Goal: Transaction & Acquisition: Book appointment/travel/reservation

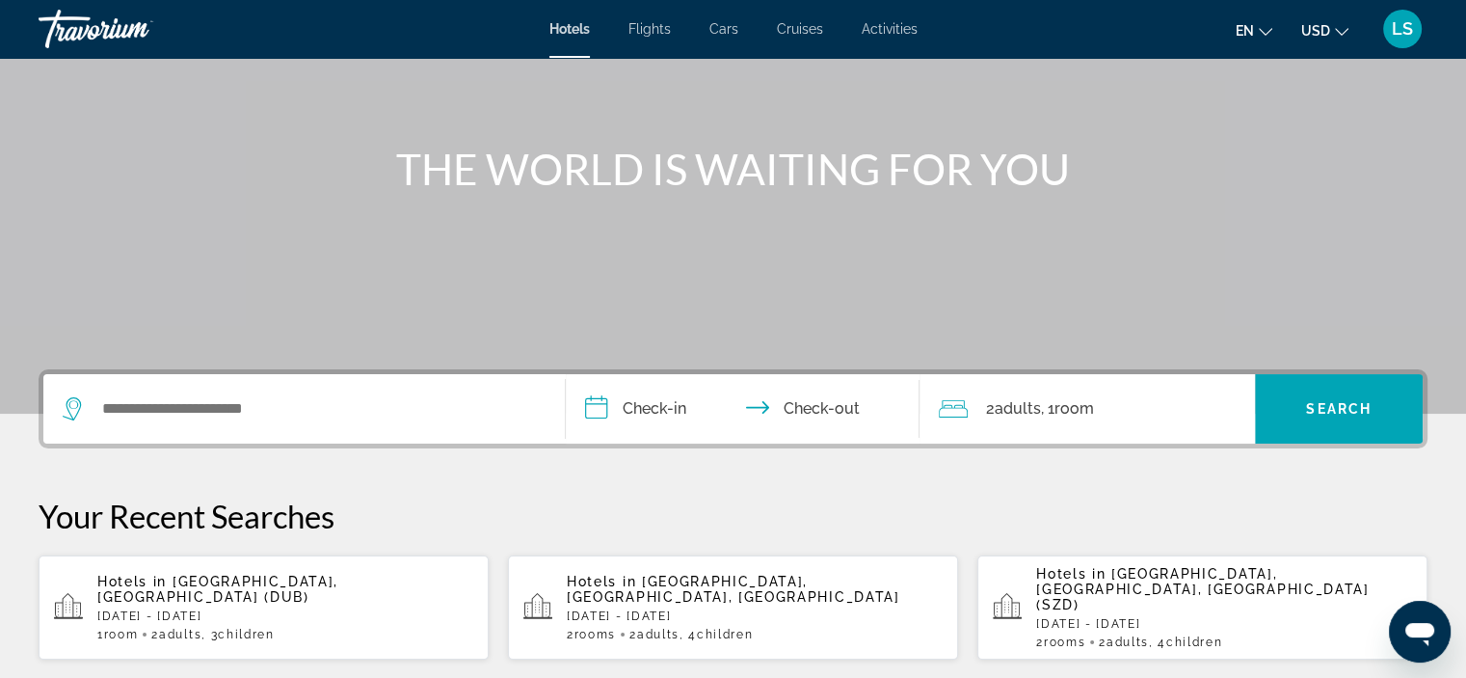
scroll to position [201, 0]
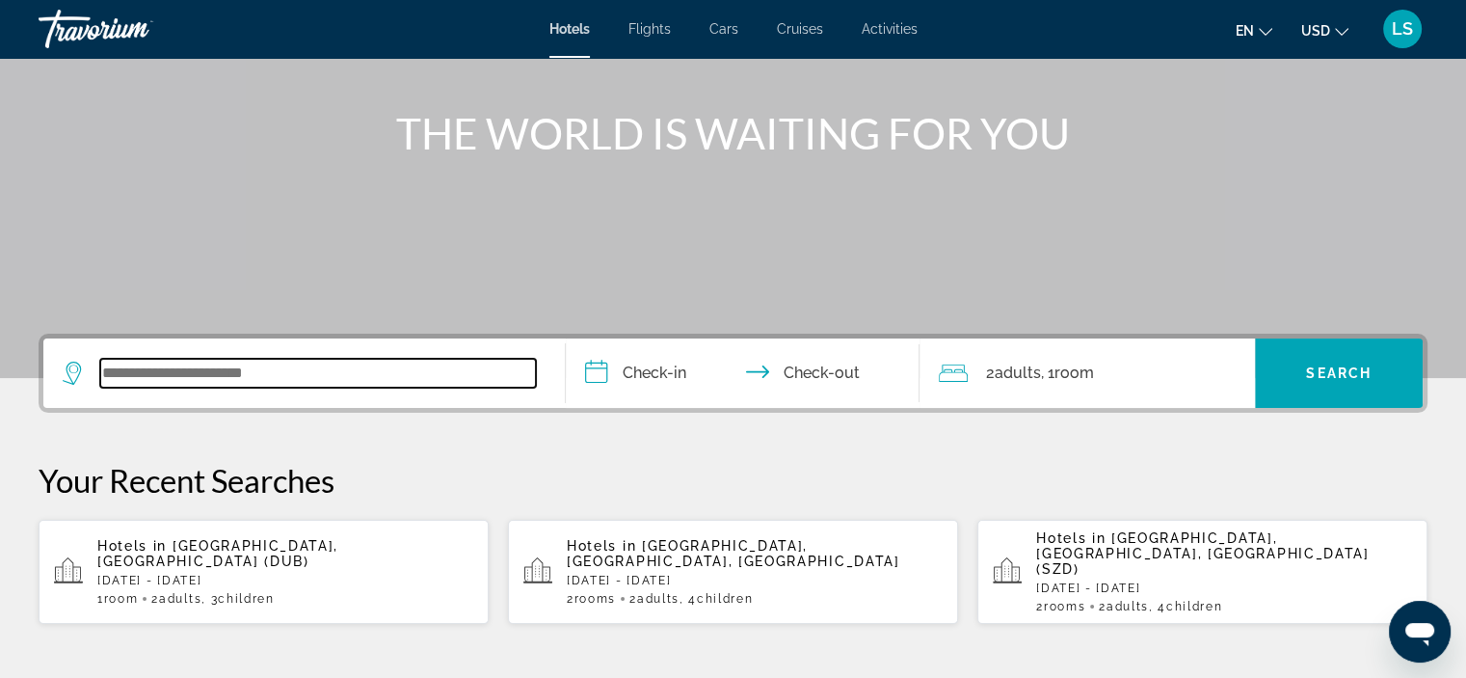
click at [226, 369] on input "Search widget" at bounding box center [318, 373] width 436 height 29
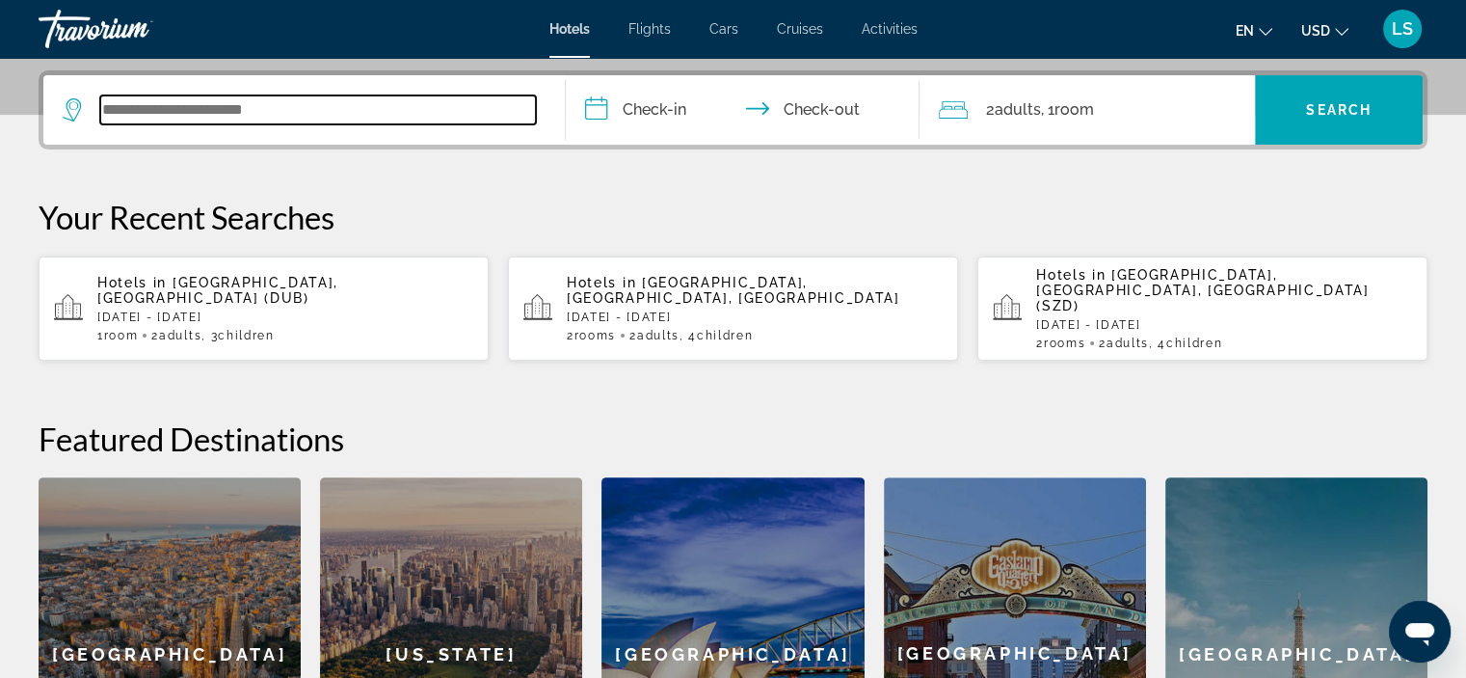
scroll to position [470, 0]
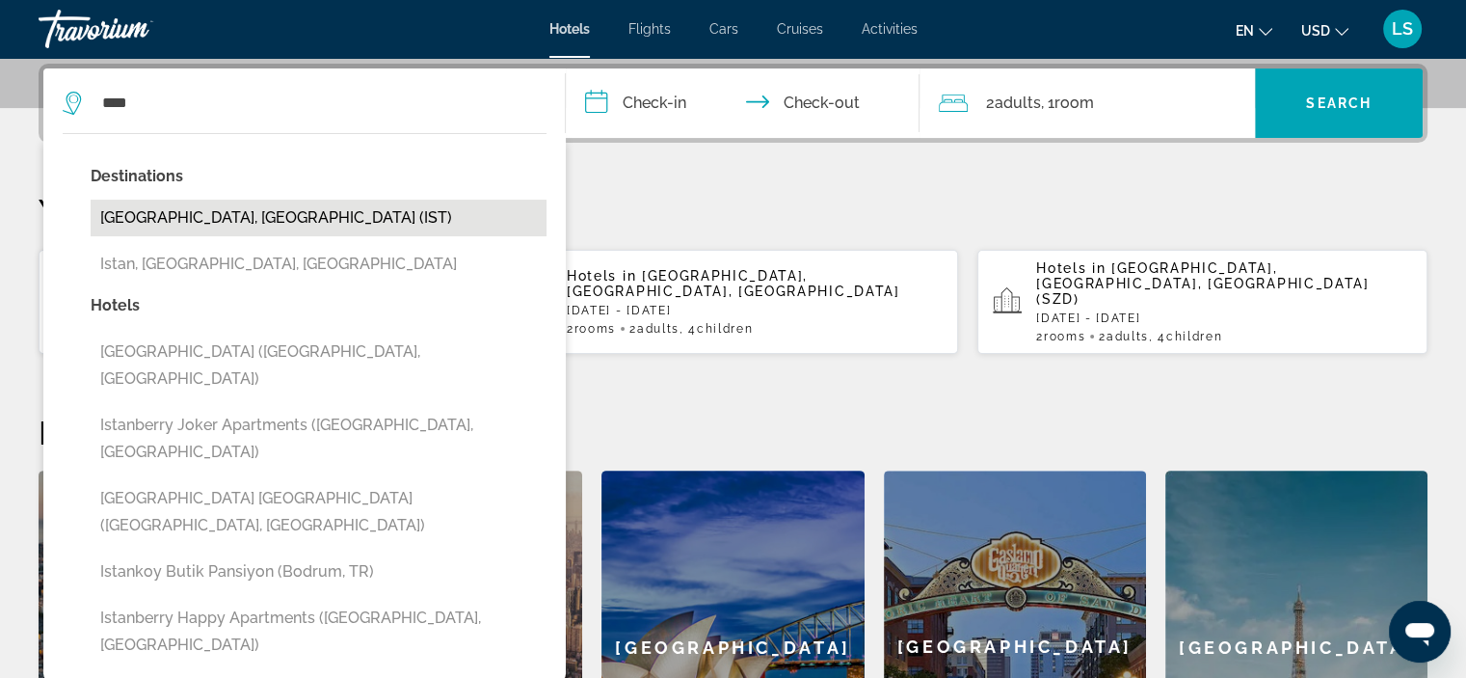
click at [208, 215] on button "[GEOGRAPHIC_DATA], [GEOGRAPHIC_DATA] (IST)" at bounding box center [319, 218] width 456 height 37
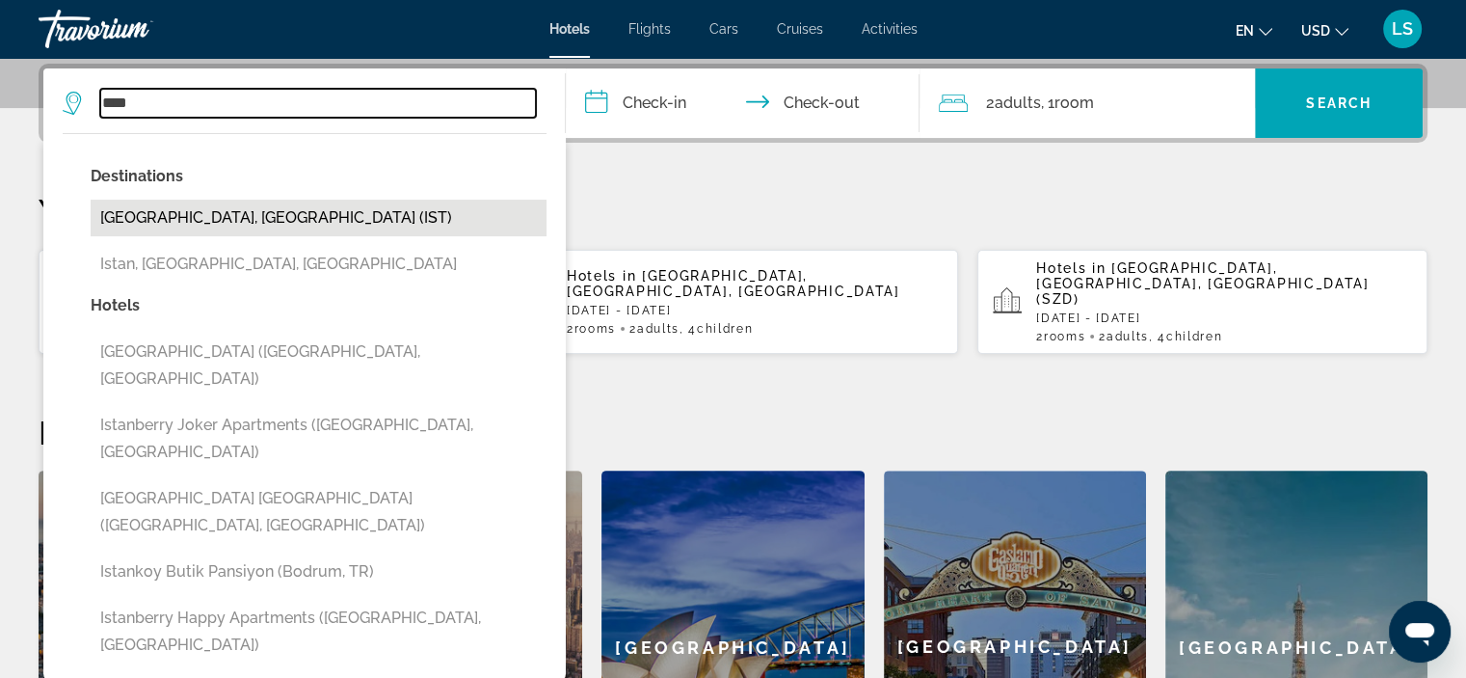
type input "**********"
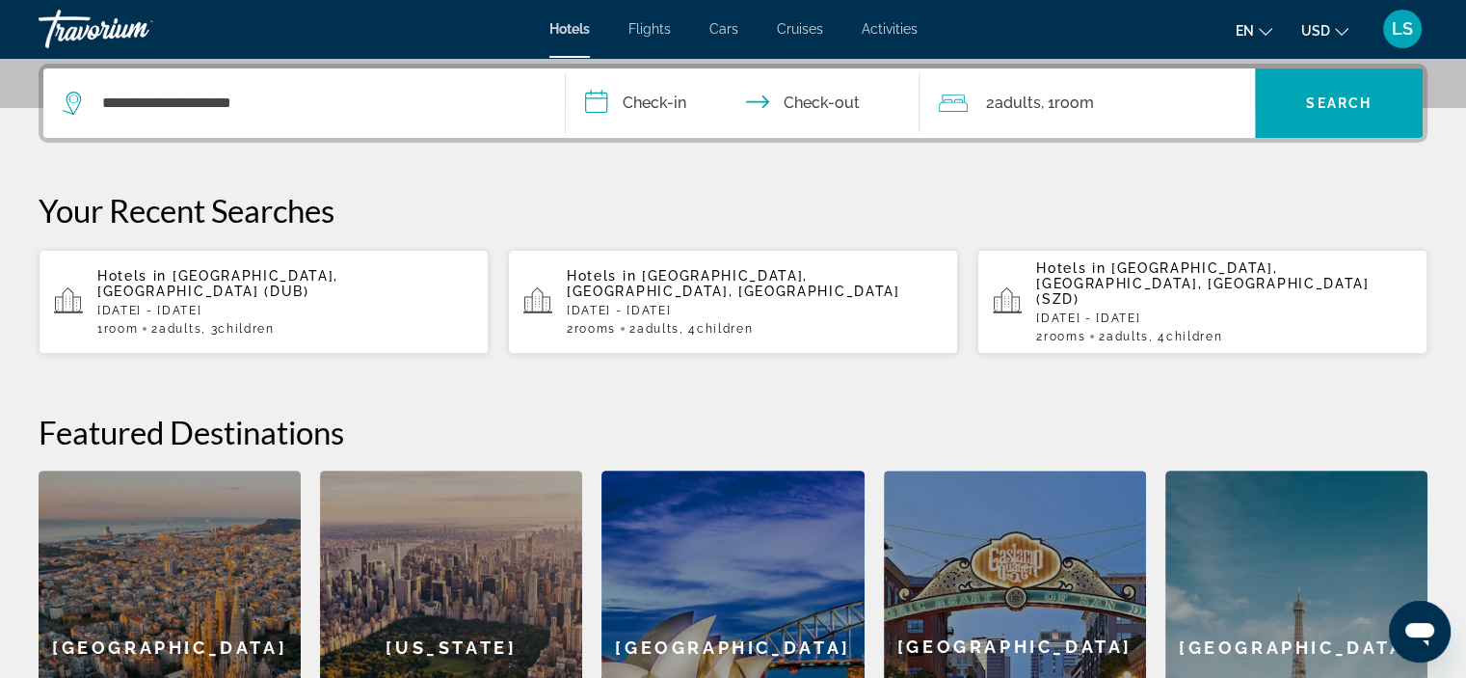
click at [706, 105] on input "**********" at bounding box center [747, 105] width 362 height 75
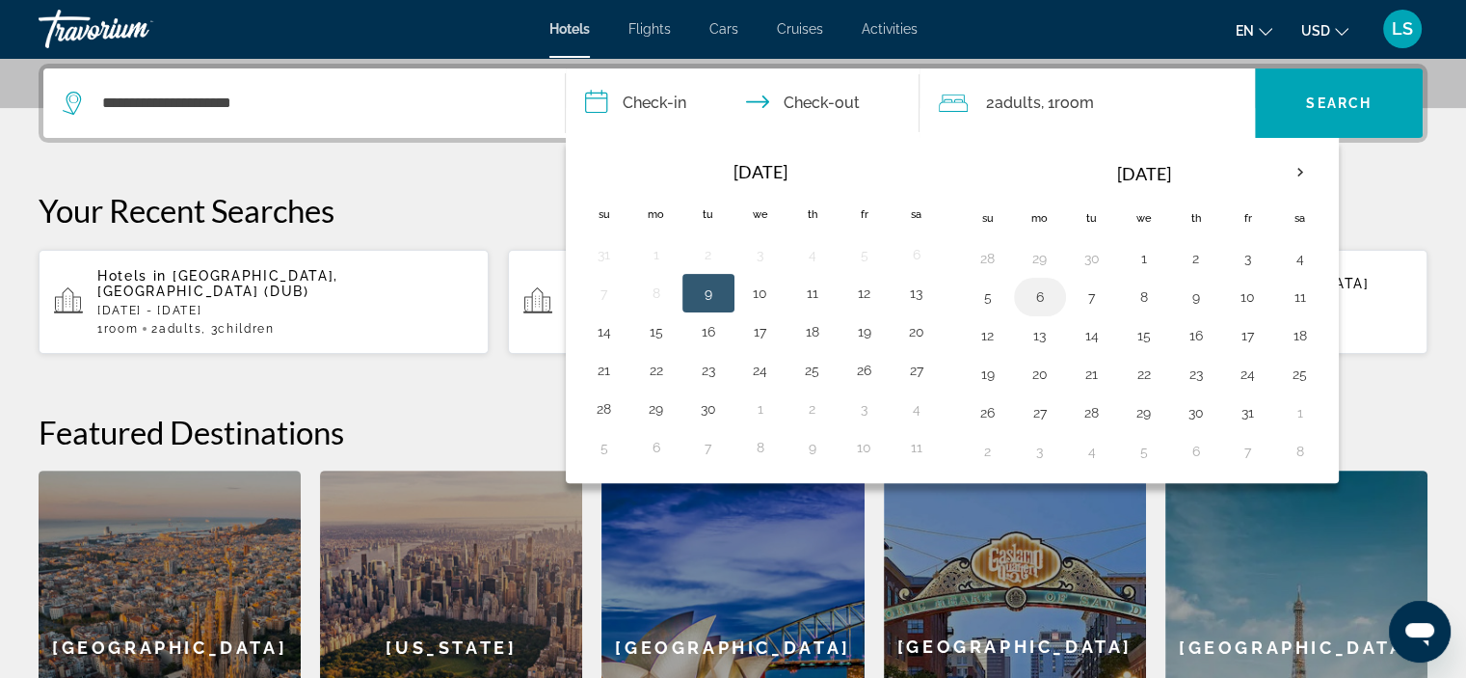
click at [1037, 303] on button "6" at bounding box center [1040, 296] width 31 height 27
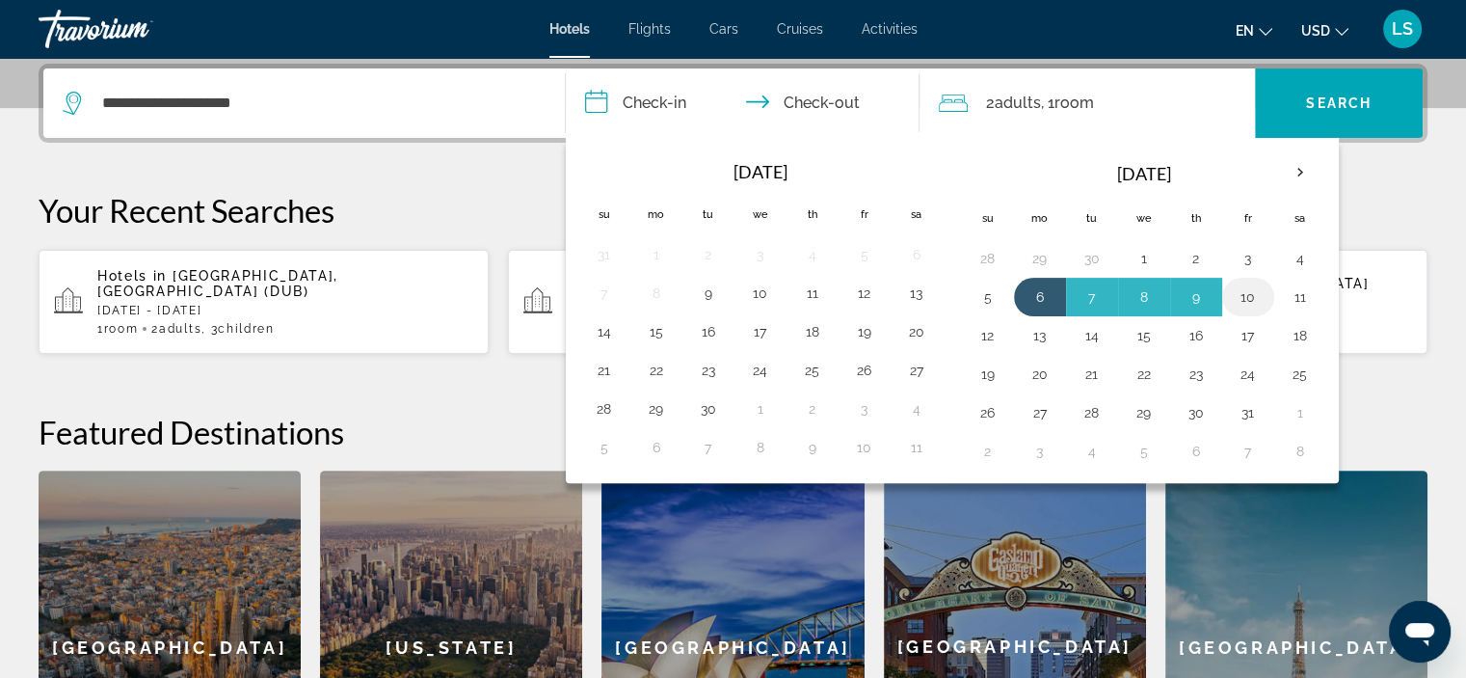
click at [1247, 299] on button "10" at bounding box center [1248, 296] width 31 height 27
type input "**********"
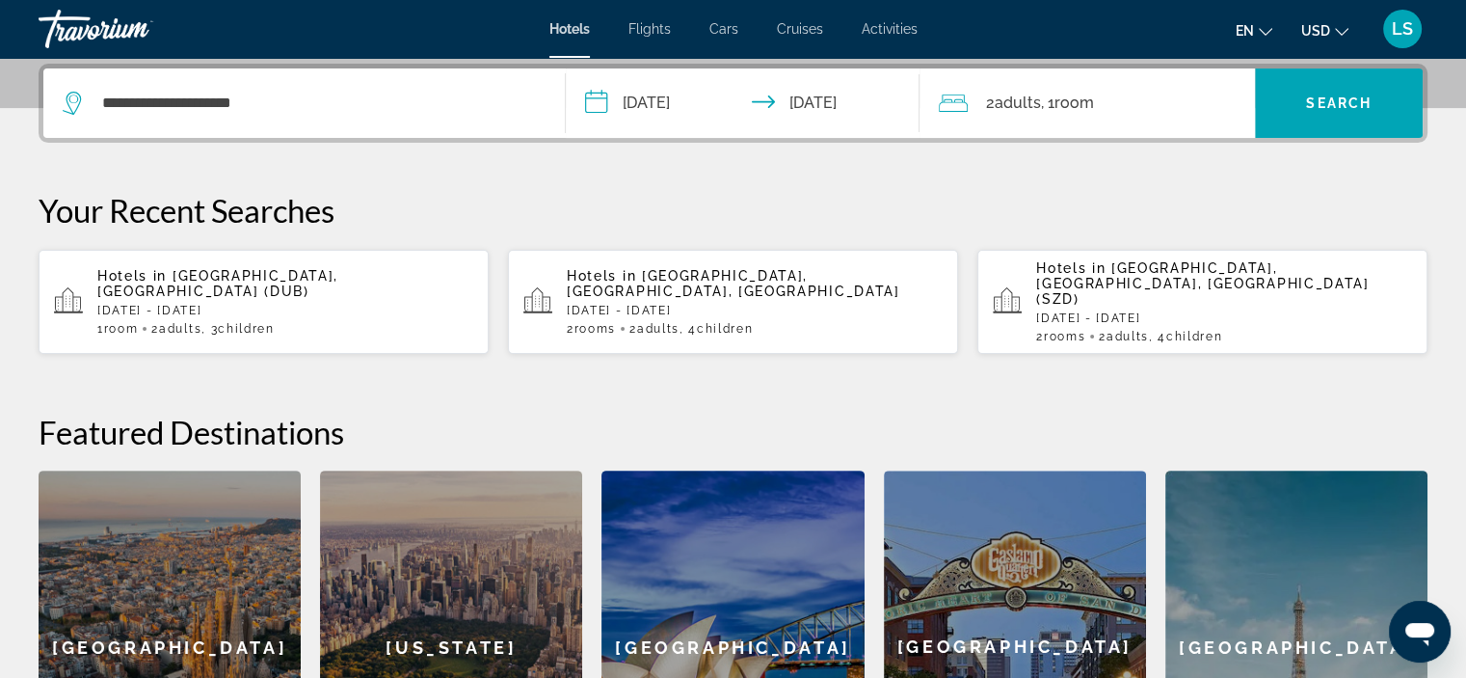
click at [1323, 38] on span "USD" at bounding box center [1315, 30] width 29 height 15
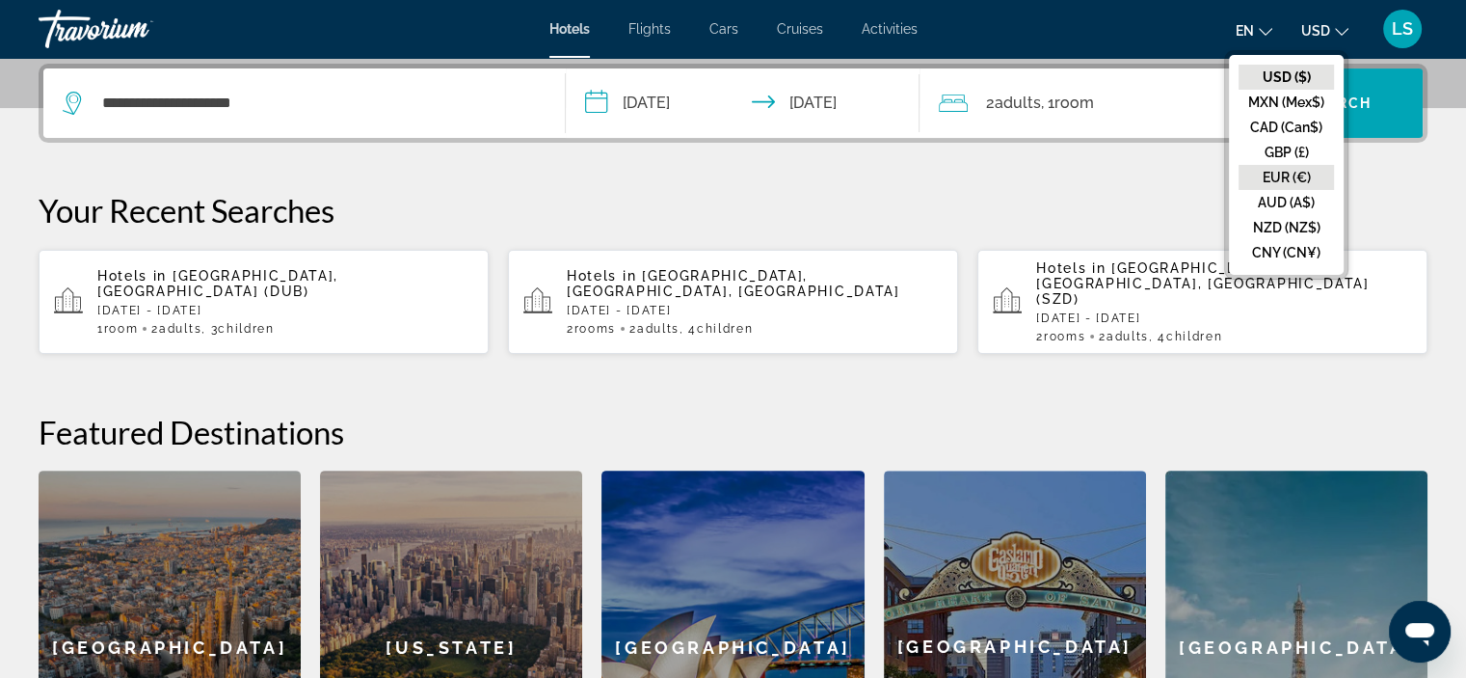
click at [1291, 180] on button "EUR (€)" at bounding box center [1286, 177] width 95 height 25
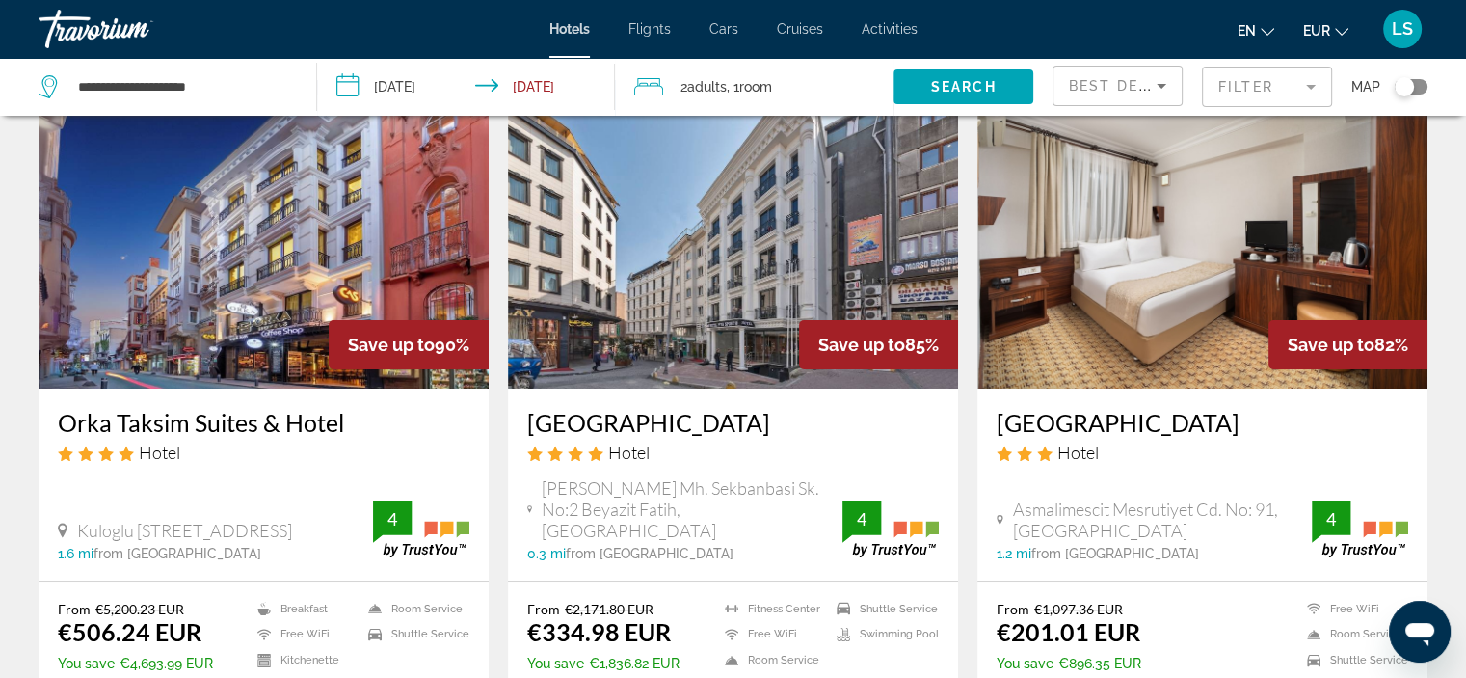
scroll to position [104, 0]
click at [1090, 94] on div "Best Deals" at bounding box center [1113, 85] width 88 height 23
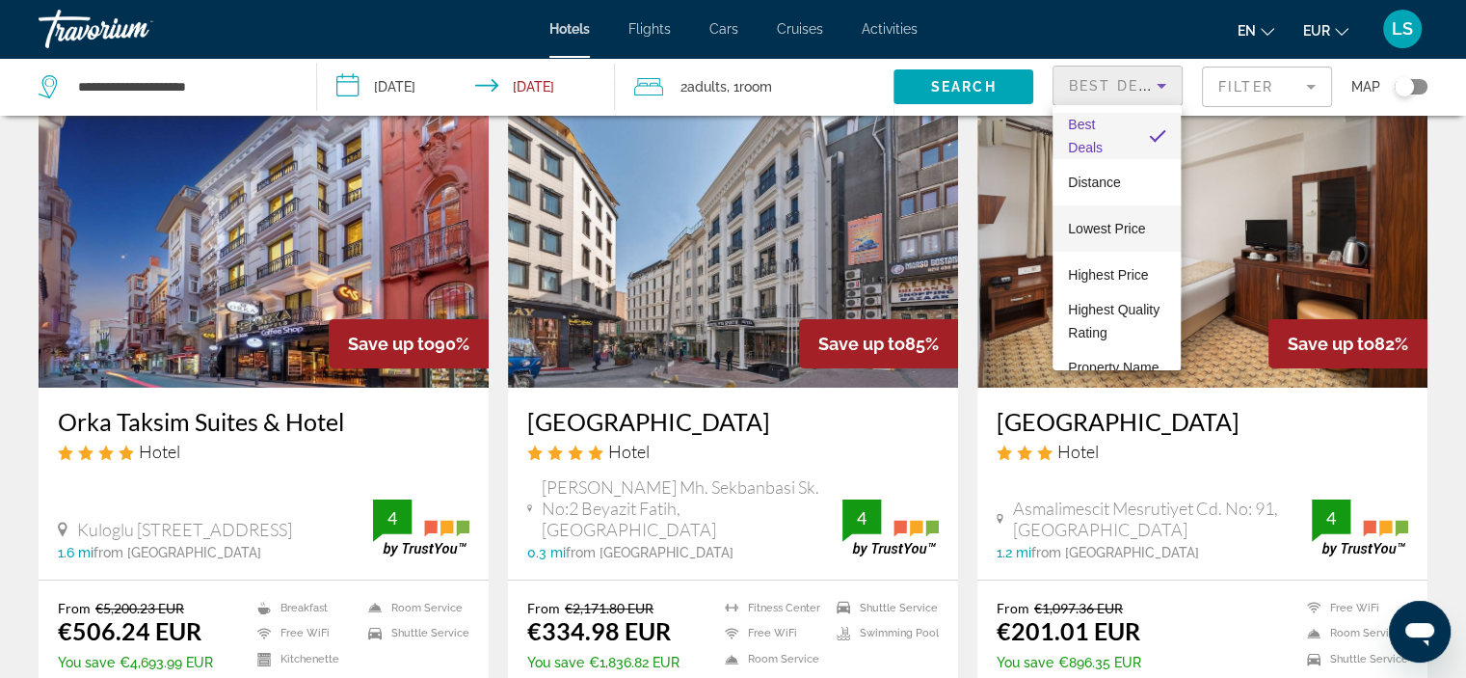
click at [1104, 248] on mat-option "Lowest Price" at bounding box center [1117, 228] width 128 height 46
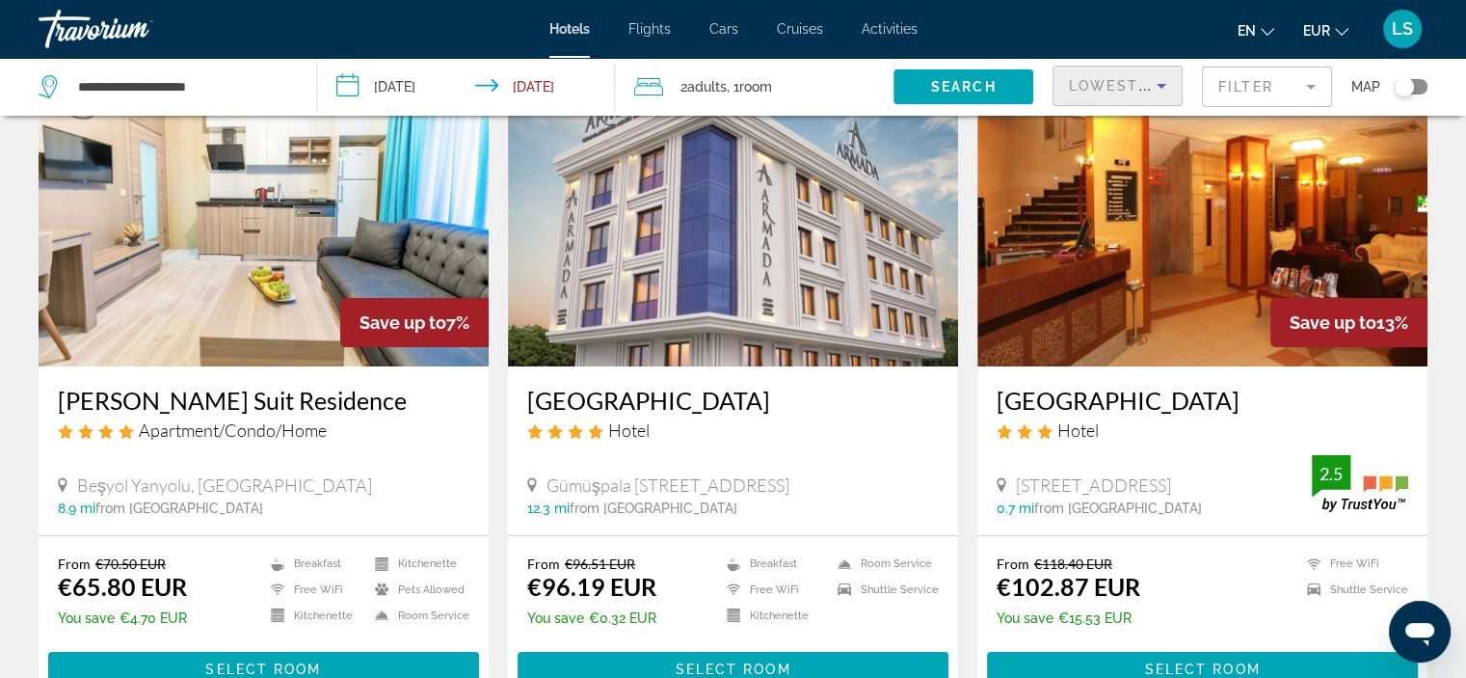
scroll to position [123, 0]
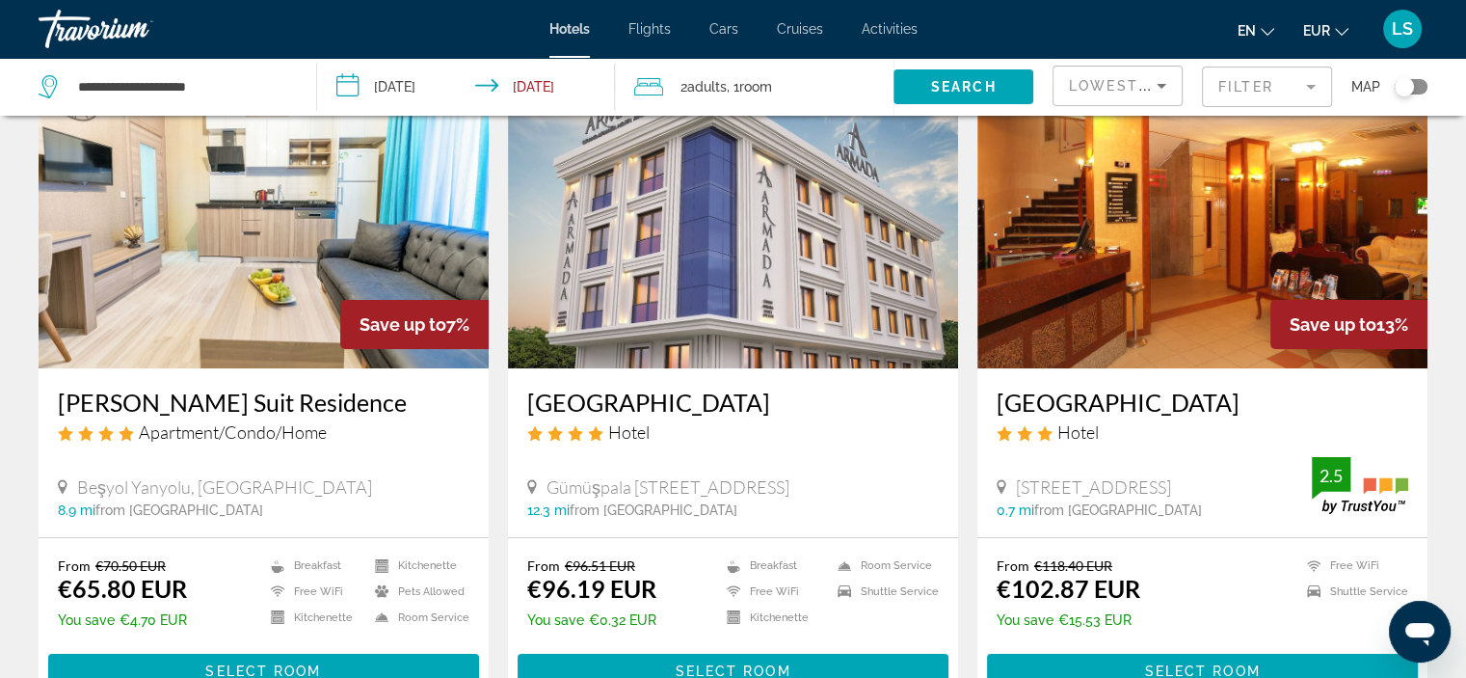
click at [752, 250] on img "Main content" at bounding box center [733, 214] width 450 height 308
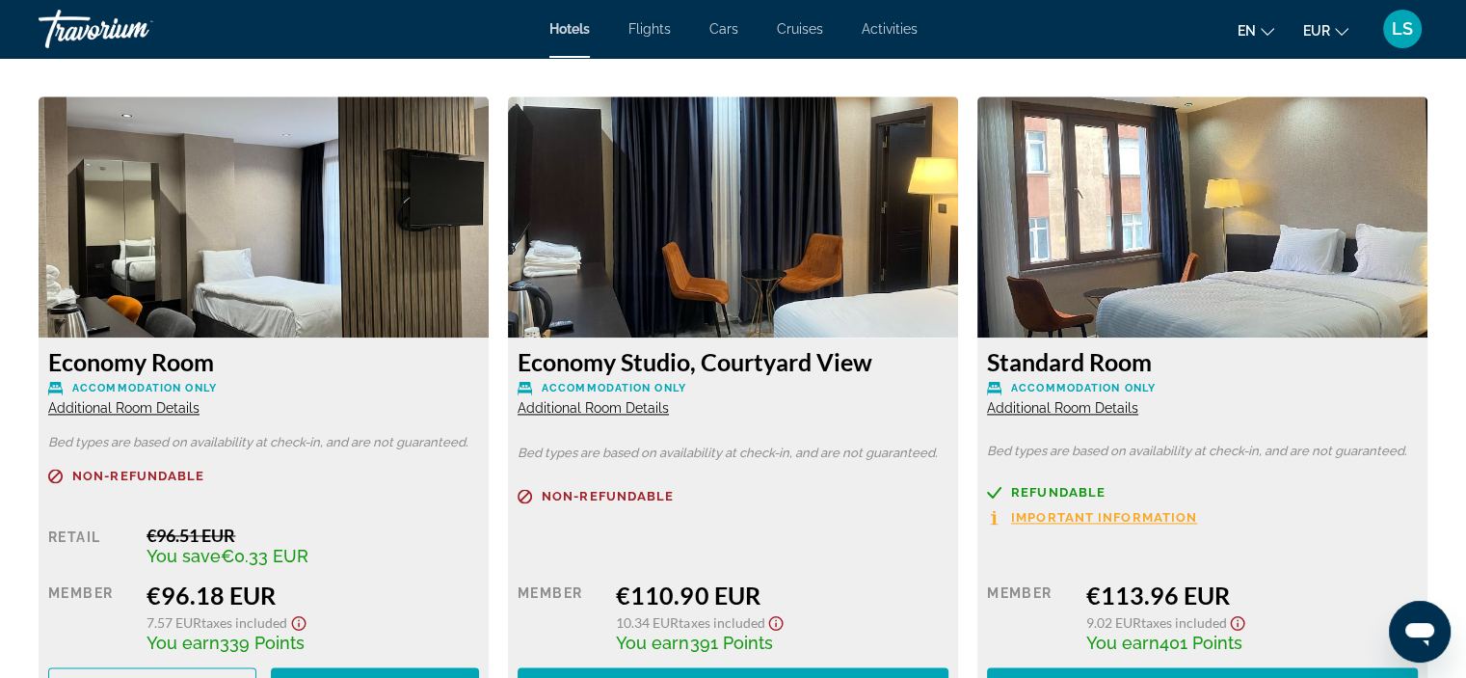
scroll to position [2841, 0]
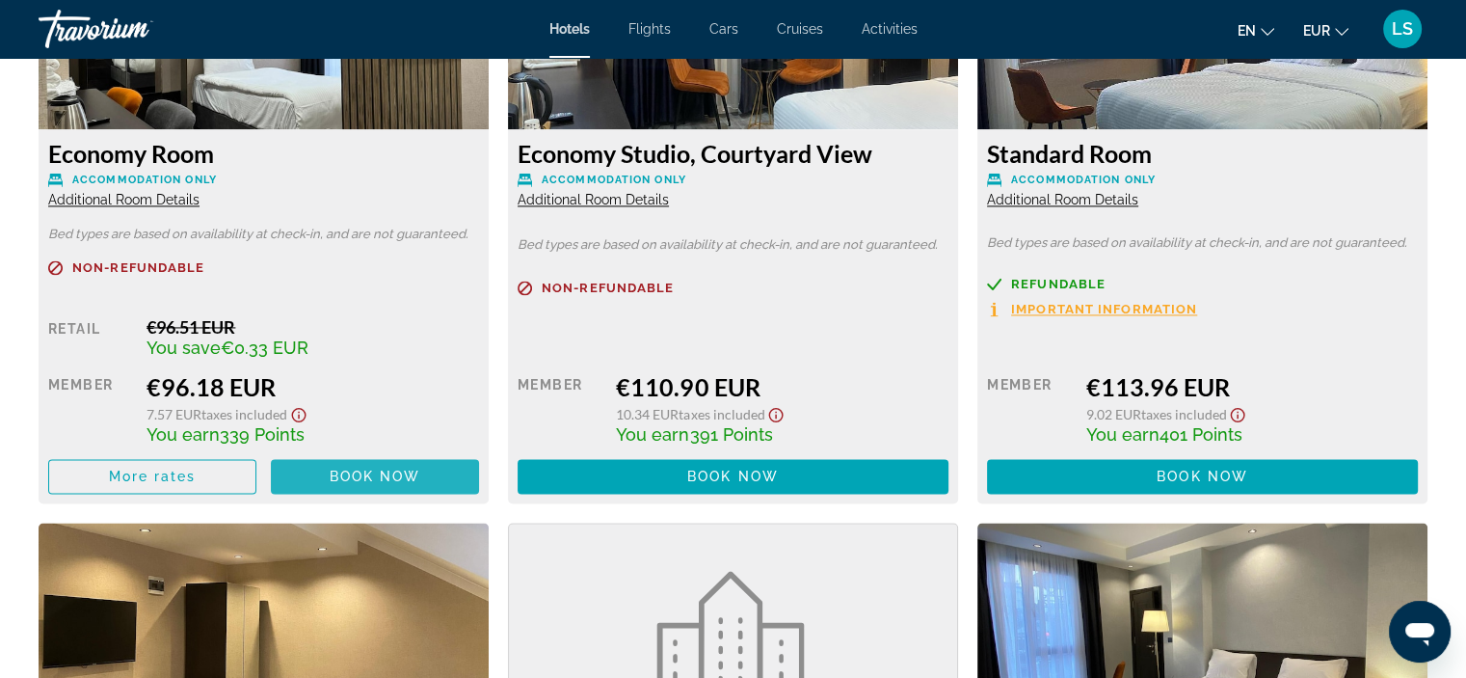
click at [386, 476] on span "Book now" at bounding box center [376, 475] width 92 height 15
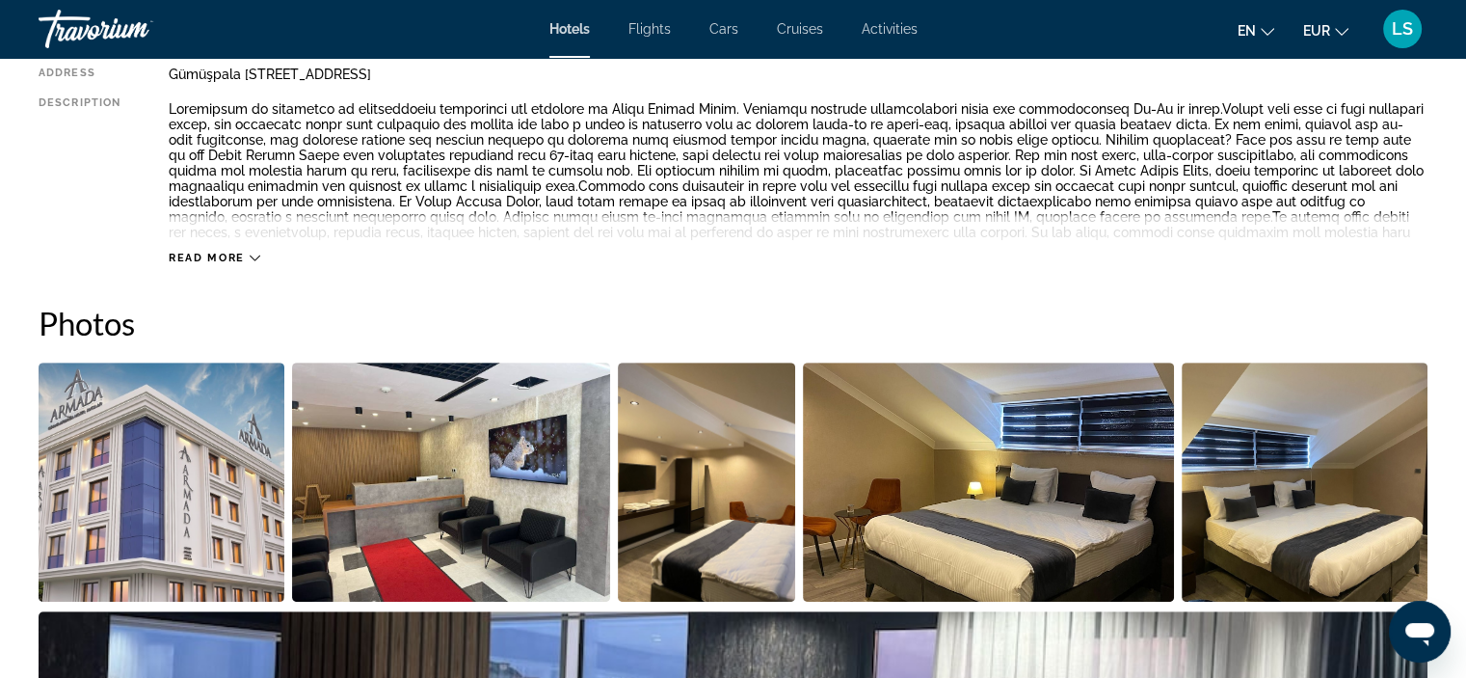
scroll to position [752, 0]
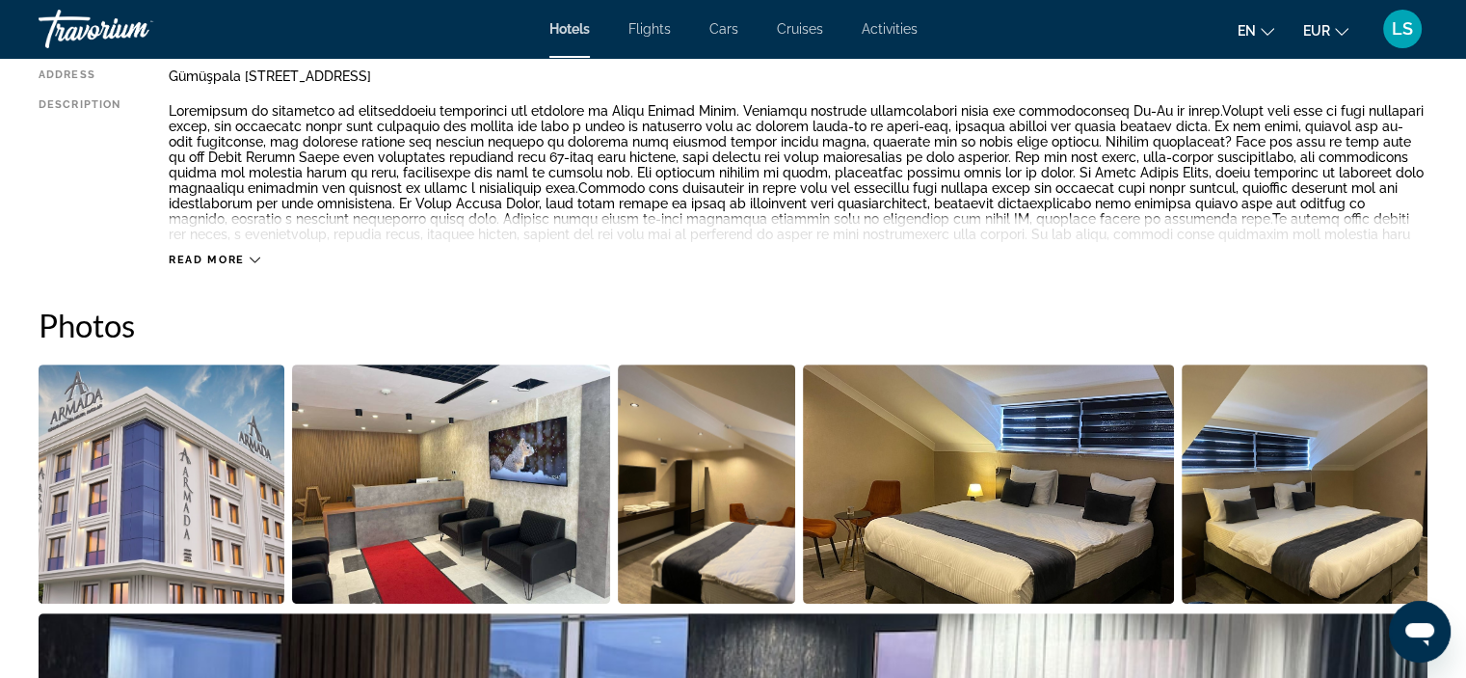
click at [227, 254] on span "Read more" at bounding box center [207, 260] width 76 height 13
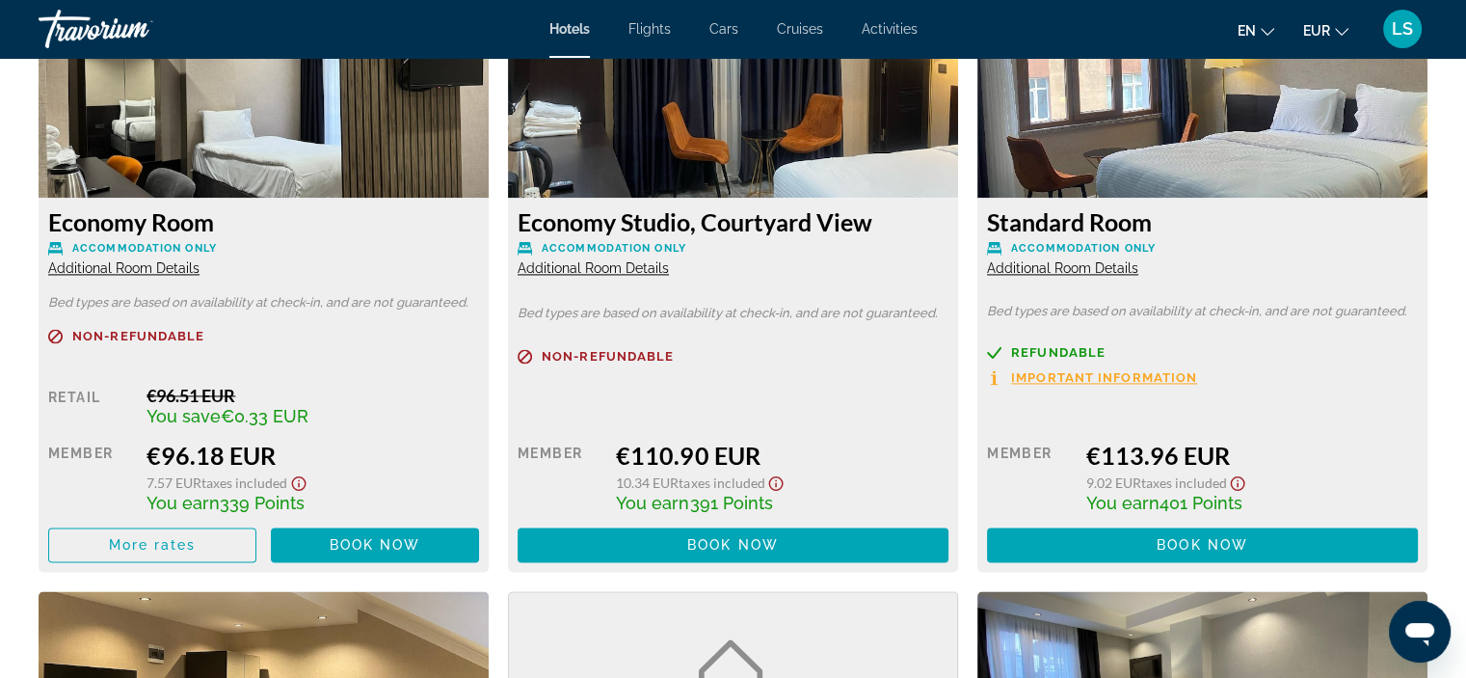
scroll to position [2791, 0]
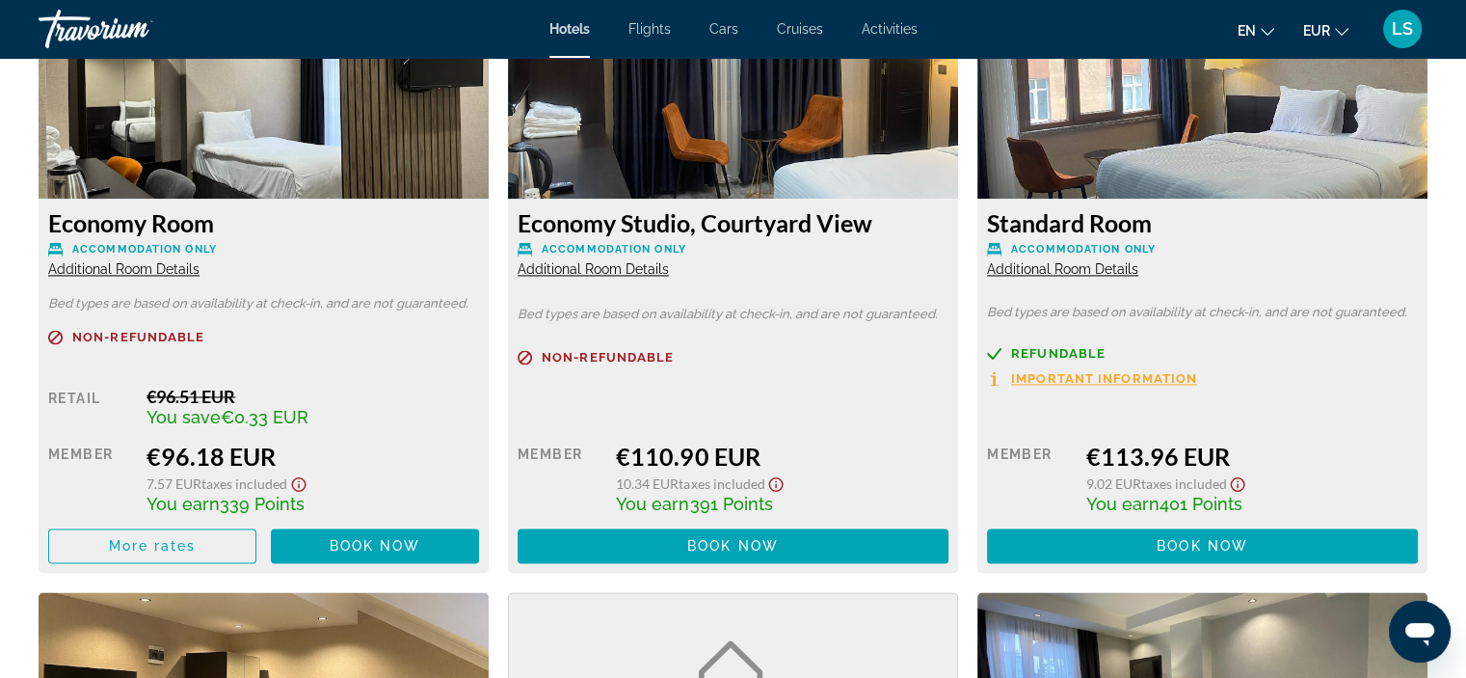
click at [123, 264] on span "Additional Room Details" at bounding box center [123, 268] width 151 height 15
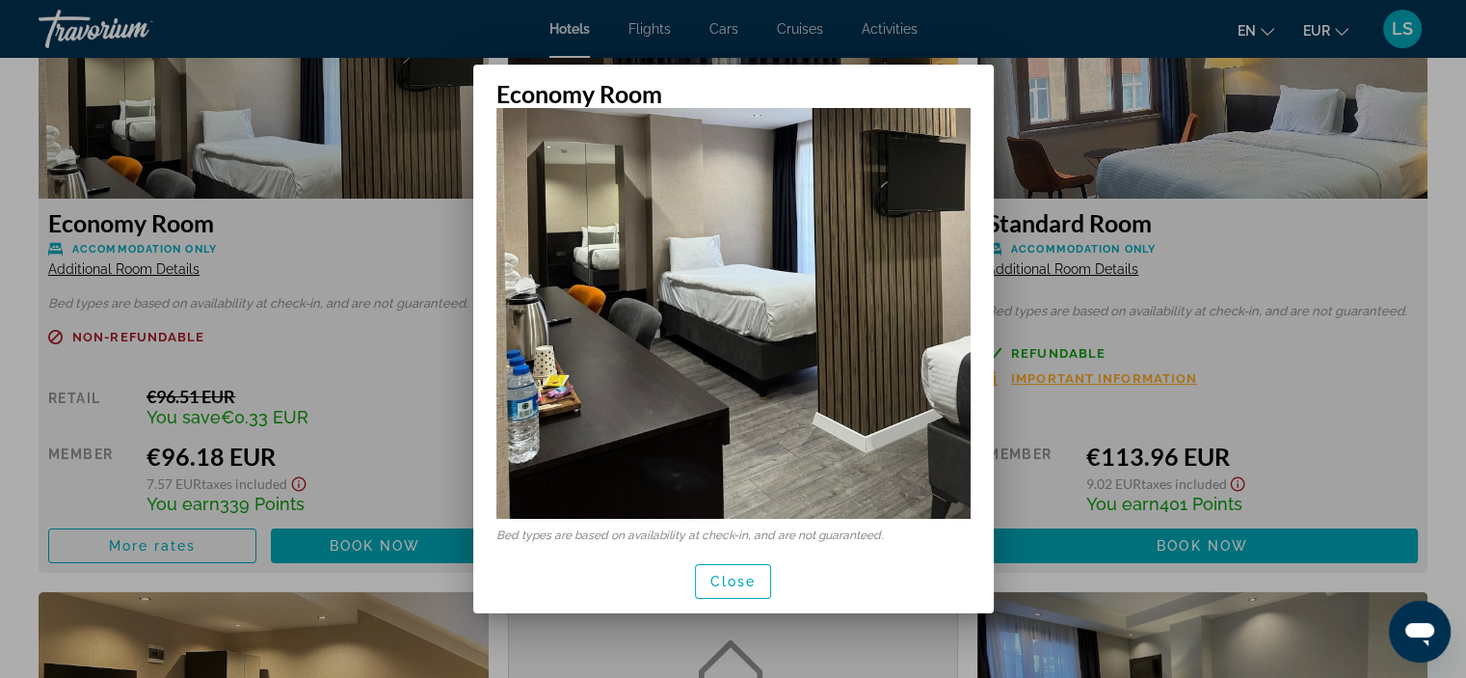
scroll to position [253, 0]
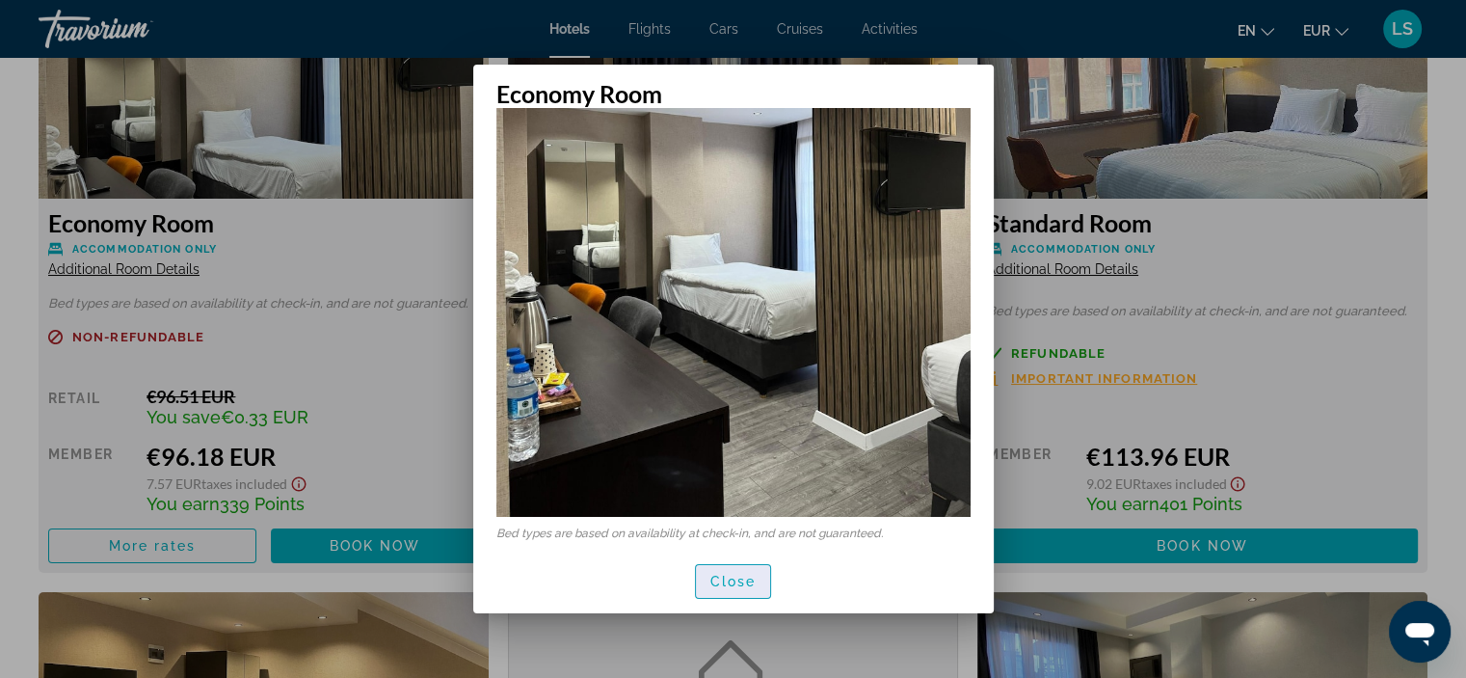
click at [737, 578] on span "Close" at bounding box center [733, 581] width 46 height 15
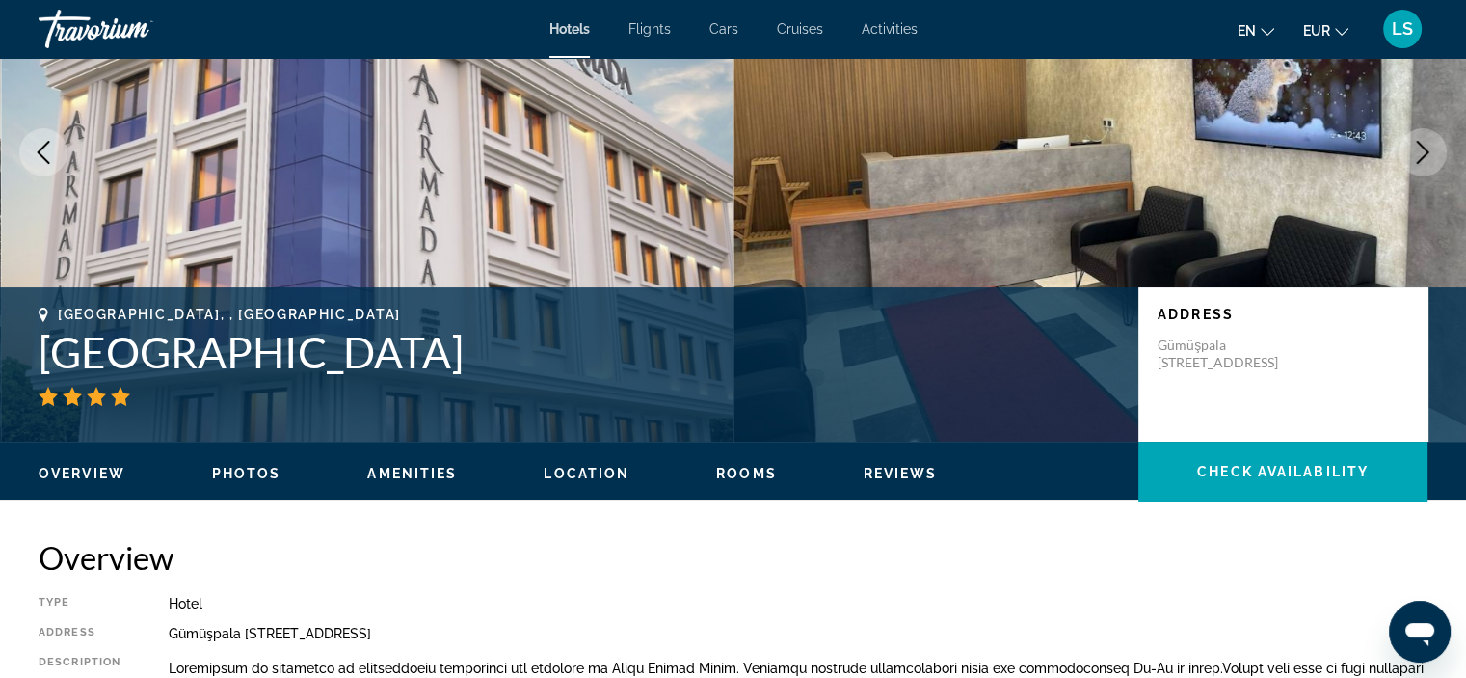
scroll to position [191, 0]
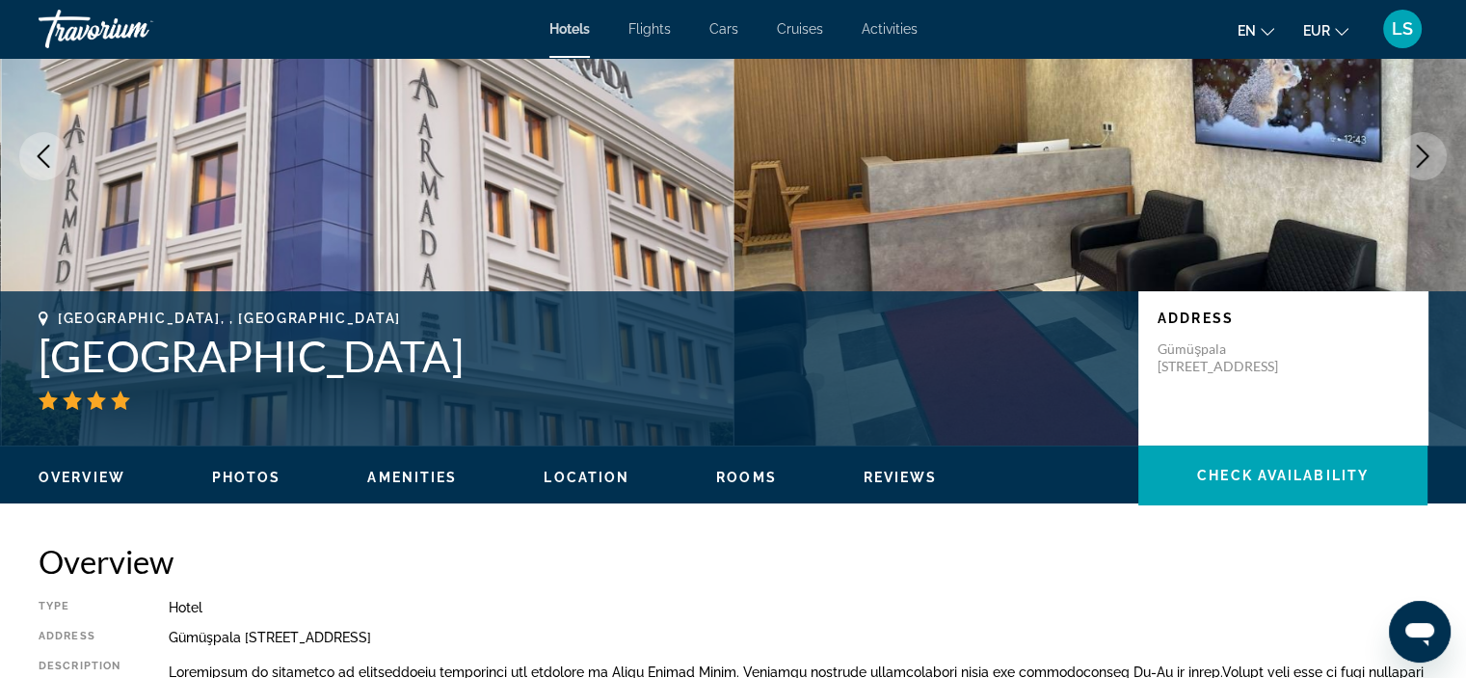
drag, startPoint x: 436, startPoint y: 349, endPoint x: 0, endPoint y: 344, distance: 435.8
click at [0, 344] on div "Istanbul, , Turkey Grand Armada Hotel Address Gümüşpala D 100 Kuzey Yanyolu 164…" at bounding box center [733, 368] width 1466 height 116
copy h1 "Grand Armada Hotel"
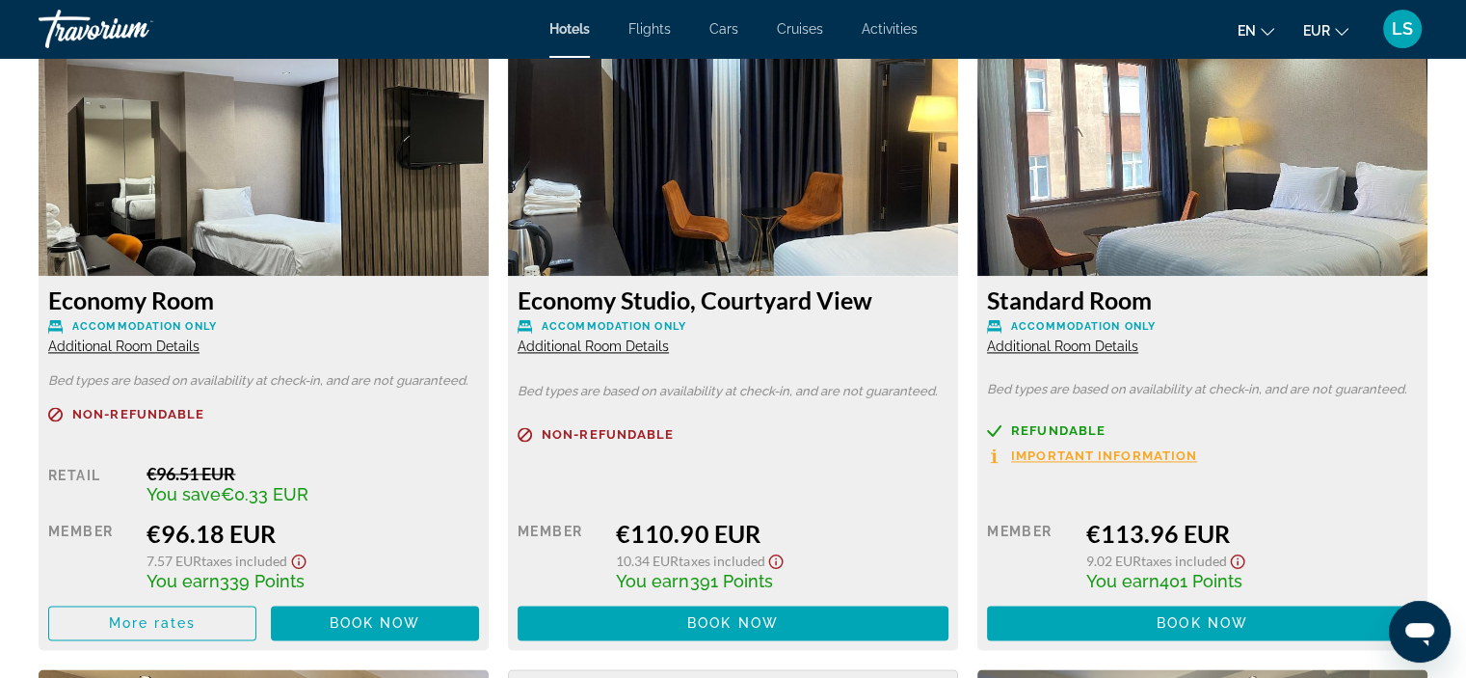
scroll to position [2713, 0]
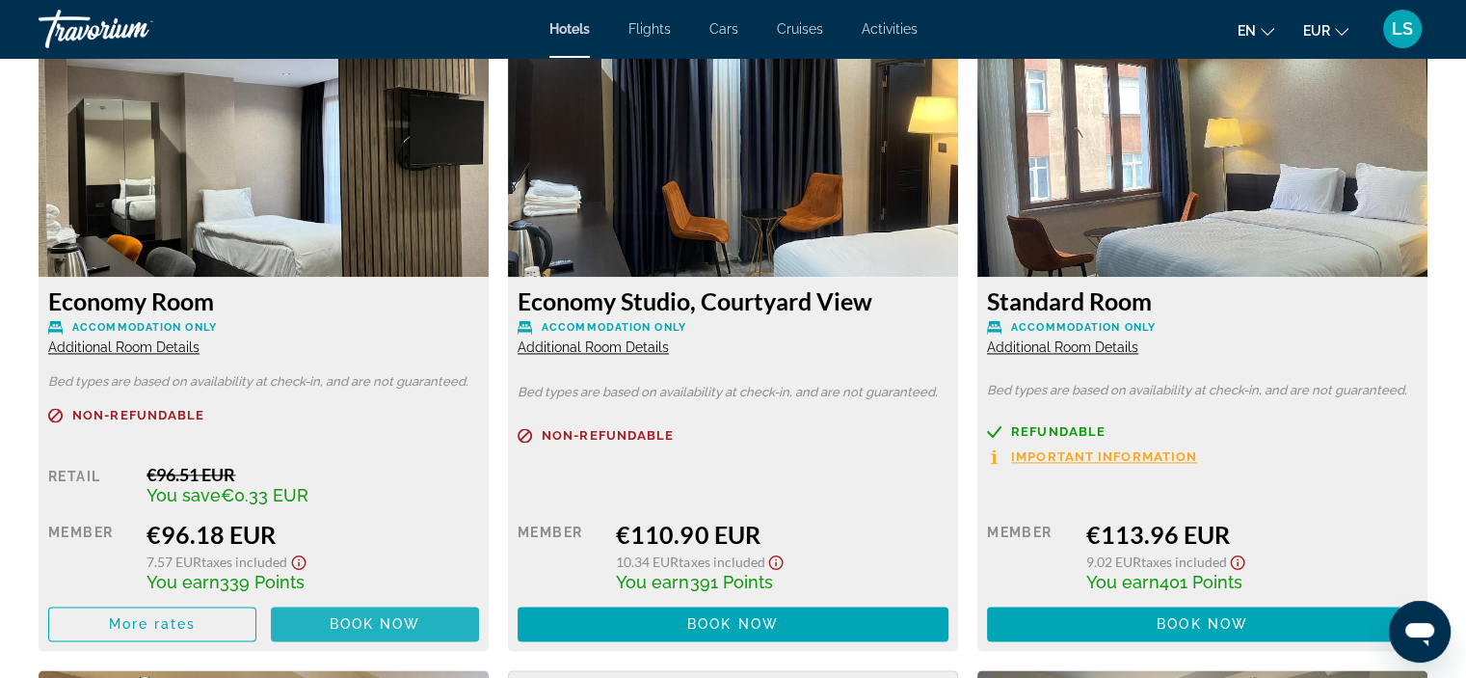
click at [359, 602] on span "Main content" at bounding box center [375, 624] width 208 height 46
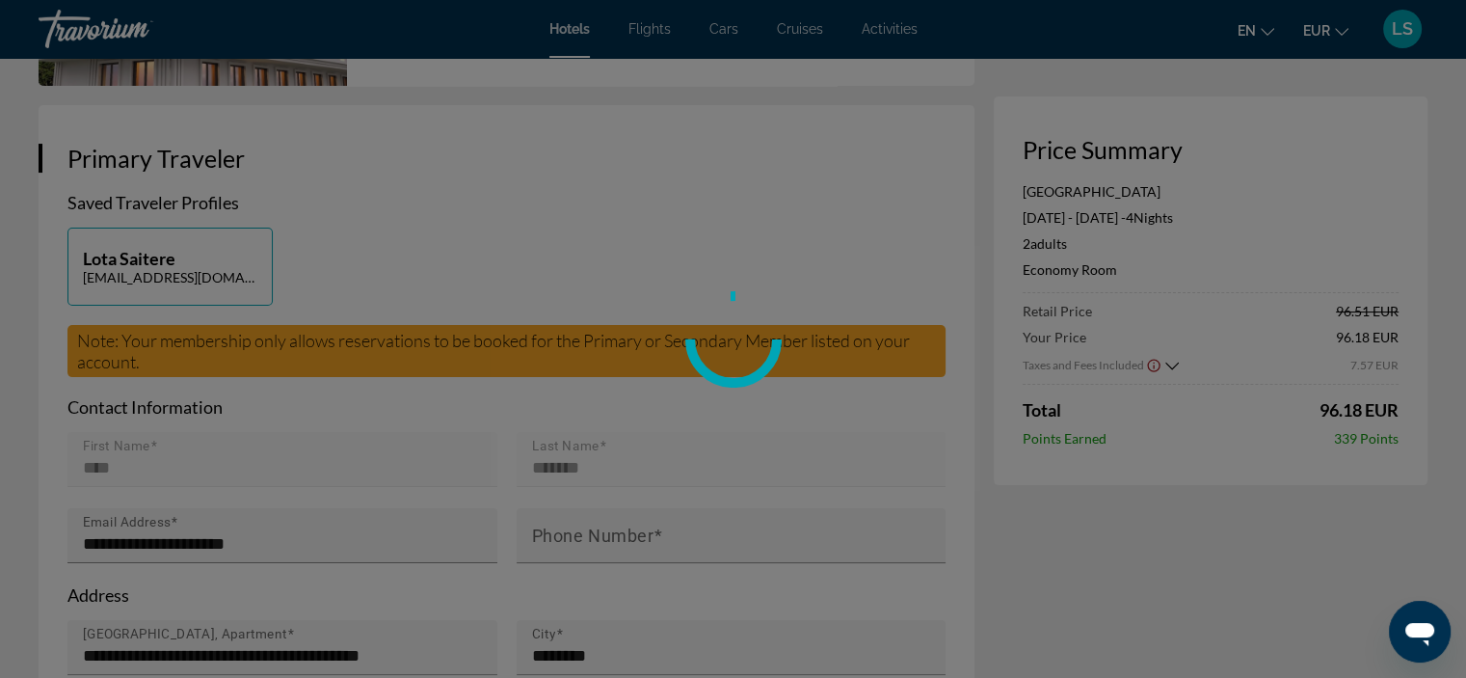
scroll to position [339, 0]
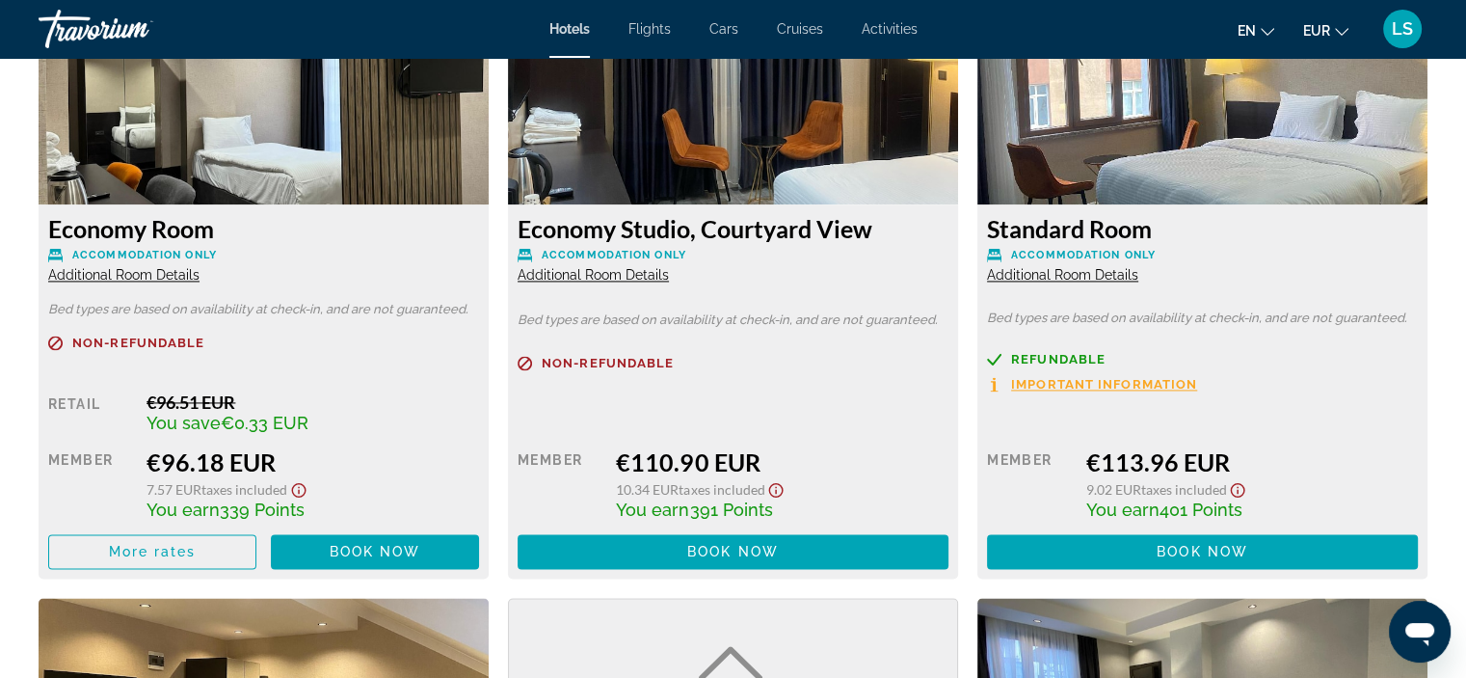
scroll to position [2803, 0]
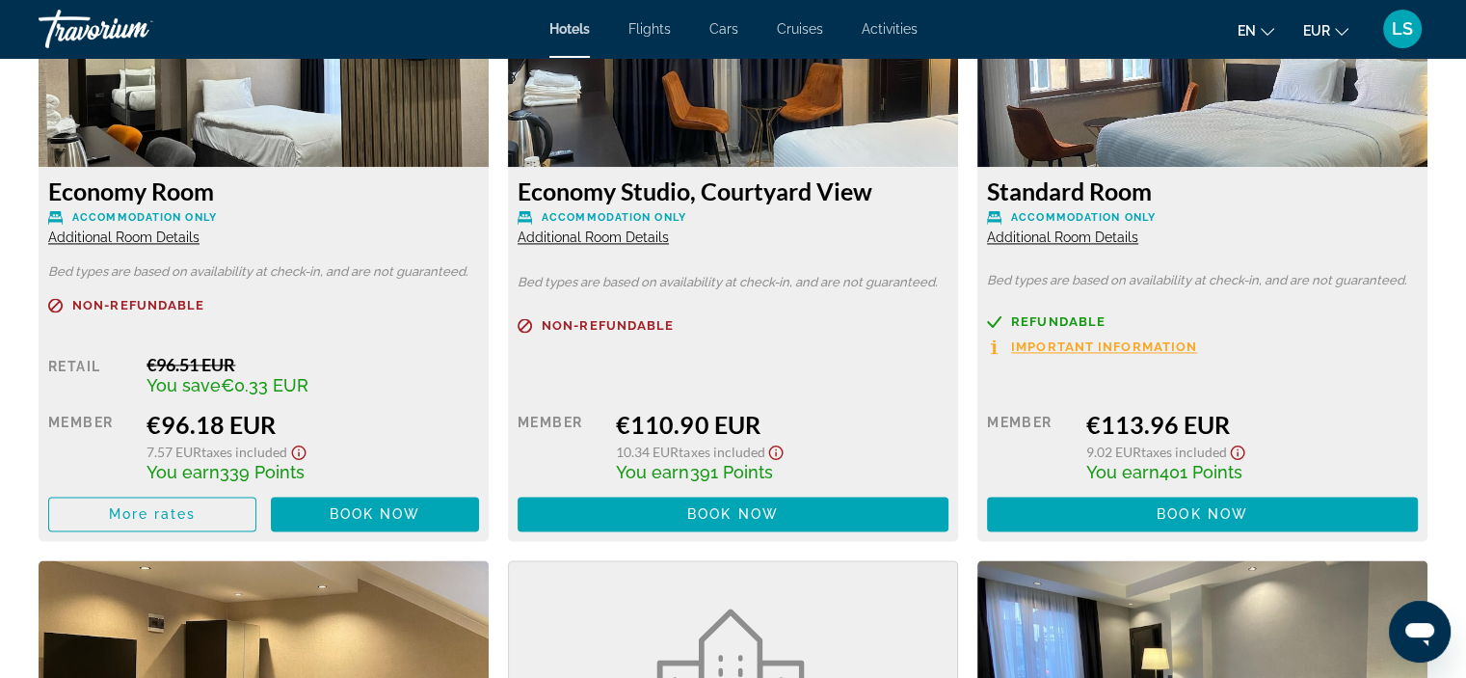
click at [1054, 236] on span "Additional Room Details" at bounding box center [1062, 236] width 151 height 15
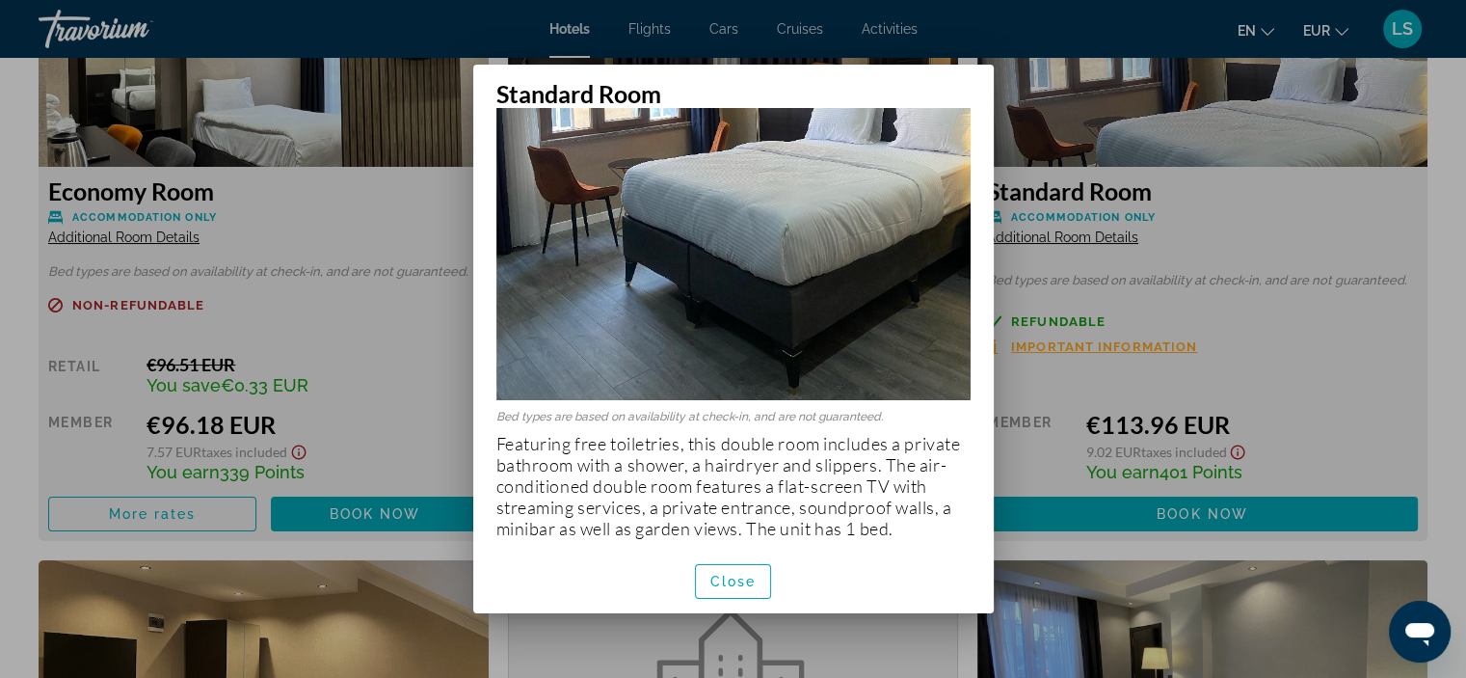
scroll to position [380, 0]
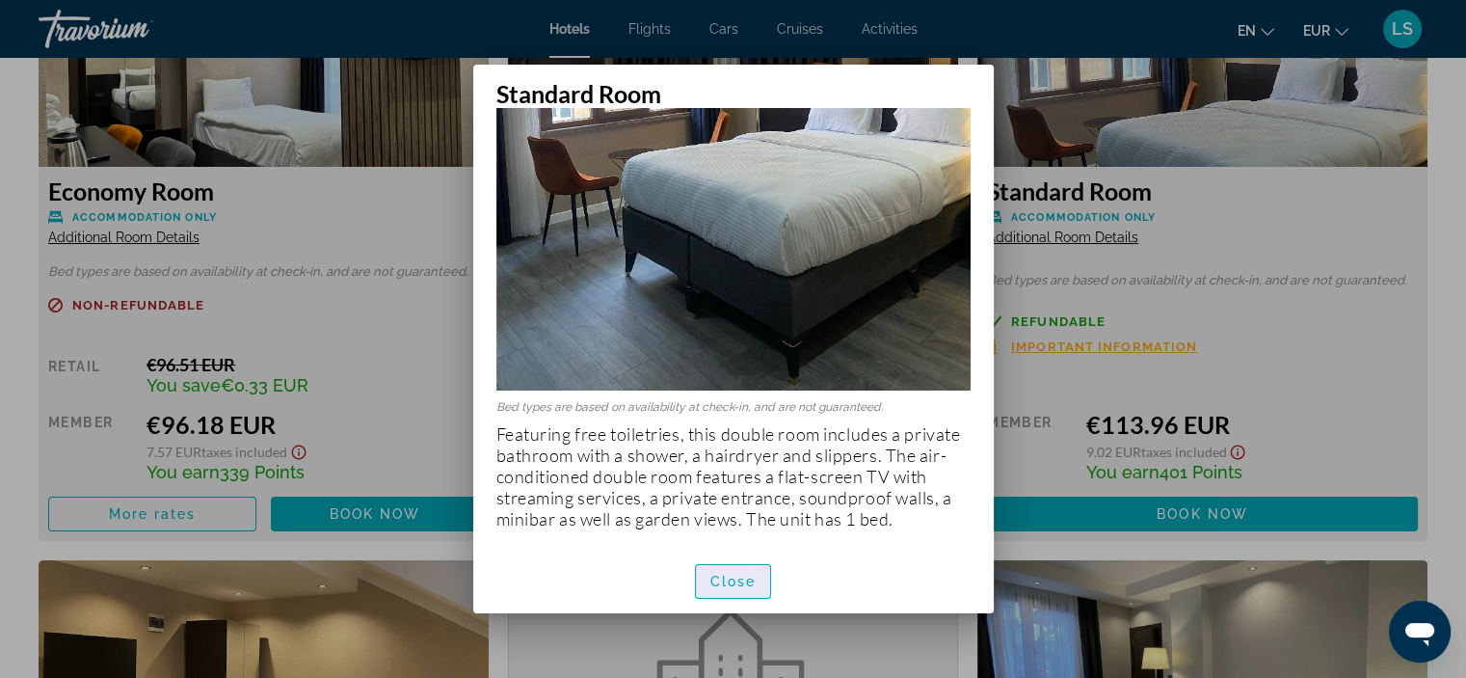
click at [740, 585] on span "Close" at bounding box center [733, 581] width 46 height 15
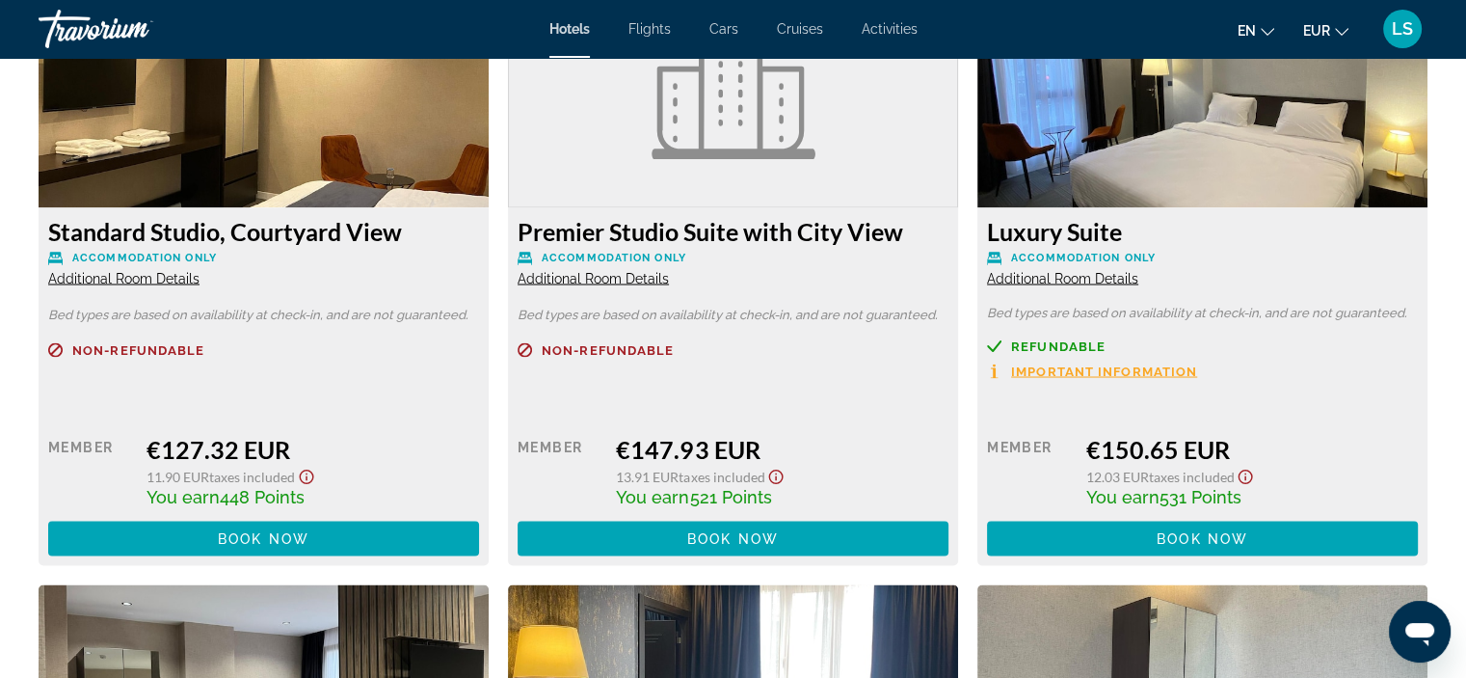
scroll to position [3395, 0]
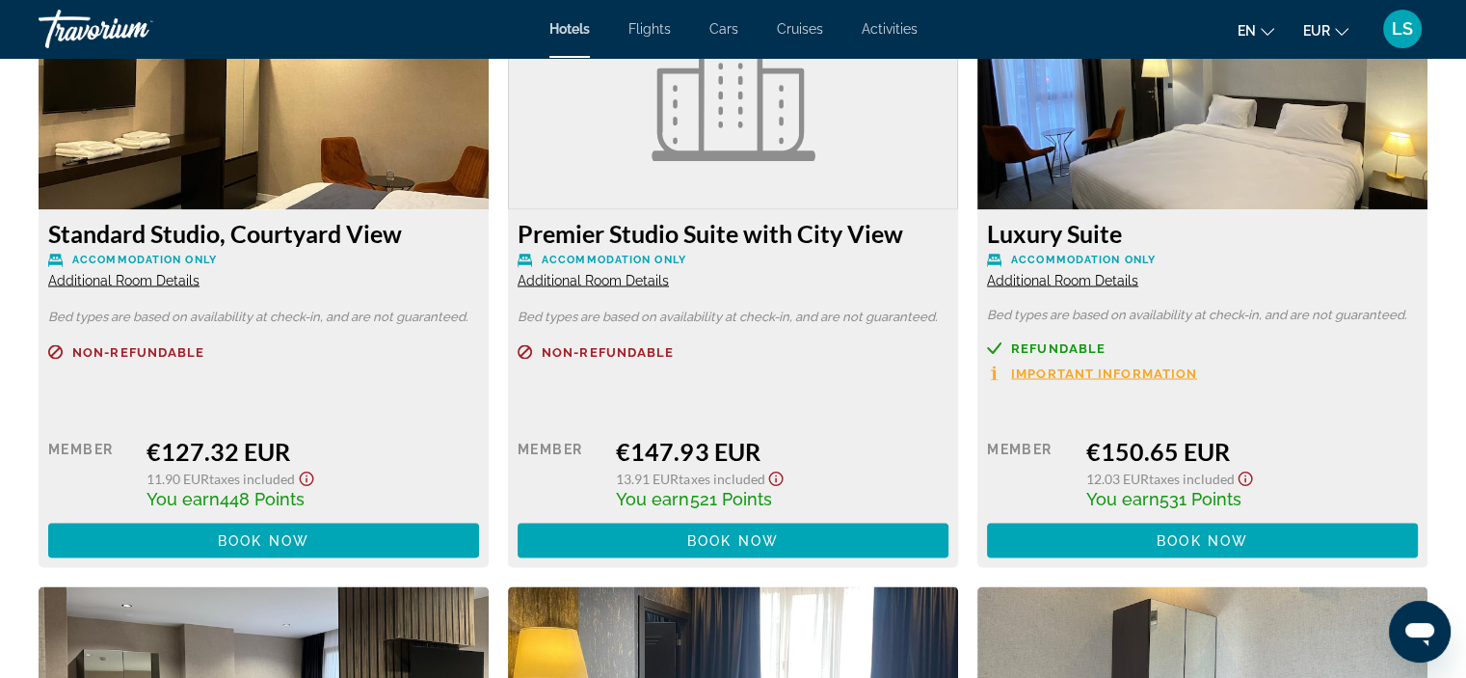
click at [1133, 367] on span "Important Information" at bounding box center [1104, 372] width 186 height 13
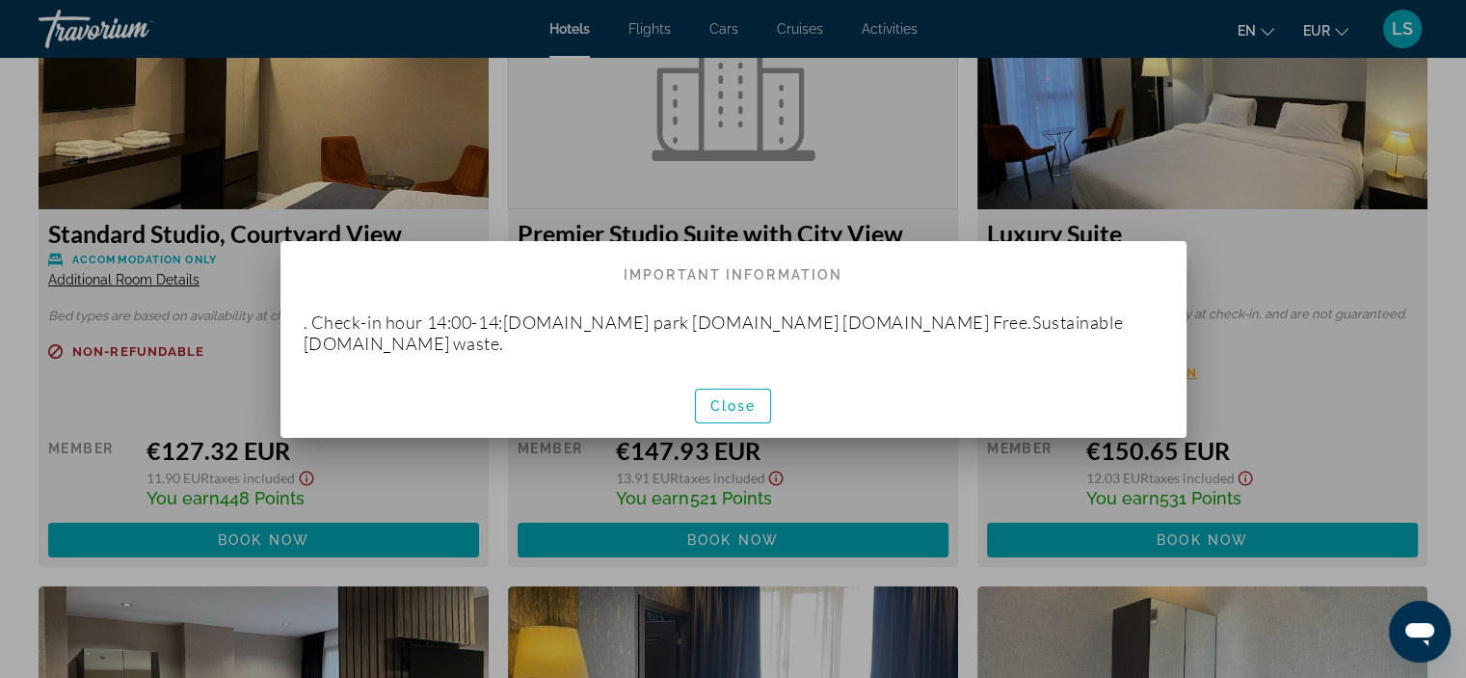
scroll to position [0, 0]
click at [752, 398] on span "Close" at bounding box center [733, 405] width 46 height 15
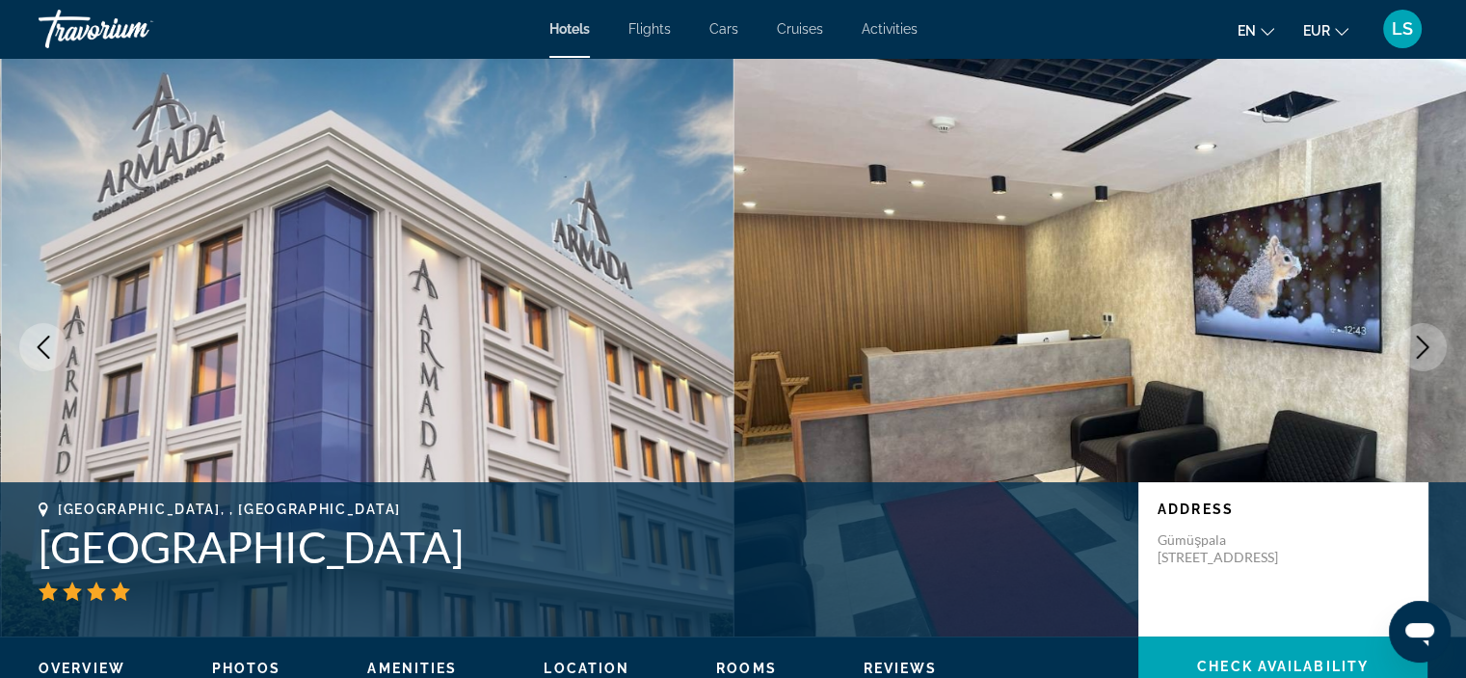
scroll to position [3395, 0]
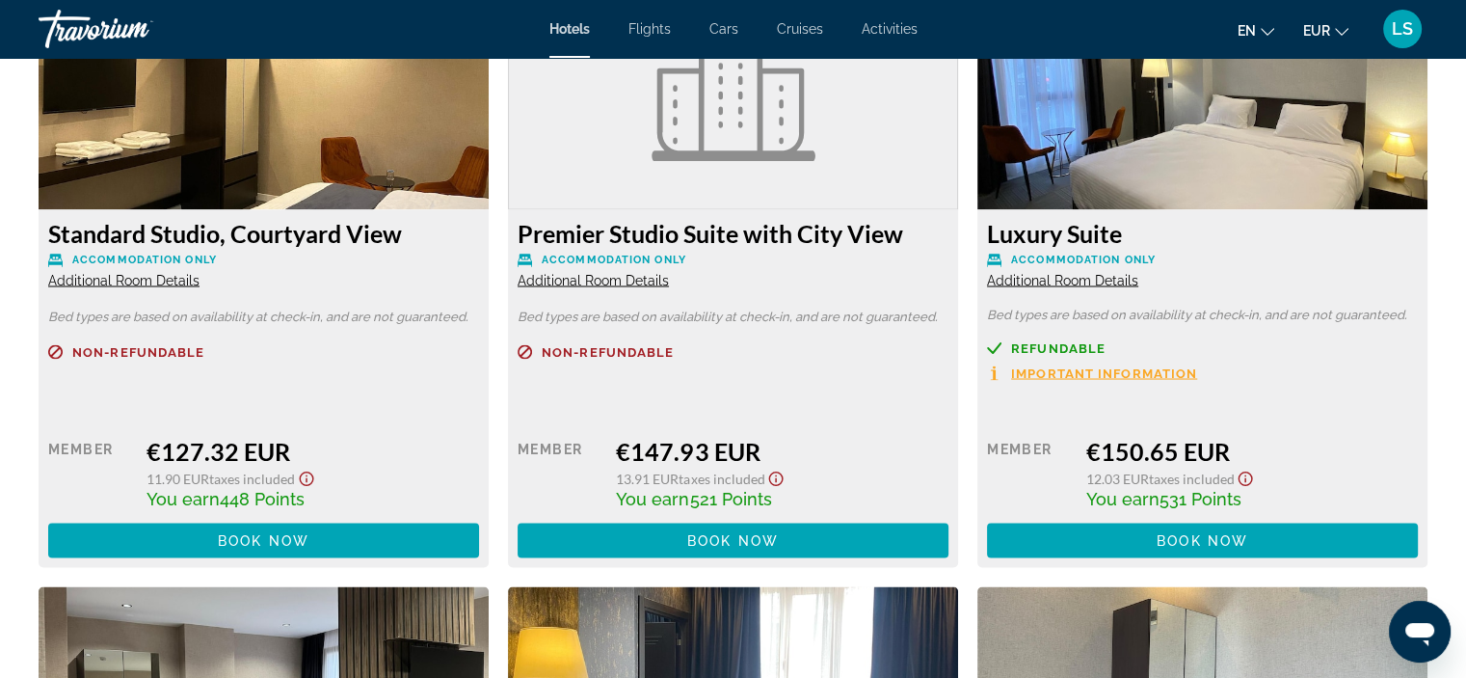
click at [1063, 284] on span "Additional Room Details" at bounding box center [1062, 279] width 151 height 15
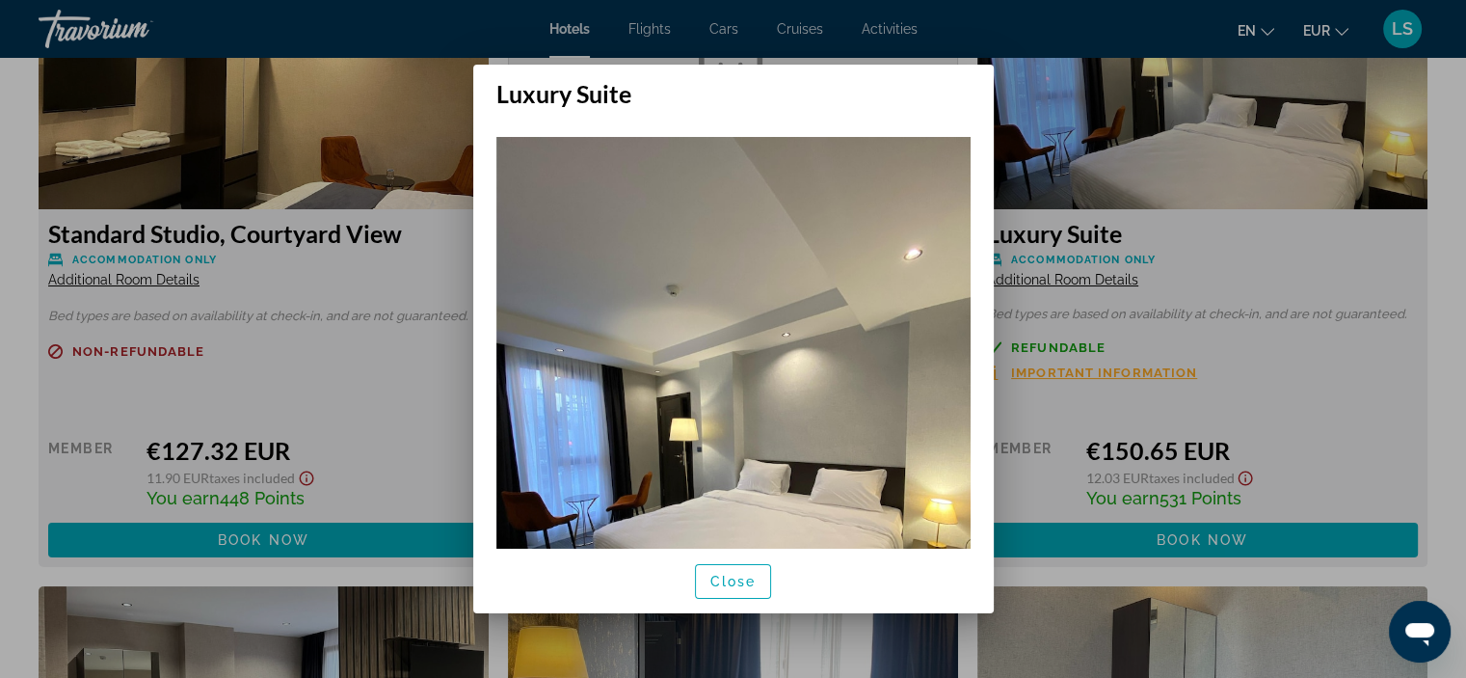
scroll to position [253, 0]
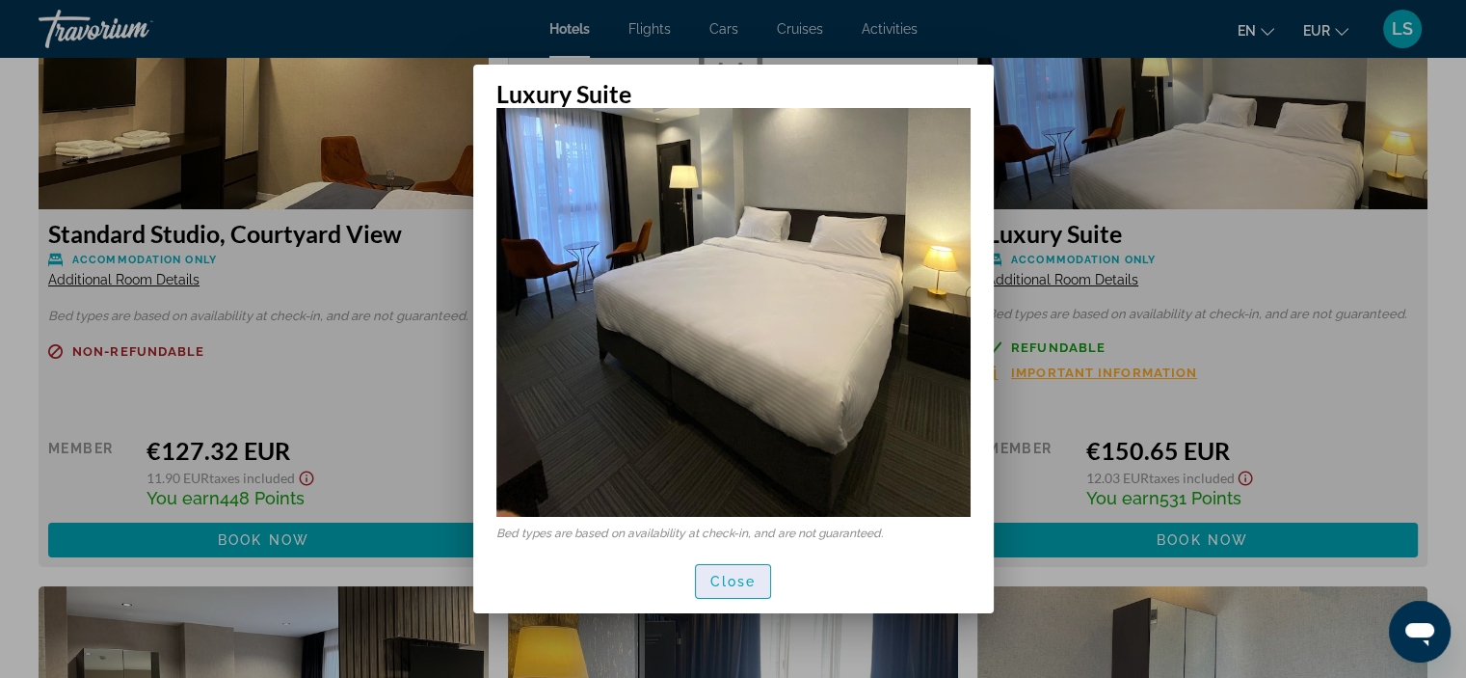
click at [732, 580] on span "Close" at bounding box center [733, 581] width 46 height 15
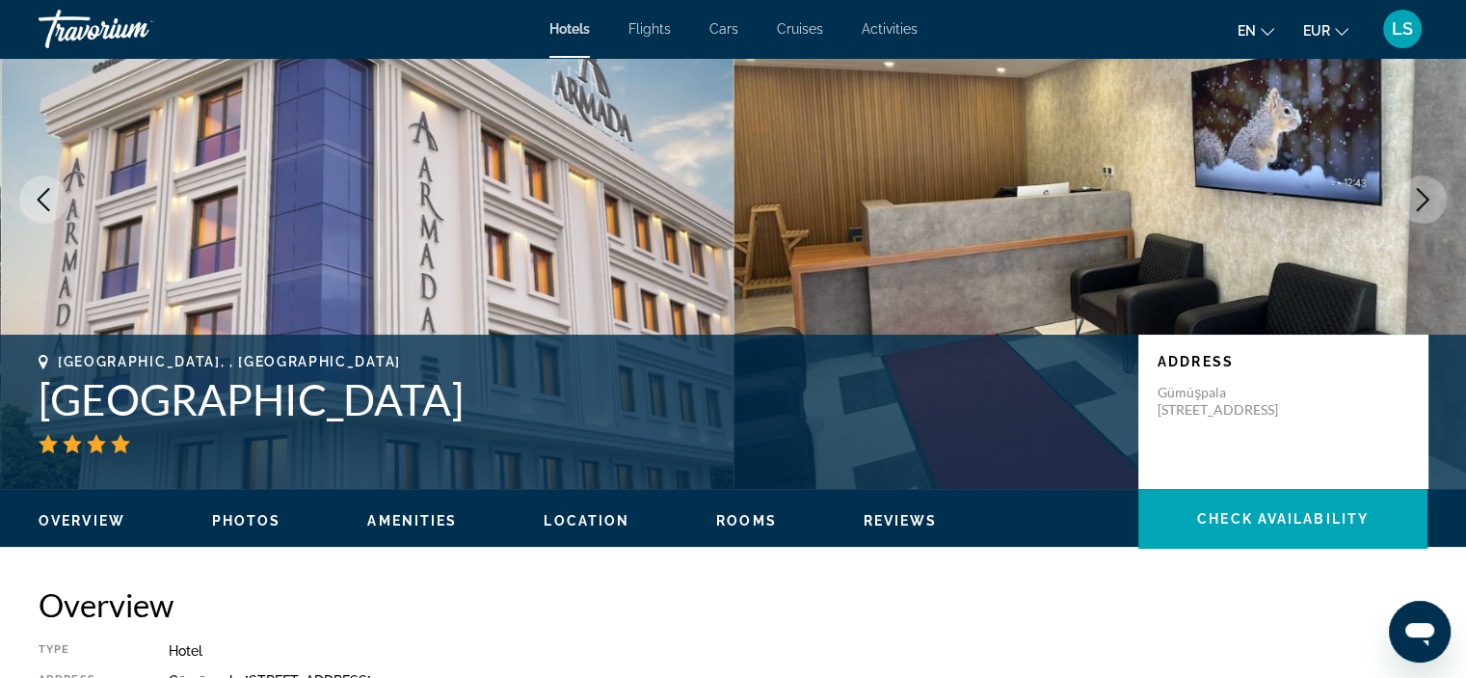
scroll to position [0, 0]
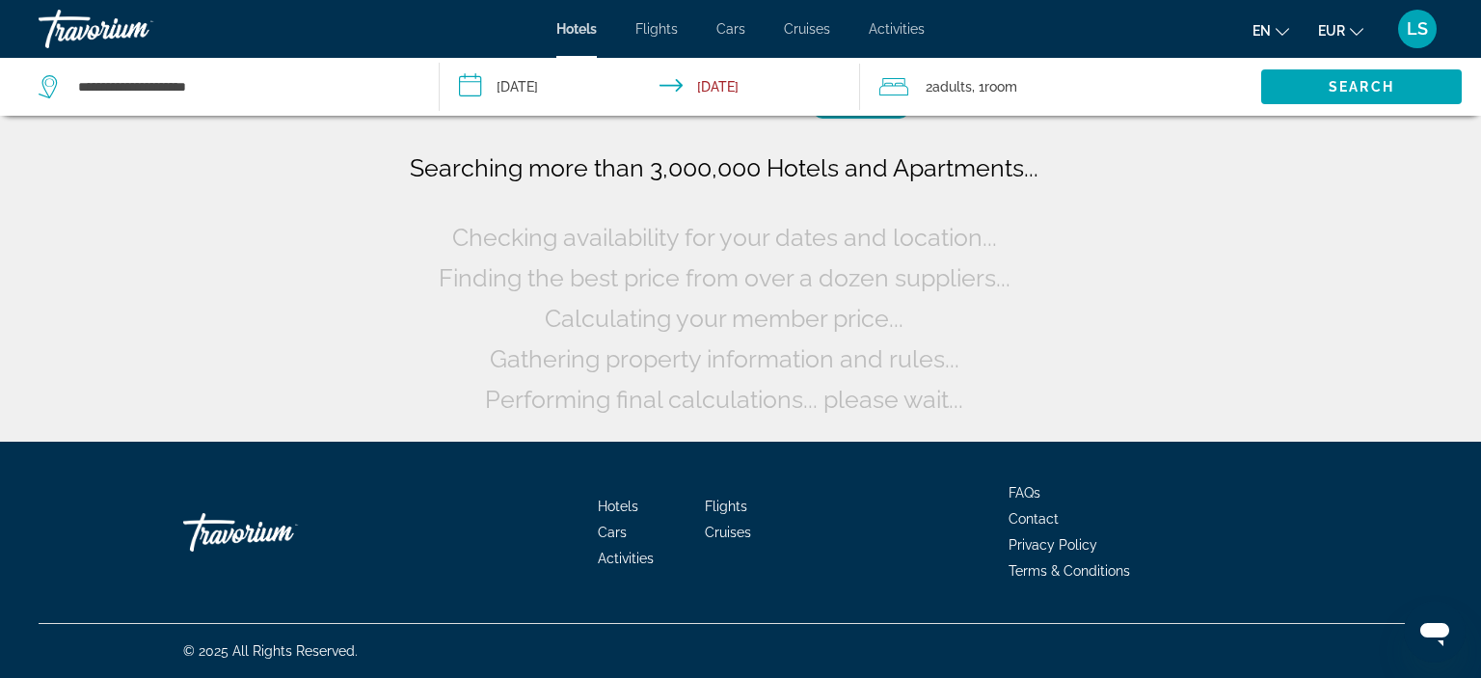
click at [93, 34] on div "Travorium" at bounding box center [135, 29] width 193 height 50
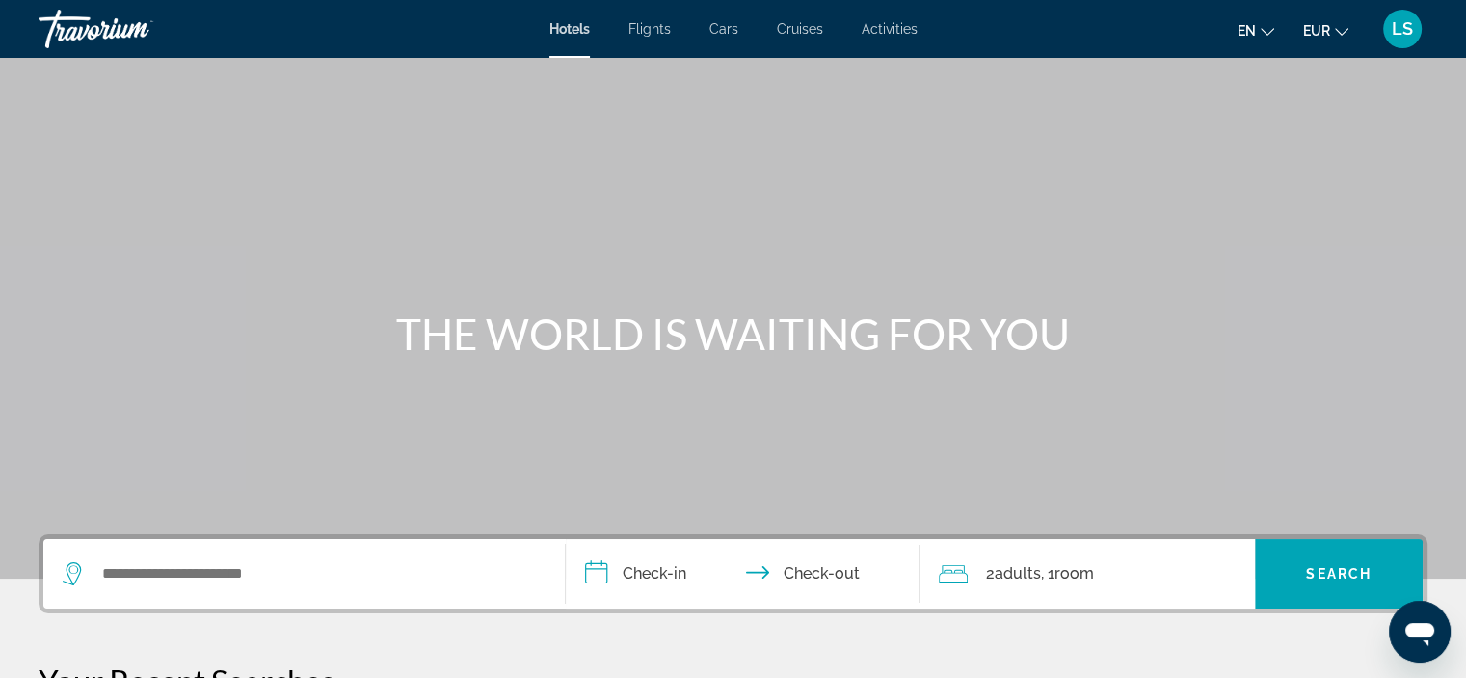
click at [1400, 31] on span "LS" at bounding box center [1402, 28] width 21 height 19
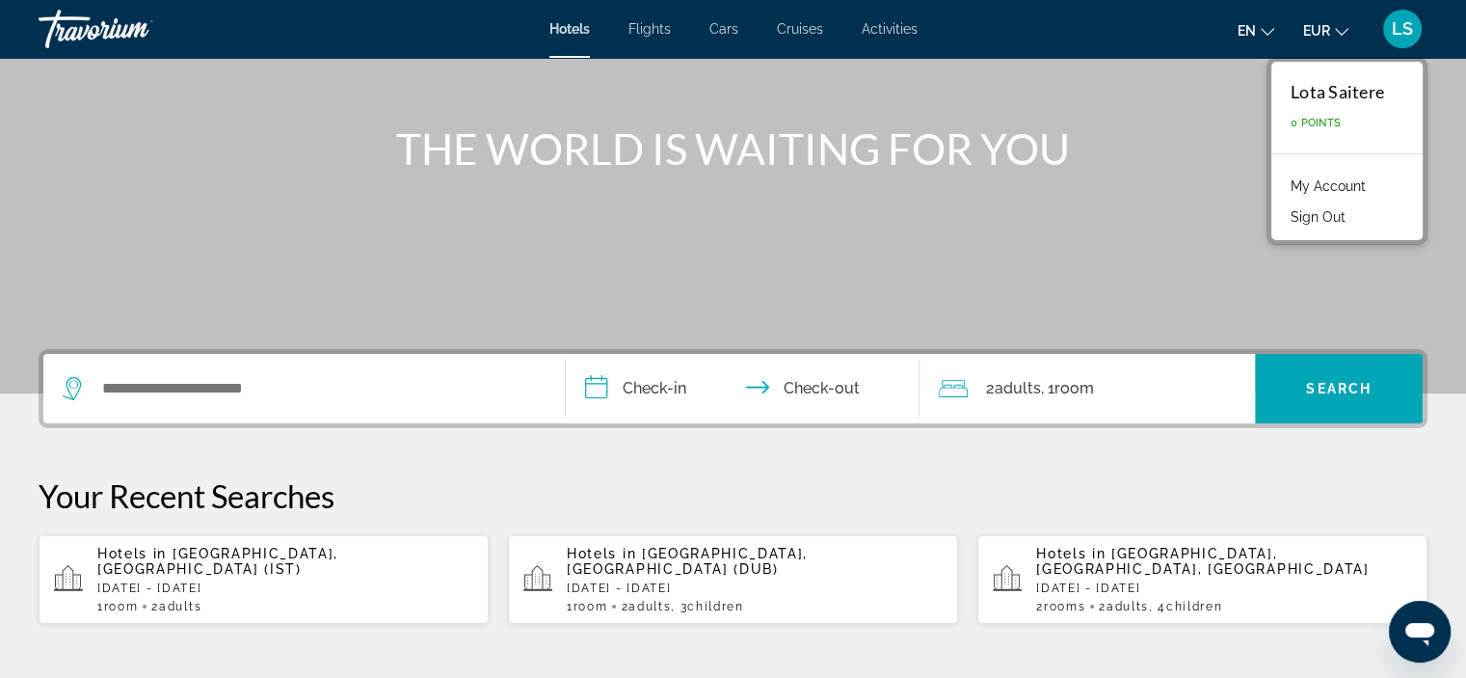
scroll to position [308, 0]
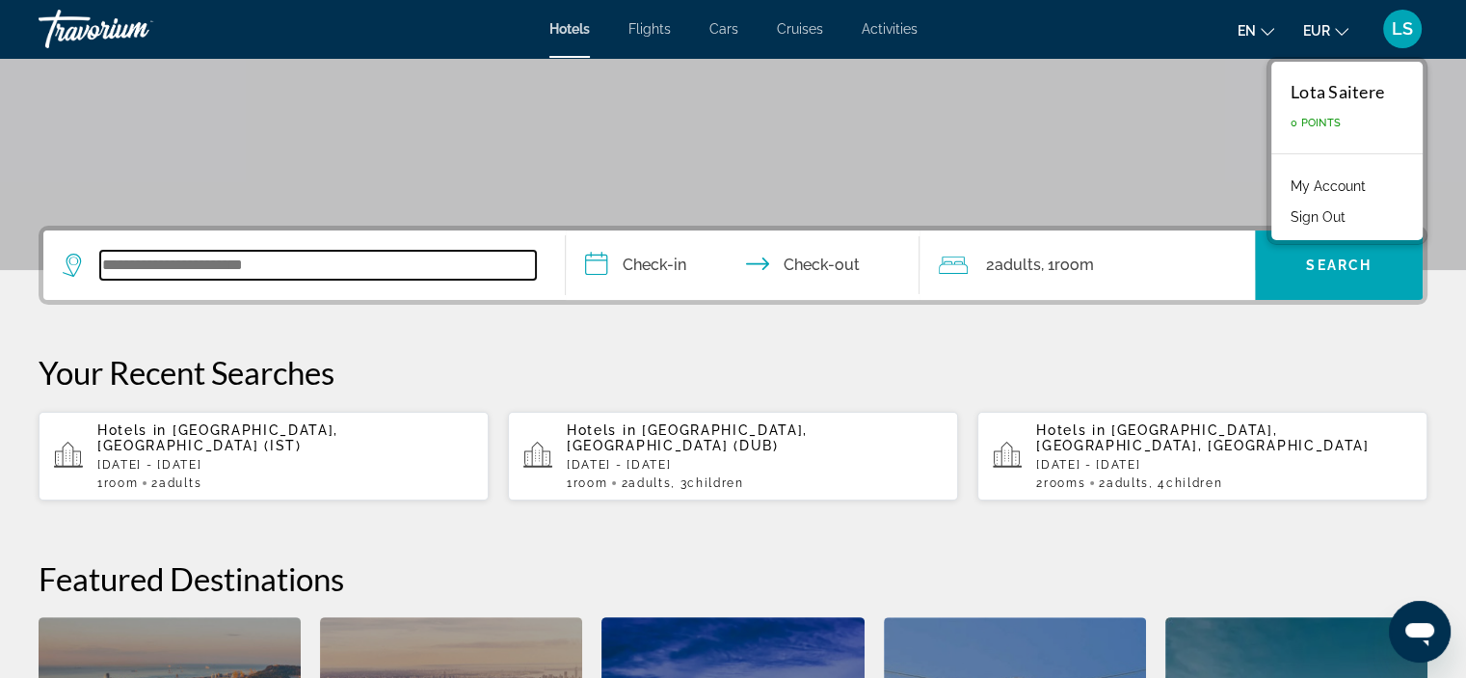
click at [218, 254] on input "Search widget" at bounding box center [318, 265] width 436 height 29
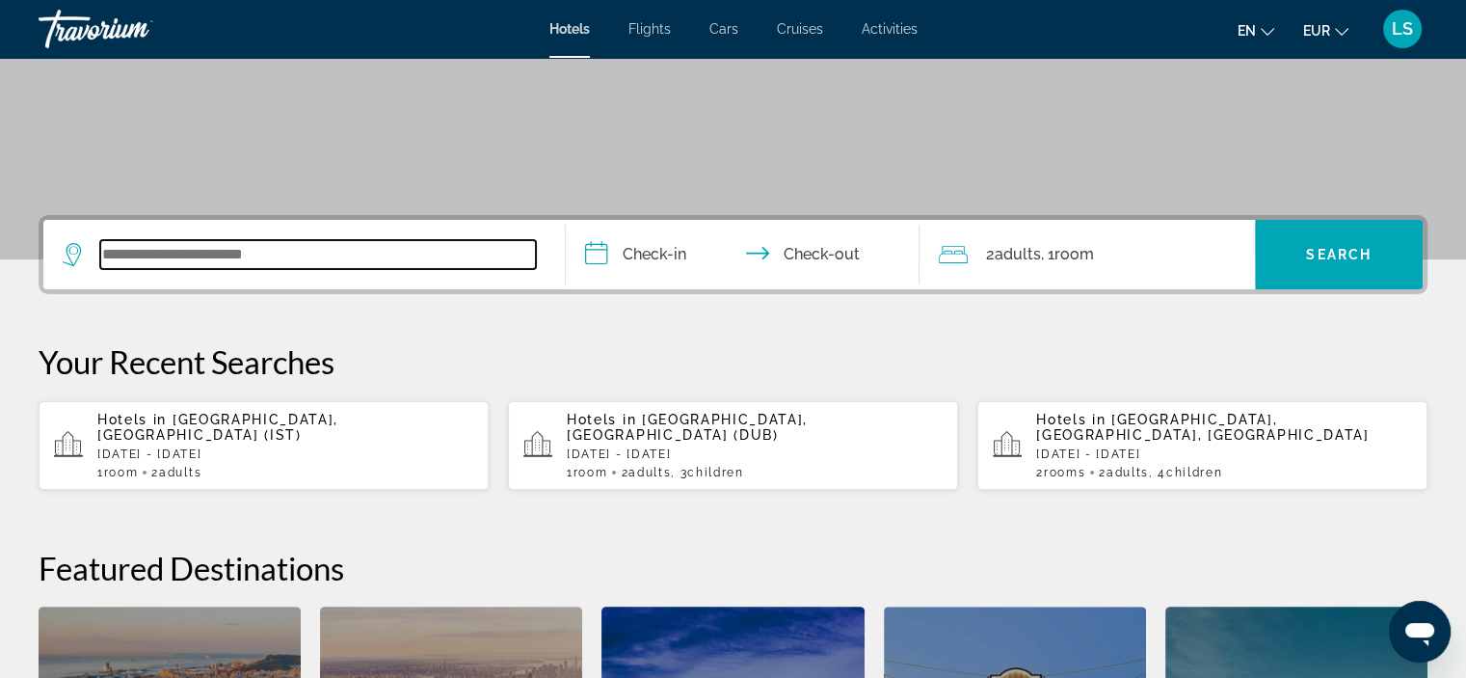
scroll to position [470, 0]
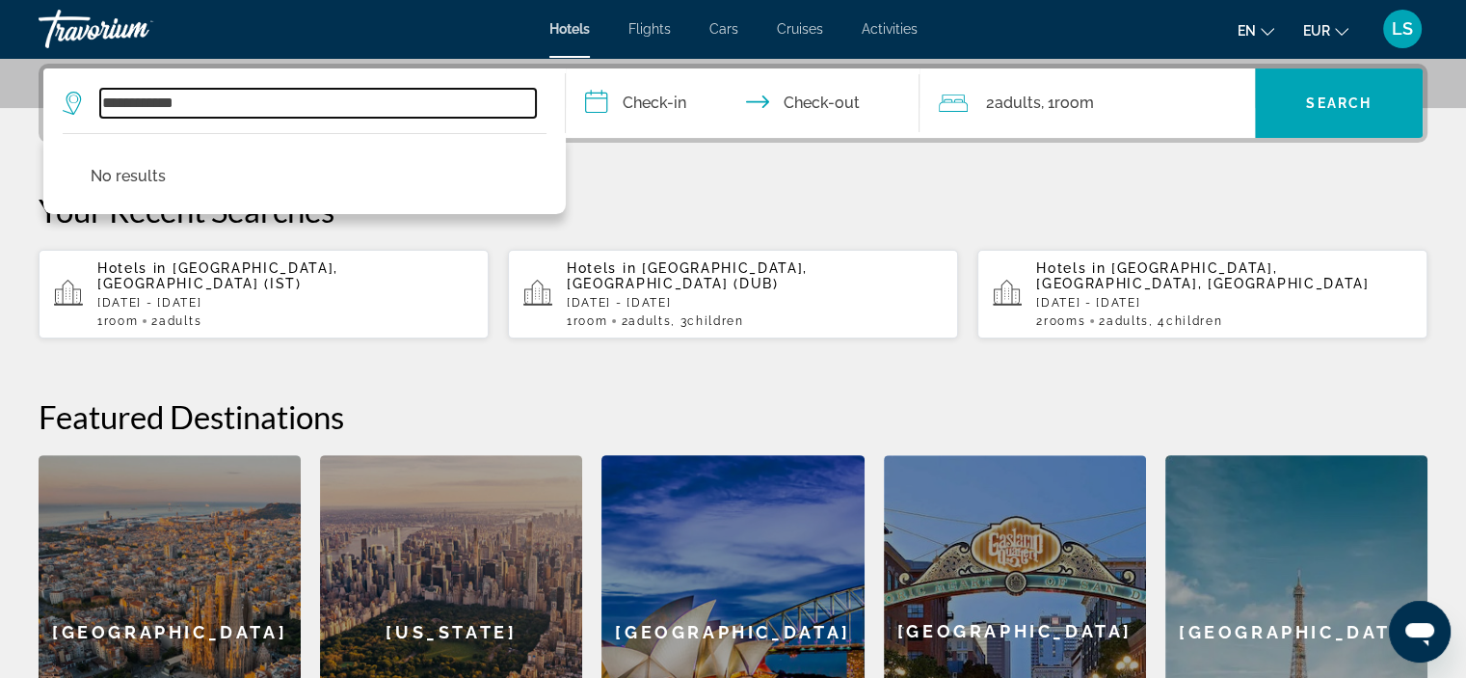
click at [154, 106] on input "**********" at bounding box center [318, 103] width 436 height 29
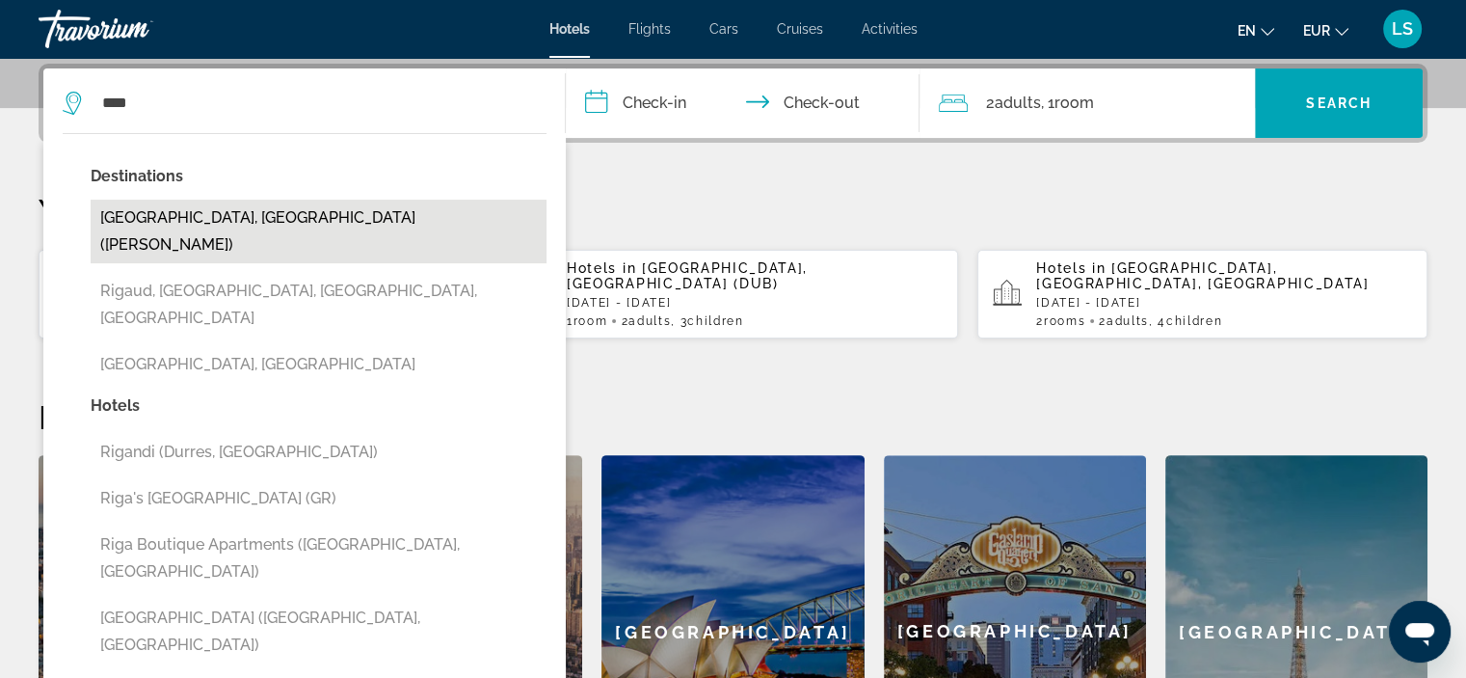
click at [175, 228] on button "Riga, Latvia (RIX)" at bounding box center [319, 232] width 456 height 64
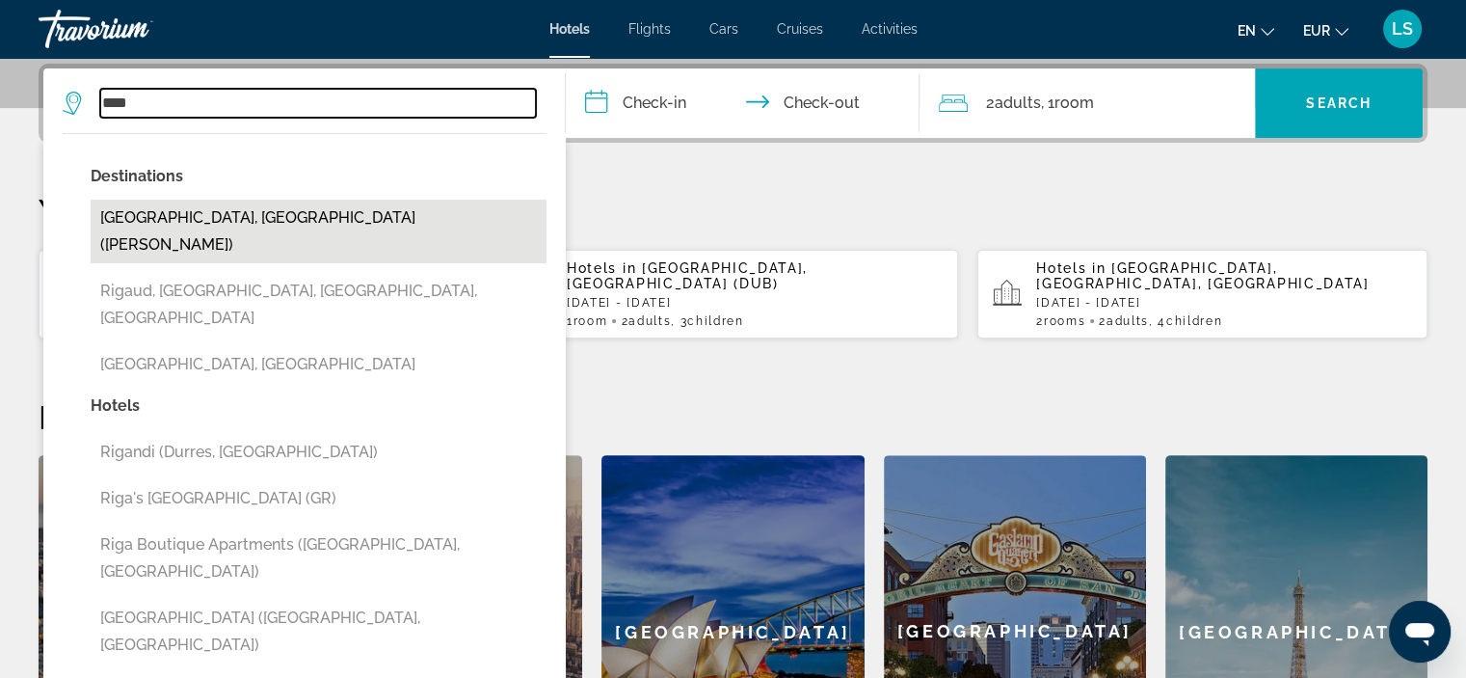
type input "**********"
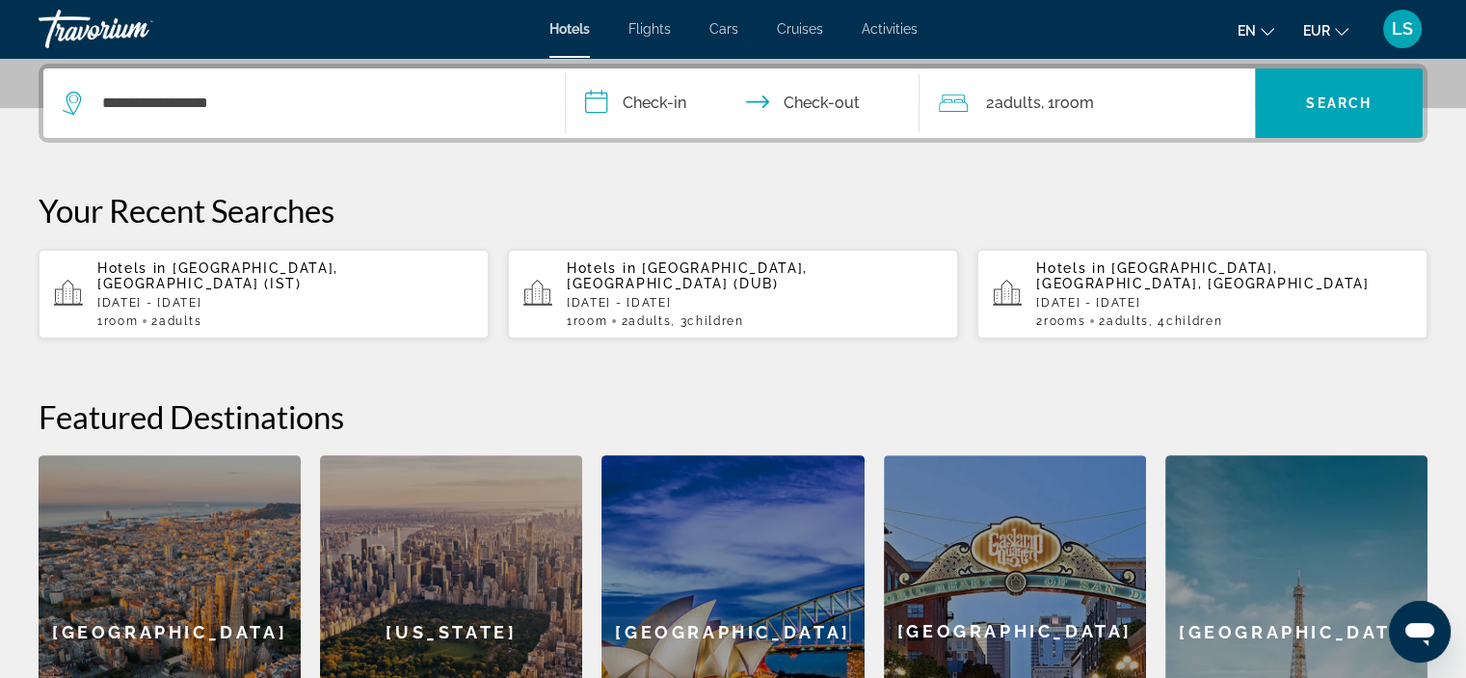
click at [685, 114] on input "**********" at bounding box center [747, 105] width 362 height 75
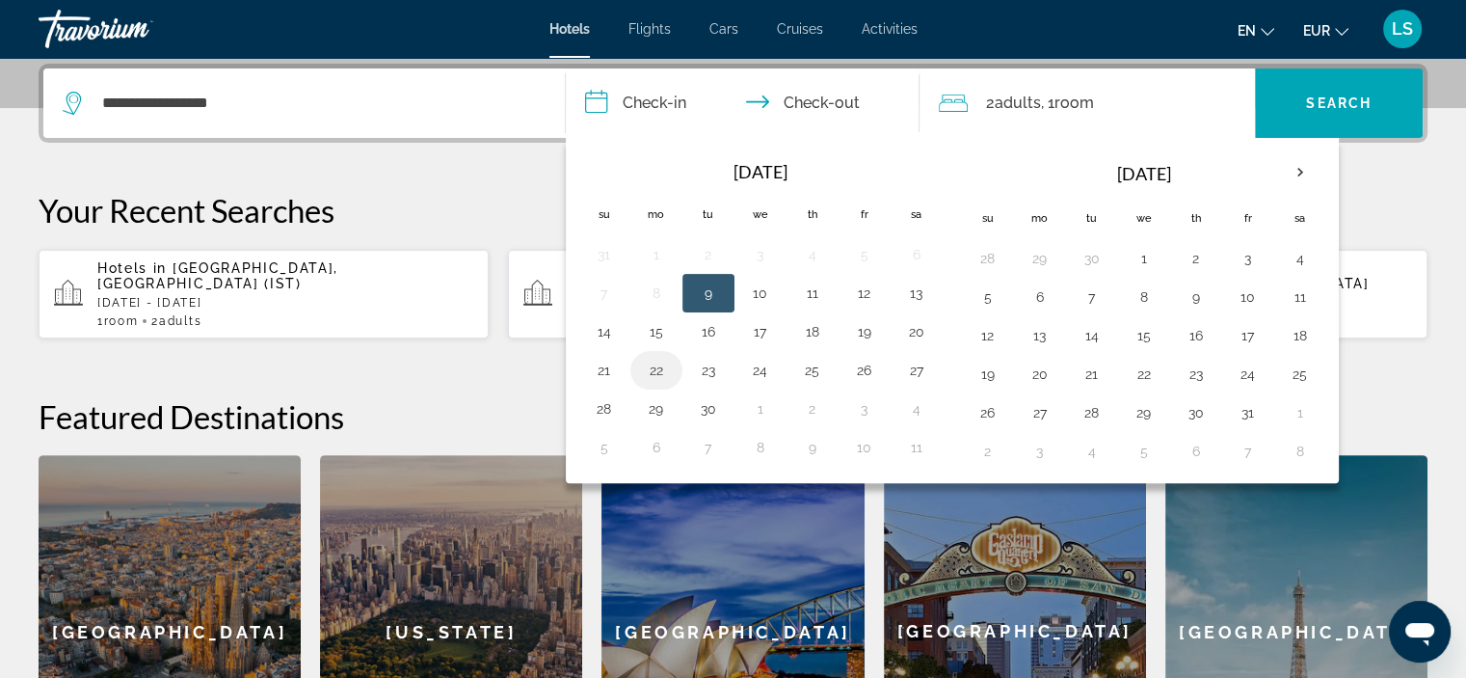
click at [652, 373] on button "22" at bounding box center [656, 370] width 31 height 27
click at [711, 371] on button "23" at bounding box center [708, 370] width 31 height 27
type input "**********"
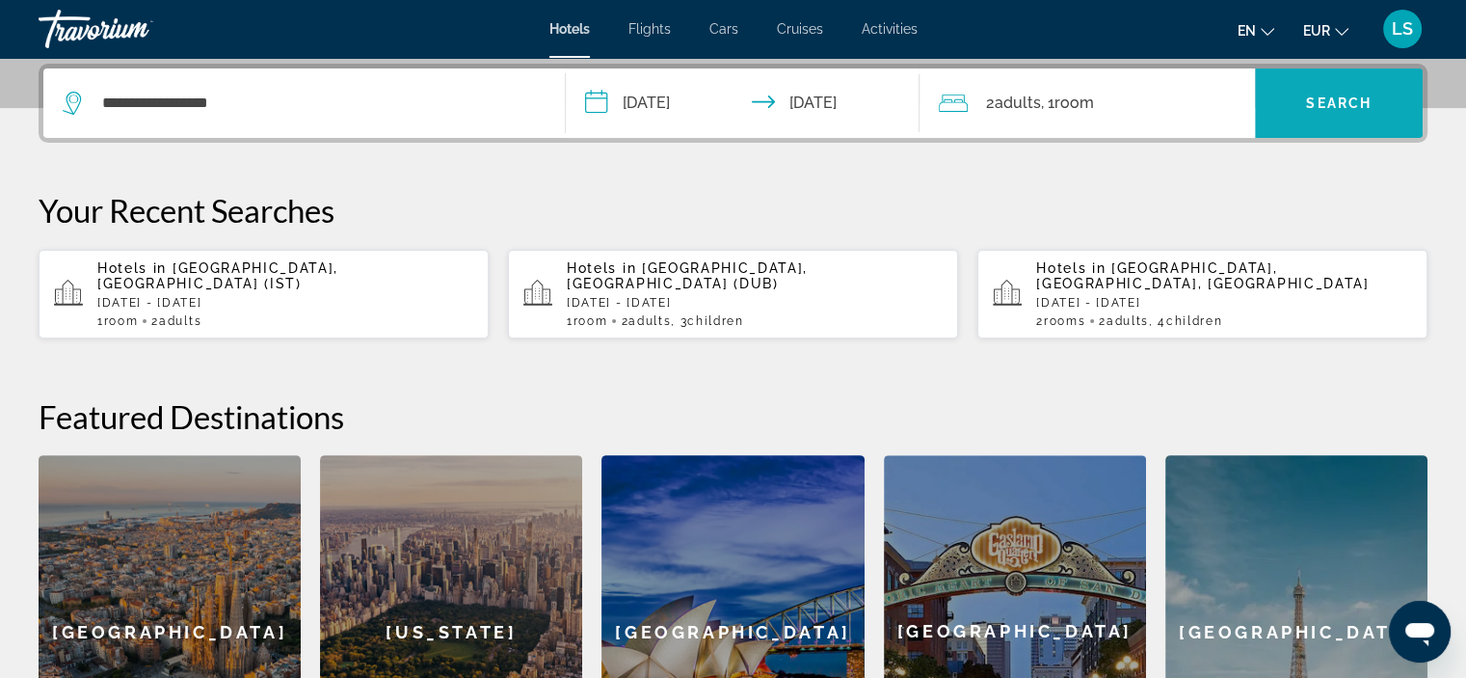
click at [1321, 90] on span "Search widget" at bounding box center [1339, 103] width 168 height 46
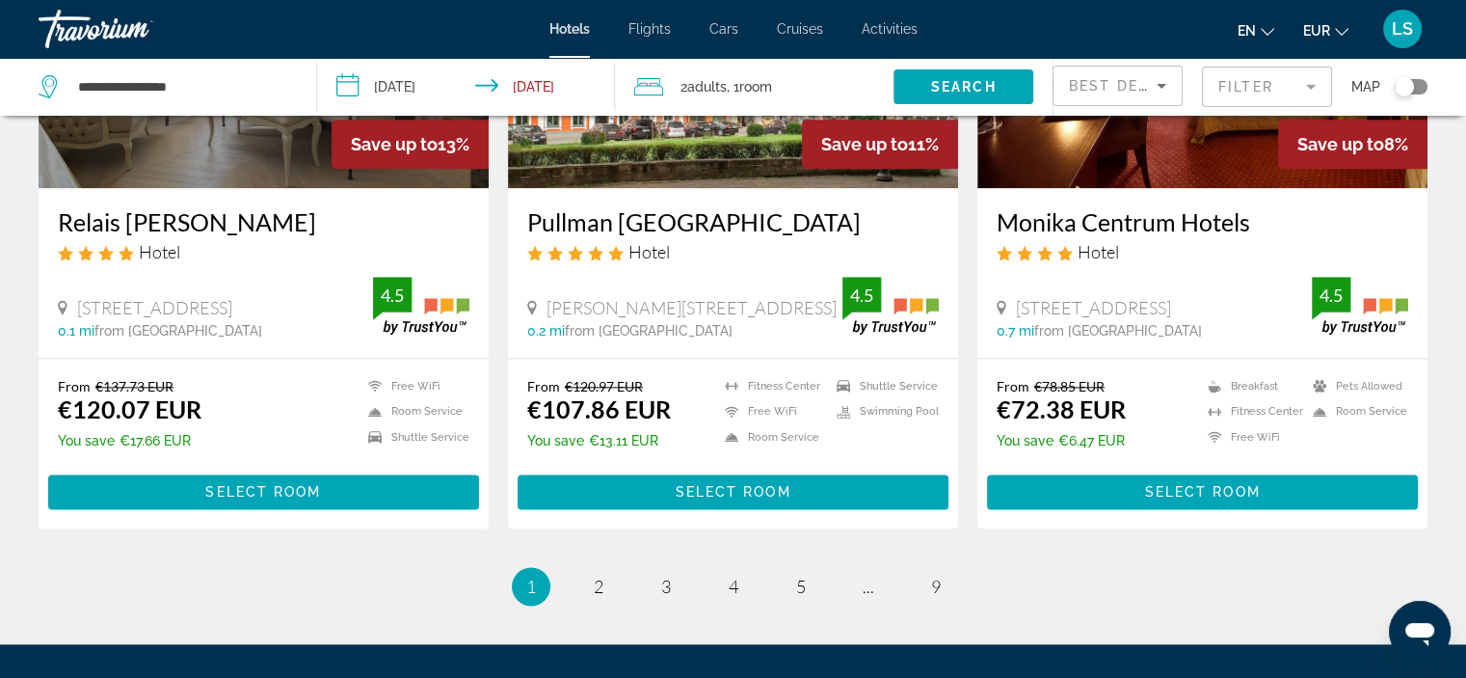
scroll to position [2436, 0]
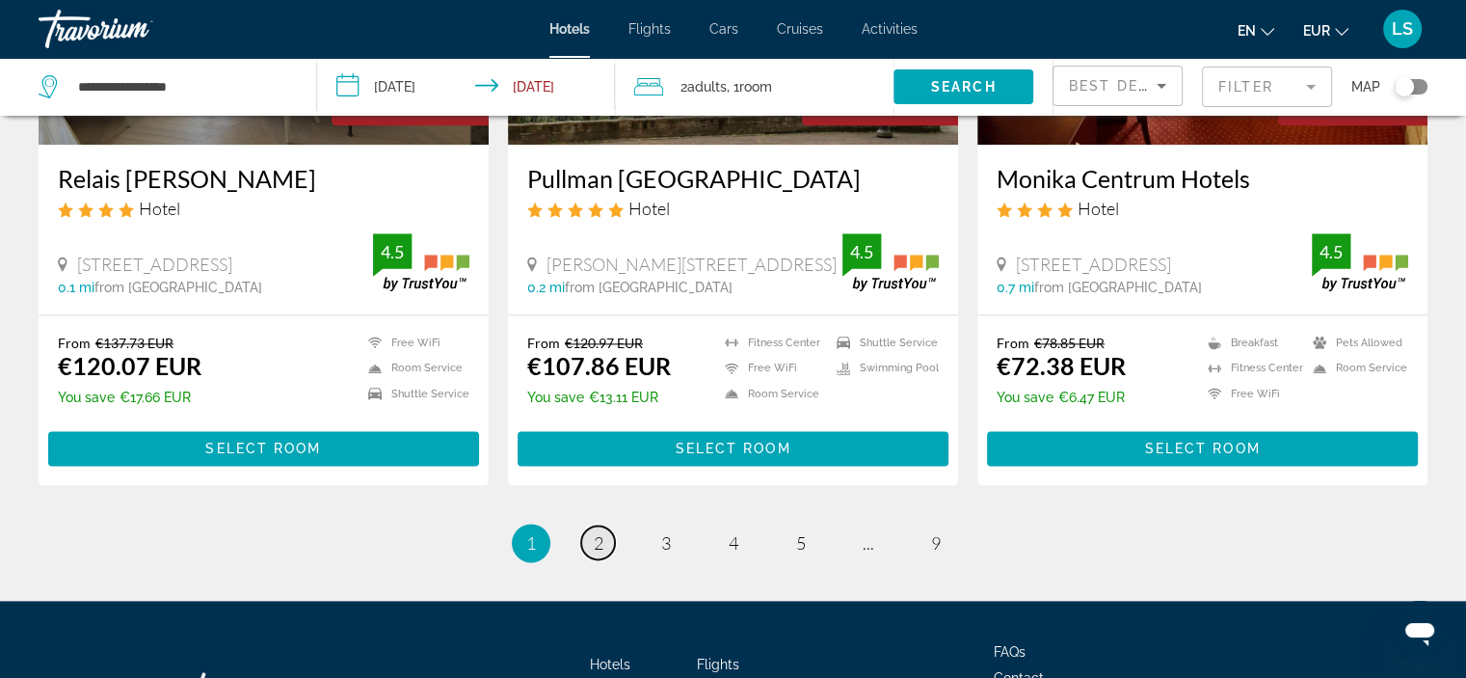
click at [586, 535] on link "page 2" at bounding box center [598, 542] width 34 height 34
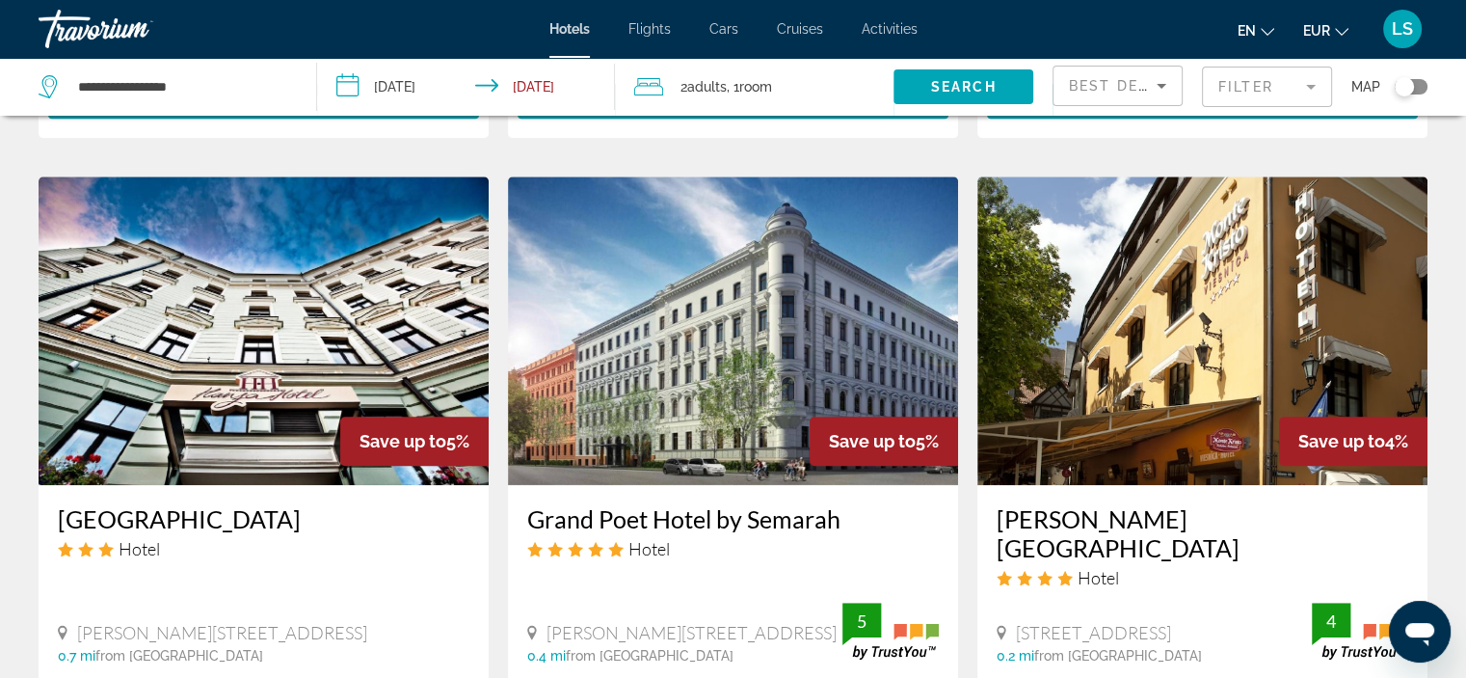
scroll to position [1380, 0]
click at [281, 442] on img "Main content" at bounding box center [264, 330] width 450 height 308
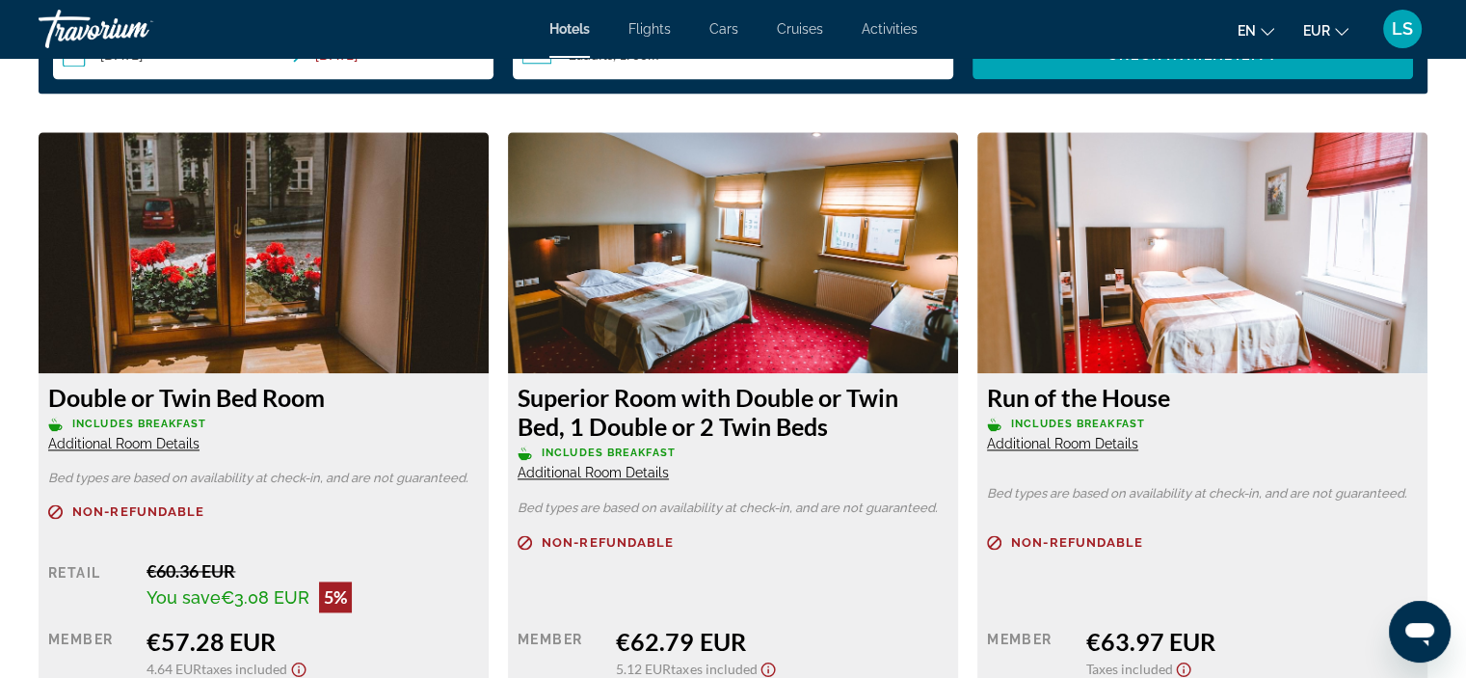
scroll to position [2615, 0]
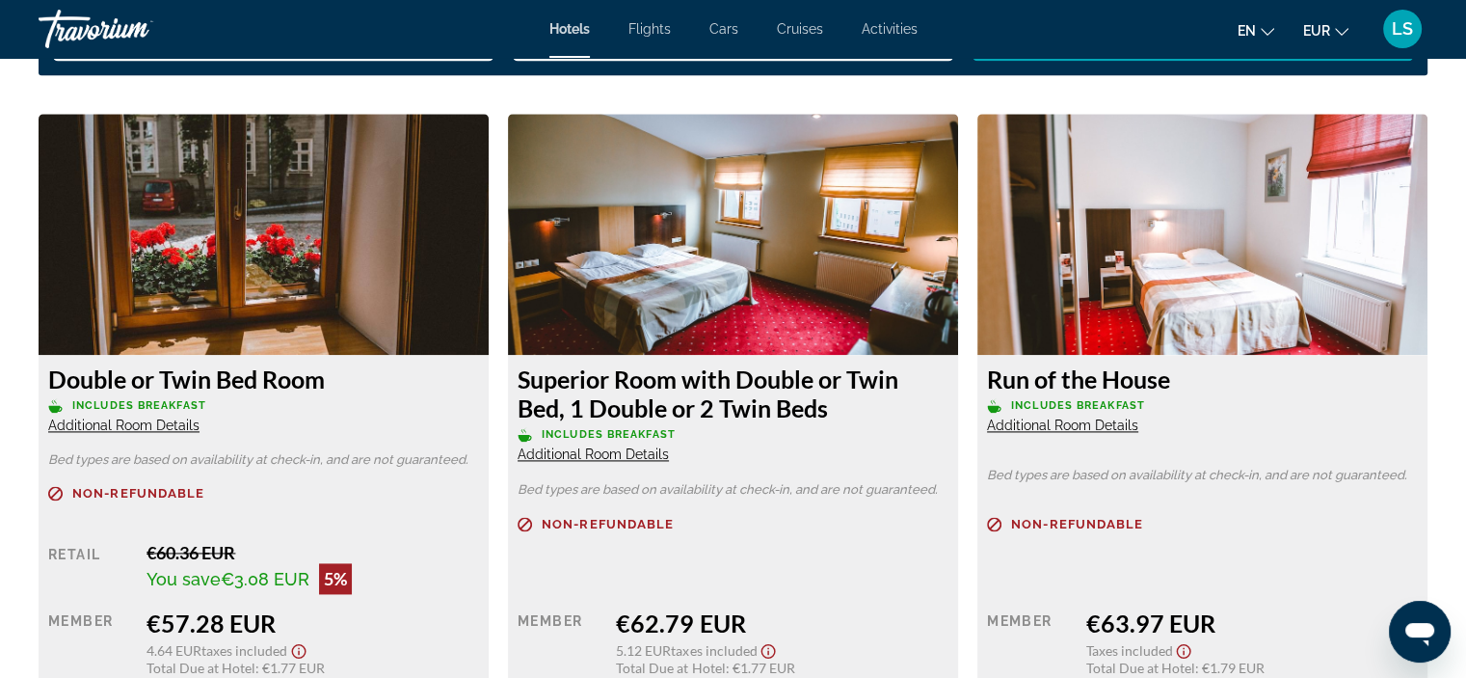
click at [131, 409] on span "Includes Breakfast" at bounding box center [139, 405] width 134 height 13
click at [279, 322] on img "Main content" at bounding box center [264, 234] width 450 height 241
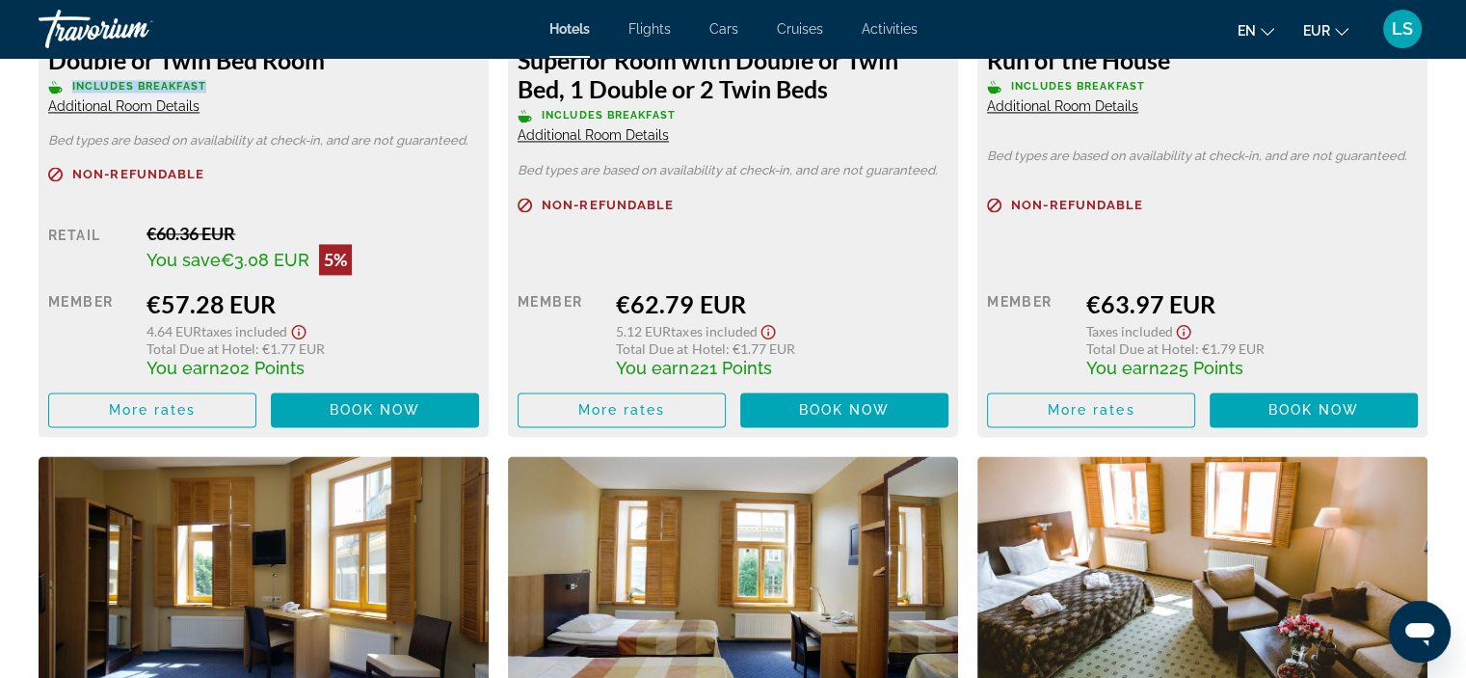
scroll to position [2948, 0]
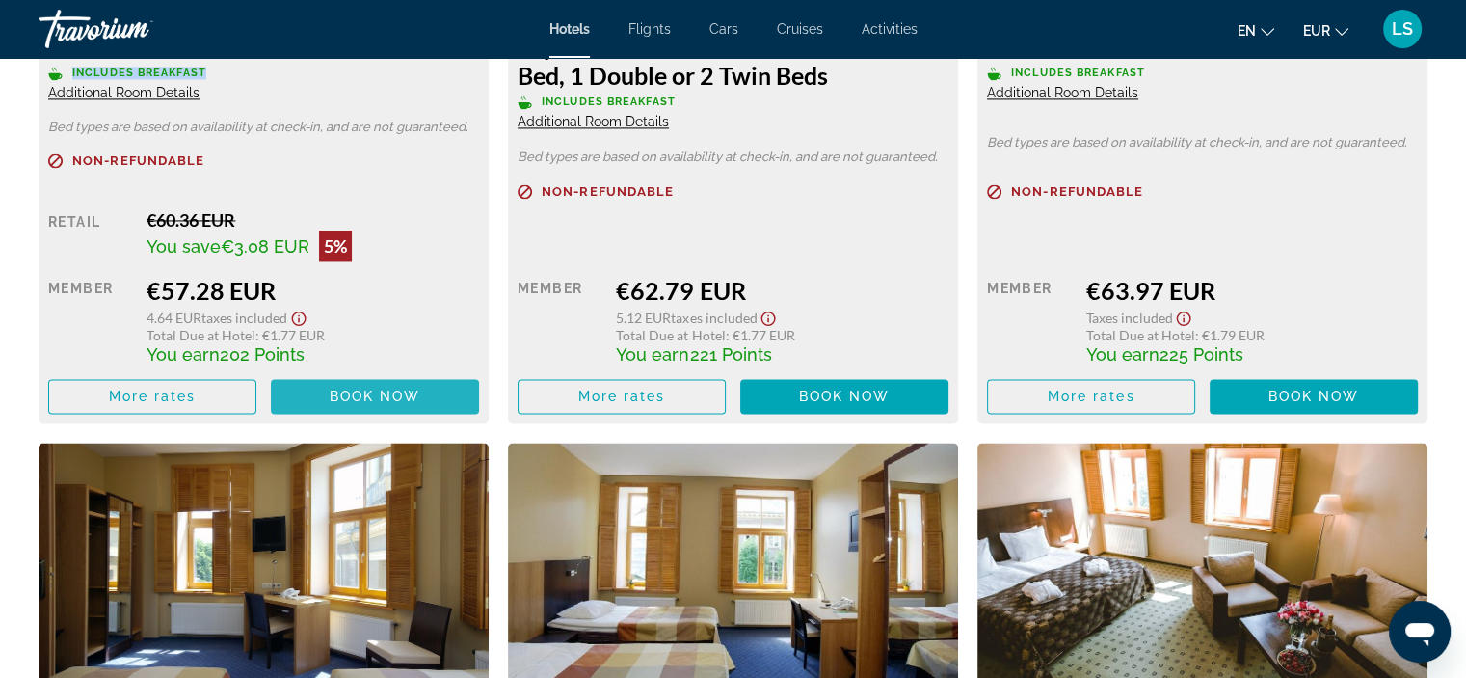
click at [330, 400] on span "Book now" at bounding box center [376, 395] width 92 height 15
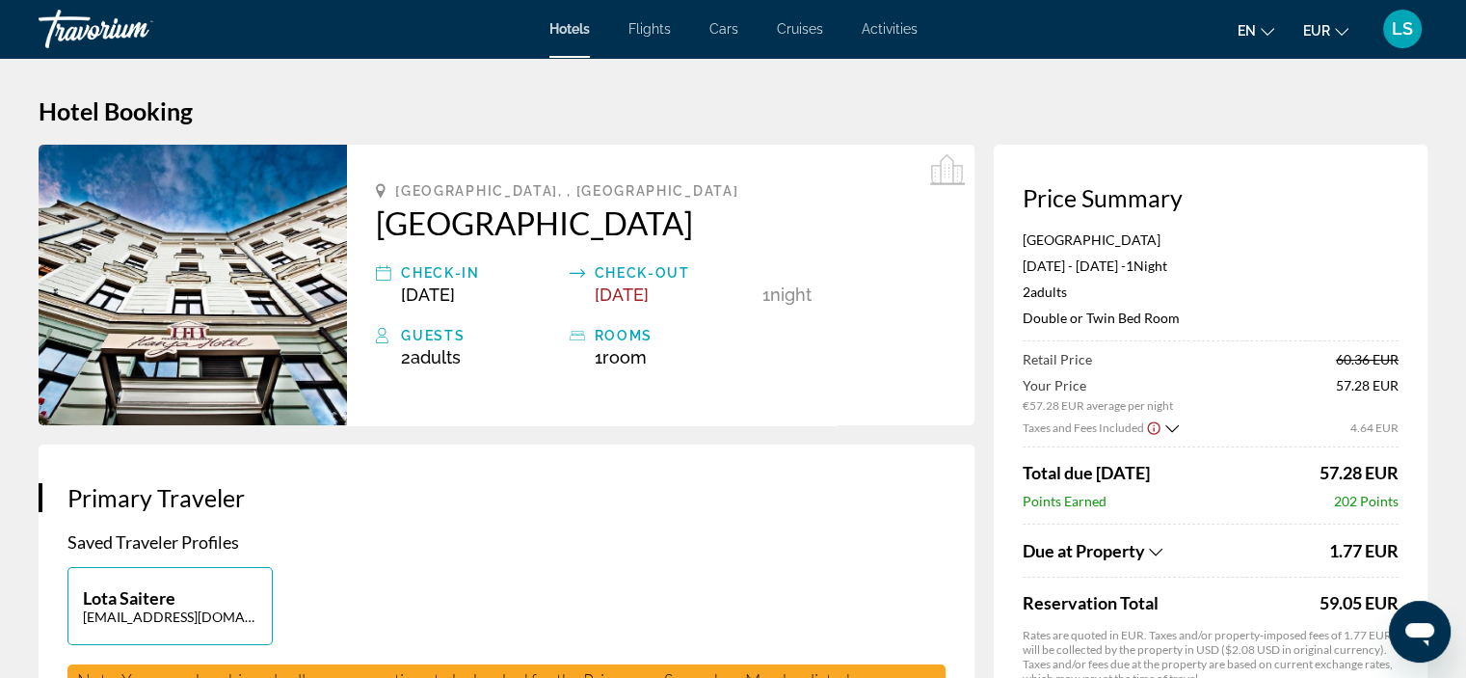
click at [1124, 553] on span "Due at Property" at bounding box center [1084, 550] width 122 height 21
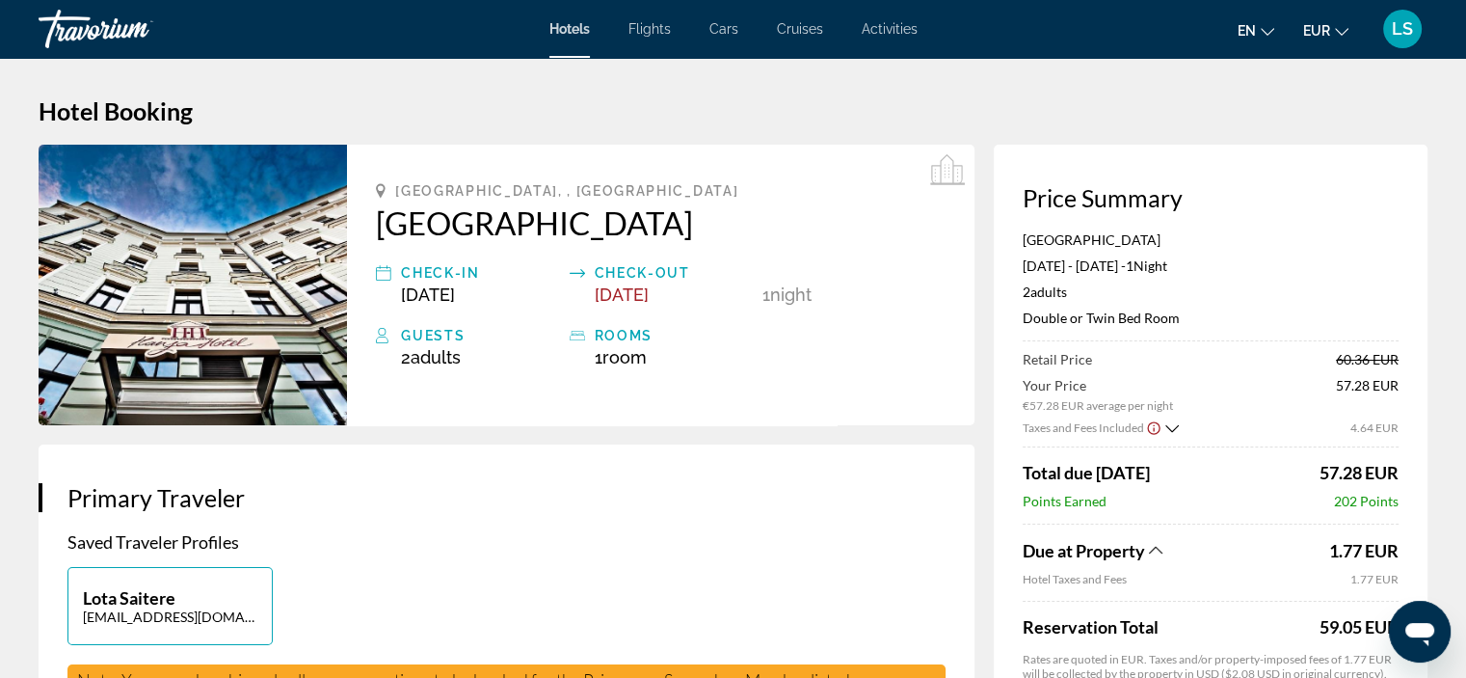
click at [1145, 549] on span "Due at Property" at bounding box center [1084, 550] width 122 height 21
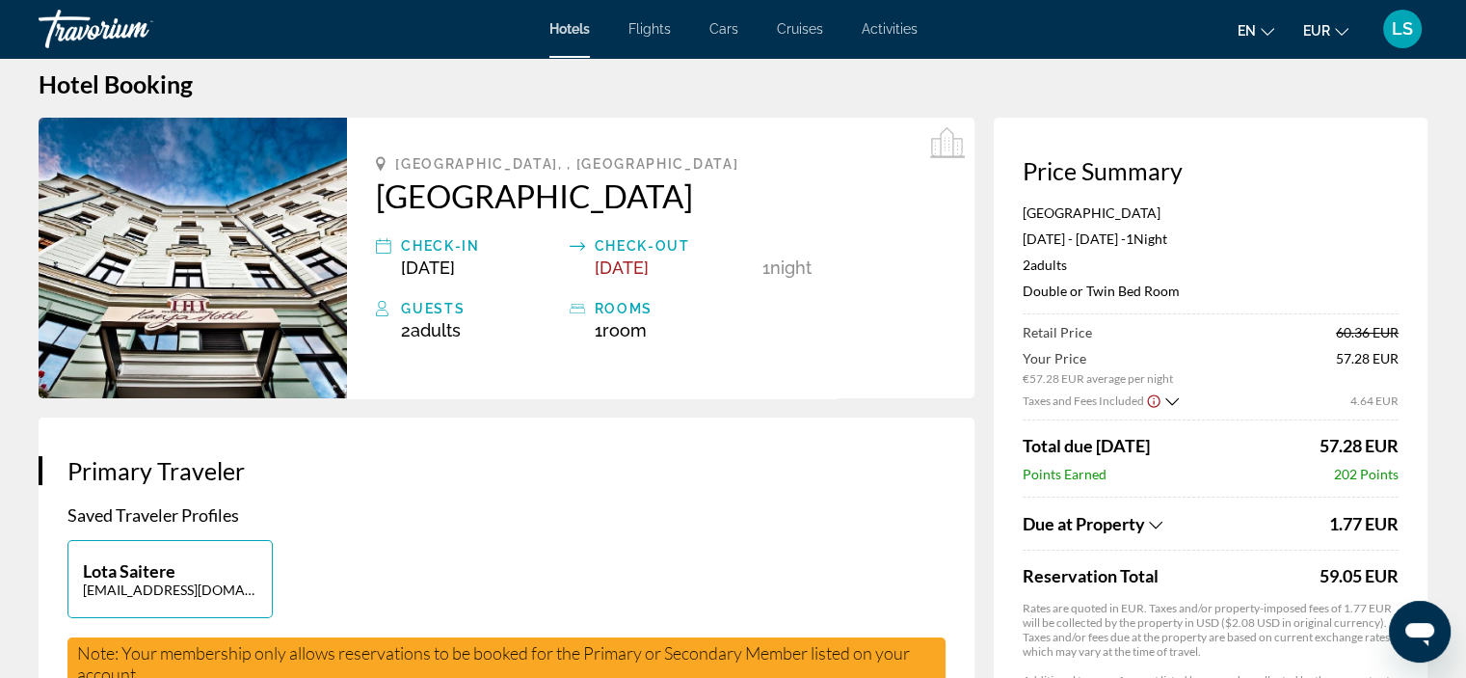
scroll to position [99, 0]
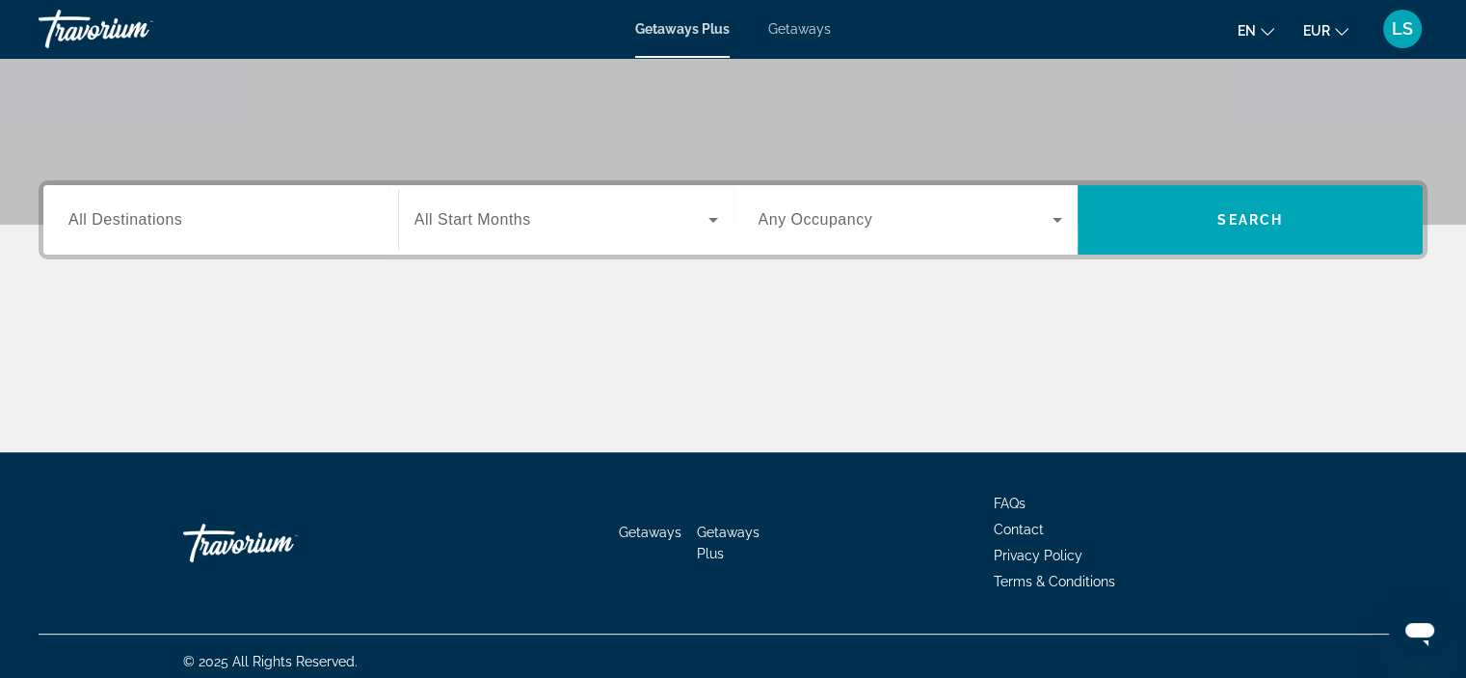
scroll to position [351, 0]
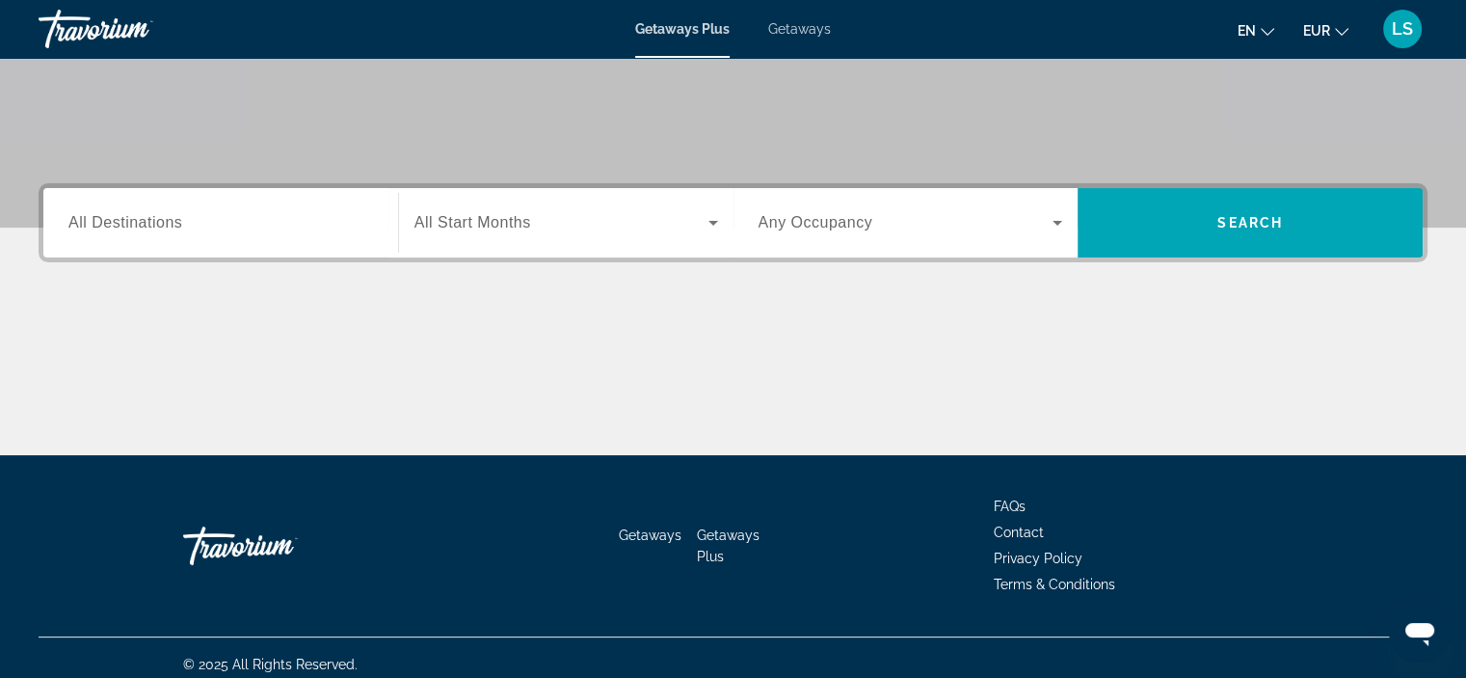
click at [263, 206] on div "Search widget" at bounding box center [220, 223] width 305 height 55
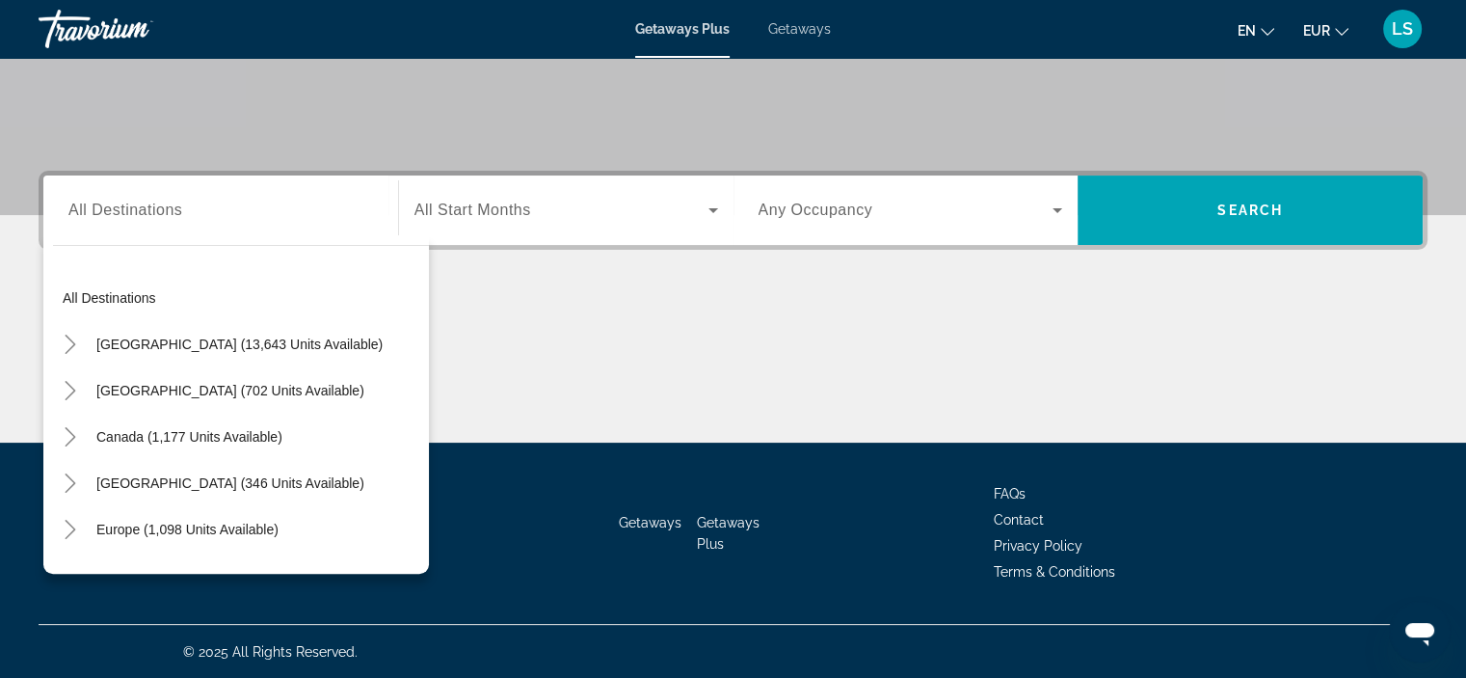
click at [792, 213] on span "Any Occupancy" at bounding box center [816, 209] width 115 height 16
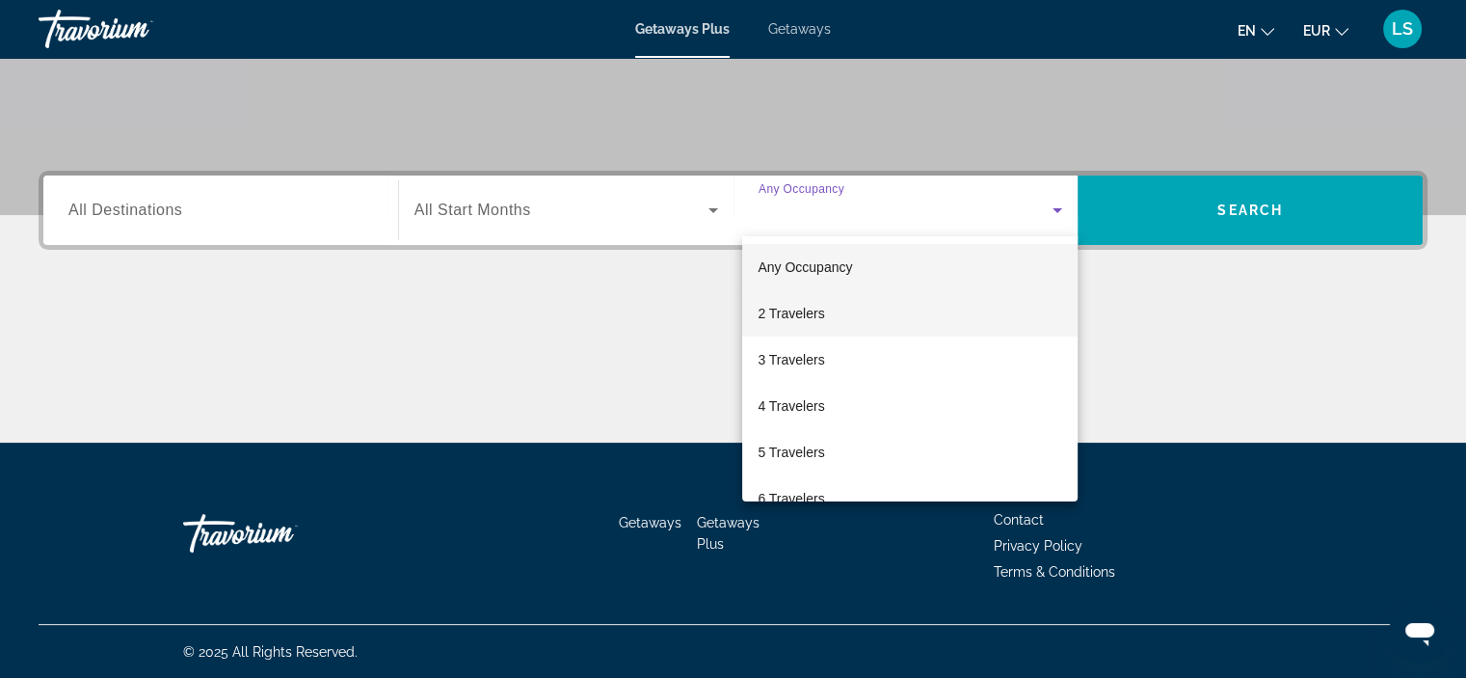
click at [814, 321] on span "2 Travelers" at bounding box center [791, 313] width 67 height 23
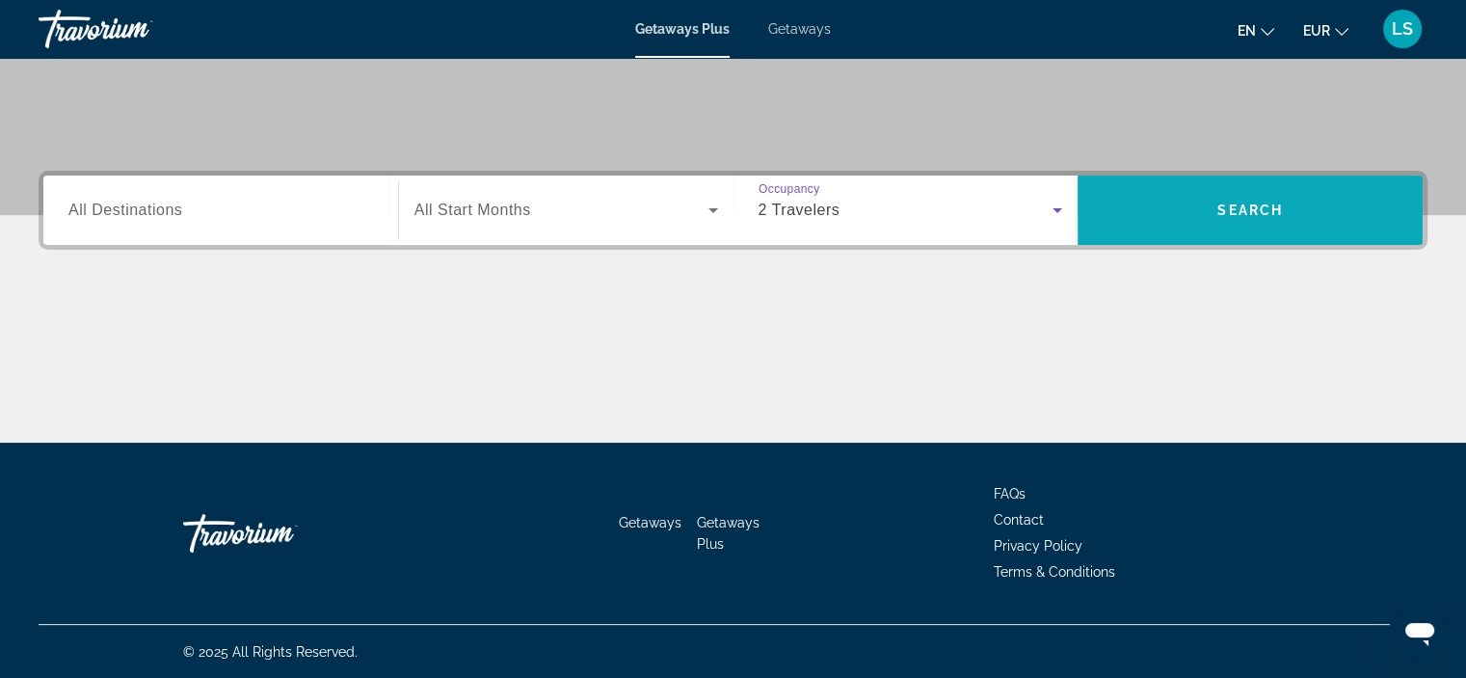
click at [1233, 192] on span "Search widget" at bounding box center [1250, 210] width 345 height 46
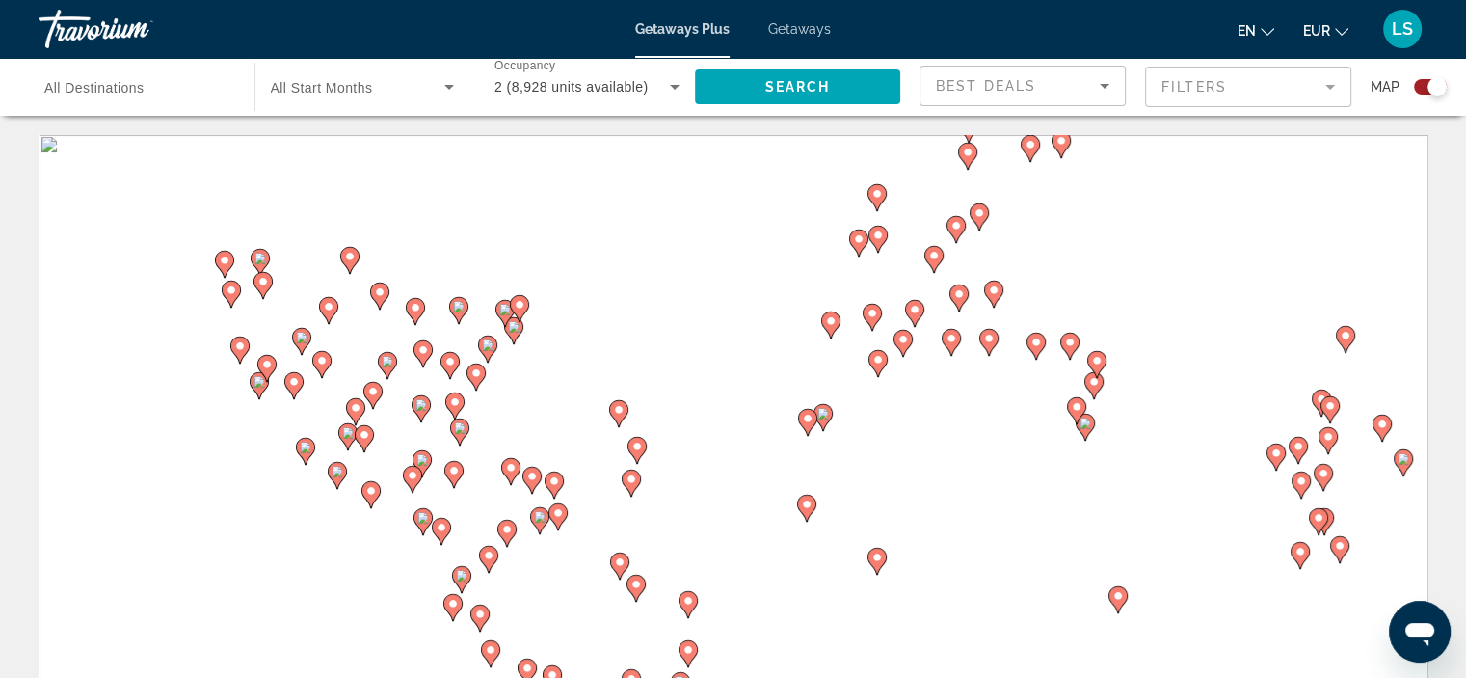
click at [1441, 84] on div "Search widget" at bounding box center [1437, 86] width 19 height 19
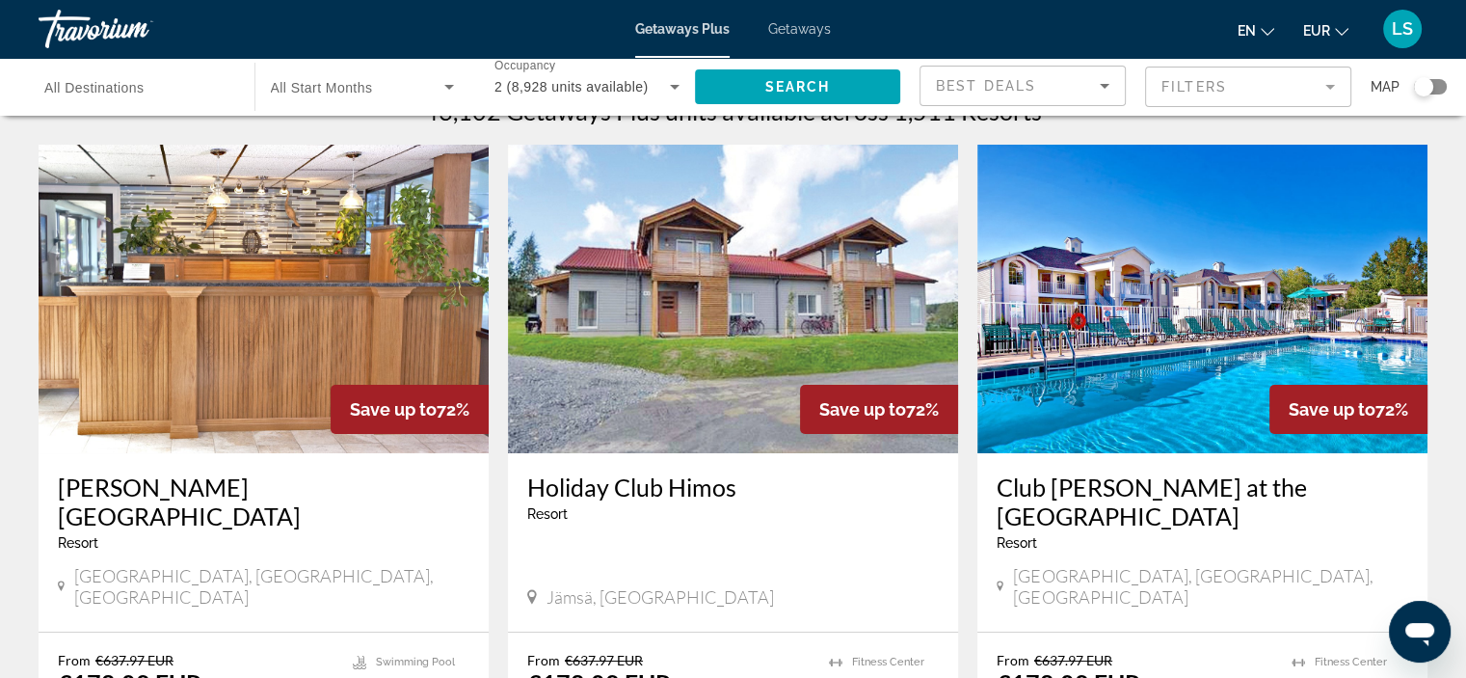
scroll to position [39, 0]
click at [1067, 85] on div "Best Deals" at bounding box center [1018, 85] width 164 height 23
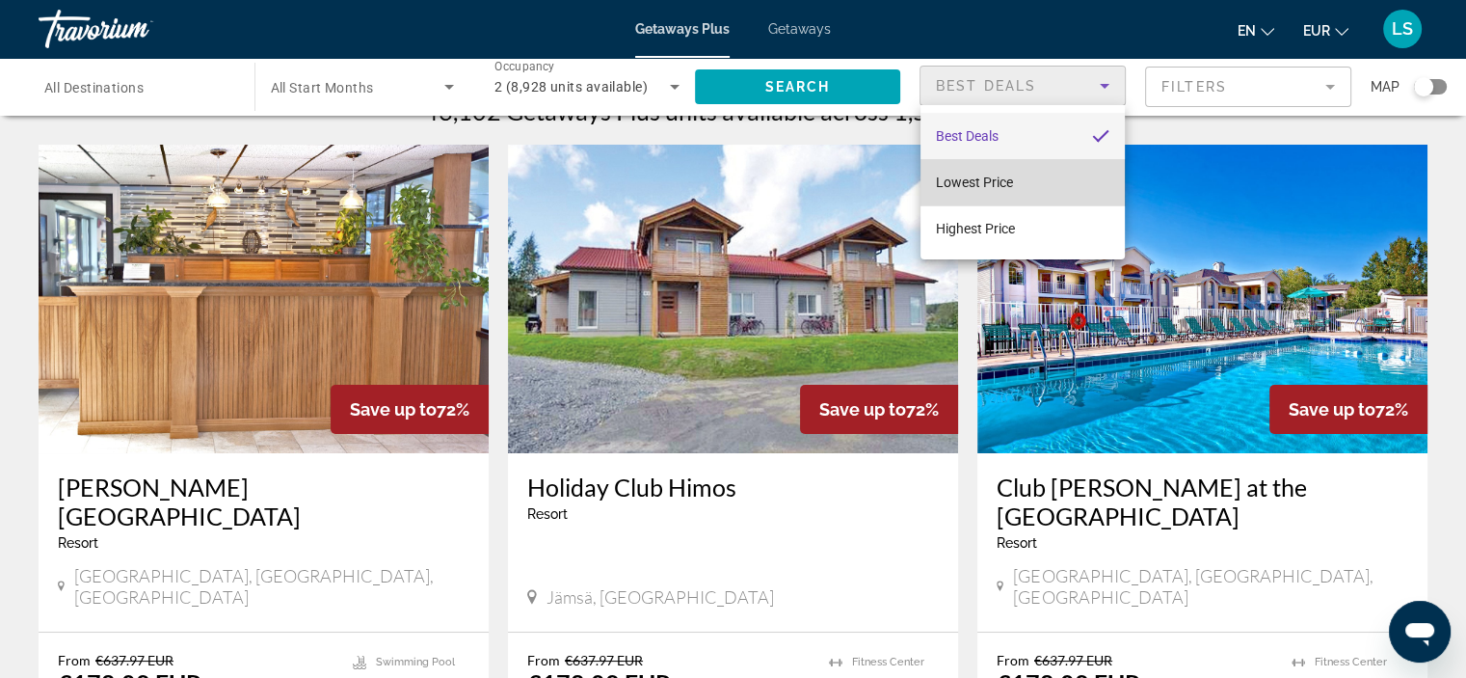
click at [1041, 197] on mat-option "Lowest Price" at bounding box center [1023, 182] width 204 height 46
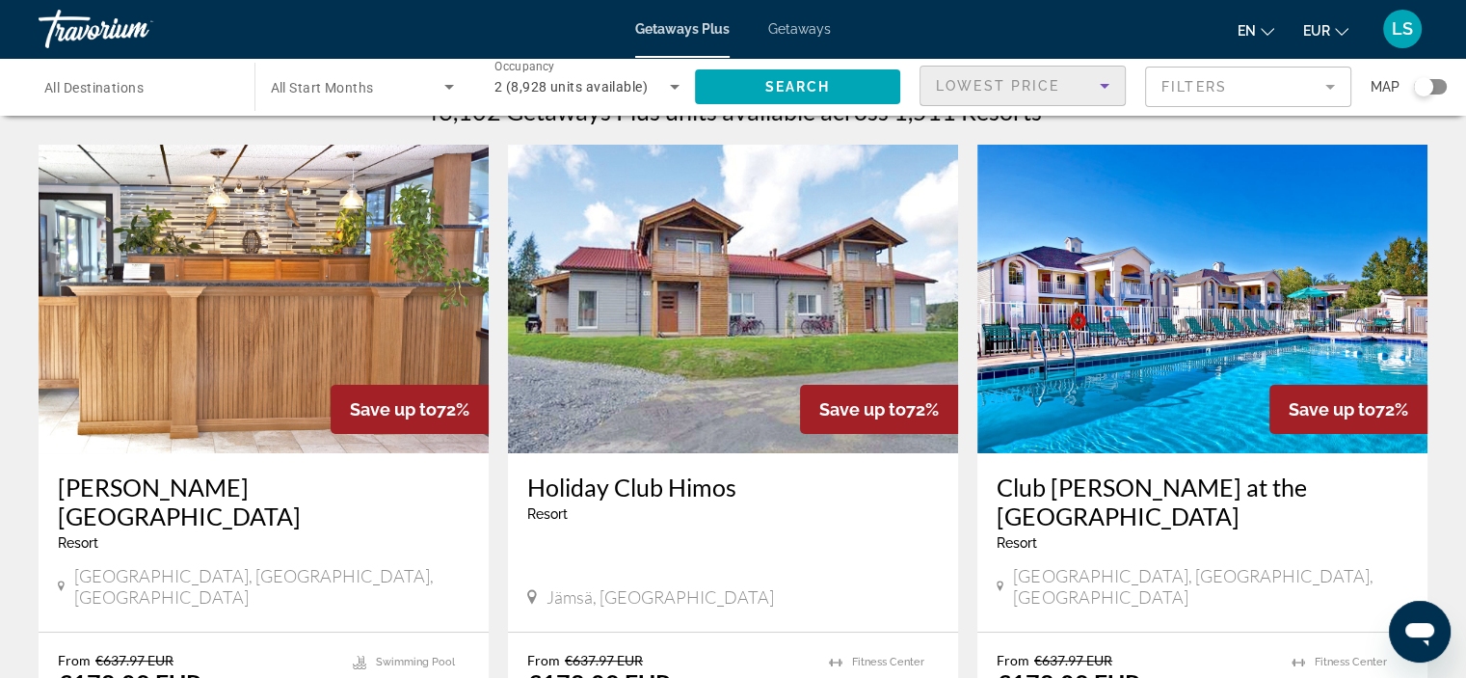
click at [1101, 94] on icon "Sort by" at bounding box center [1104, 85] width 23 height 23
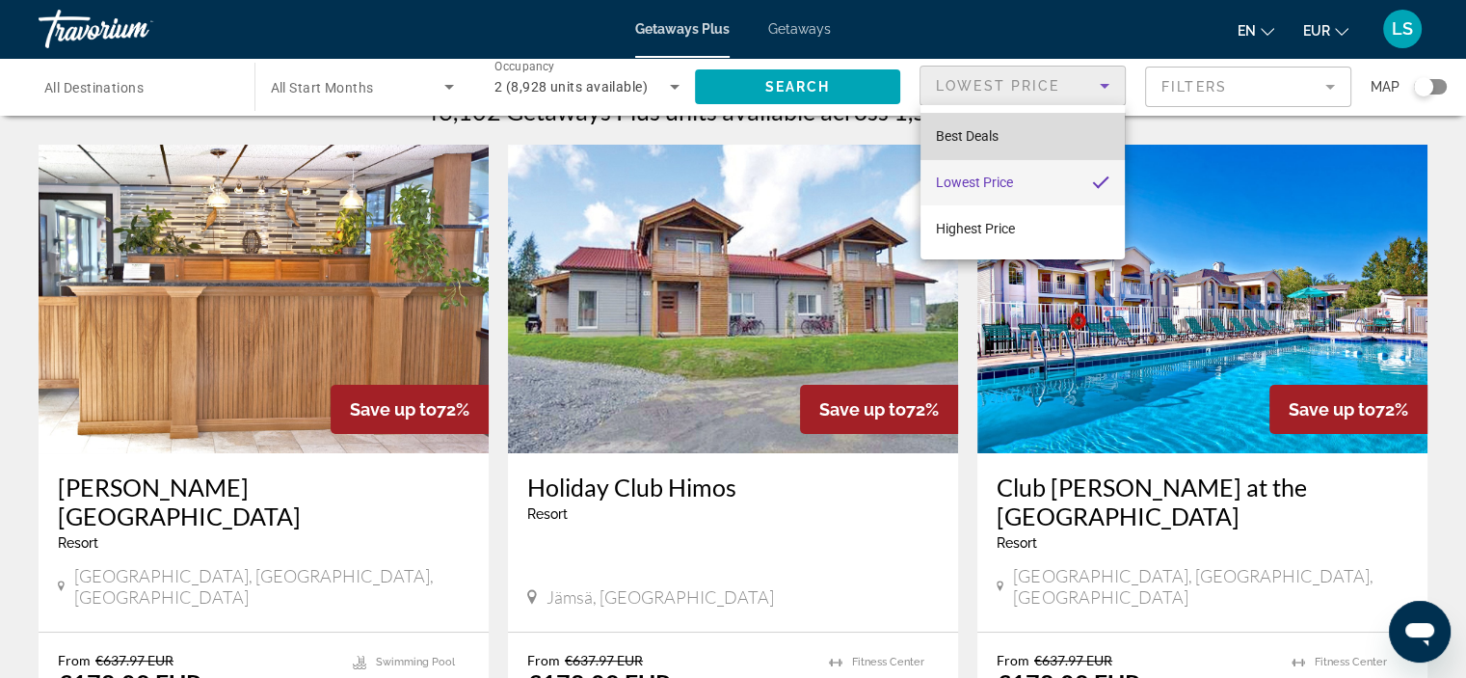
click at [1055, 132] on mat-option "Best Deals" at bounding box center [1023, 136] width 204 height 46
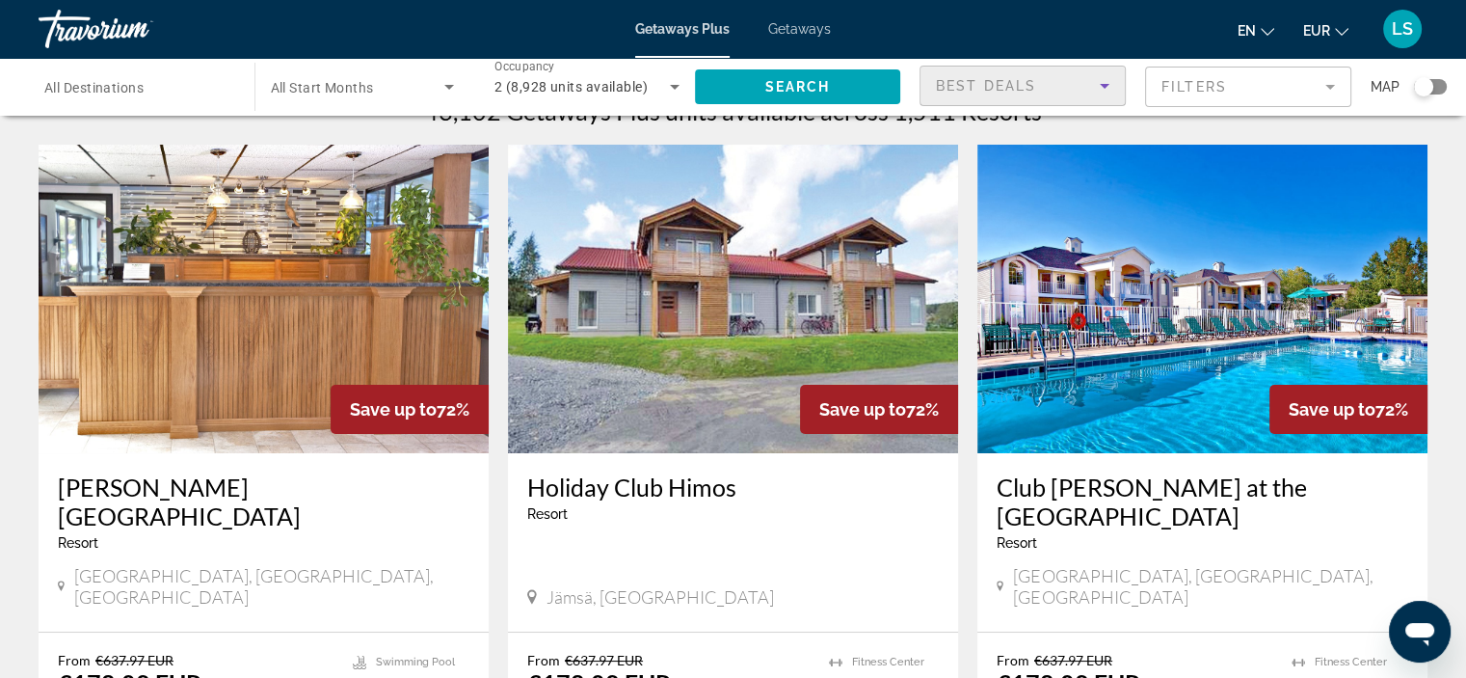
click at [1026, 95] on div "Best Deals" at bounding box center [1018, 85] width 164 height 23
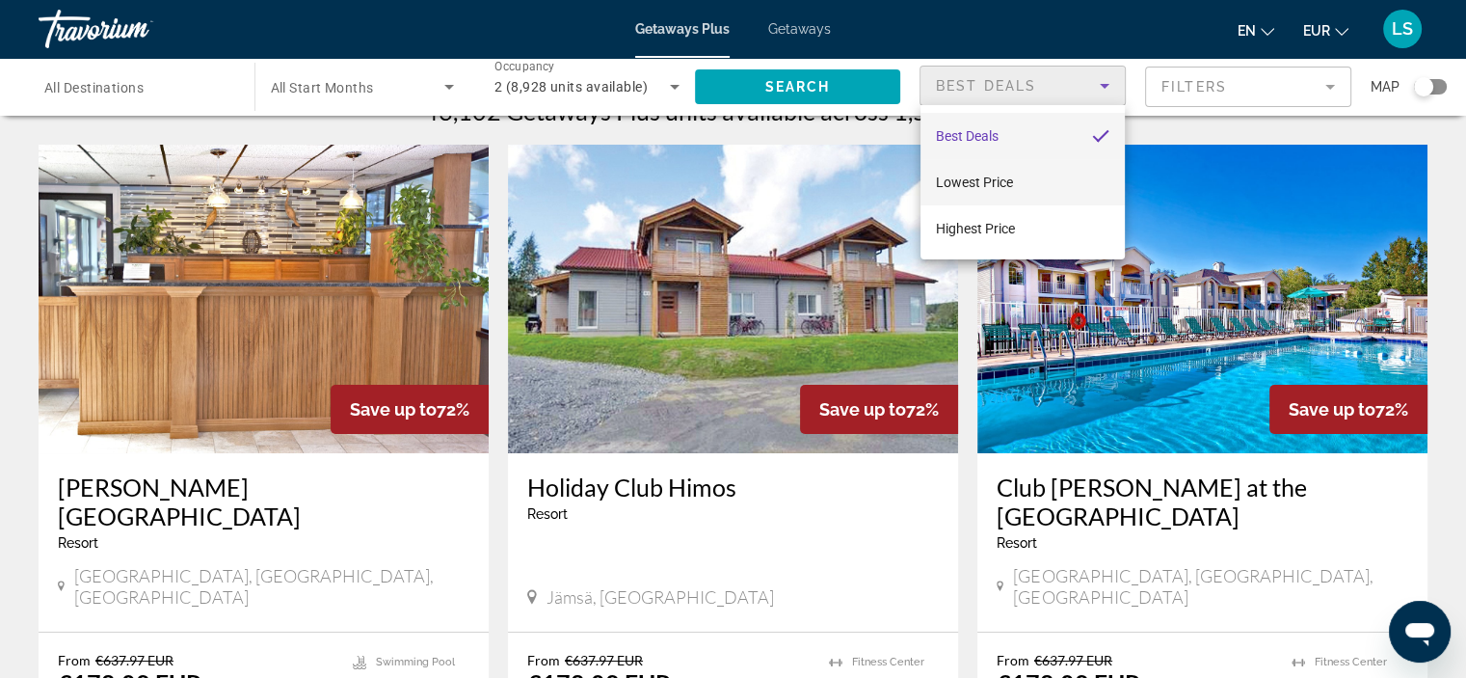
click at [1031, 168] on mat-option "Lowest Price" at bounding box center [1023, 182] width 204 height 46
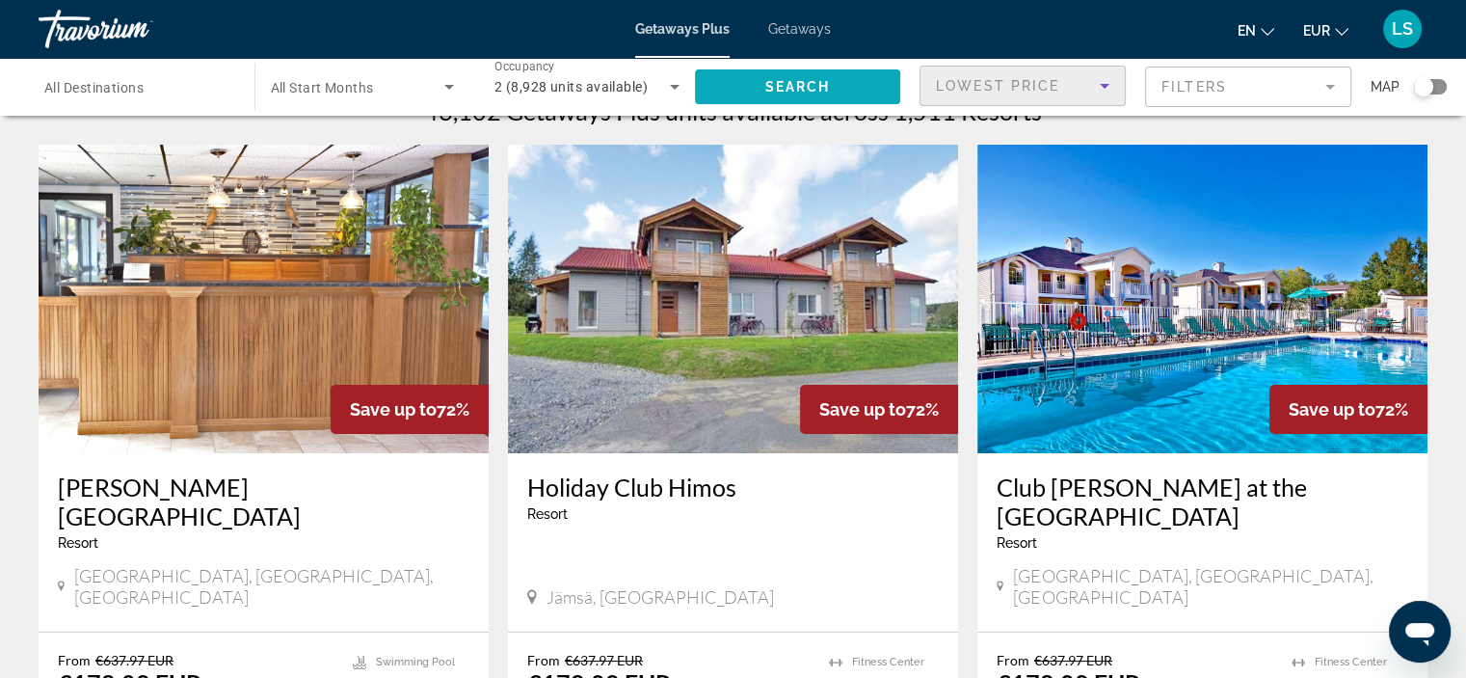
click at [744, 80] on span "Search widget" at bounding box center [798, 87] width 206 height 46
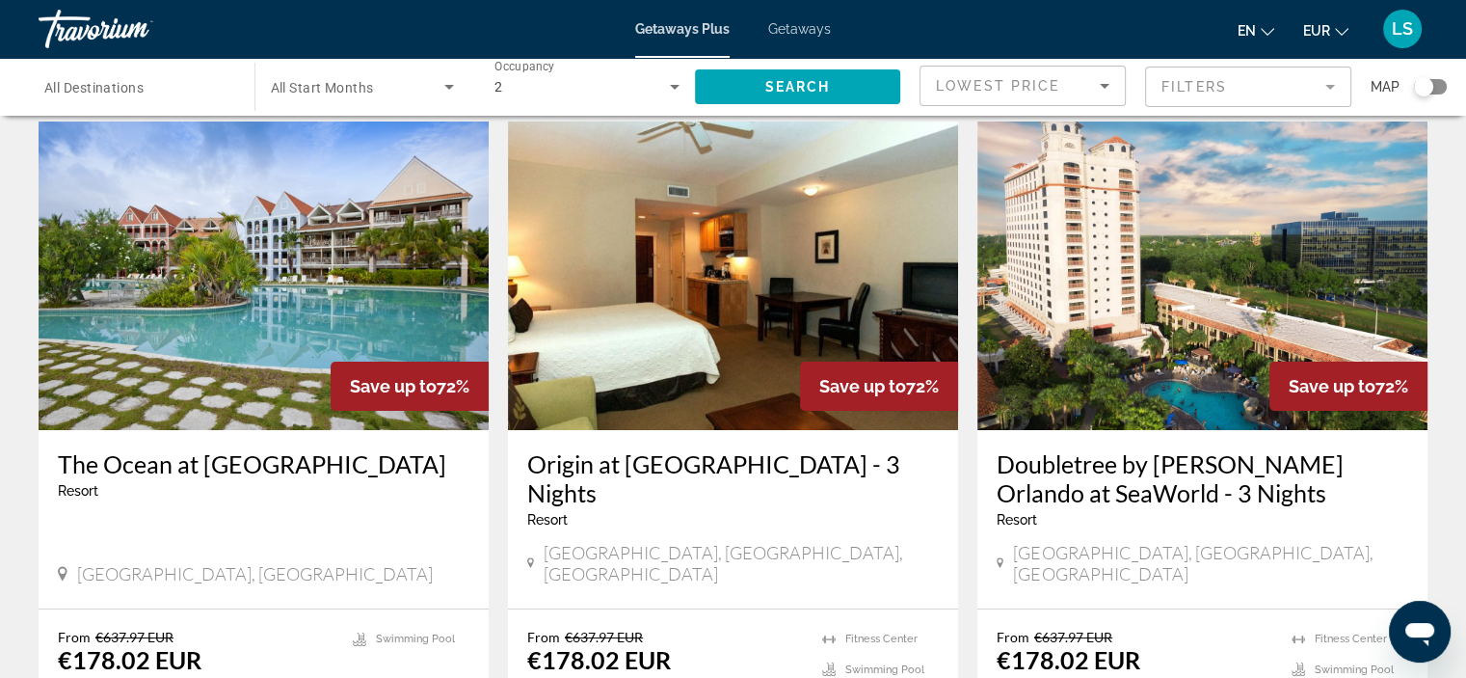
scroll to position [21, 0]
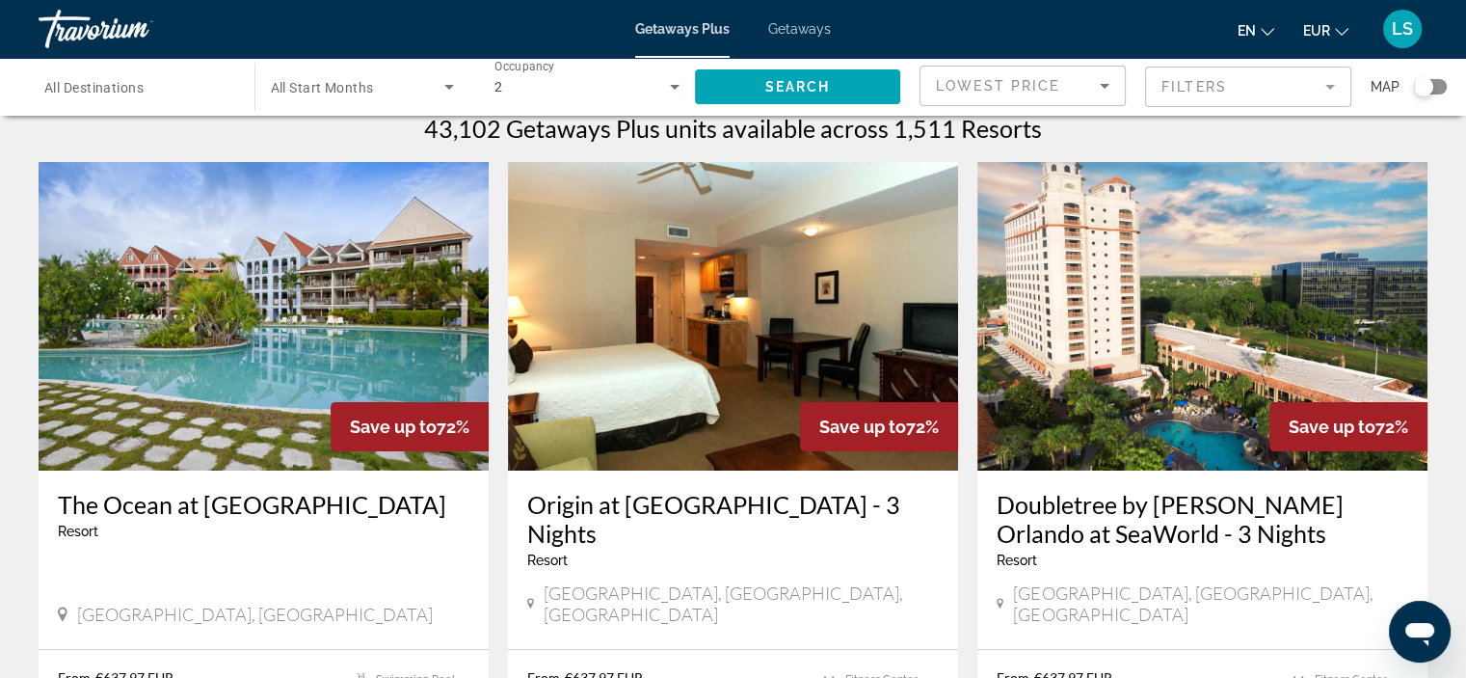
click at [797, 32] on span "Getaways" at bounding box center [799, 28] width 63 height 15
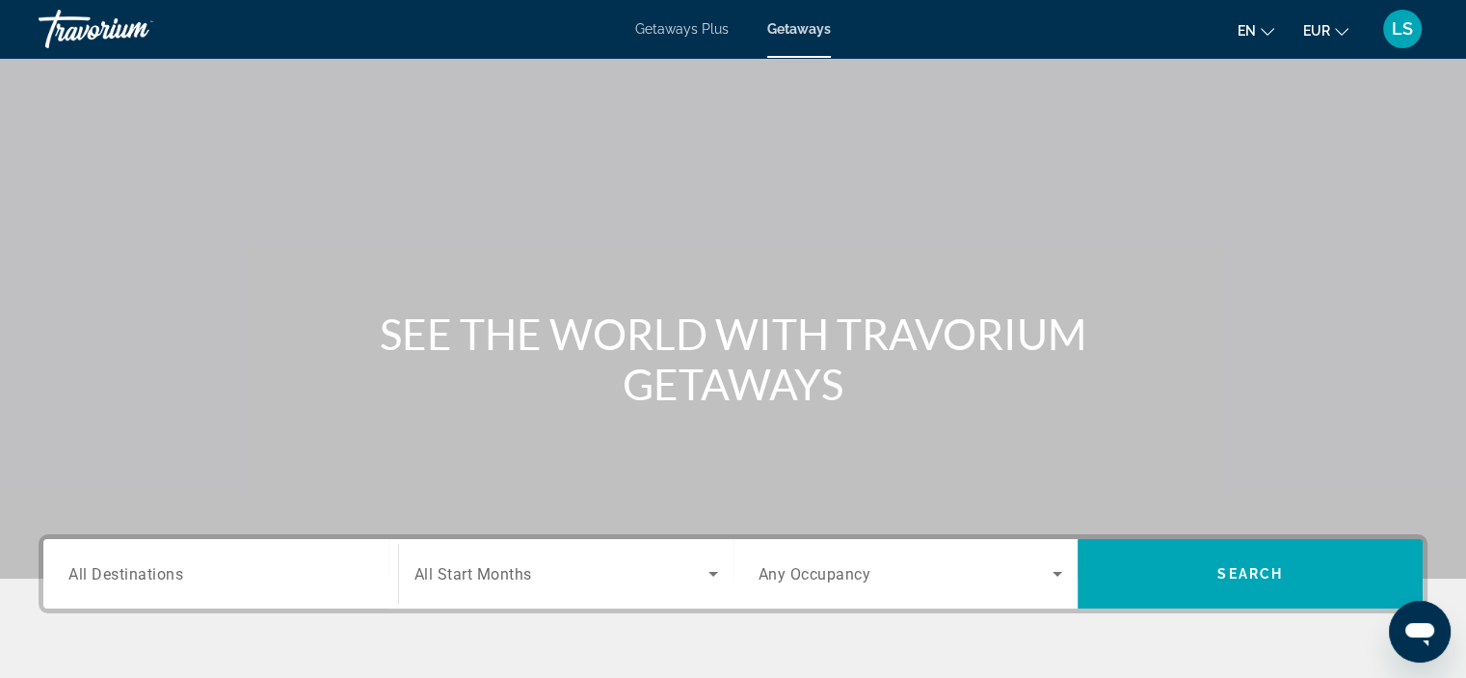
scroll to position [363, 0]
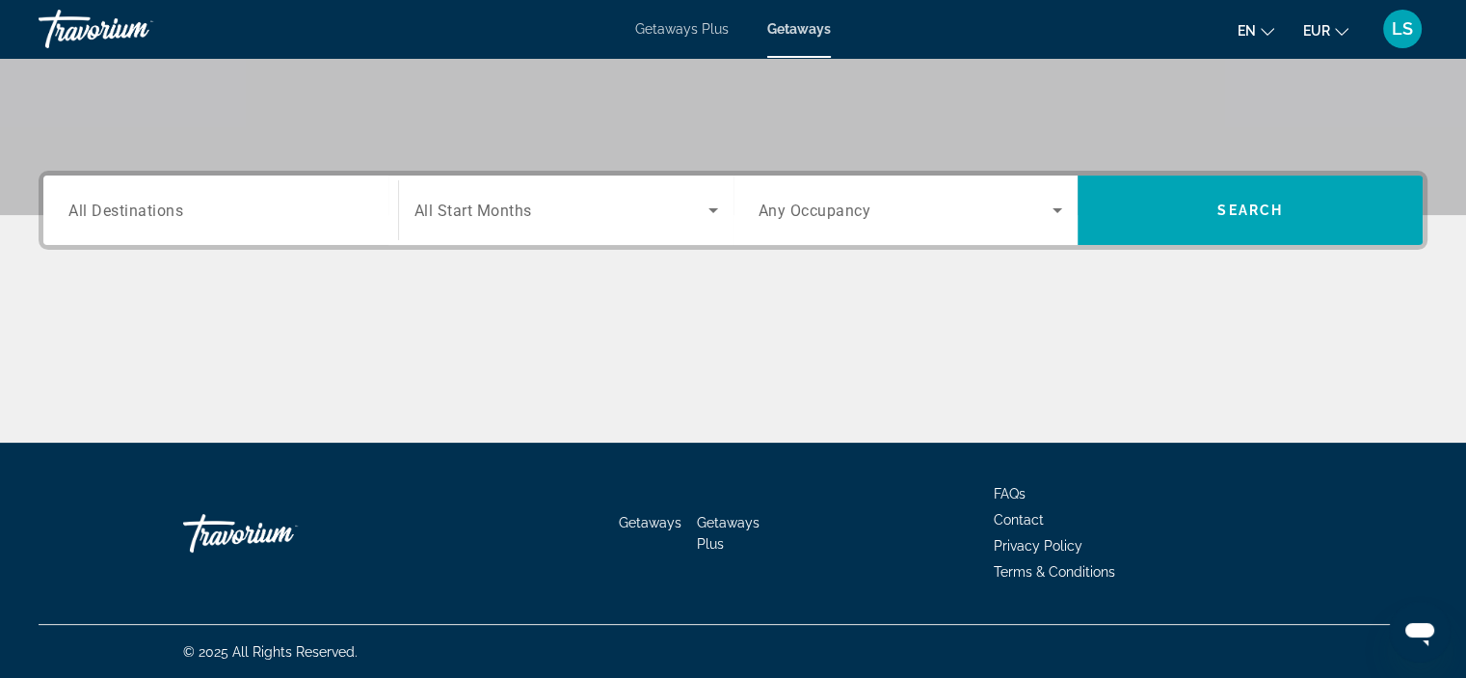
click at [862, 201] on span "Any Occupancy" at bounding box center [815, 210] width 113 height 18
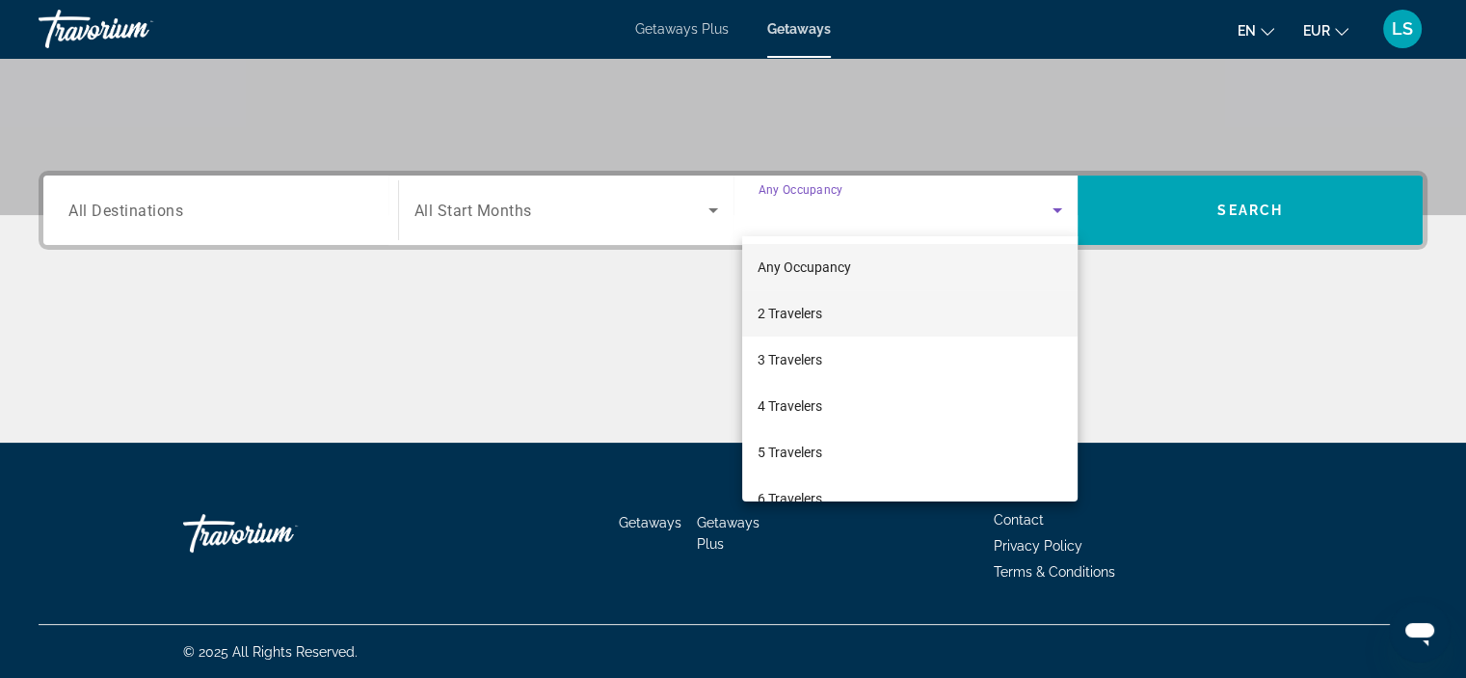
click at [860, 312] on mat-option "2 Travelers" at bounding box center [909, 313] width 335 height 46
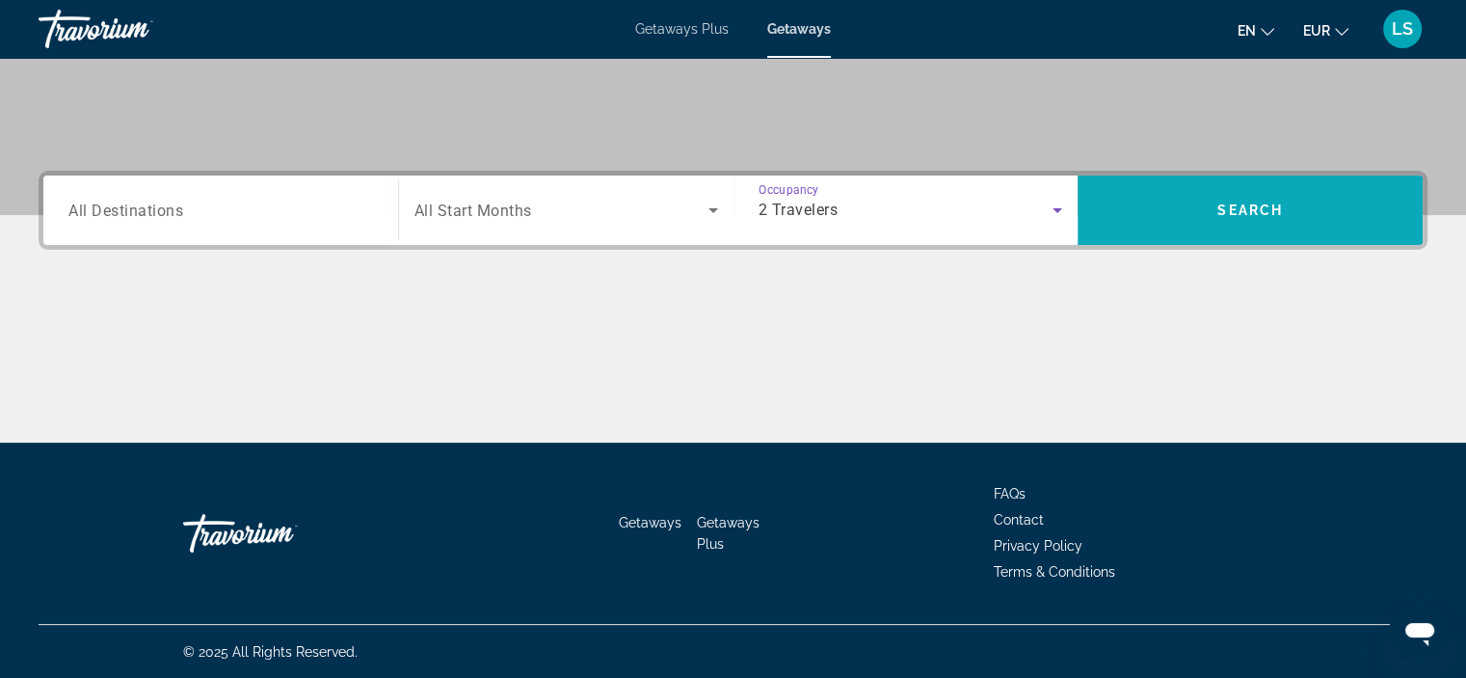
click at [1200, 200] on span "Search widget" at bounding box center [1250, 210] width 345 height 46
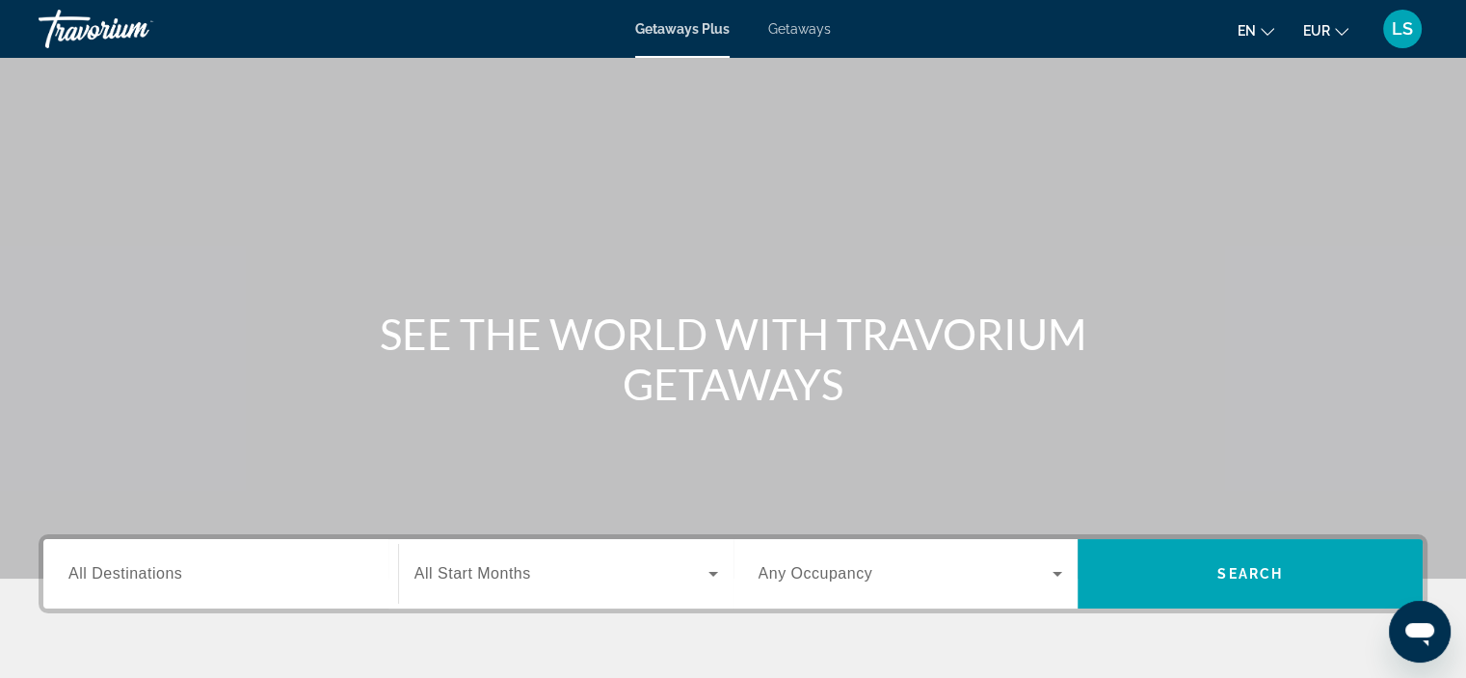
click at [780, 36] on span "Getaways" at bounding box center [799, 28] width 63 height 15
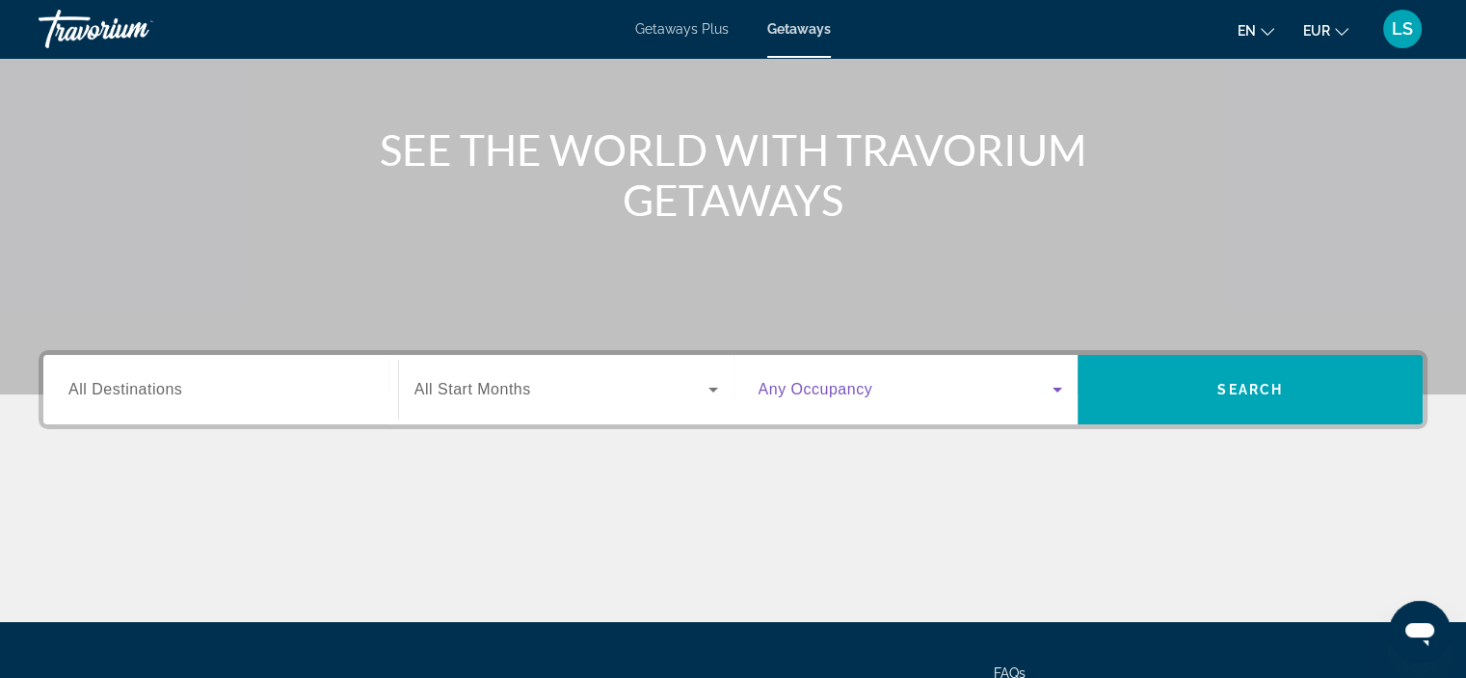
click at [918, 390] on span "Search widget" at bounding box center [906, 389] width 295 height 23
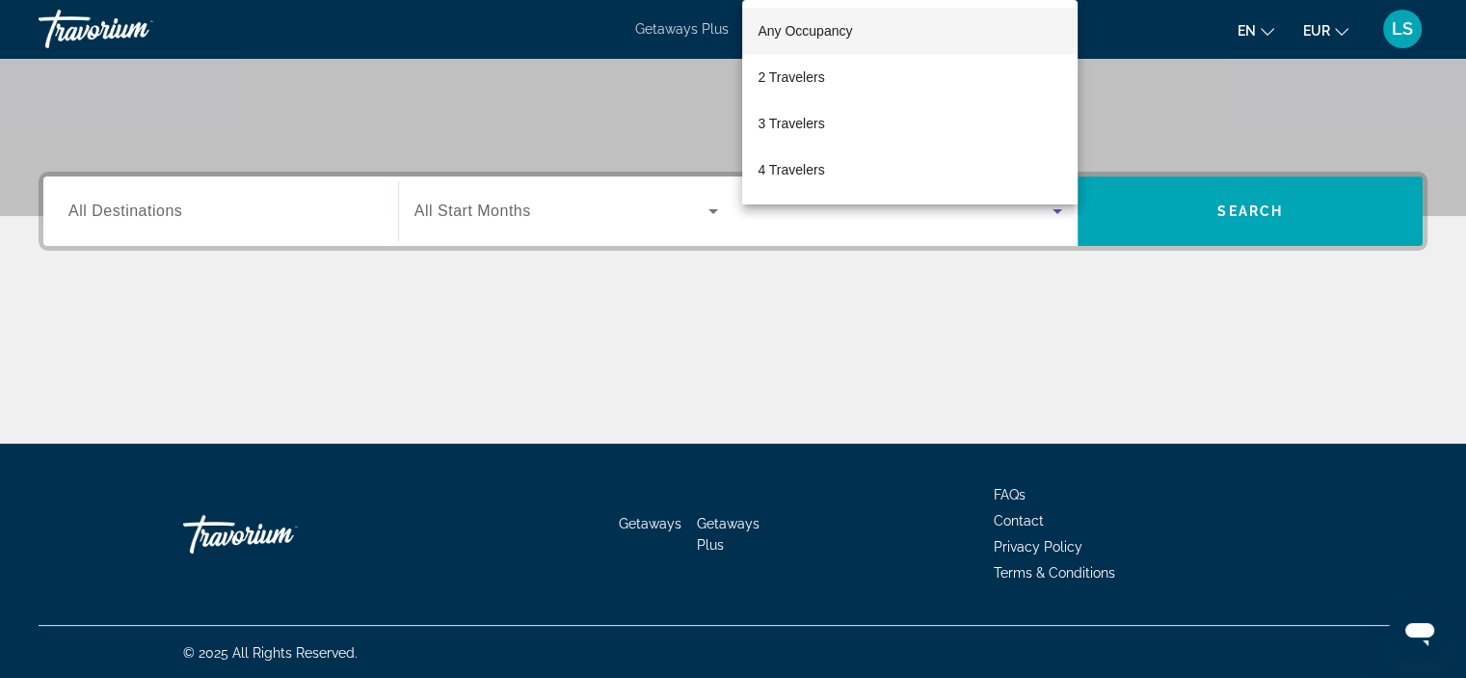
scroll to position [363, 0]
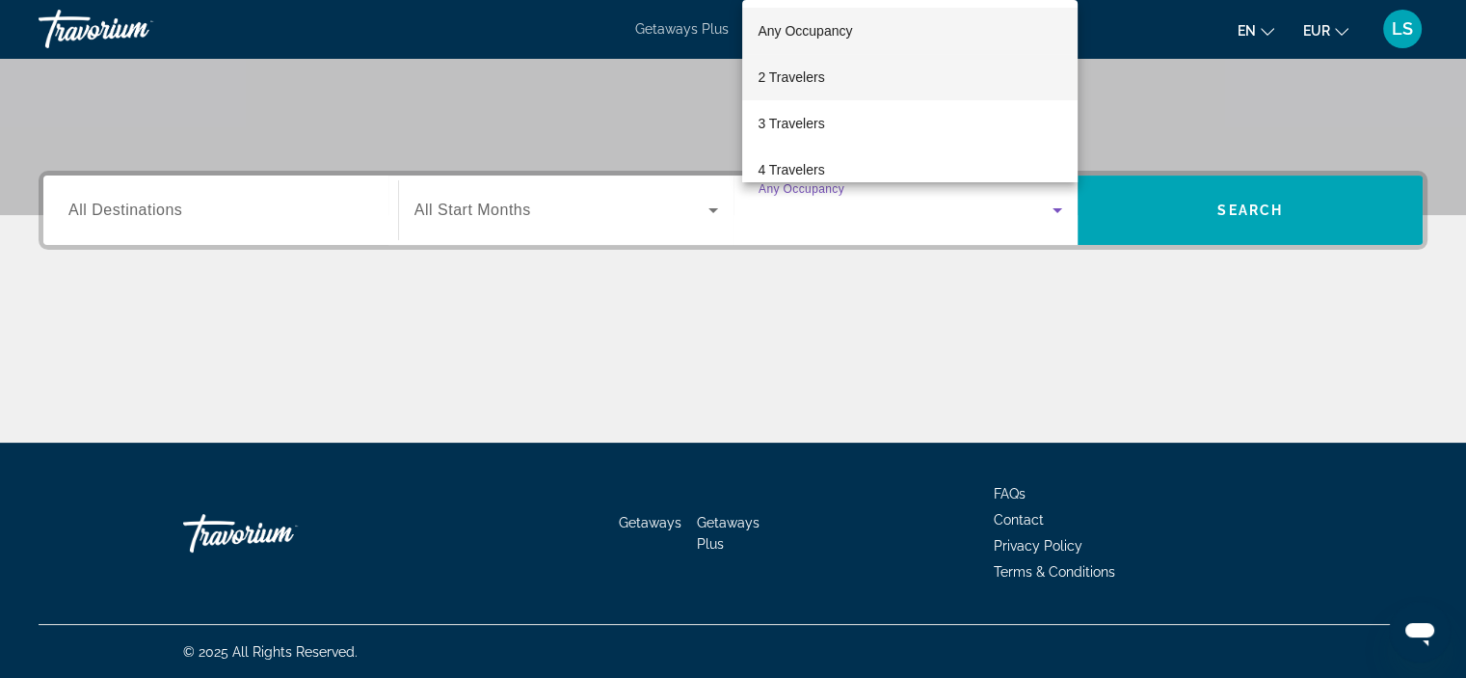
click at [933, 87] on mat-option "2 Travelers" at bounding box center [909, 77] width 335 height 46
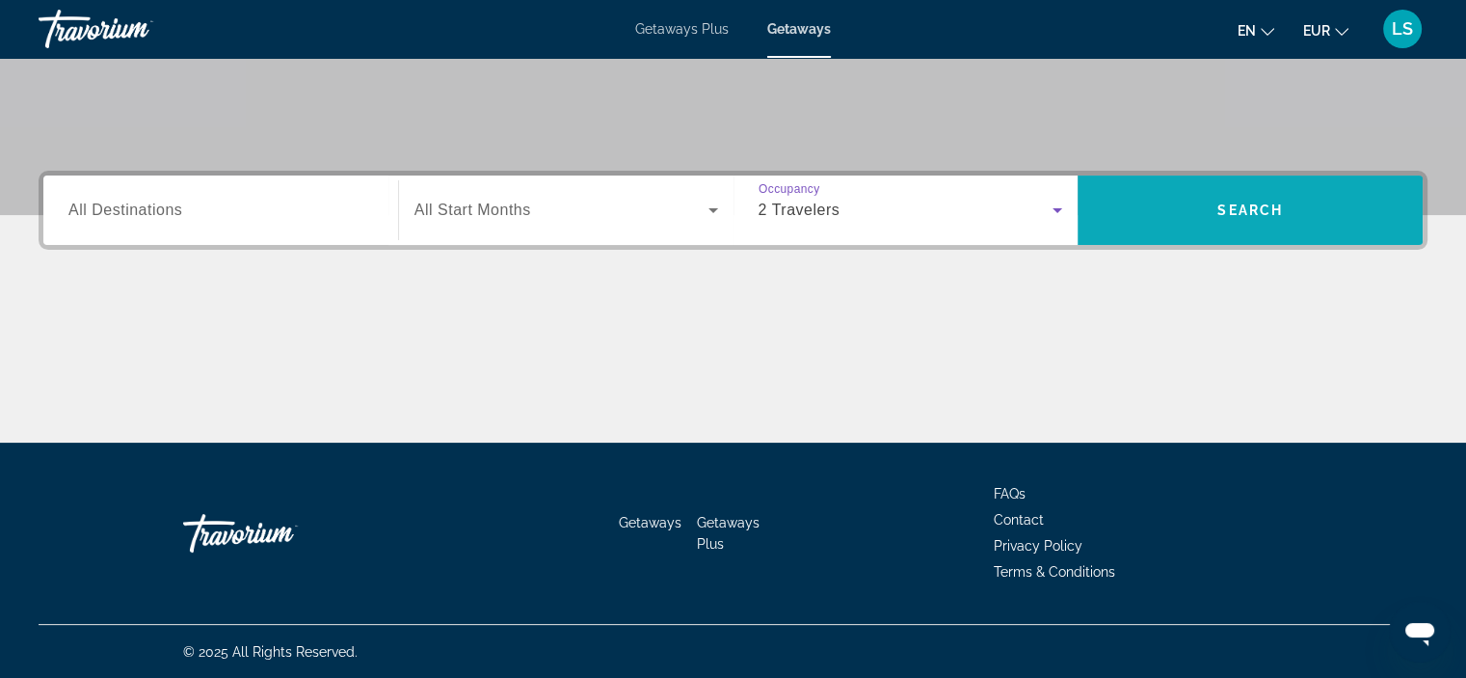
click at [1218, 200] on span "Search widget" at bounding box center [1250, 210] width 345 height 46
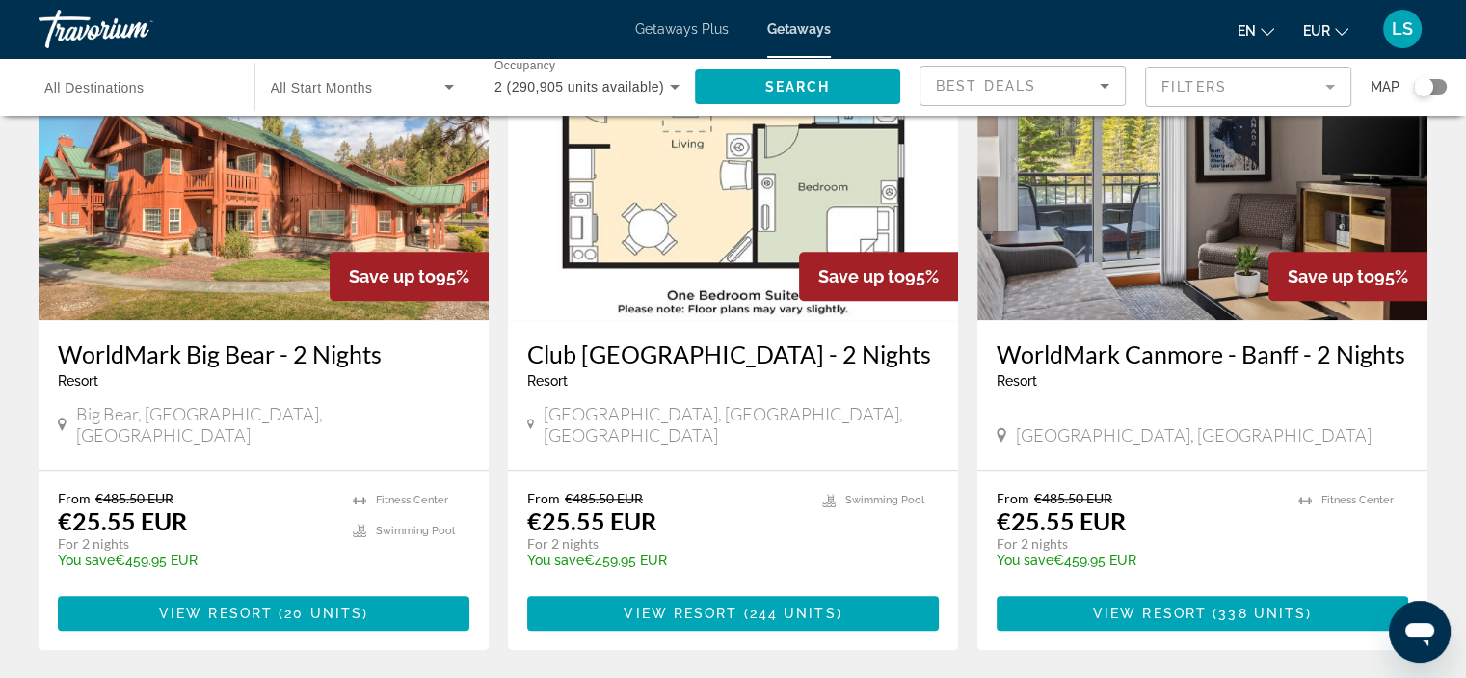
scroll to position [1581, 0]
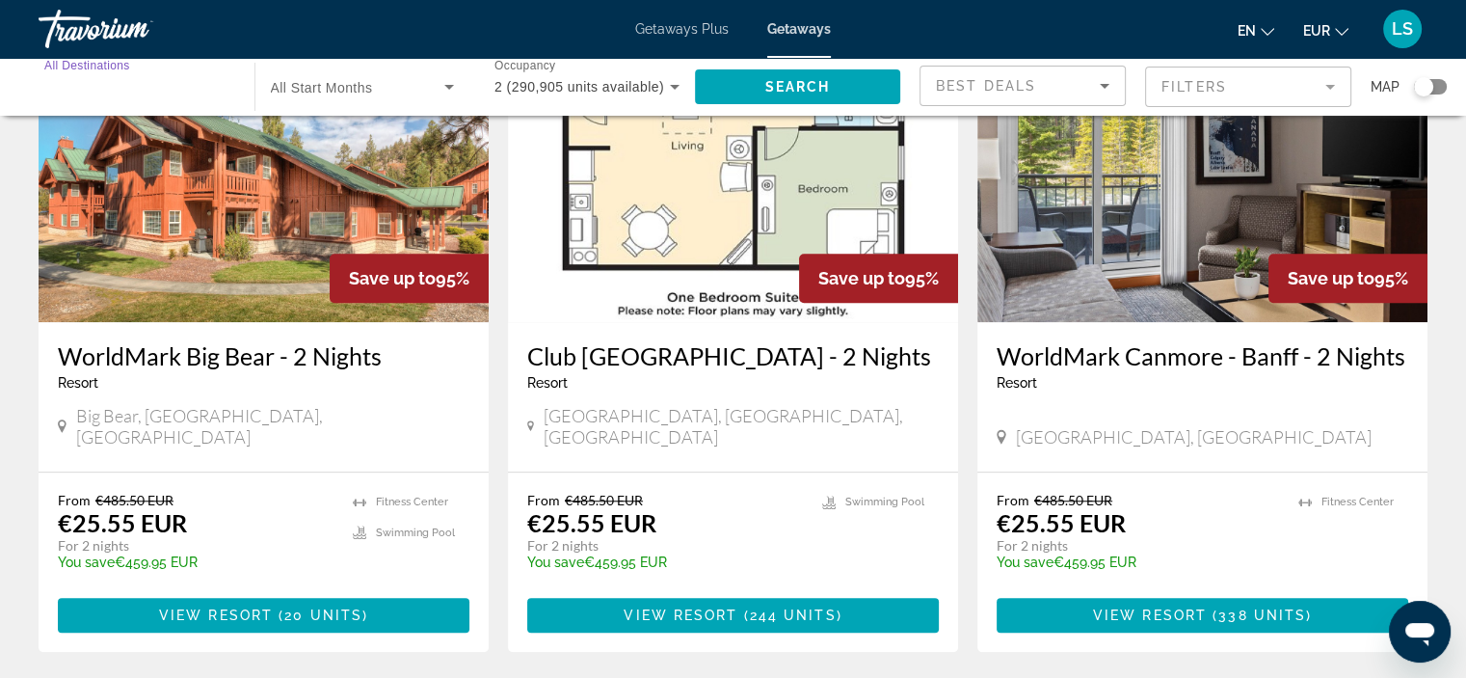
click at [147, 94] on input "Destination All Destinations" at bounding box center [136, 87] width 185 height 23
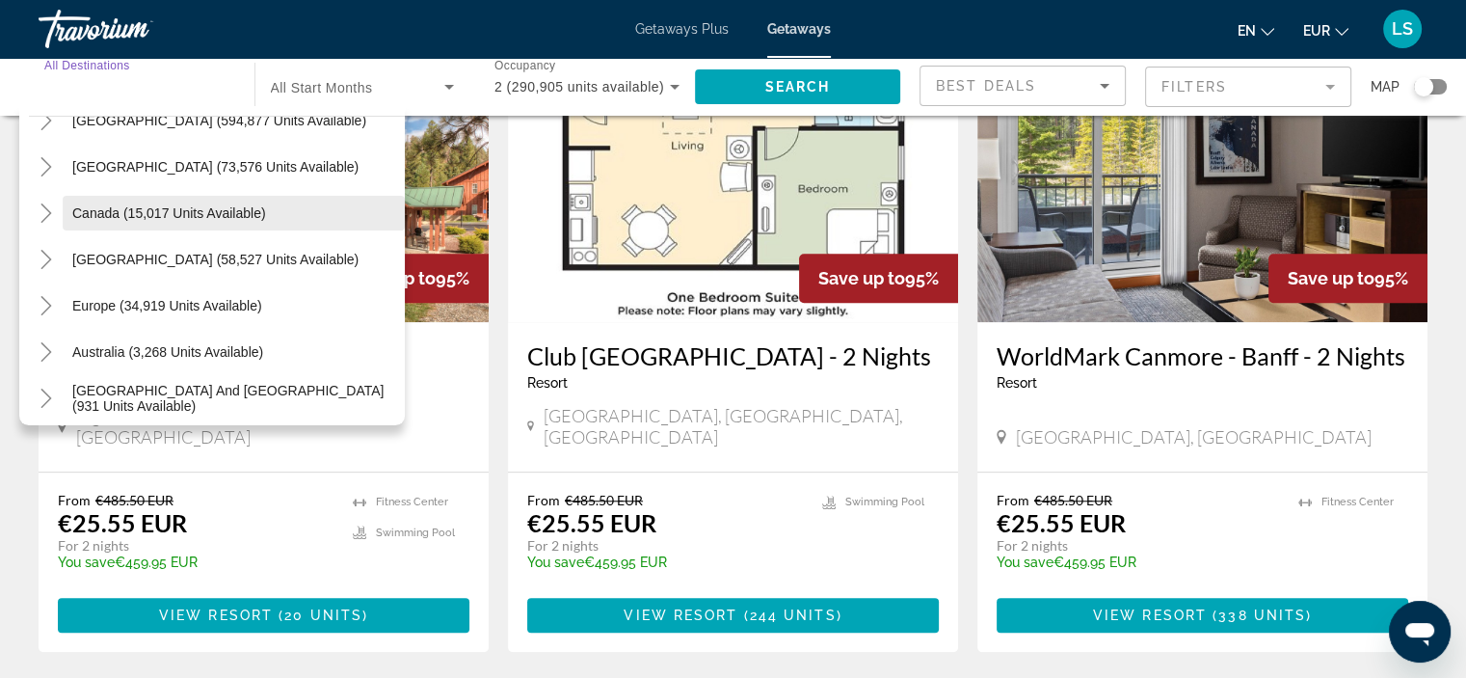
scroll to position [77, 0]
click at [186, 298] on span "Europe (34,919 units available)" at bounding box center [167, 303] width 190 height 15
type input "**********"
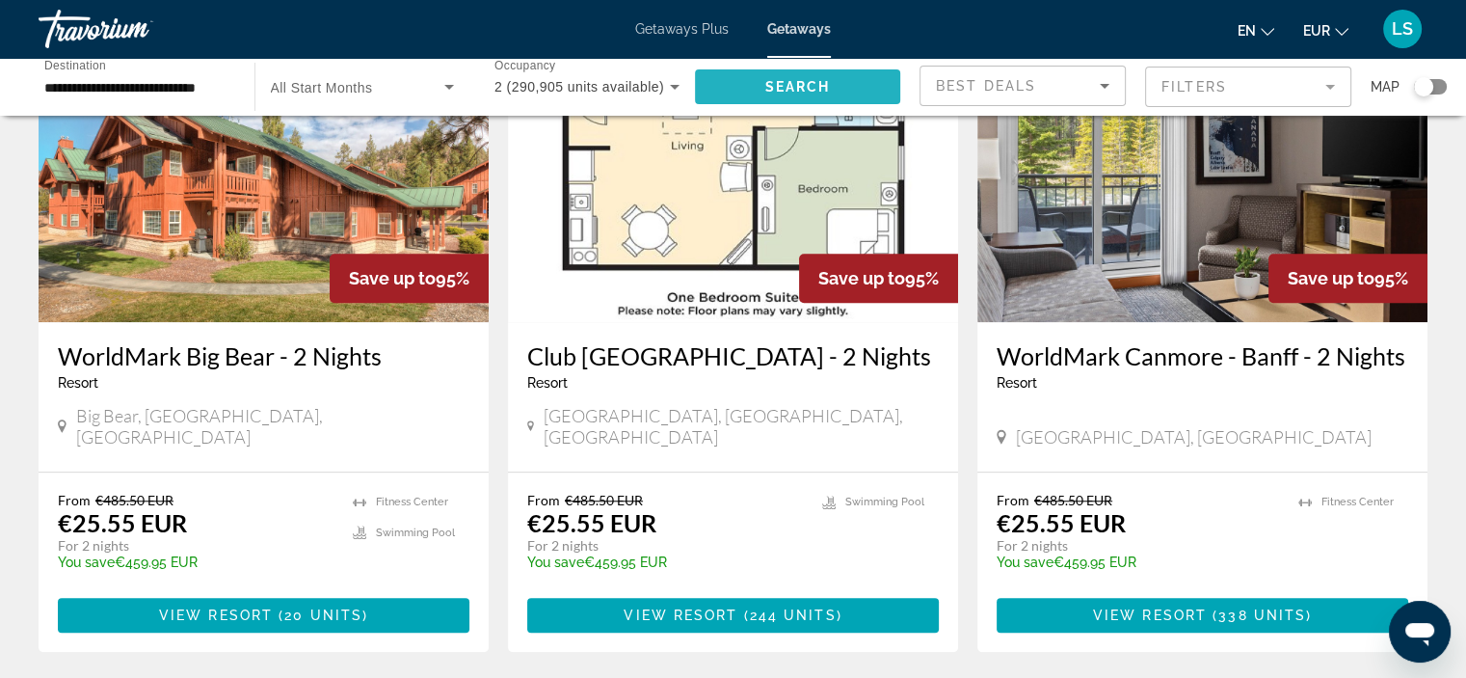
click at [790, 94] on span "Search widget" at bounding box center [798, 87] width 206 height 46
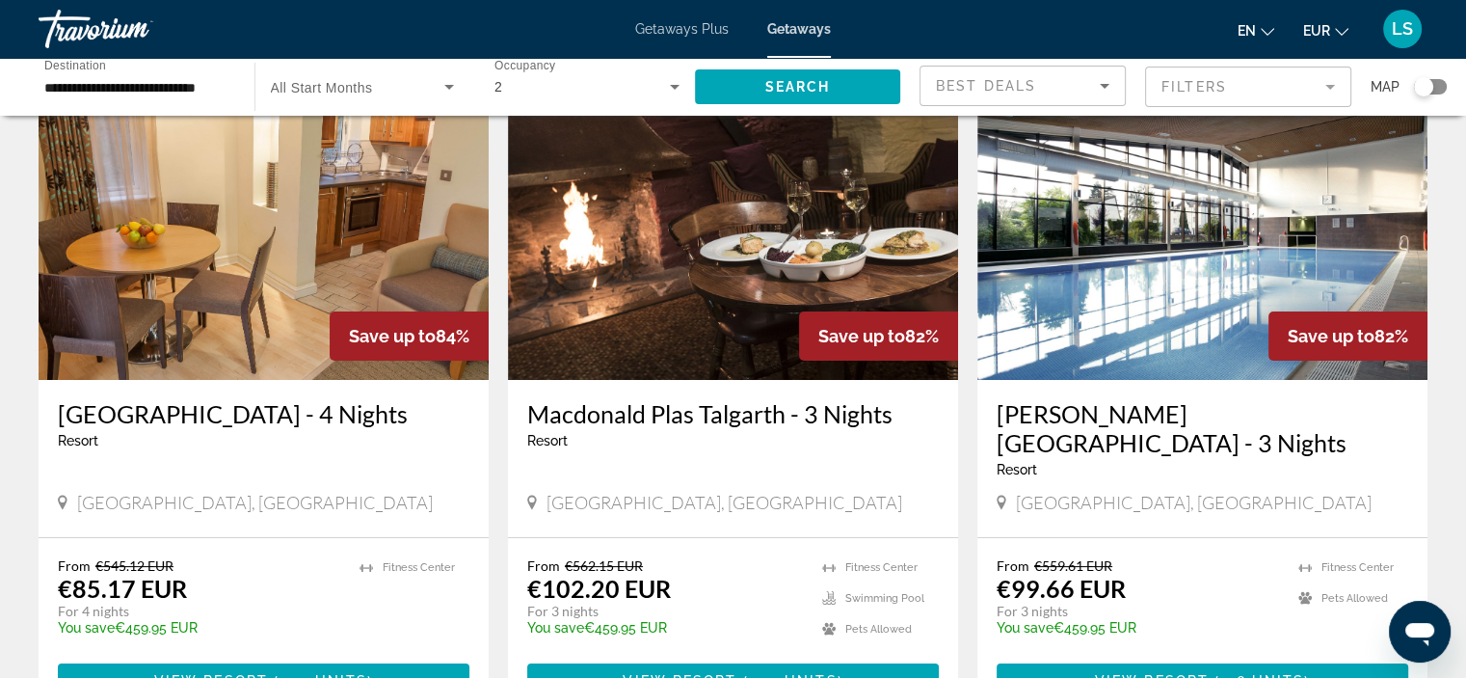
scroll to position [146, 0]
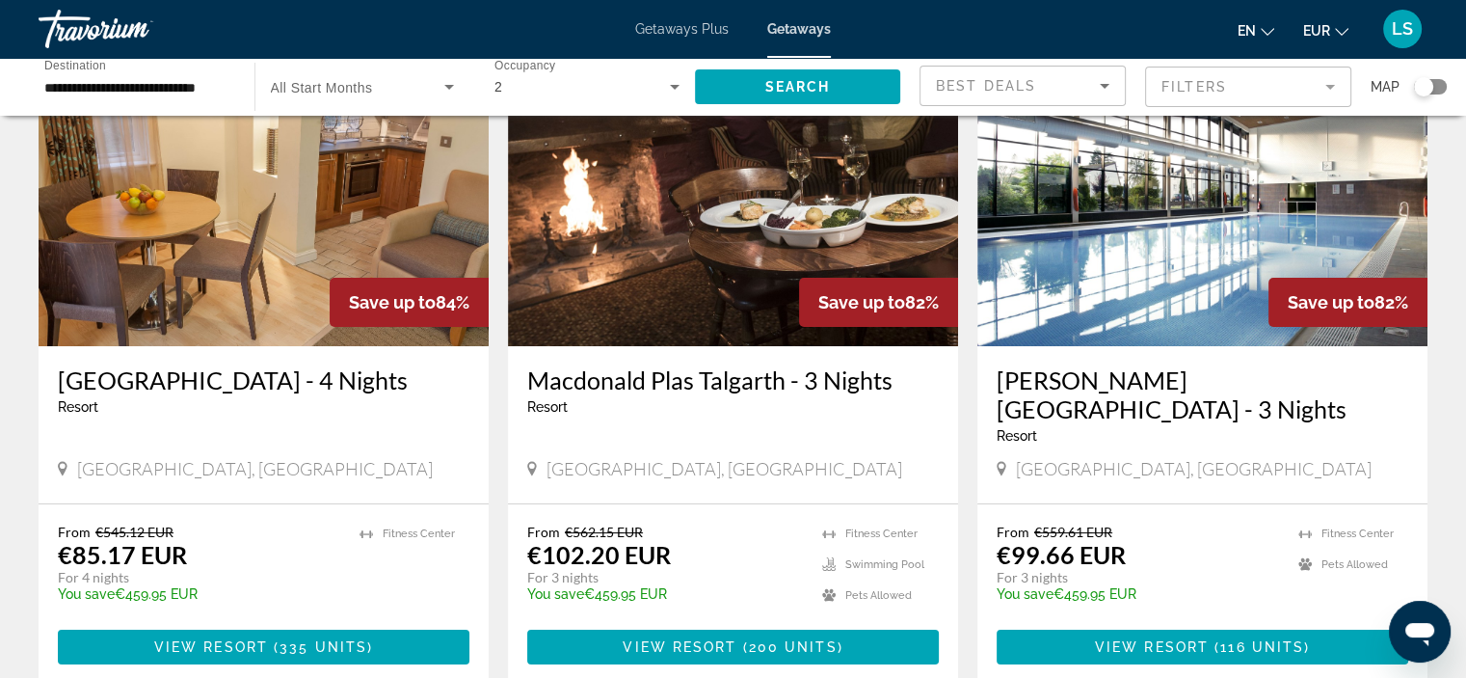
click at [1023, 94] on div "Best Deals" at bounding box center [1018, 85] width 164 height 23
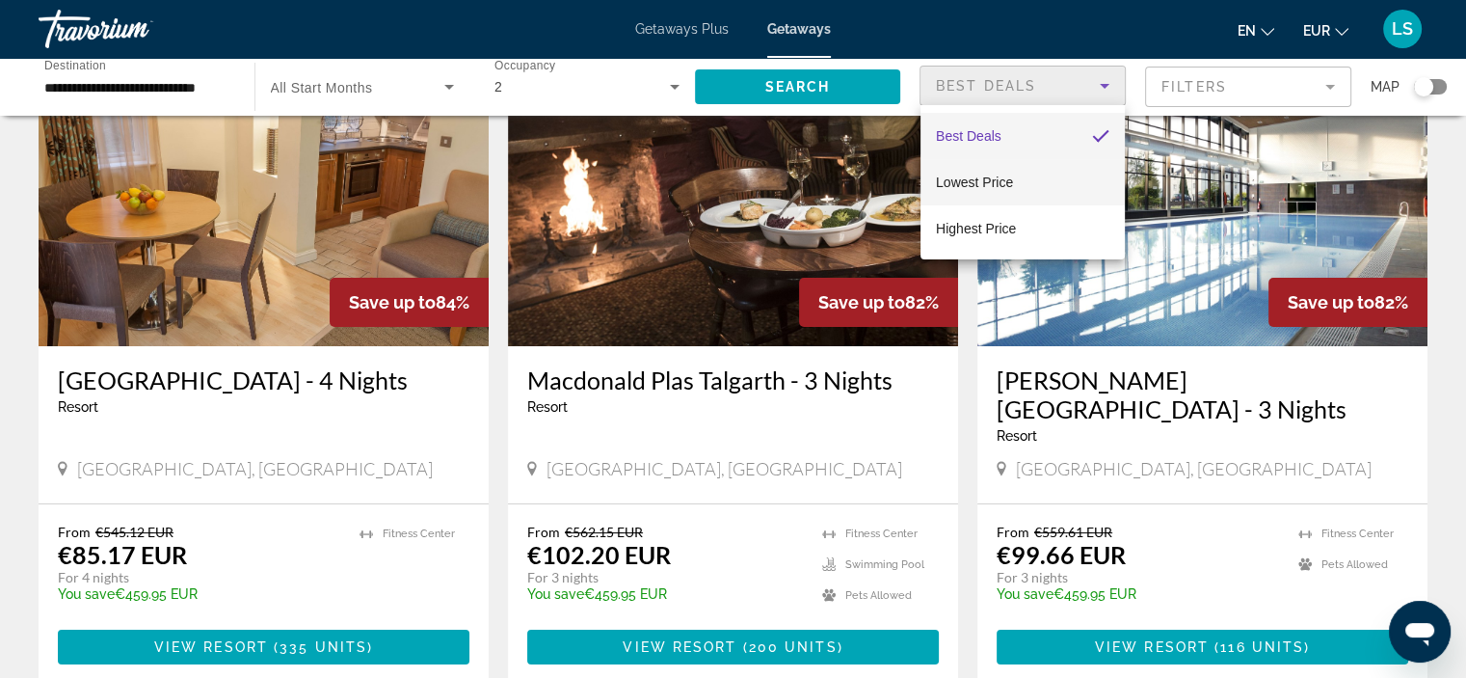
click at [1008, 188] on span "Lowest Price" at bounding box center [974, 181] width 77 height 15
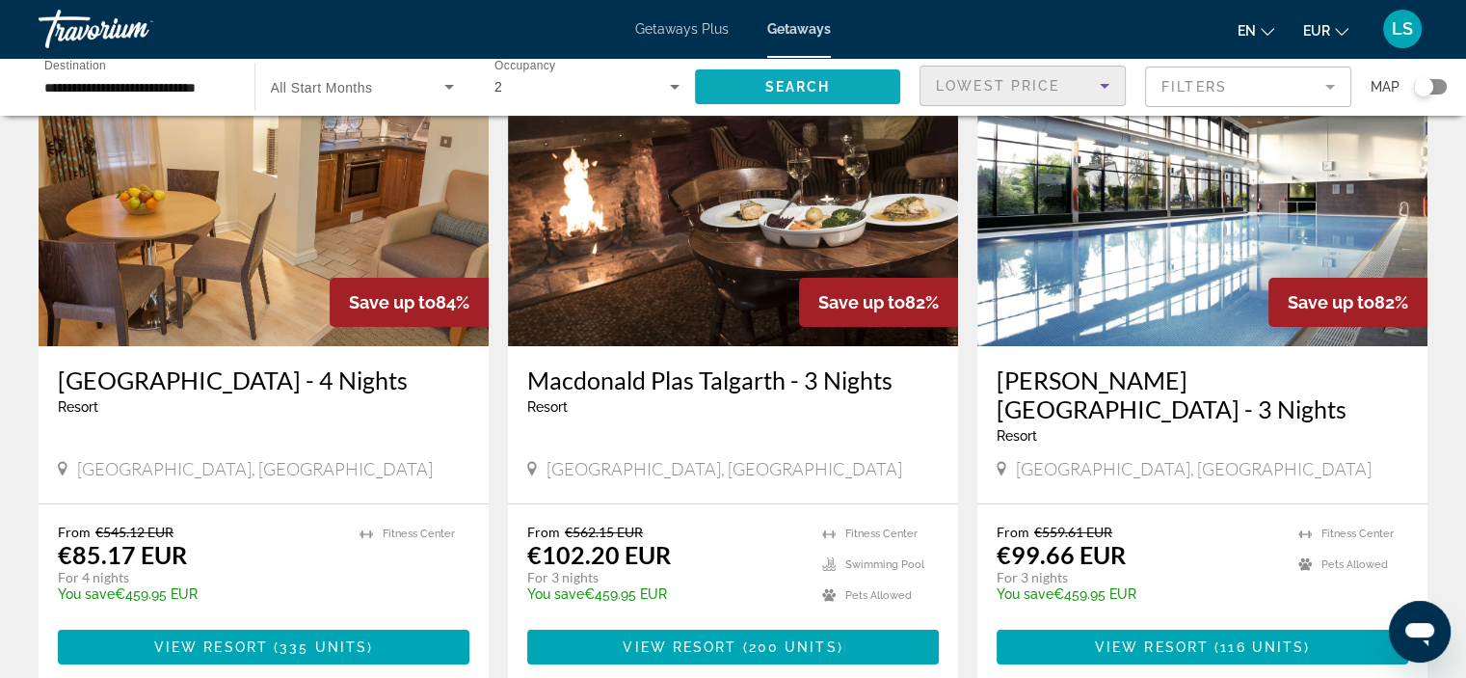
click at [812, 89] on span "Search" at bounding box center [797, 86] width 66 height 15
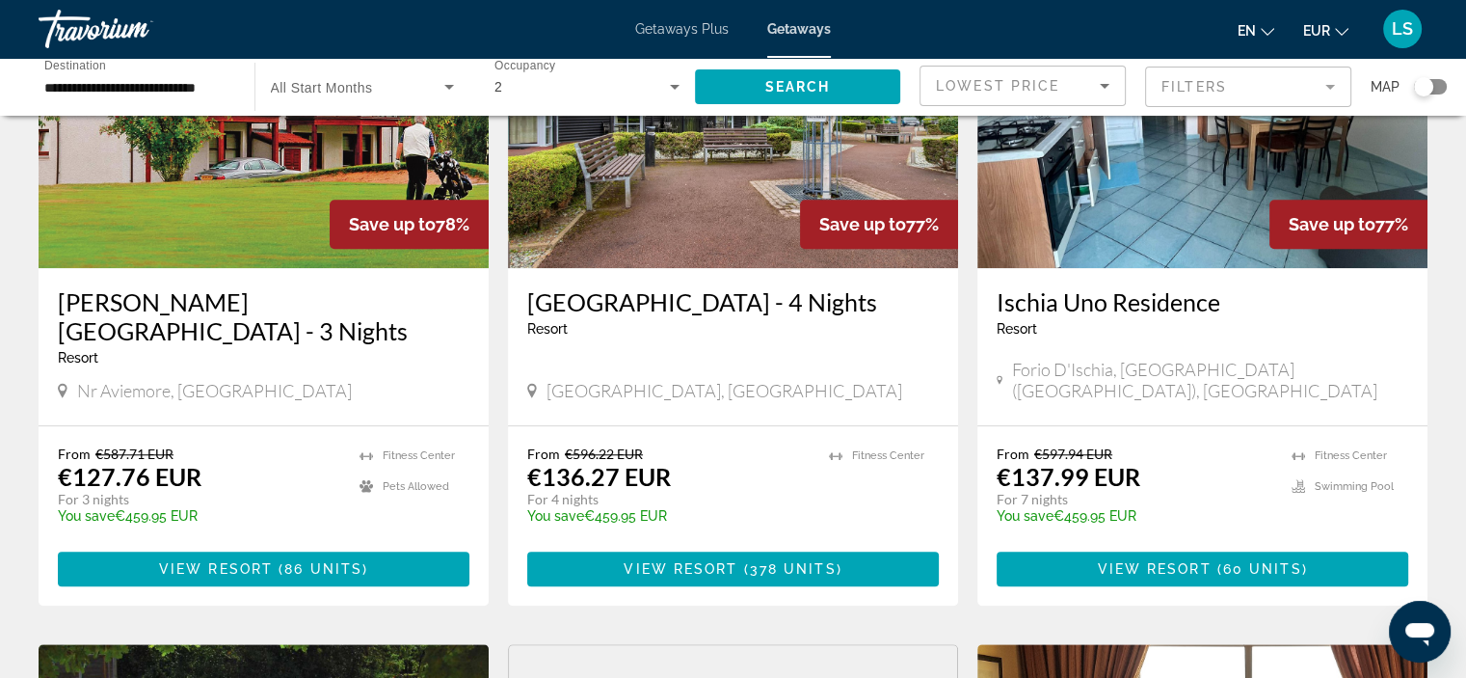
scroll to position [1583, 0]
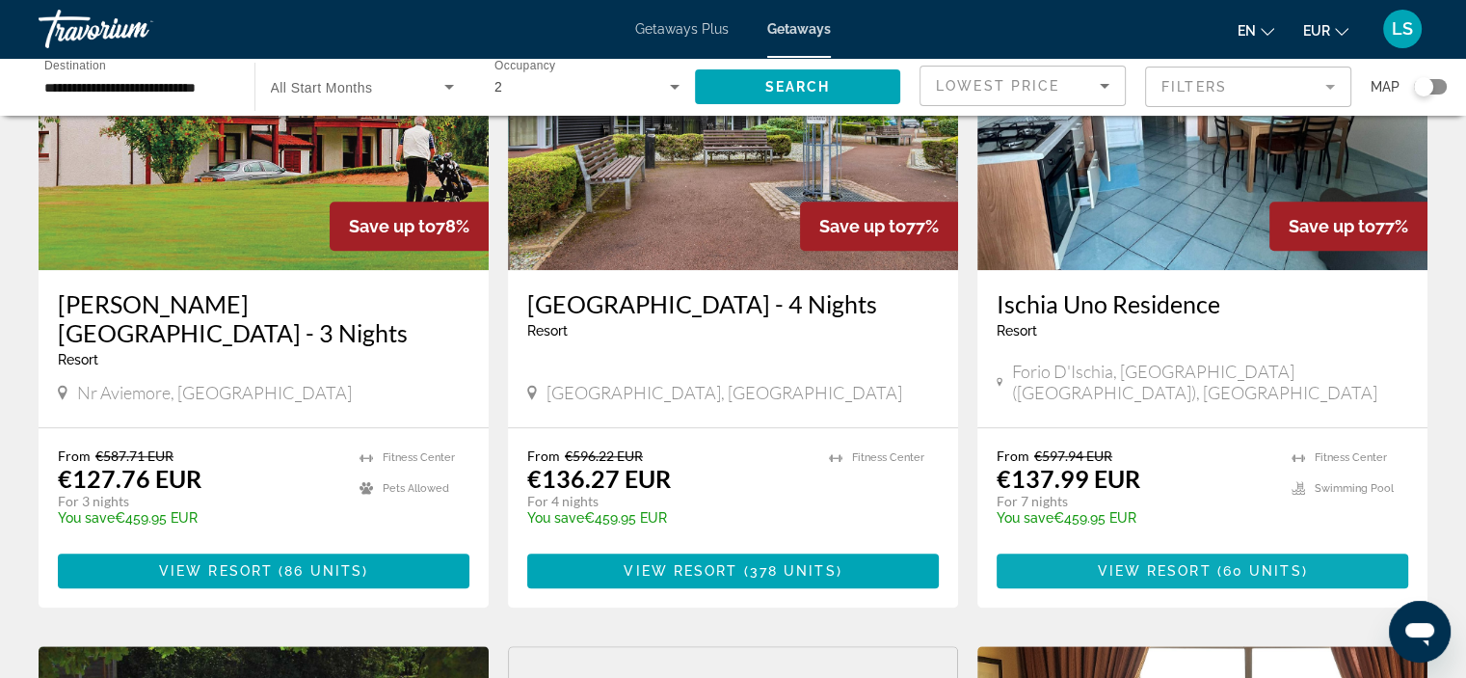
click at [1210, 563] on span "View Resort" at bounding box center [1154, 570] width 114 height 15
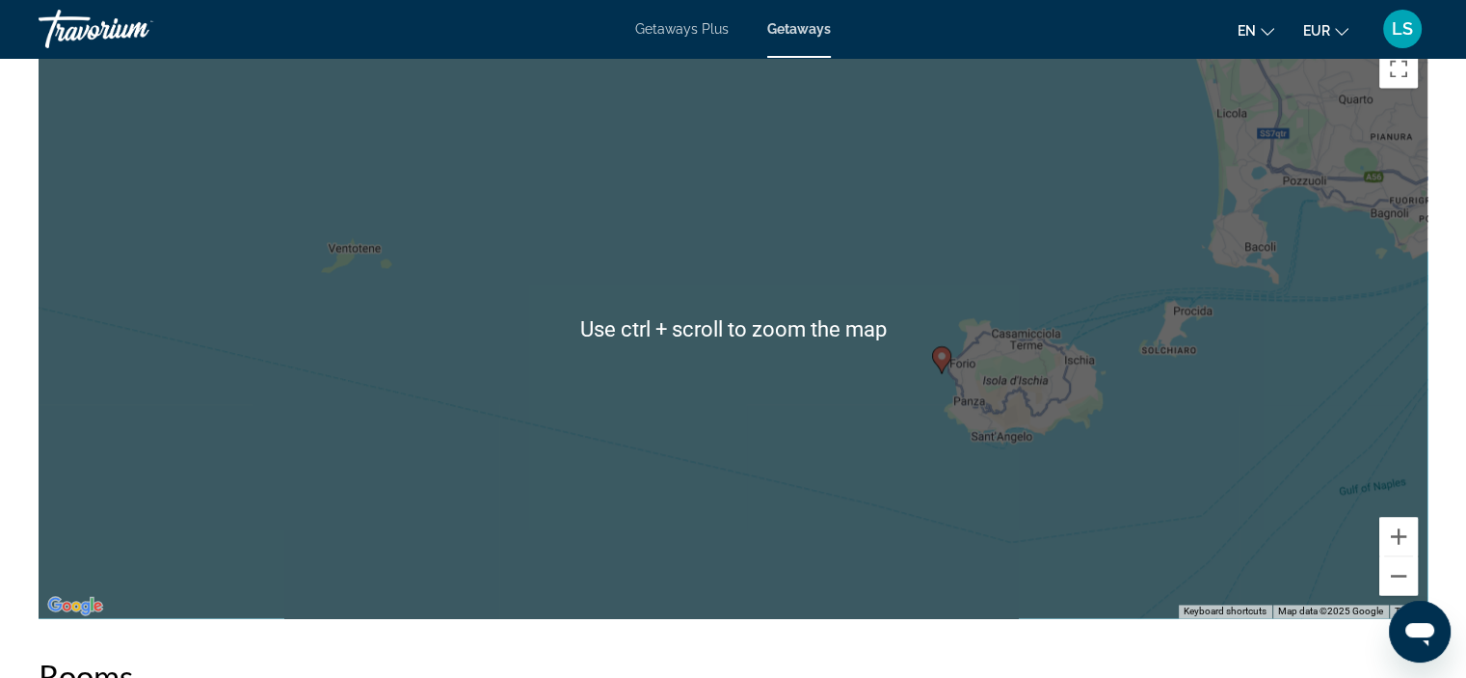
scroll to position [2834, 0]
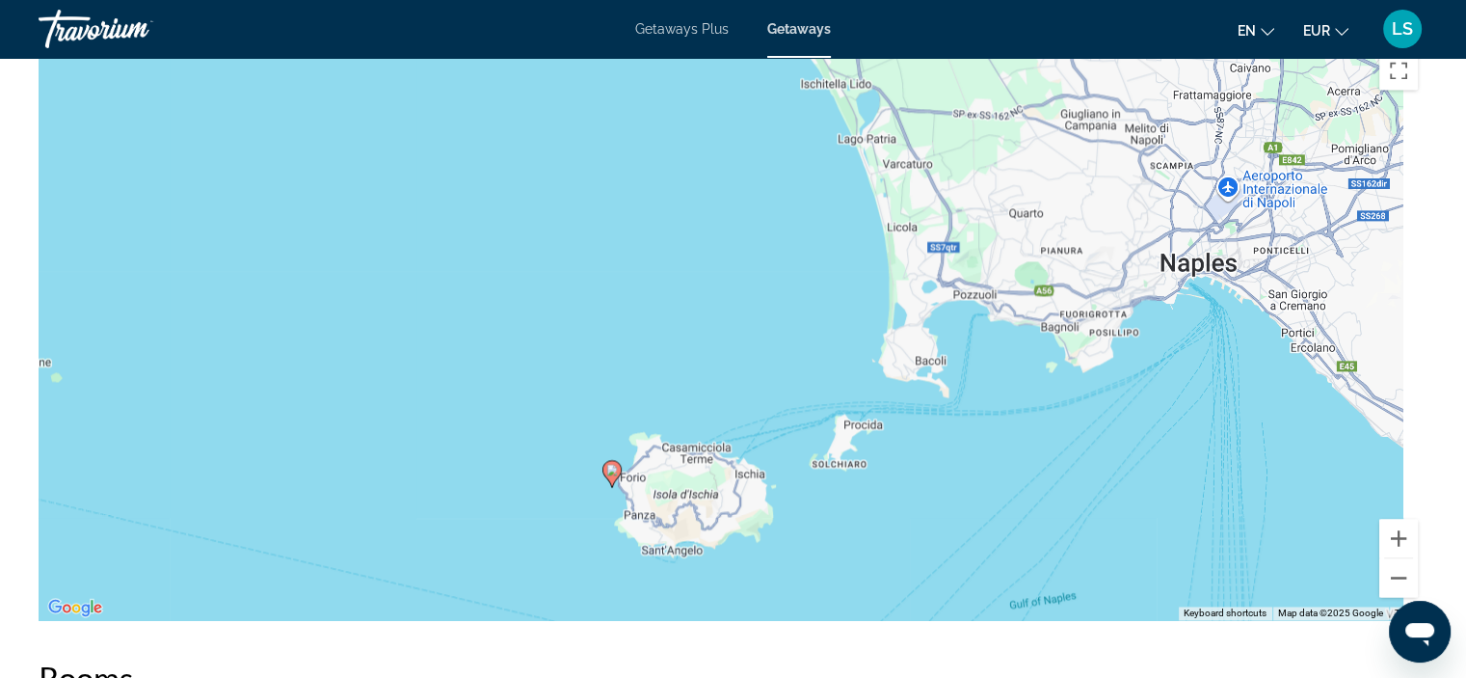
drag, startPoint x: 1166, startPoint y: 315, endPoint x: 807, endPoint y: 434, distance: 378.6
click at [807, 434] on div "To activate drag with keyboard, press Alt + Enter. Once in keyboard drag state,…" at bounding box center [733, 330] width 1389 height 578
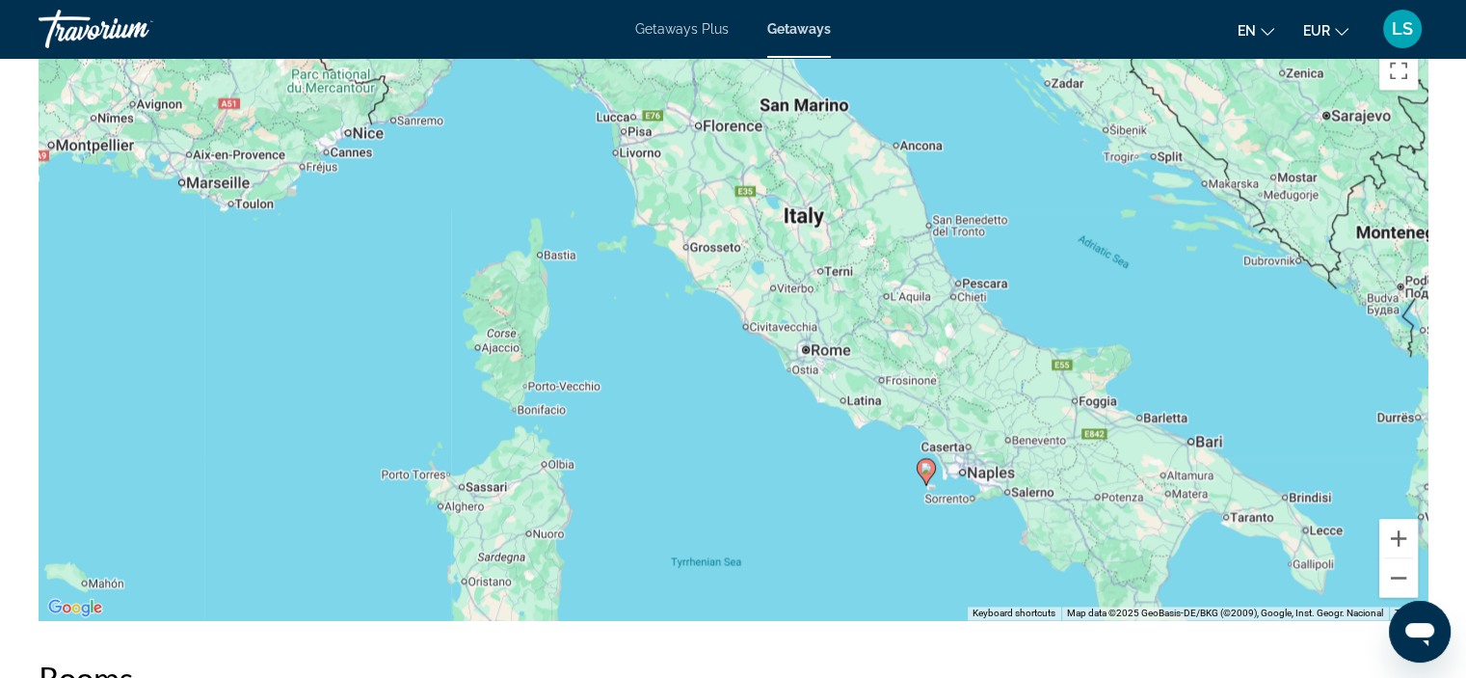
drag, startPoint x: 1158, startPoint y: 354, endPoint x: 912, endPoint y: 520, distance: 296.5
click at [912, 520] on div "To activate drag with keyboard, press Alt + Enter. Once in keyboard drag state,…" at bounding box center [733, 330] width 1389 height 578
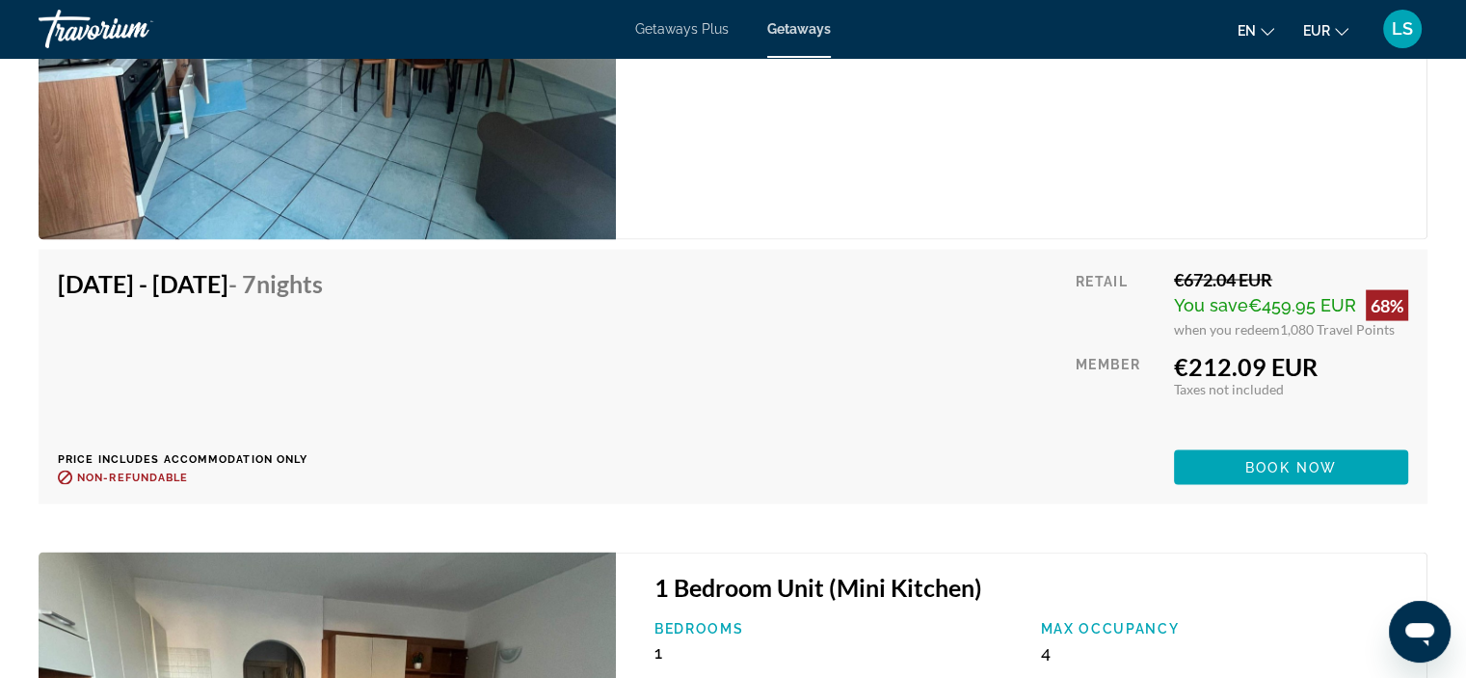
scroll to position [3947, 0]
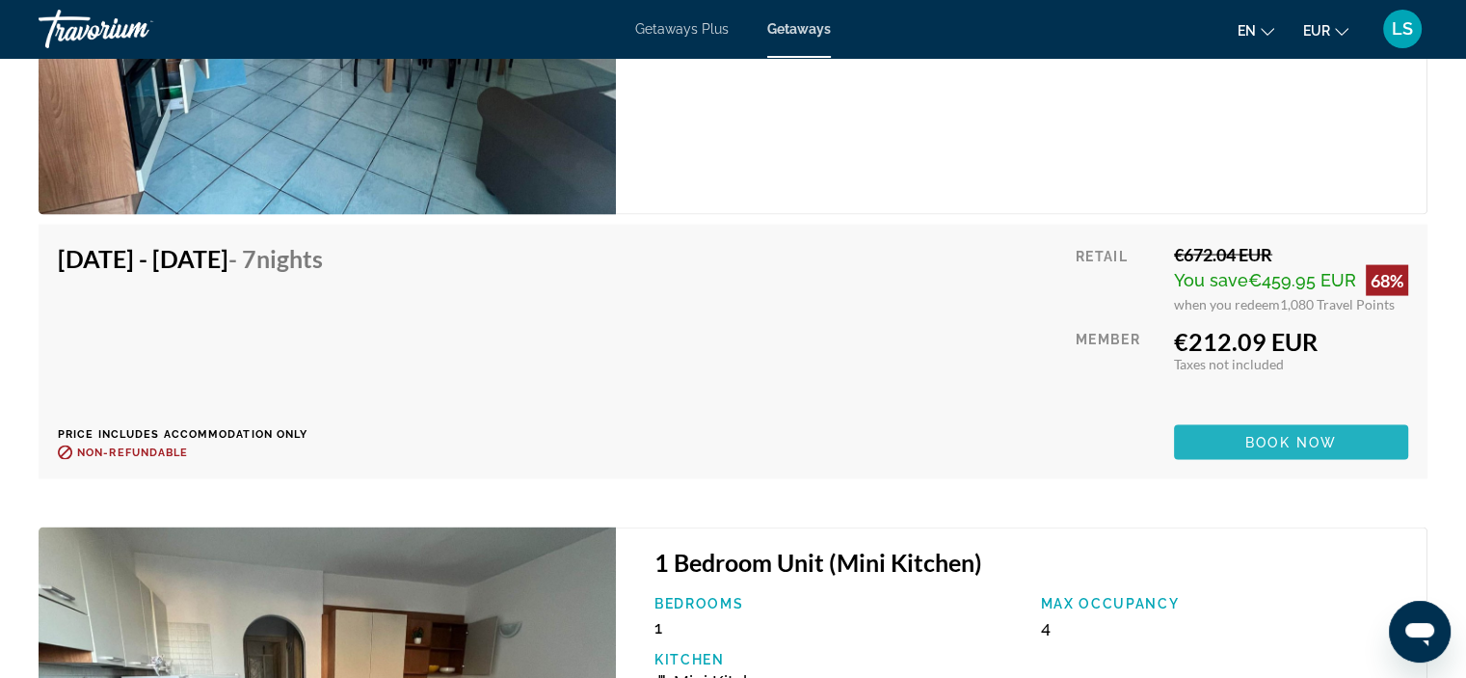
click at [1260, 435] on span "Book now" at bounding box center [1291, 442] width 92 height 15
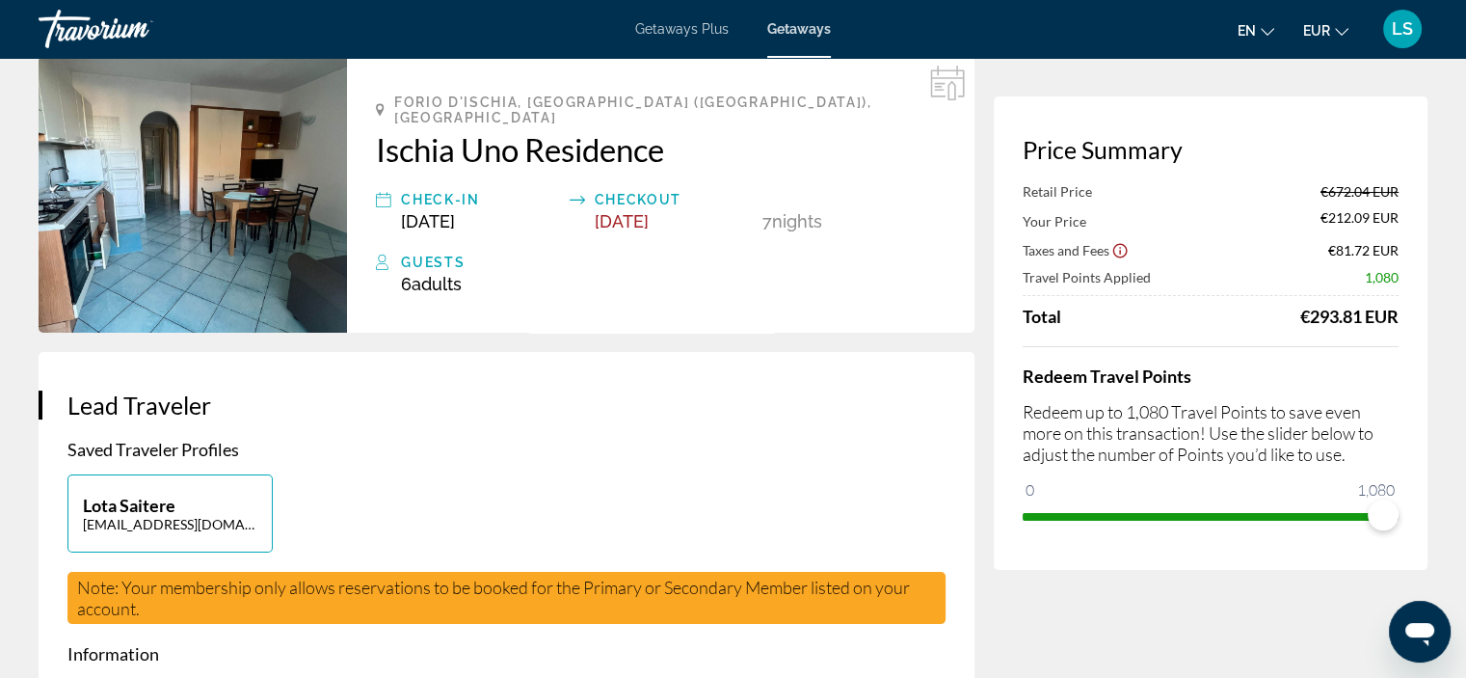
scroll to position [95, 0]
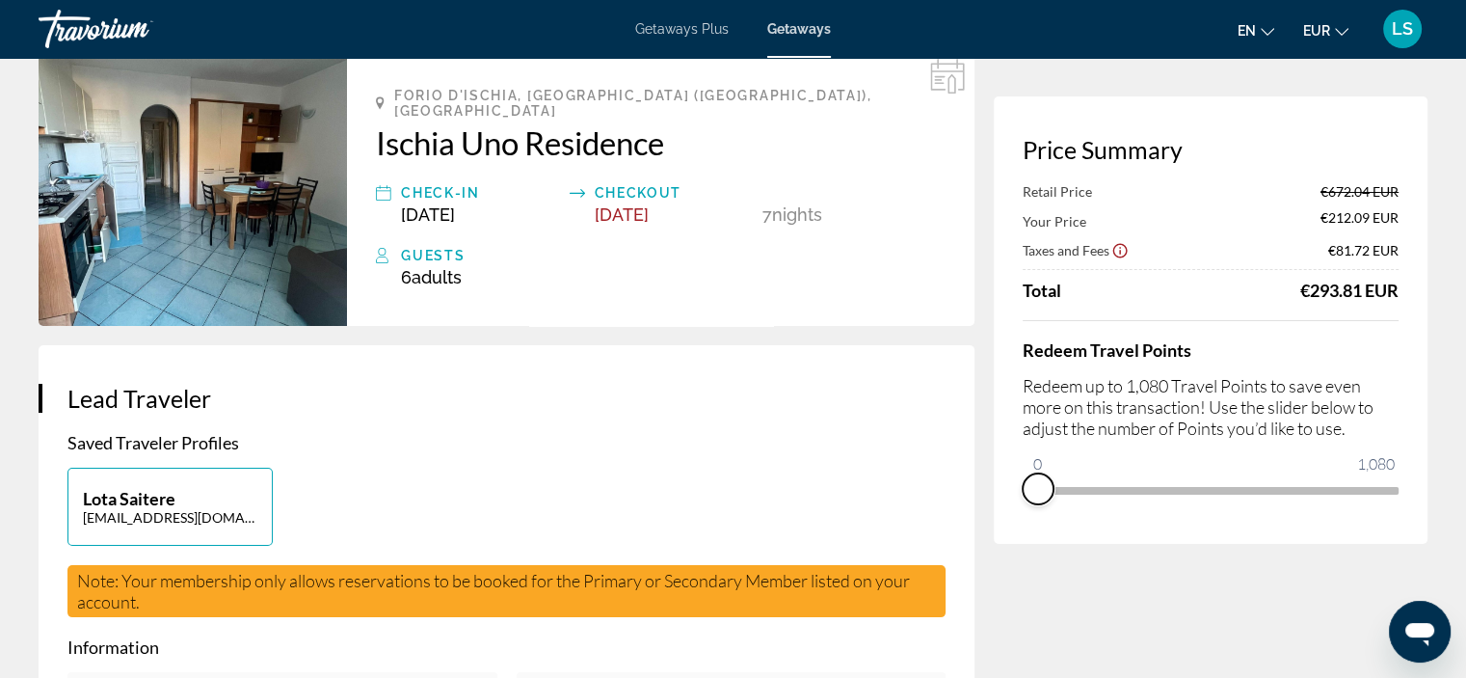
drag, startPoint x: 1378, startPoint y: 516, endPoint x: 1012, endPoint y: 535, distance: 365.9
click at [1012, 535] on div "Price Summary Retail Price €672.04 EUR Your Price €212.09 EUR Taxes and Fees €8…" at bounding box center [1211, 319] width 434 height 447
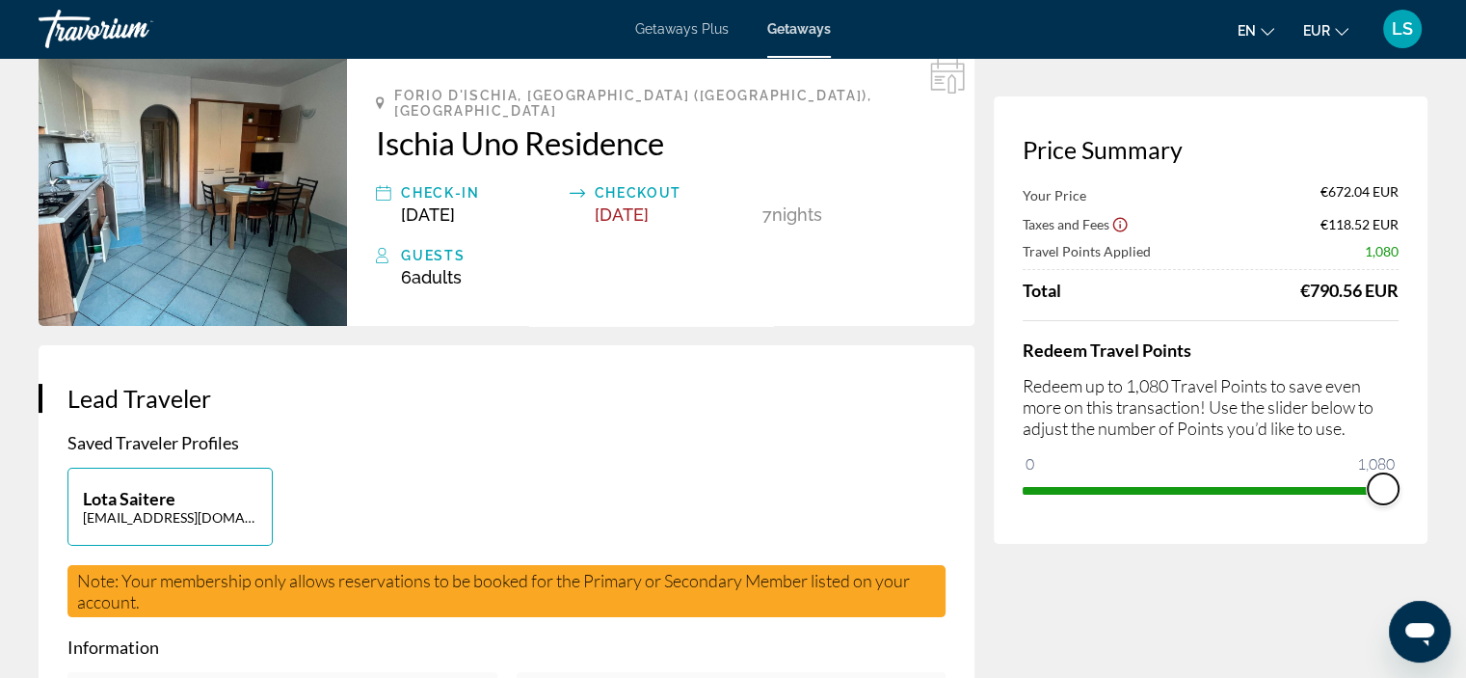
drag, startPoint x: 1041, startPoint y: 462, endPoint x: 1443, endPoint y: 458, distance: 402.0
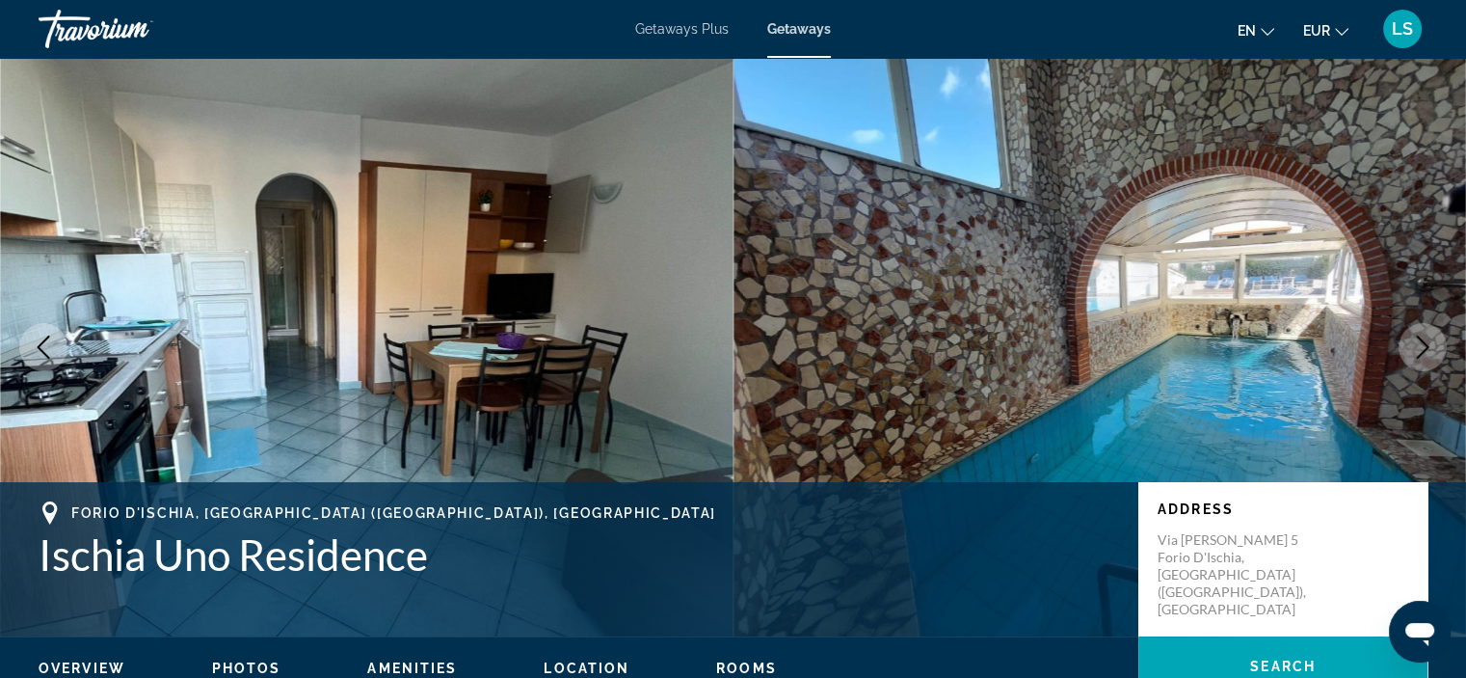
click at [667, 29] on span "Getaways Plus" at bounding box center [682, 28] width 94 height 15
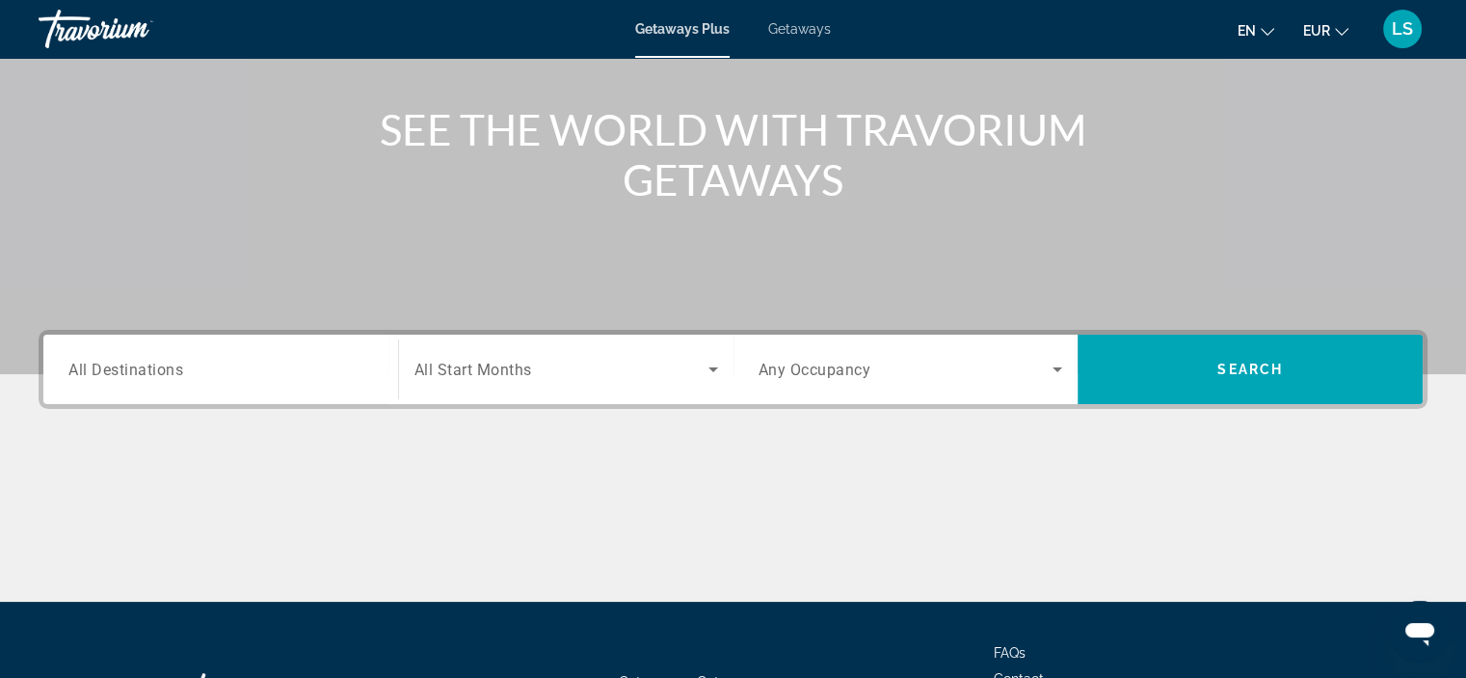
scroll to position [251, 0]
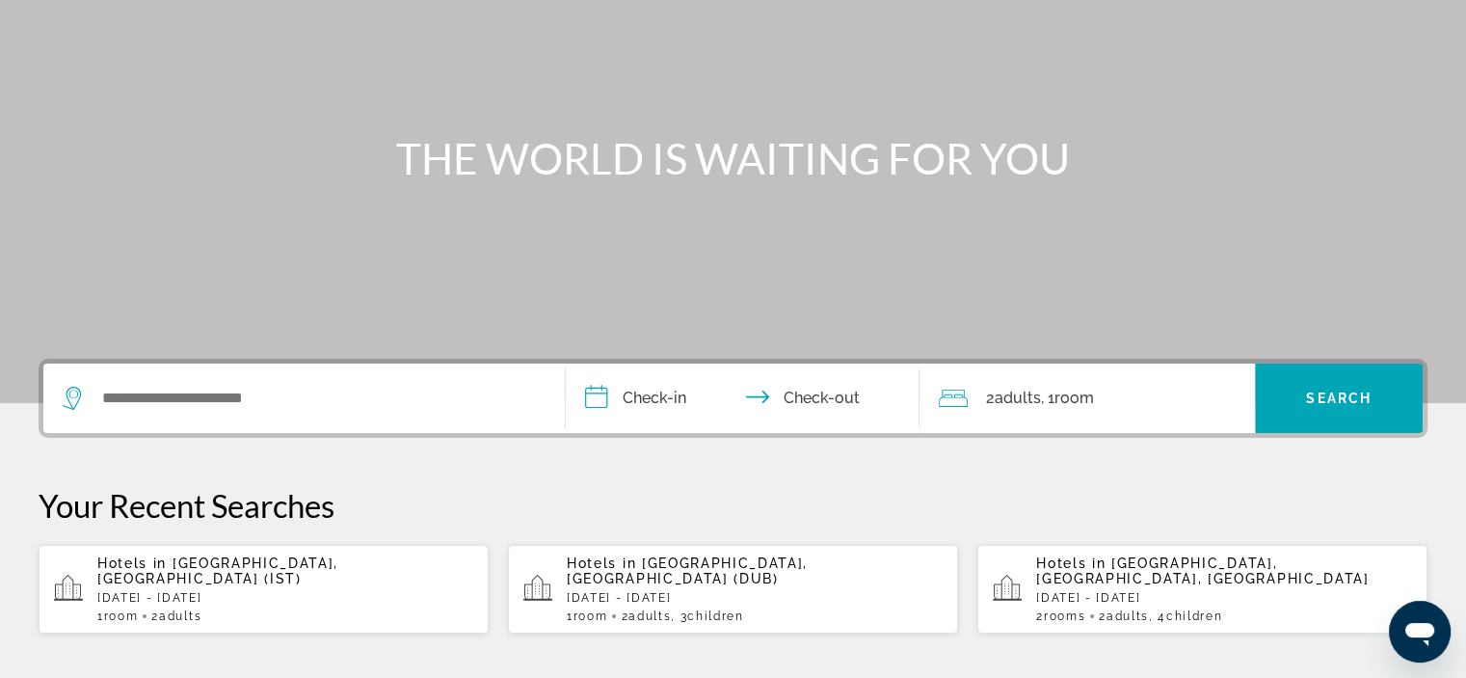
scroll to position [181, 0]
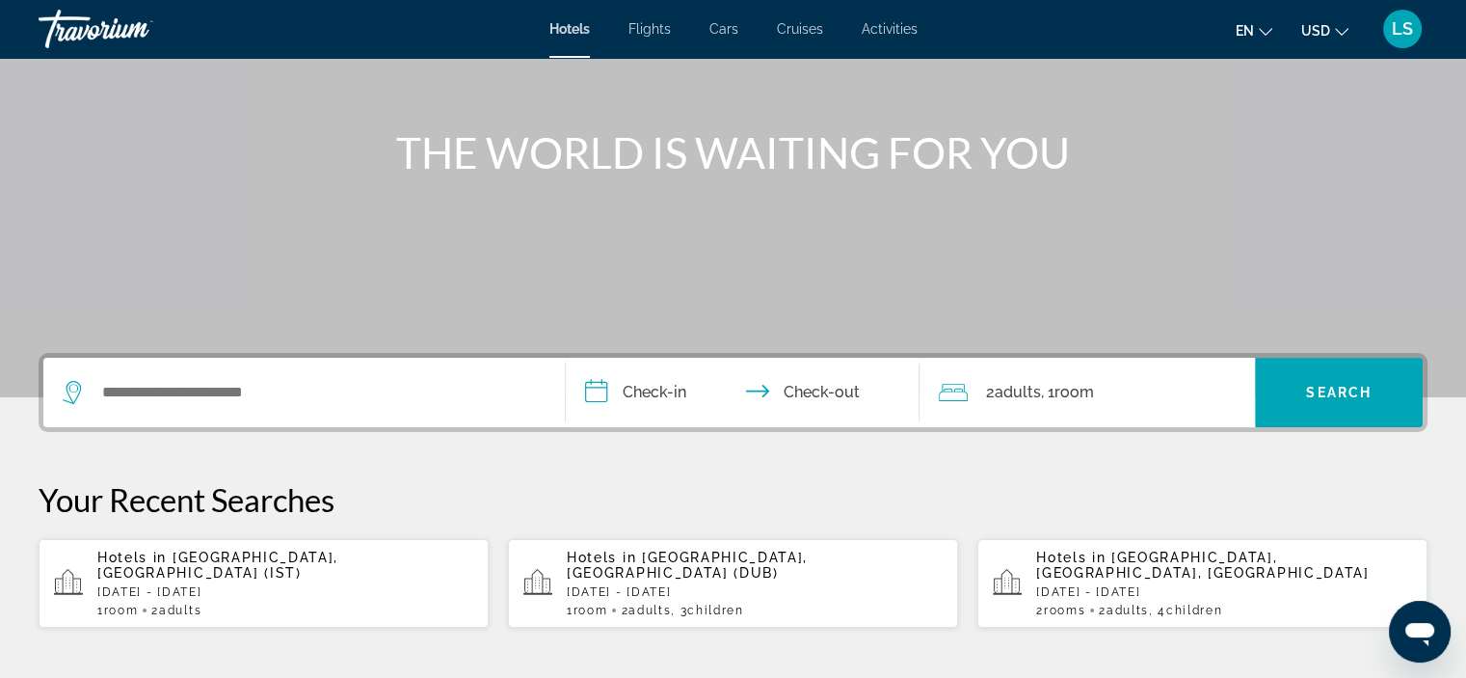
click at [721, 27] on span "Cars" at bounding box center [723, 28] width 29 height 15
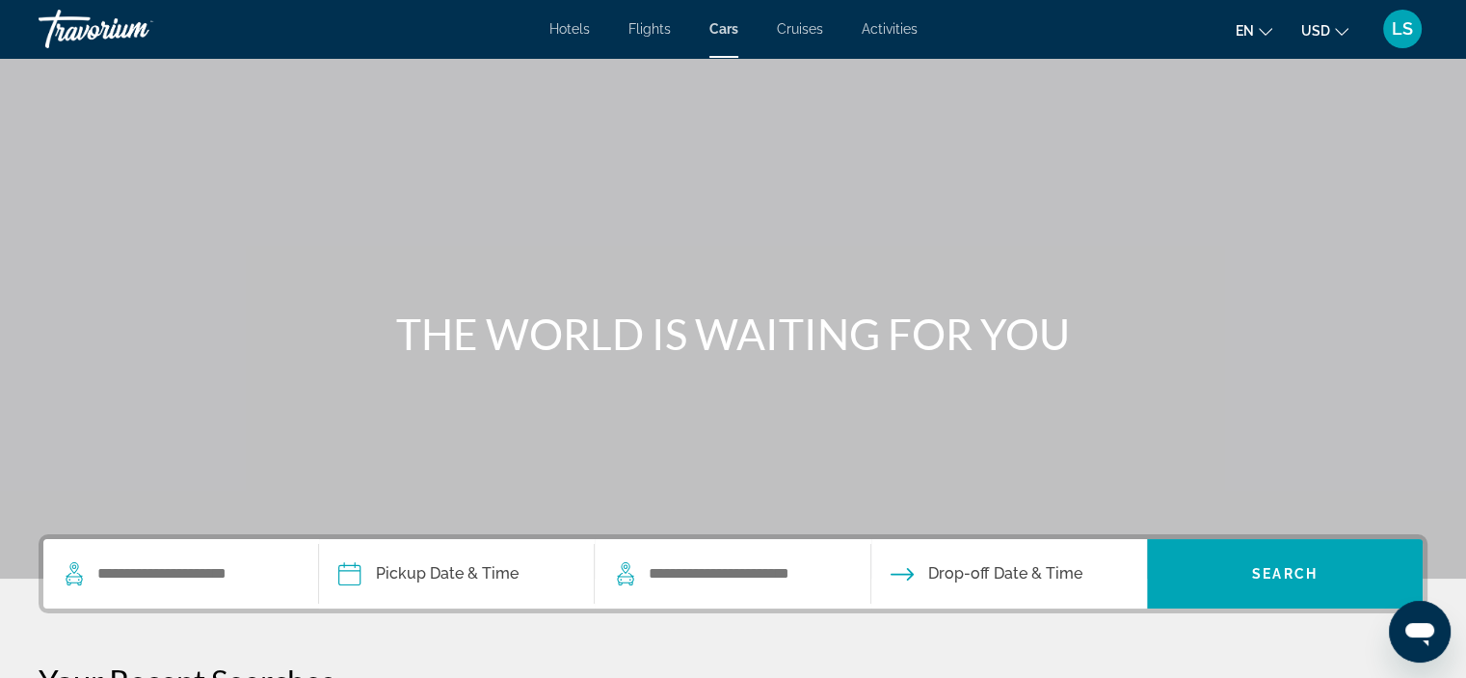
scroll to position [253, 0]
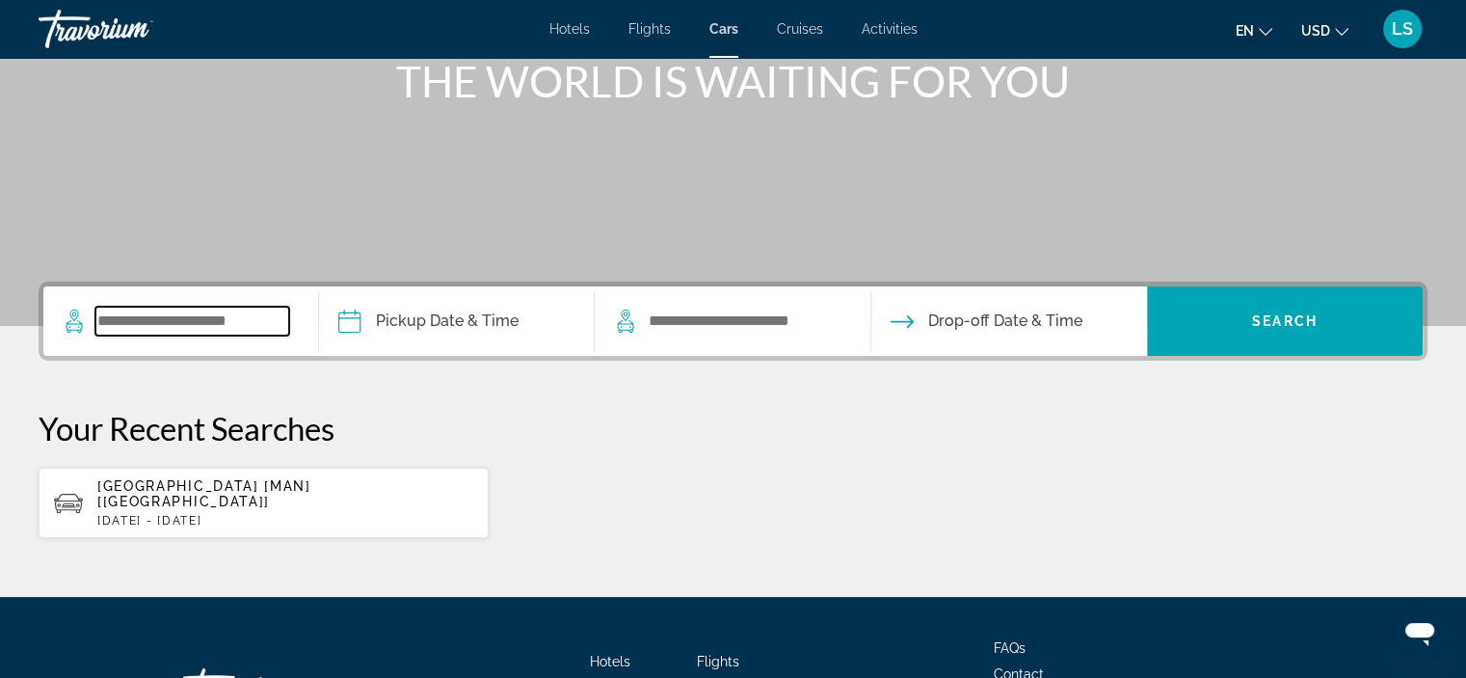
click at [166, 311] on input "Search widget" at bounding box center [192, 321] width 194 height 29
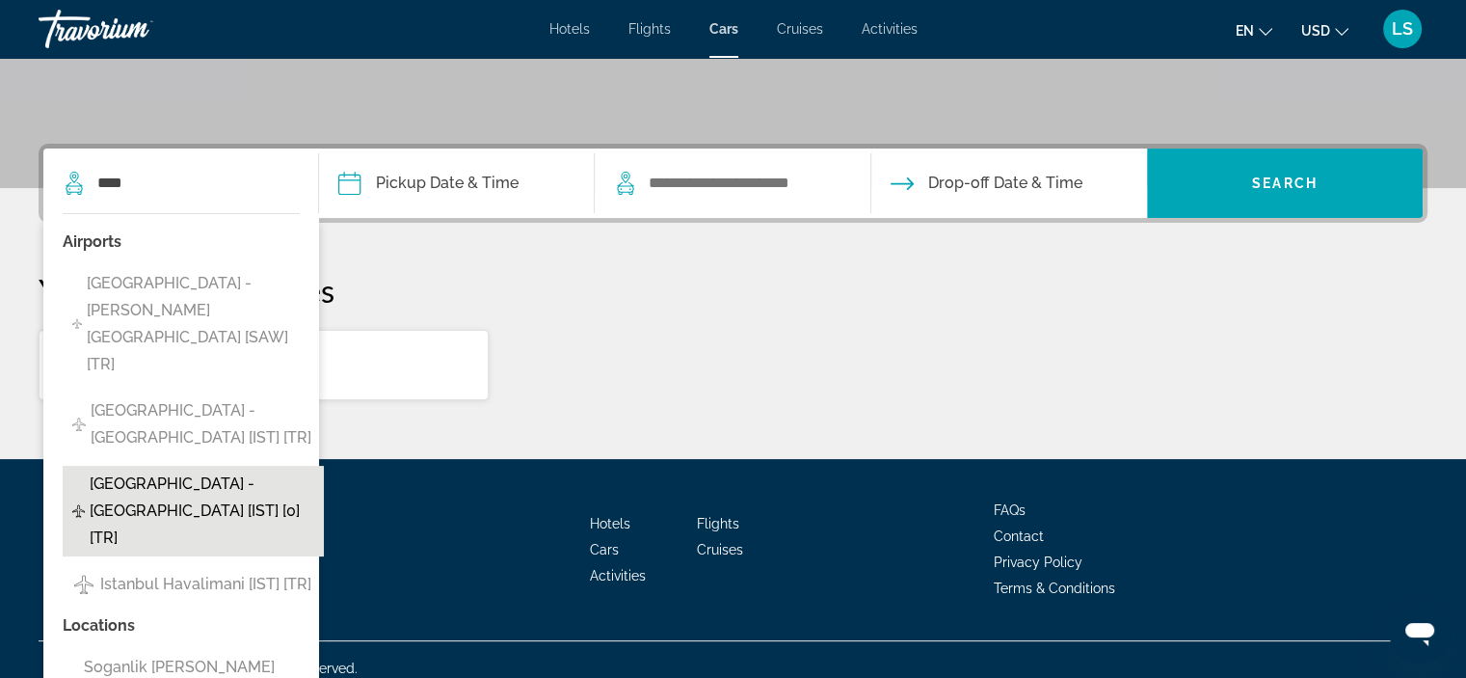
click at [226, 470] on span "Istanbul - New Airport [IST] [0] [TR]" at bounding box center [202, 510] width 225 height 81
type input "**********"
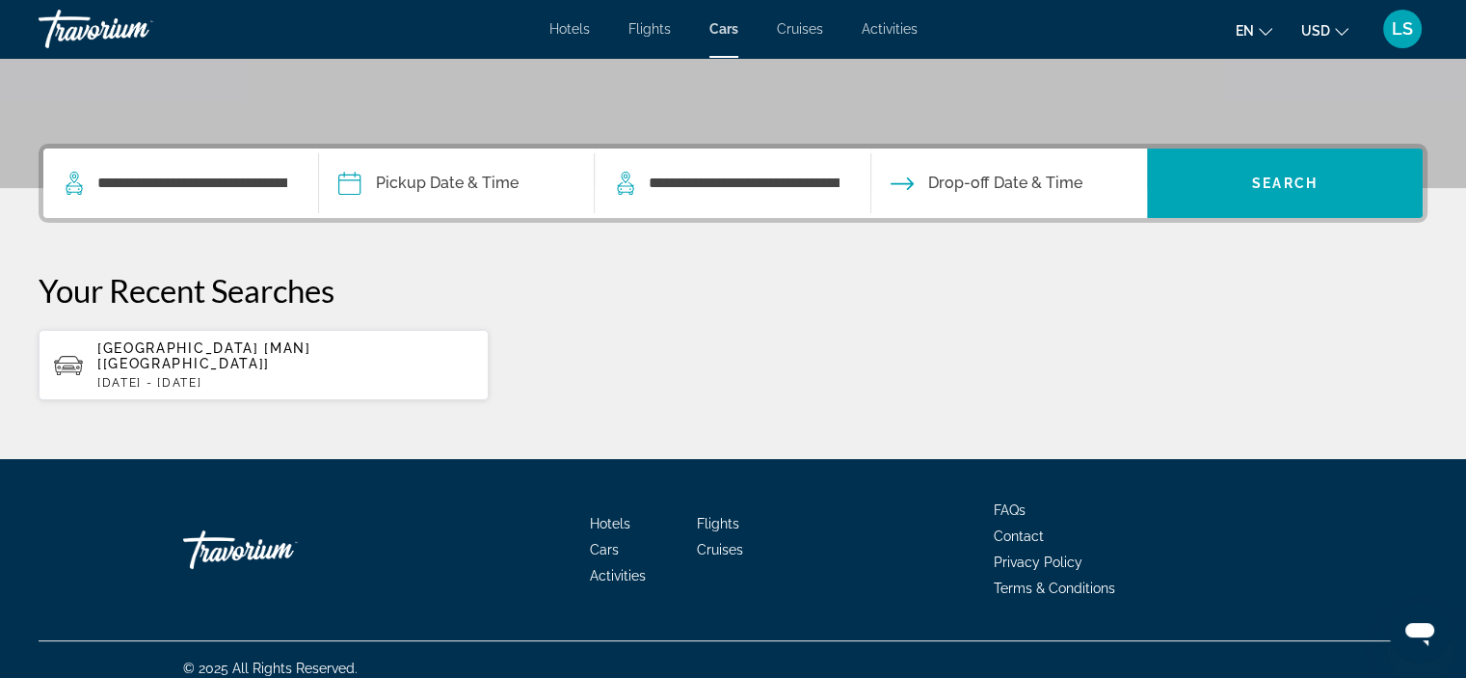
click at [477, 174] on input "Pickup date" at bounding box center [455, 185] width 283 height 75
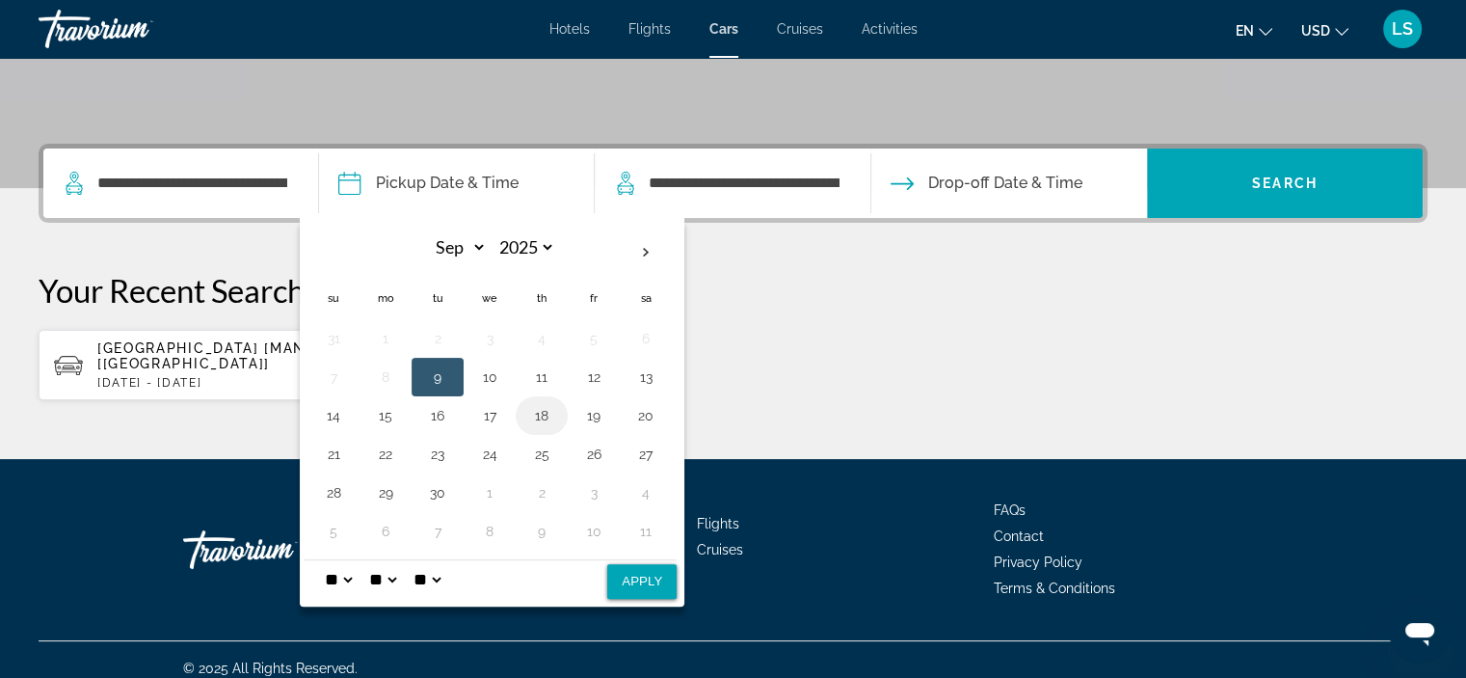
click at [536, 413] on button "18" at bounding box center [541, 415] width 31 height 27
click at [433, 496] on button "30" at bounding box center [437, 492] width 31 height 27
click at [545, 415] on button "18" at bounding box center [541, 415] width 31 height 27
click at [635, 579] on button "Apply" at bounding box center [641, 581] width 69 height 35
type input "**********"
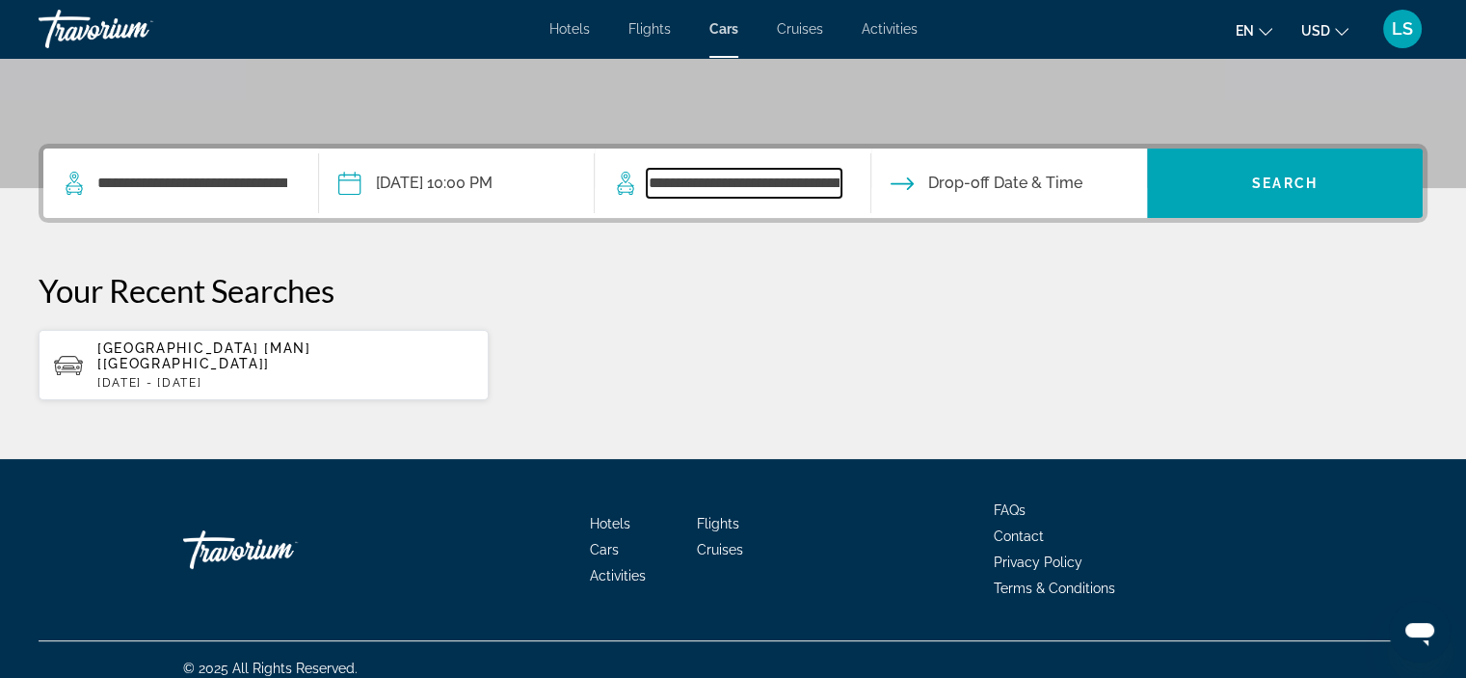
click at [725, 182] on input "**********" at bounding box center [744, 183] width 194 height 29
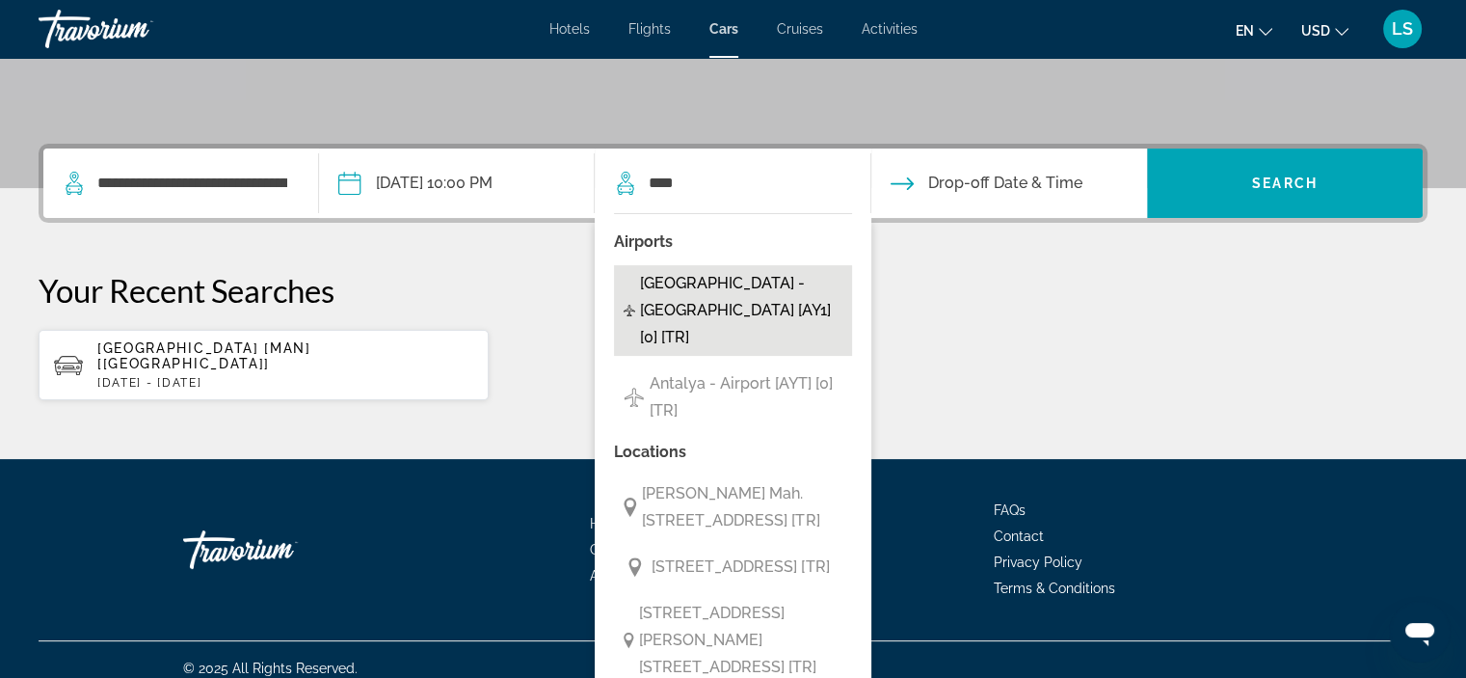
click at [826, 276] on span "Antalya - Domestic Airport [AY1] [0] [TR]" at bounding box center [740, 310] width 201 height 81
type input "**********"
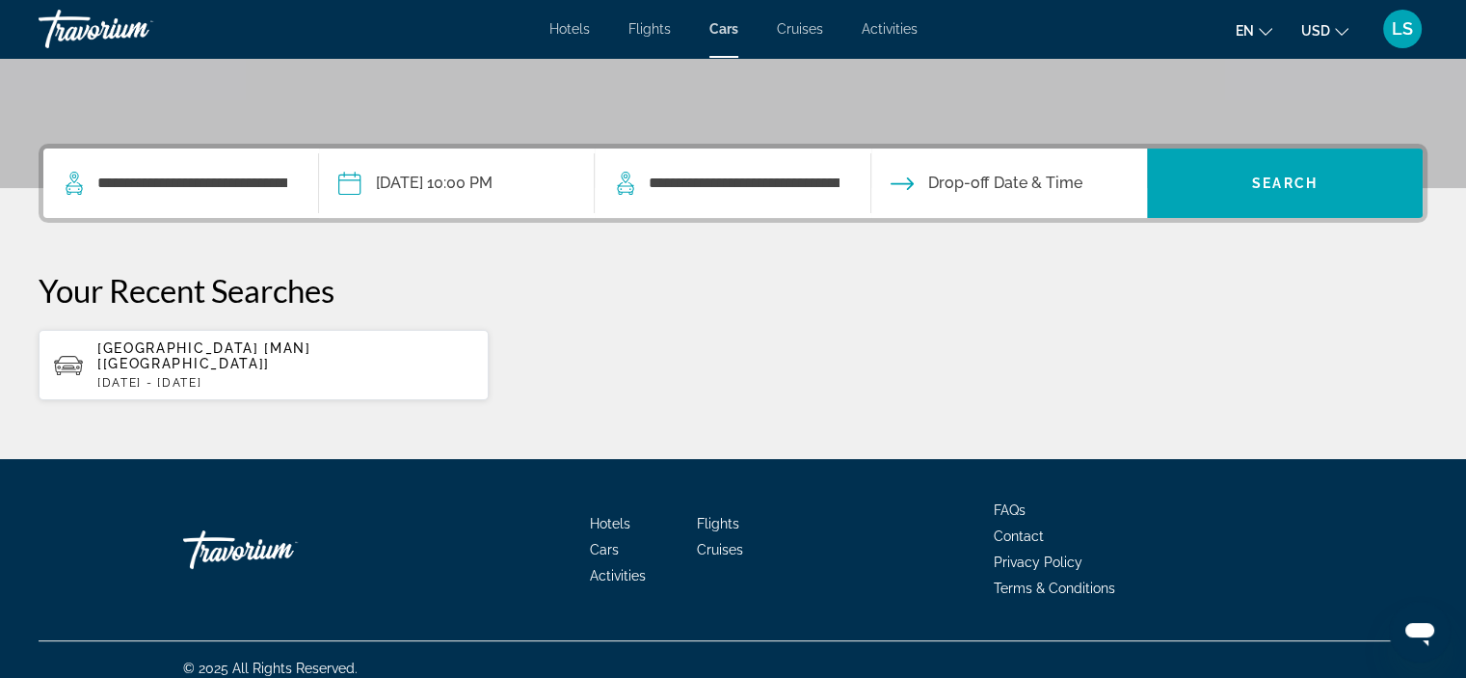
click at [964, 177] on input "Drop-off date" at bounding box center [1008, 185] width 283 height 75
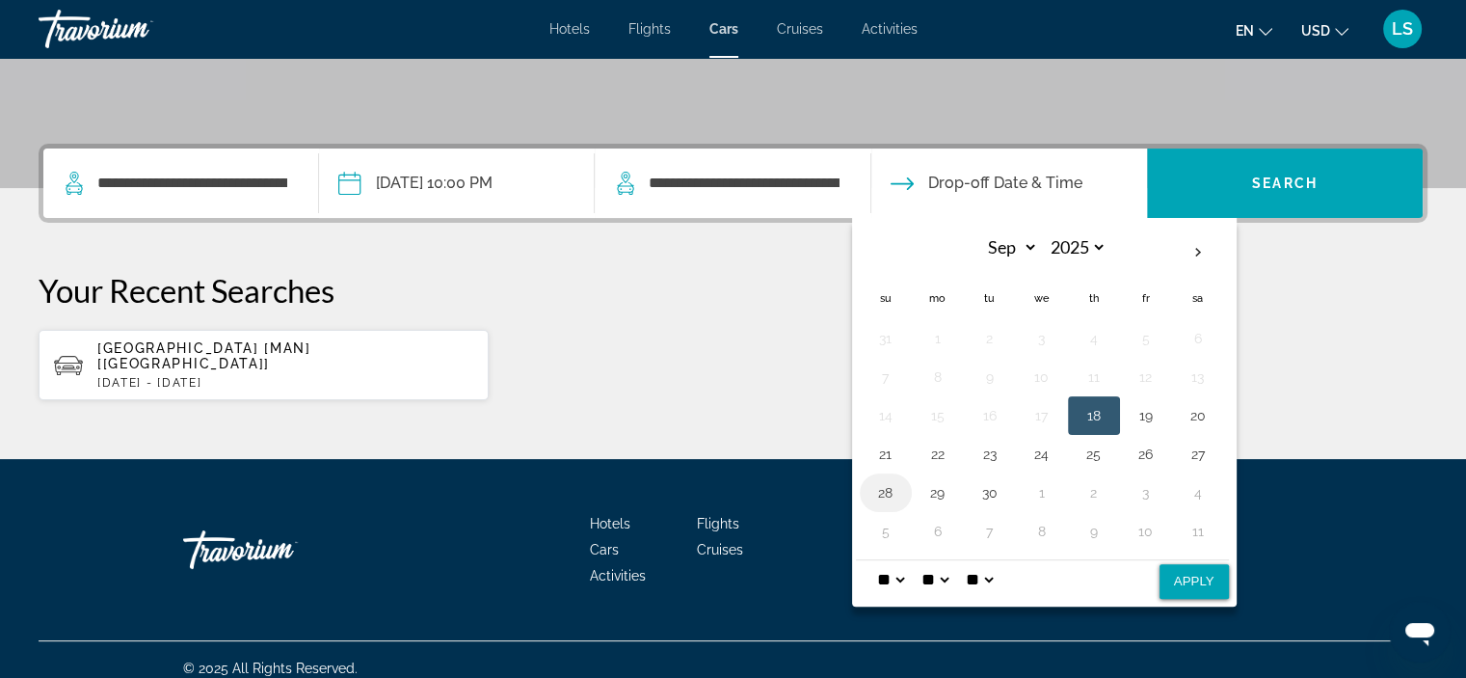
click at [887, 486] on button "28" at bounding box center [885, 492] width 31 height 27
click at [1176, 574] on button "Apply" at bounding box center [1194, 581] width 69 height 35
type input "**********"
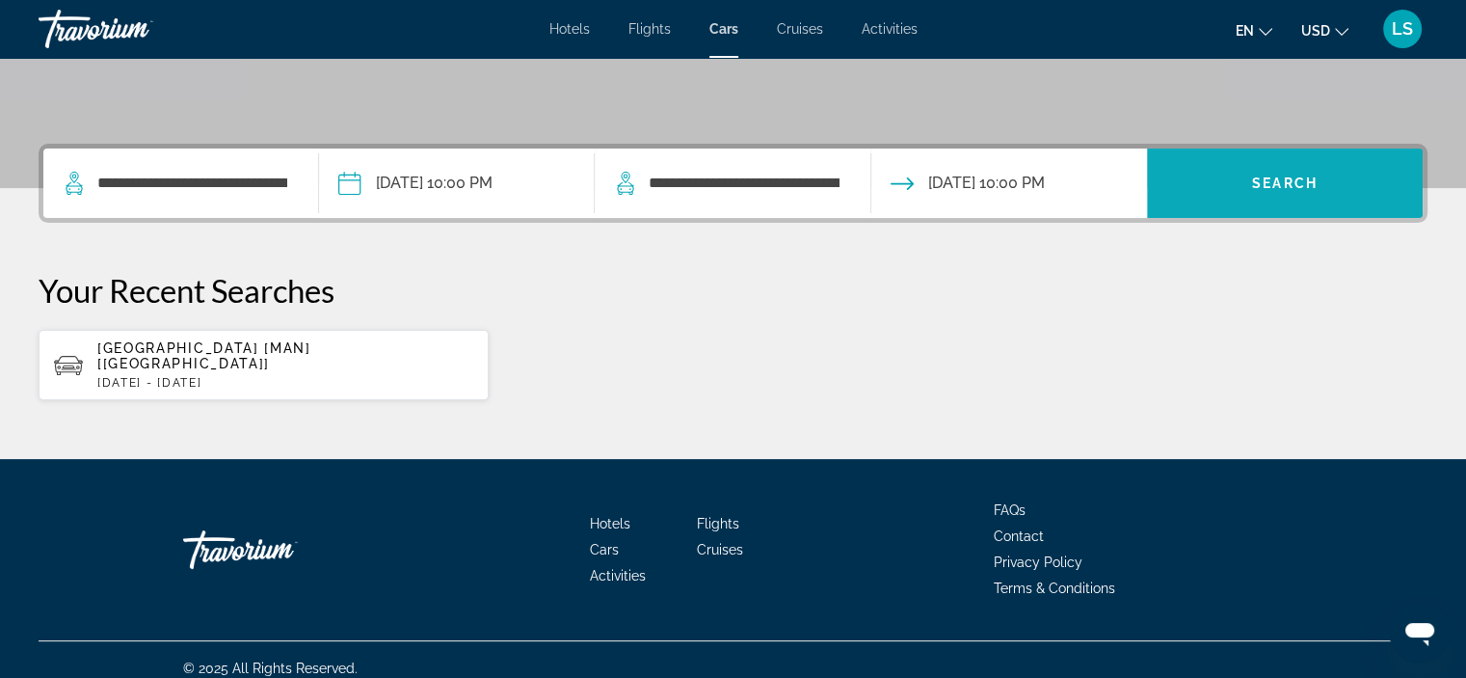
click at [1189, 193] on span "Search widget" at bounding box center [1285, 183] width 276 height 46
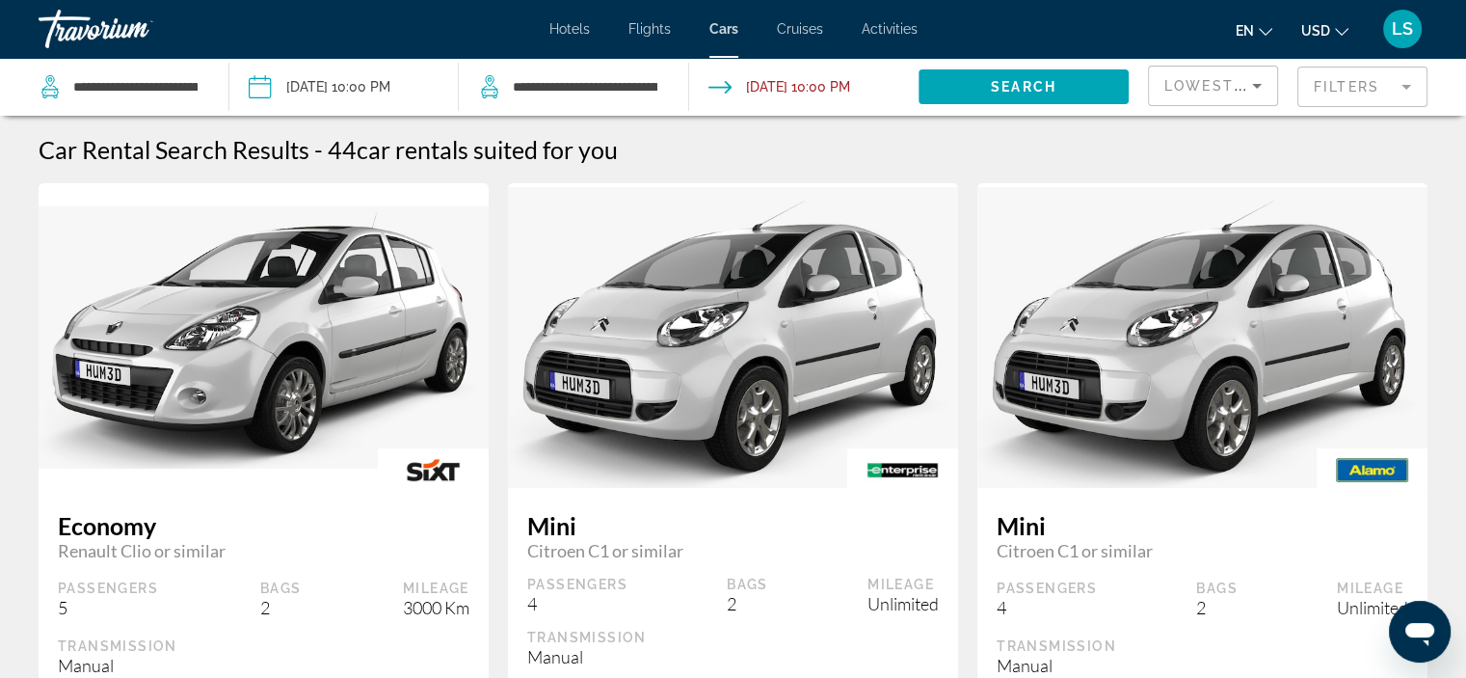
click at [1361, 72] on mat-form-field "Filters" at bounding box center [1363, 87] width 130 height 40
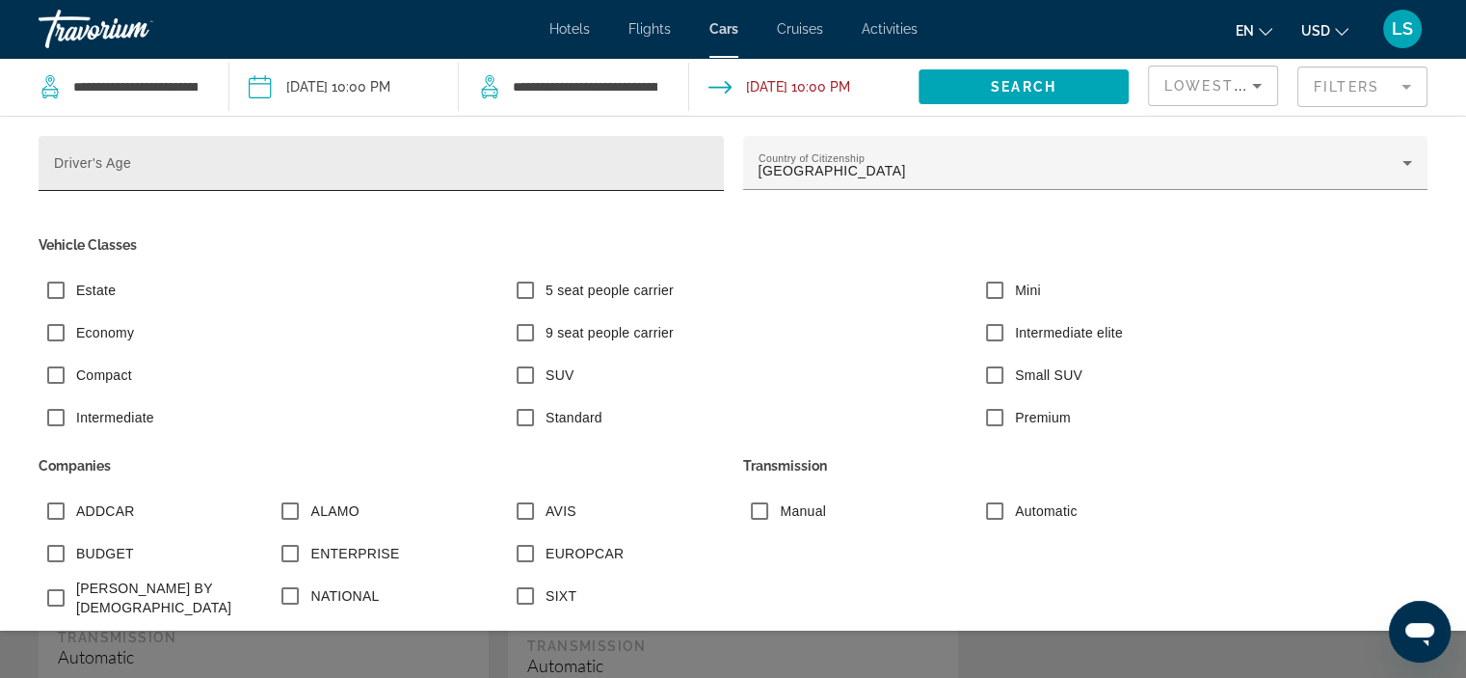
click at [550, 148] on div "Driver's Age" at bounding box center [381, 163] width 655 height 55
type input "*"
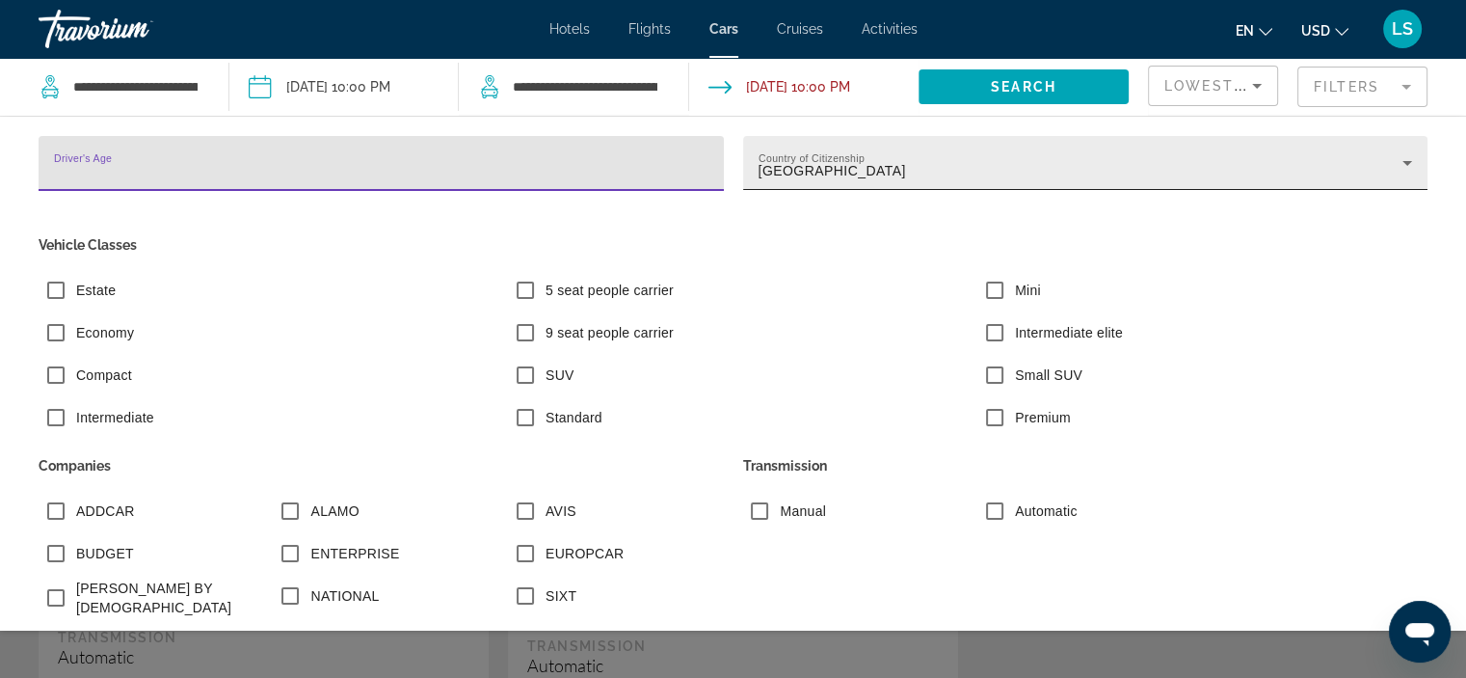
type input "**"
click at [1337, 179] on div "Ireland" at bounding box center [1081, 170] width 645 height 23
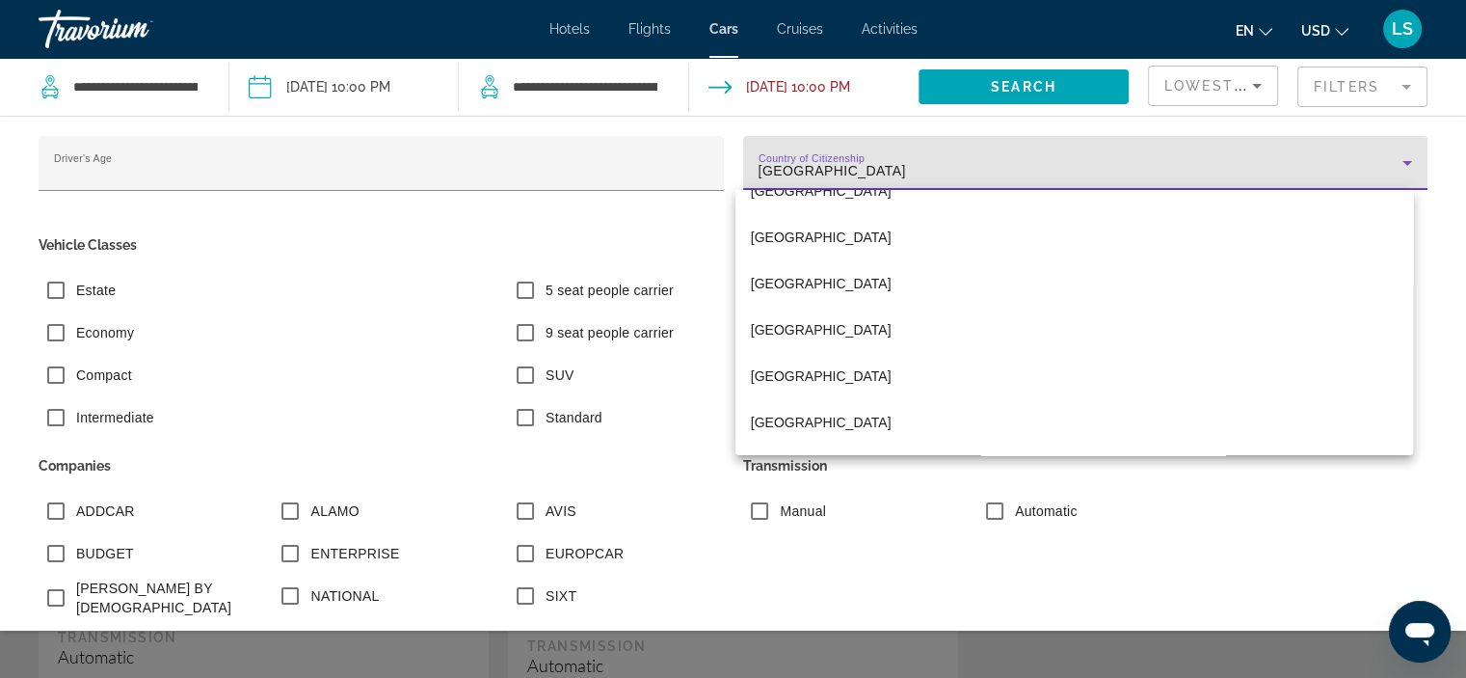
scroll to position [5534, 0]
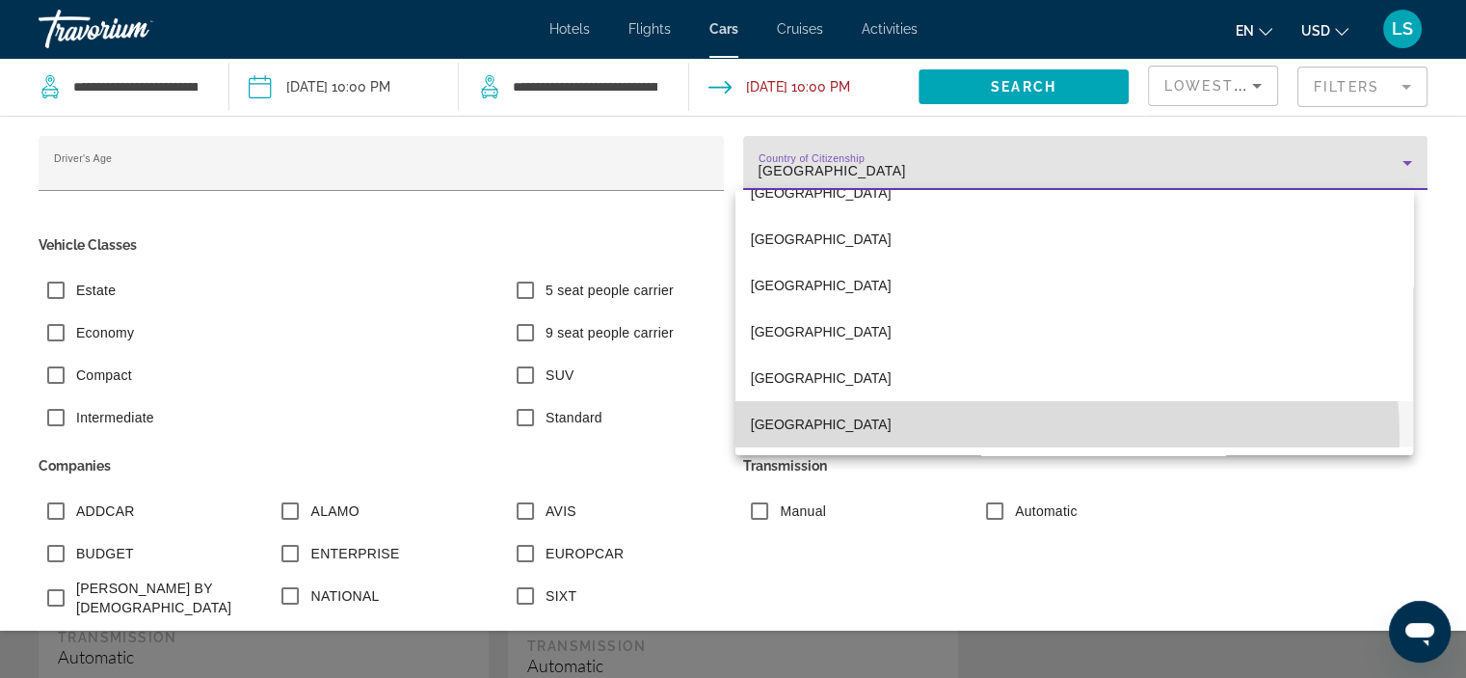
click at [906, 439] on mat-option "Latvia" at bounding box center [1075, 424] width 678 height 46
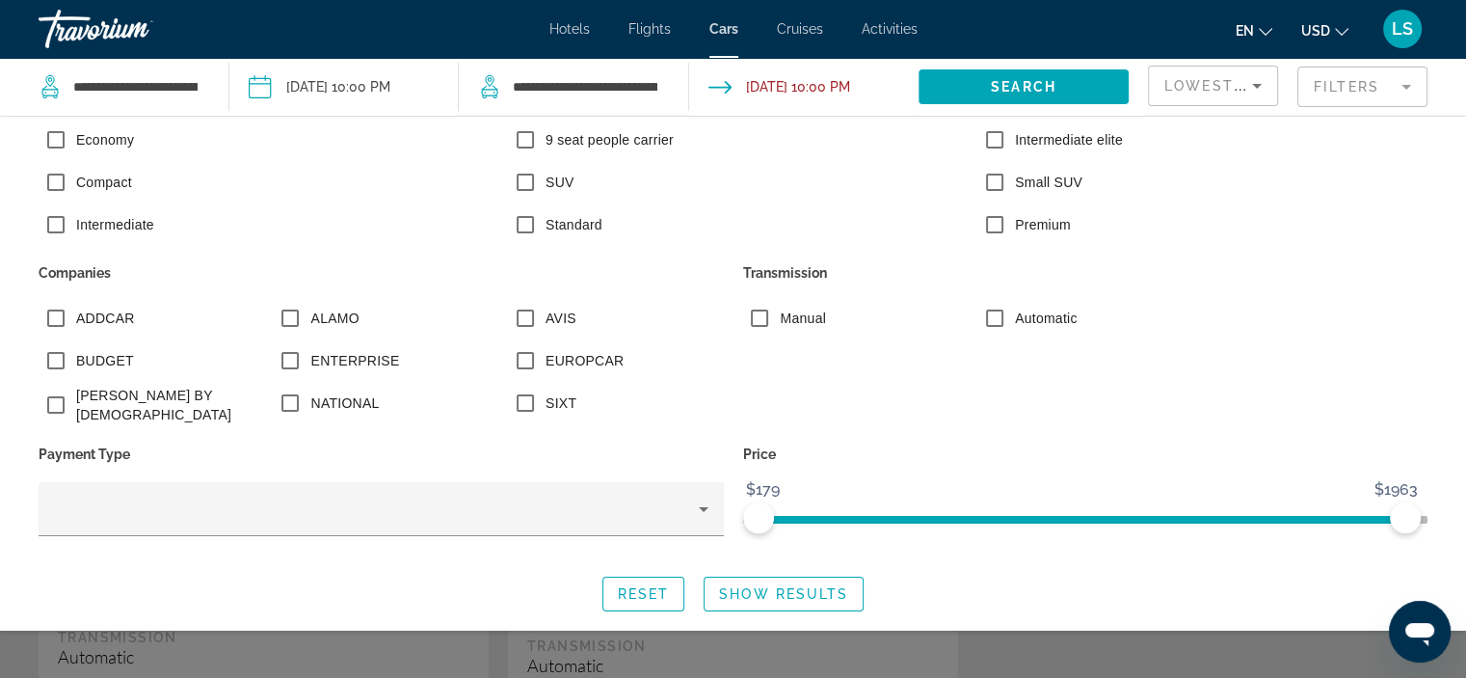
scroll to position [193, 0]
click at [801, 593] on span "Show Results" at bounding box center [783, 593] width 129 height 15
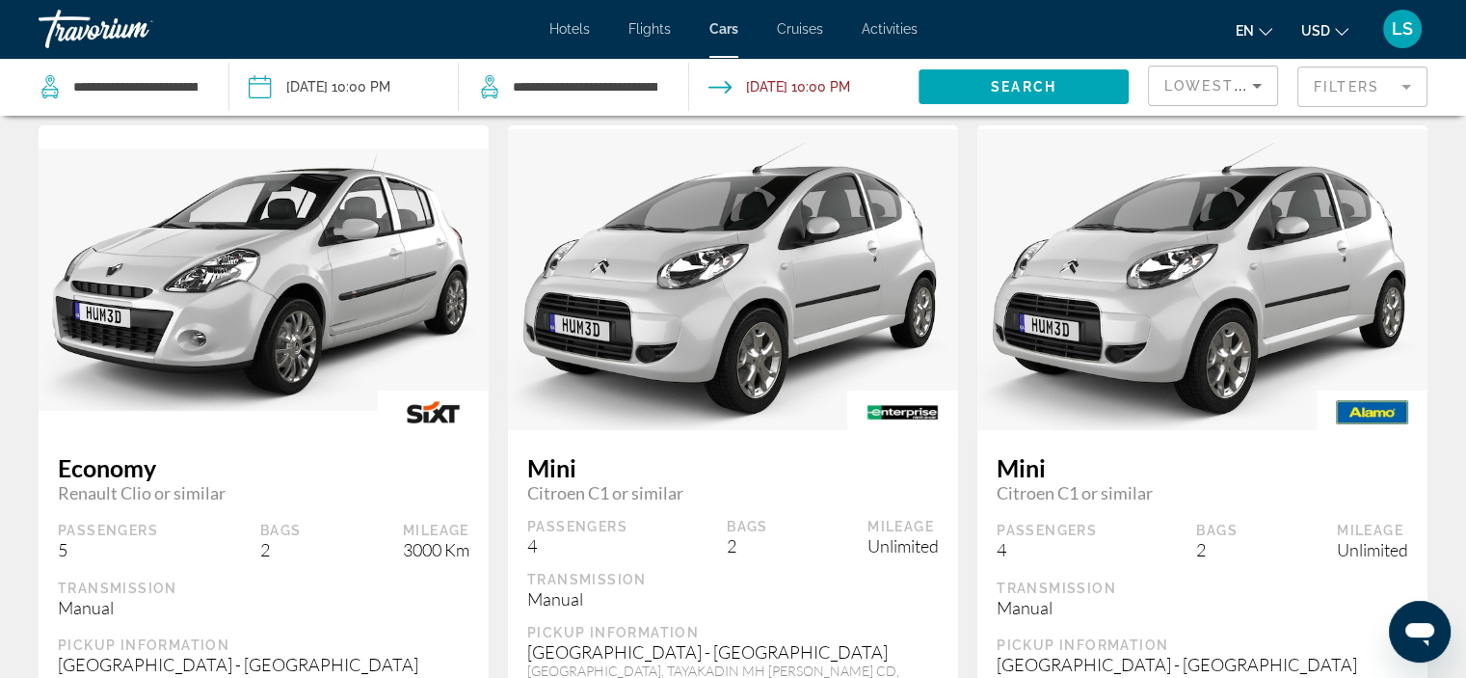
scroll to position [81, 0]
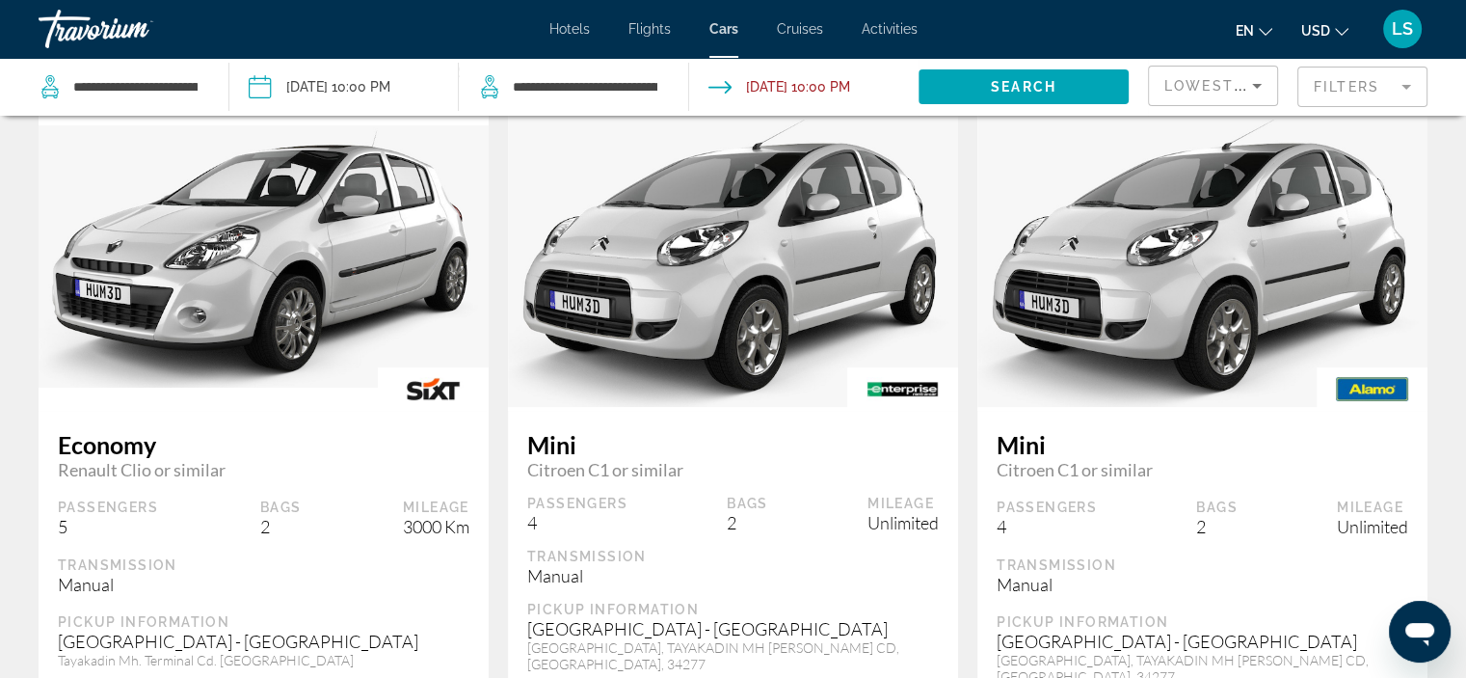
click at [1329, 82] on mat-form-field "Filters" at bounding box center [1363, 87] width 130 height 40
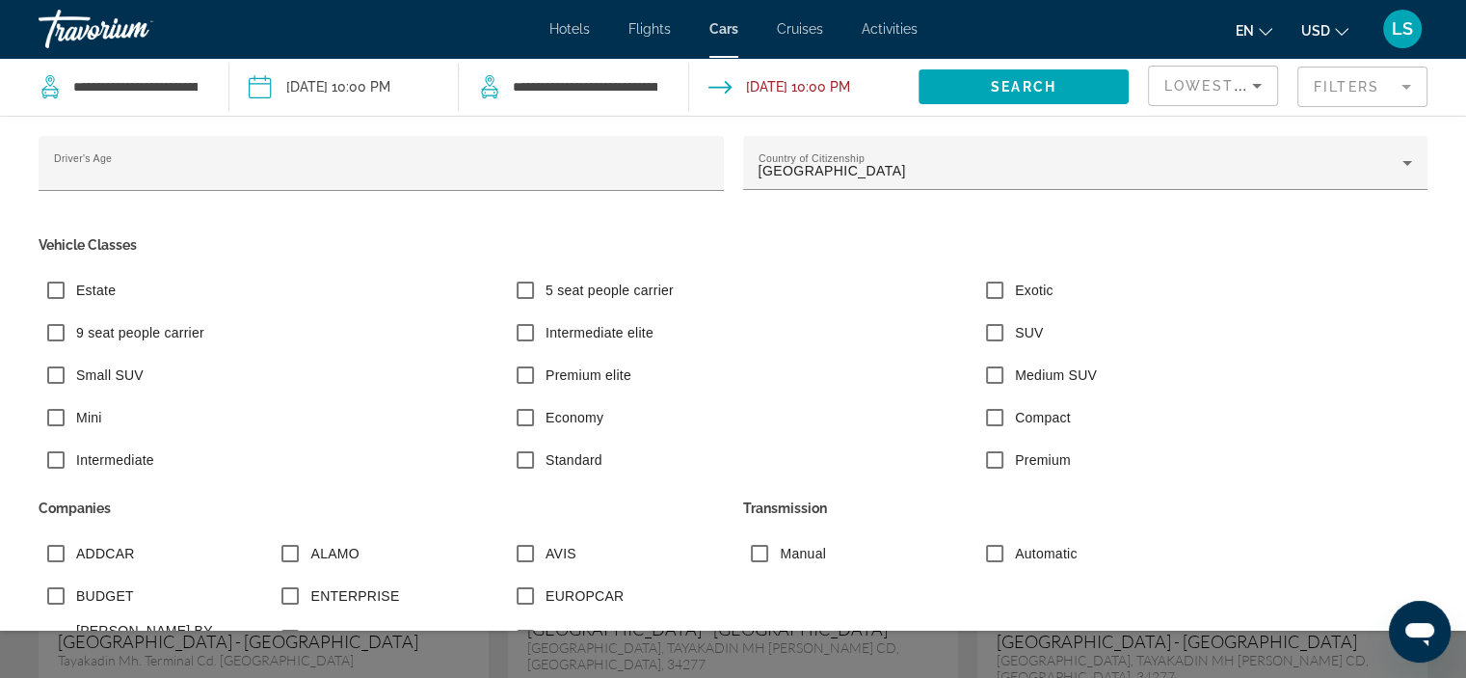
click at [143, 338] on label "9 seat people carrier" at bounding box center [138, 332] width 132 height 19
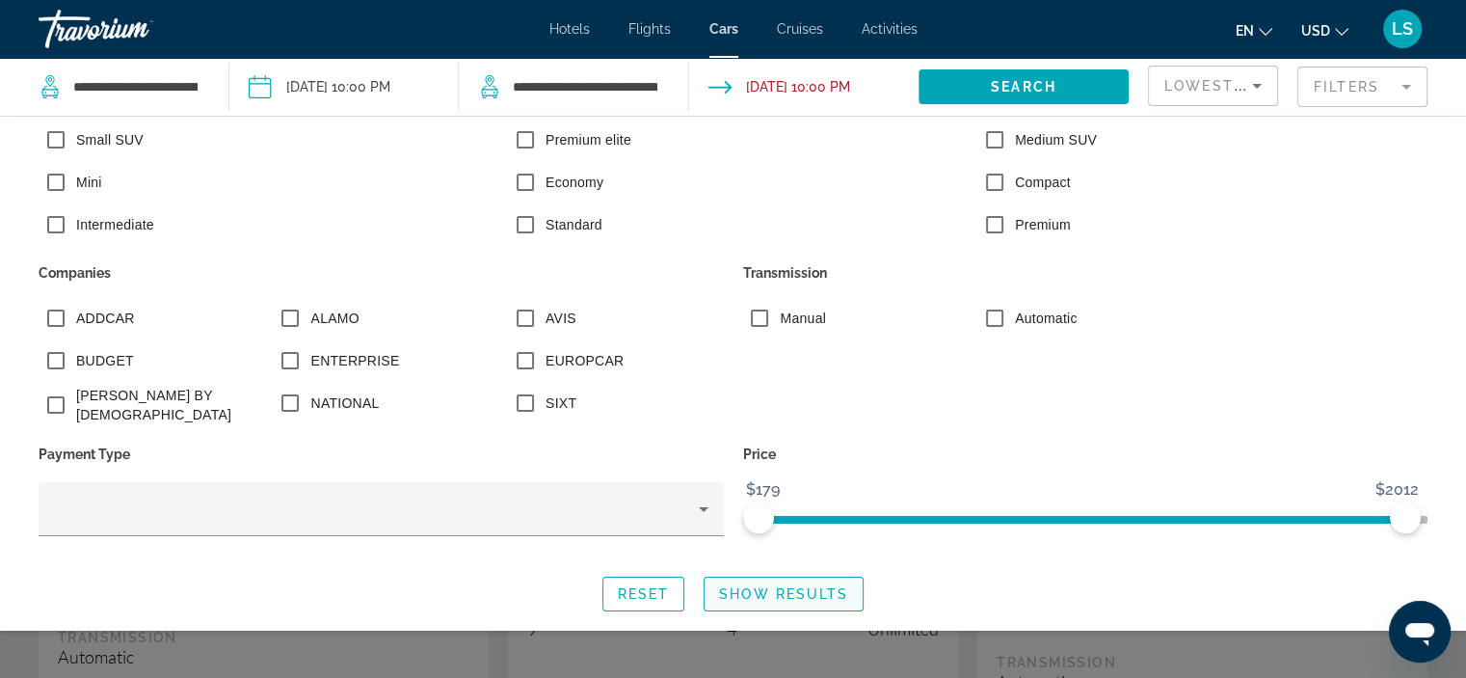
click at [763, 598] on span "Show Results" at bounding box center [783, 593] width 129 height 15
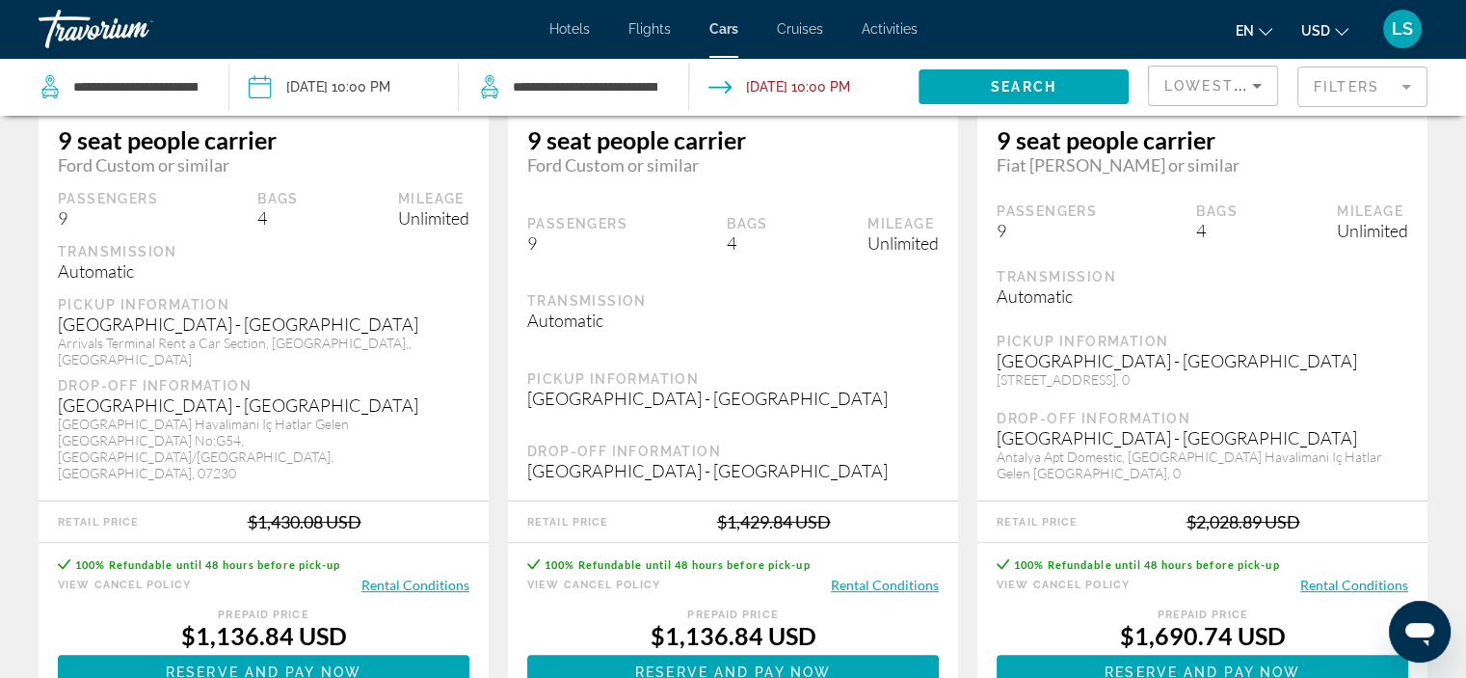
scroll to position [389, 0]
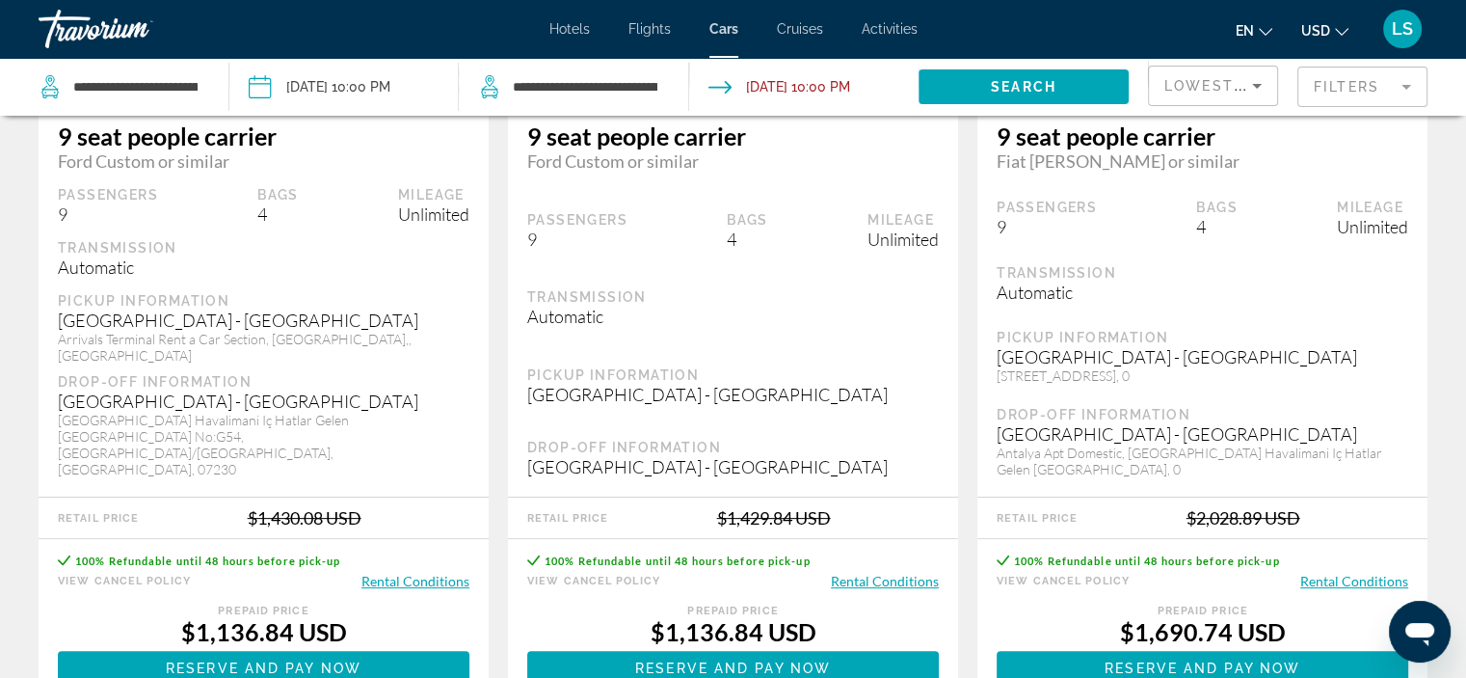
click at [1327, 25] on span "USD" at bounding box center [1315, 30] width 29 height 15
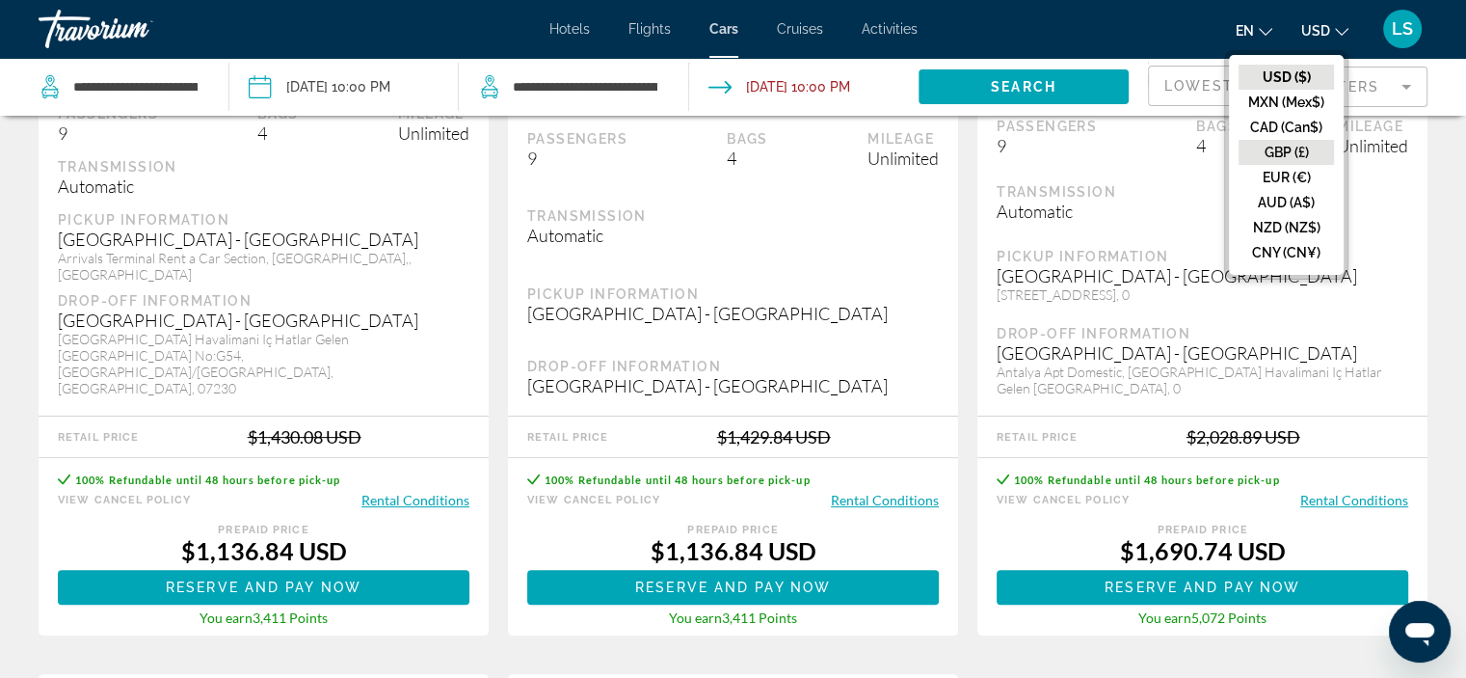
scroll to position [470, 0]
click at [1284, 176] on button "EUR (€)" at bounding box center [1286, 177] width 95 height 25
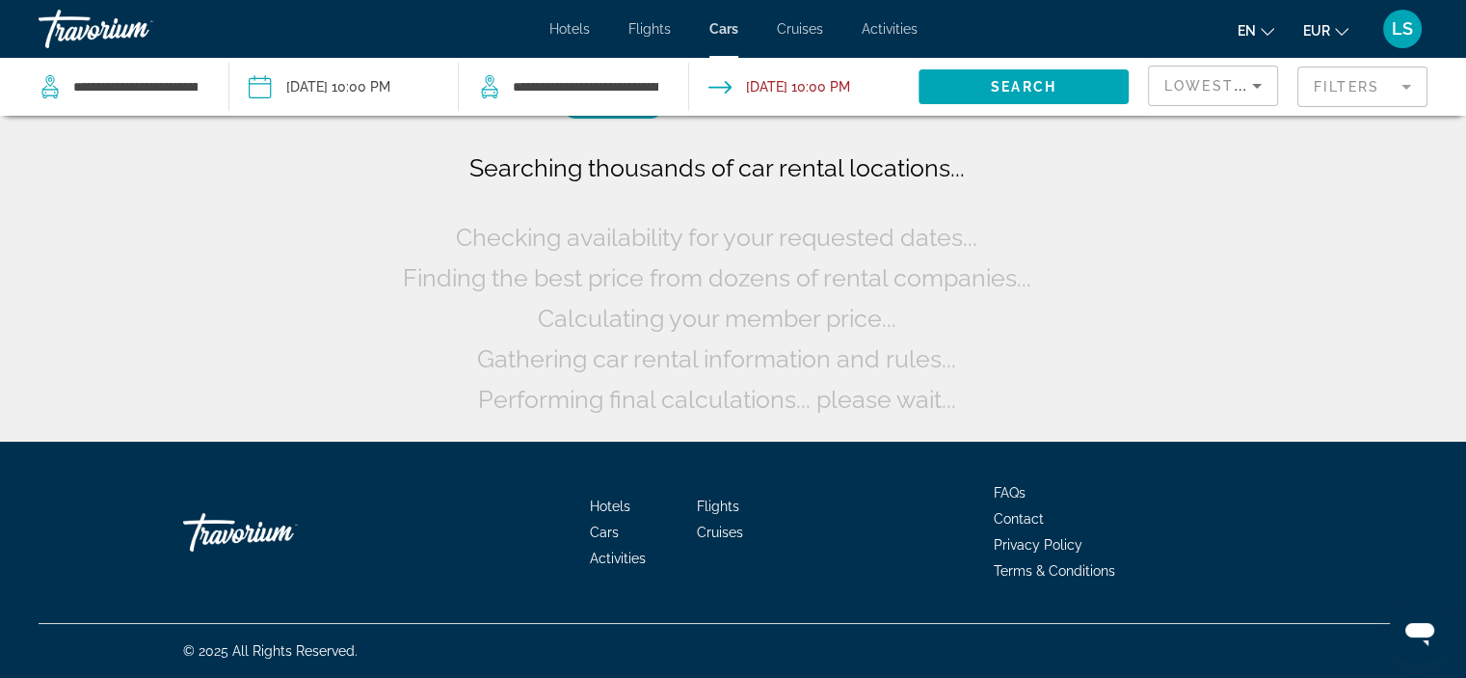
scroll to position [0, 0]
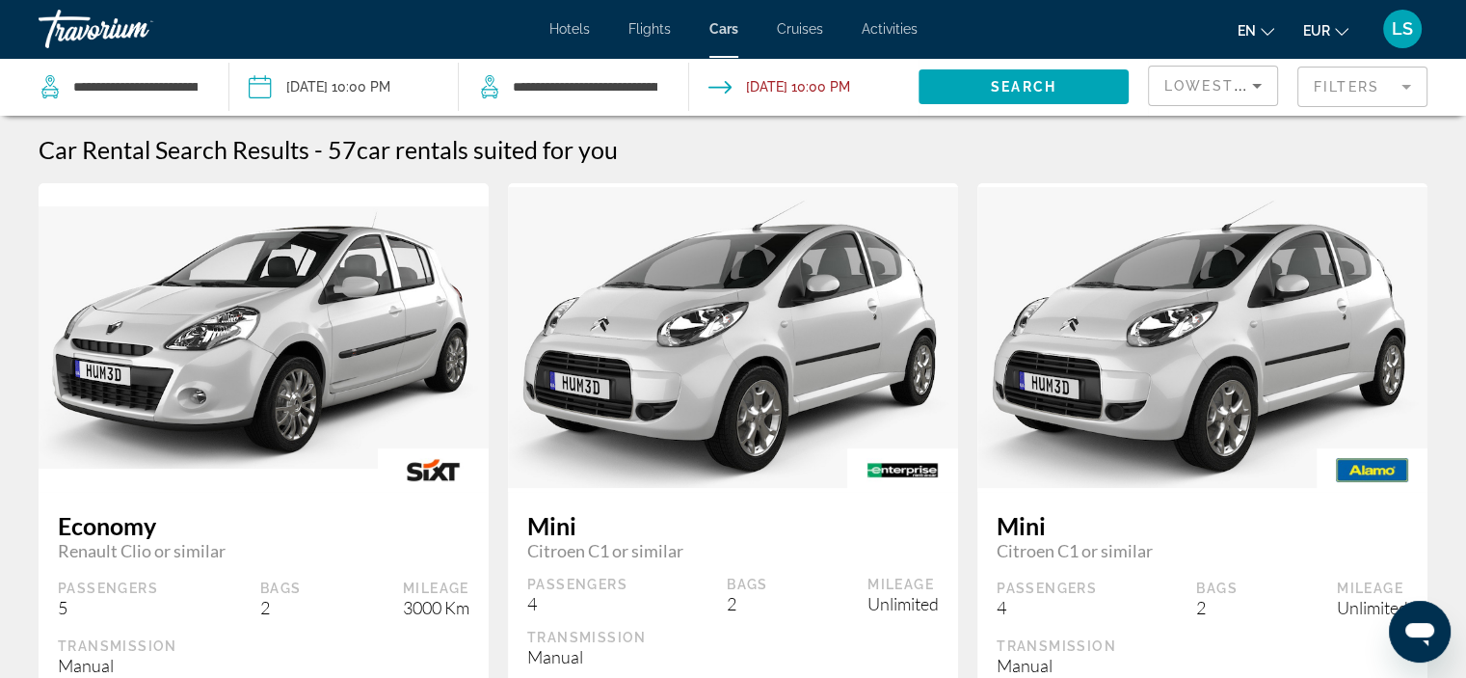
click at [1323, 95] on mat-form-field "Filters" at bounding box center [1363, 87] width 130 height 40
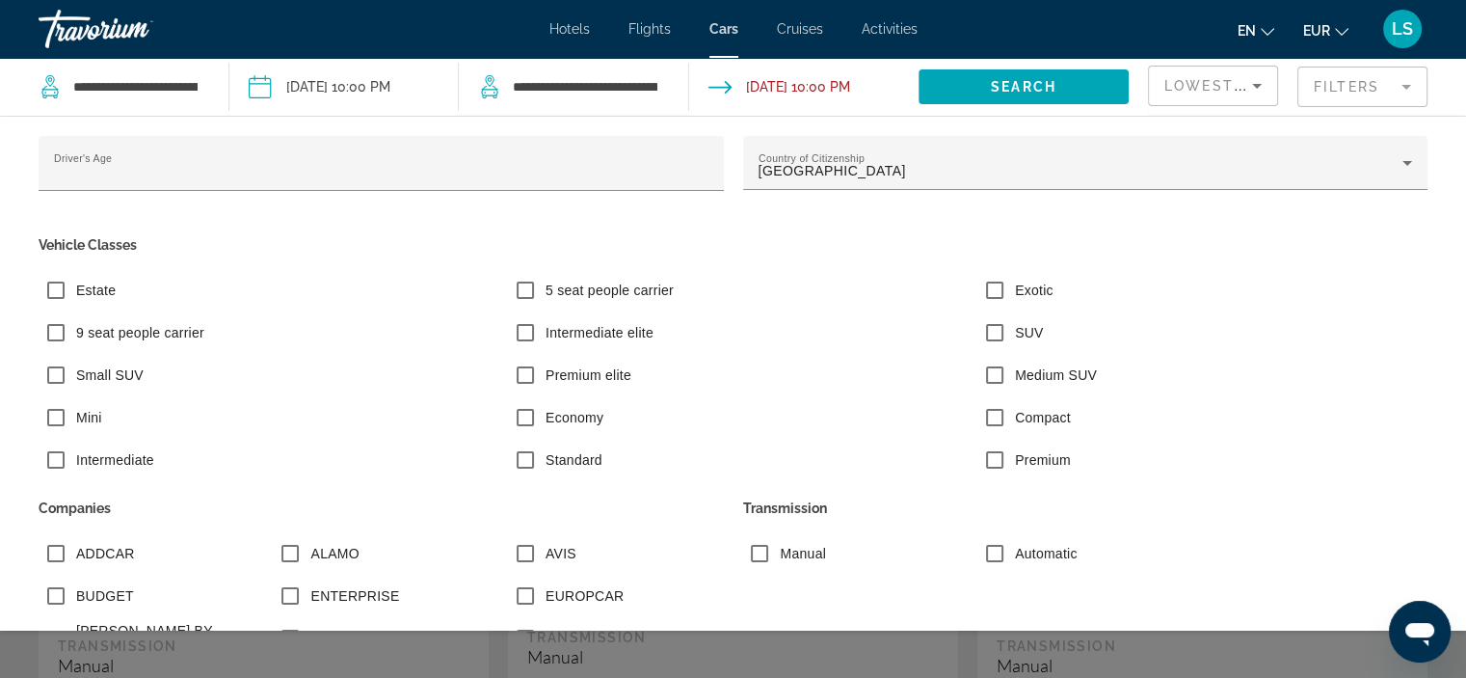
click at [143, 333] on label "9 seat people carrier" at bounding box center [138, 332] width 132 height 19
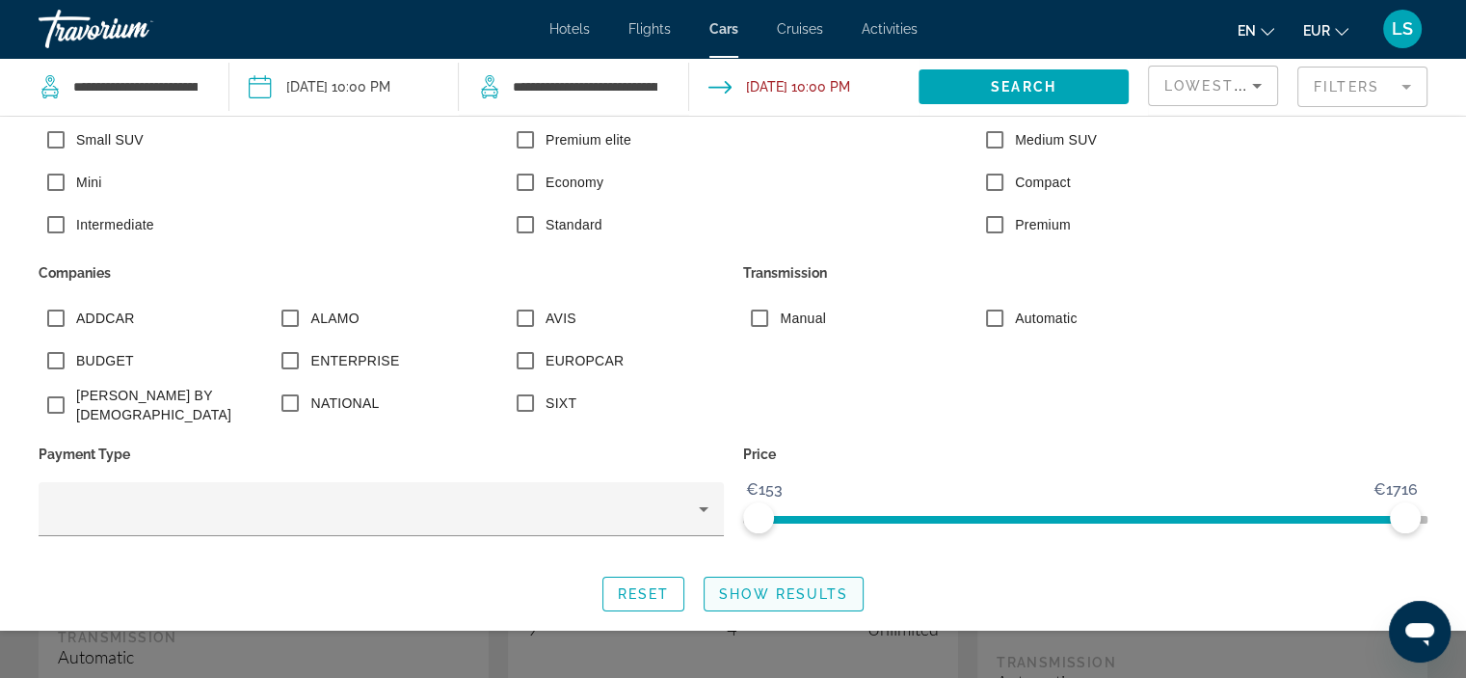
click at [811, 594] on span "Show Results" at bounding box center [783, 593] width 129 height 15
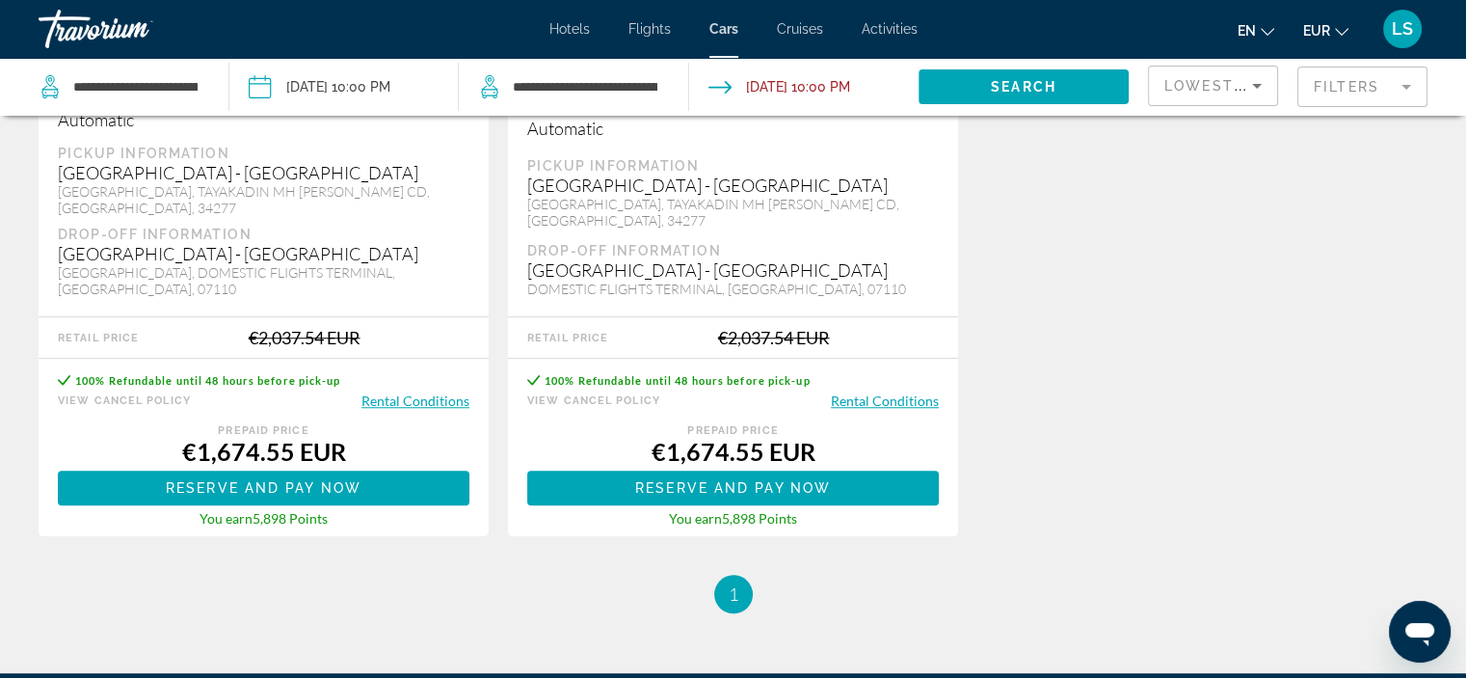
scroll to position [1696, 0]
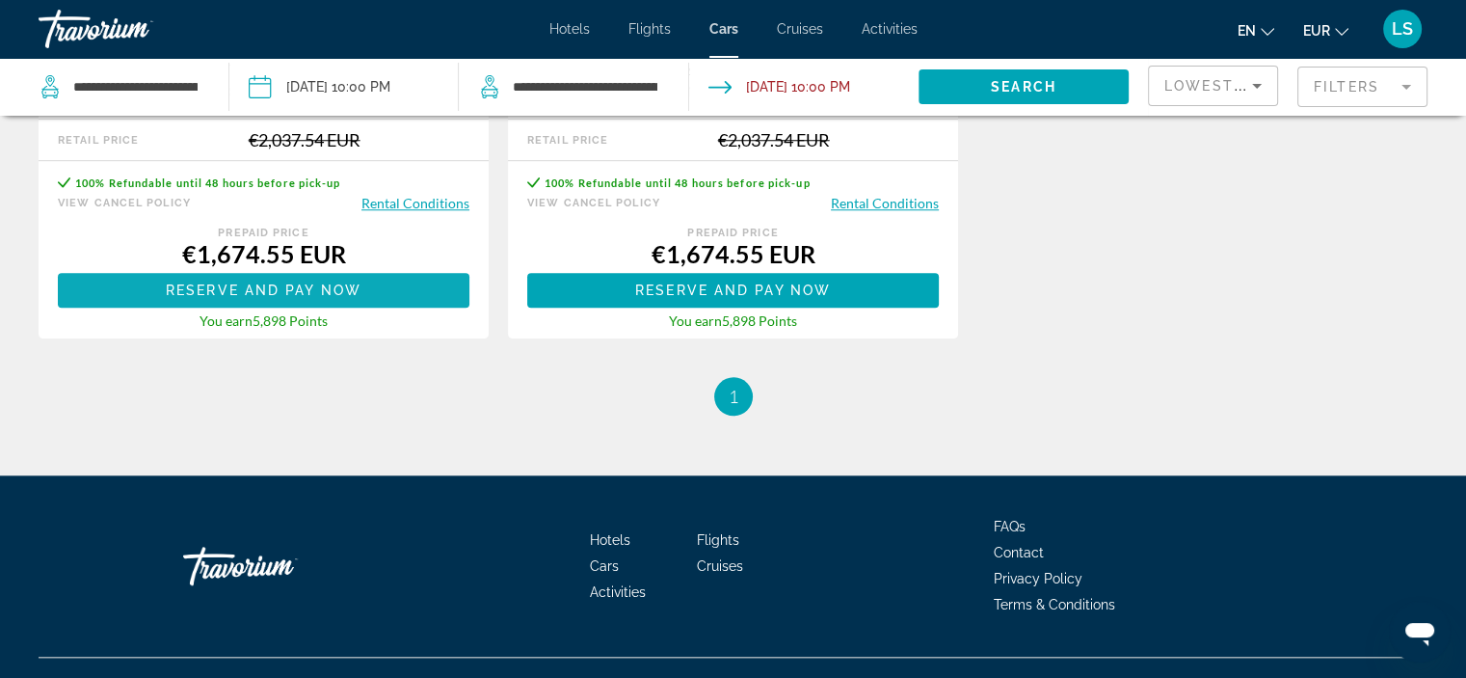
click at [384, 267] on span "Main content" at bounding box center [264, 290] width 412 height 46
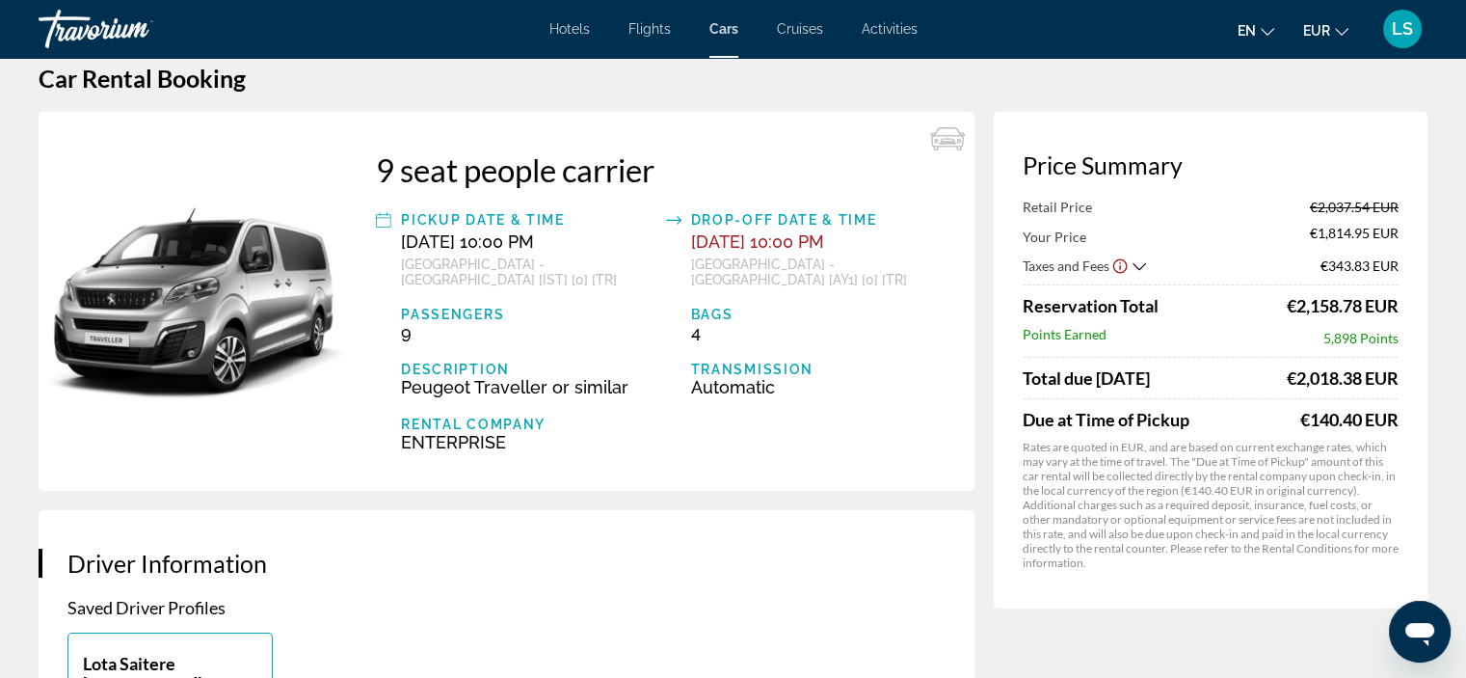
scroll to position [15, 0]
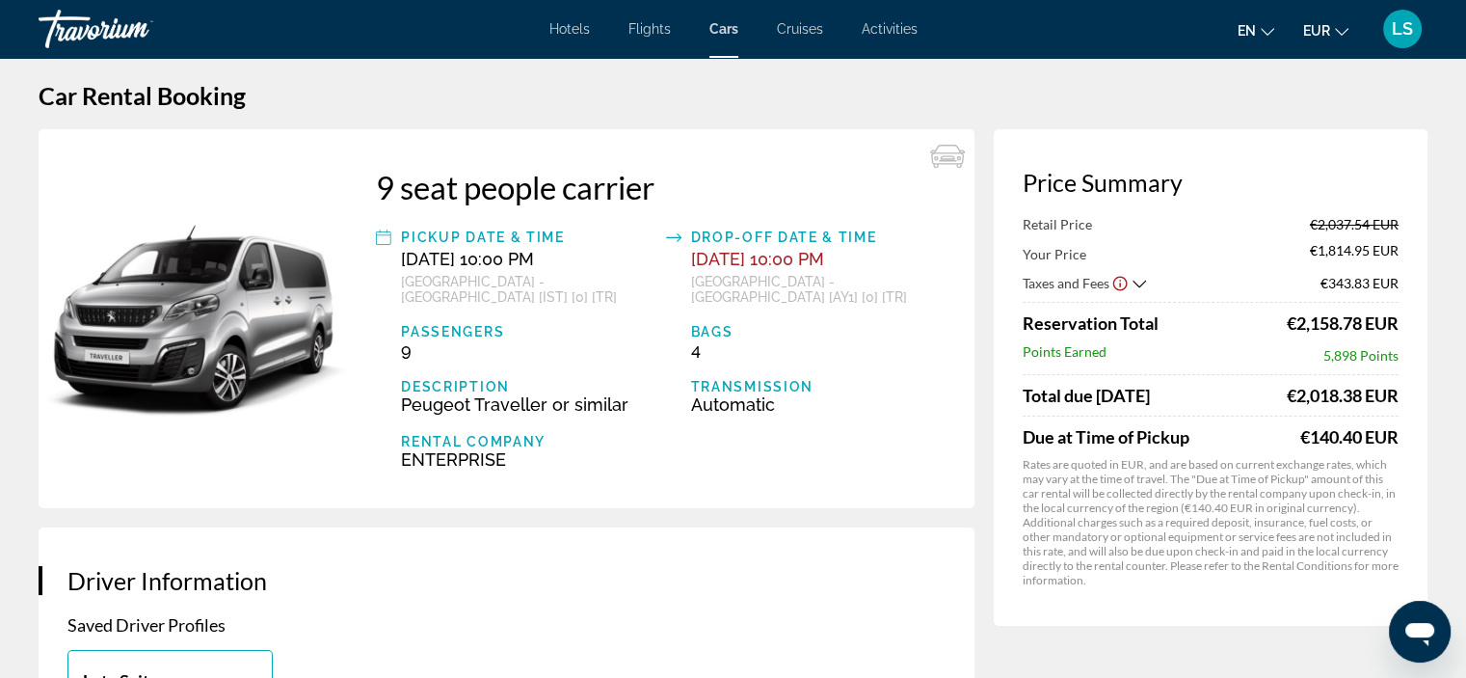
drag, startPoint x: 1277, startPoint y: 385, endPoint x: 1410, endPoint y: 377, distance: 133.3
click at [1410, 377] on div "Price Summary Retail Price €2,037.54 EUR Your Price €1,814.95 EUR Taxes and Fee…" at bounding box center [1211, 377] width 434 height 496
click at [1292, 316] on div "€2,158.78 EUR" at bounding box center [1343, 322] width 112 height 21
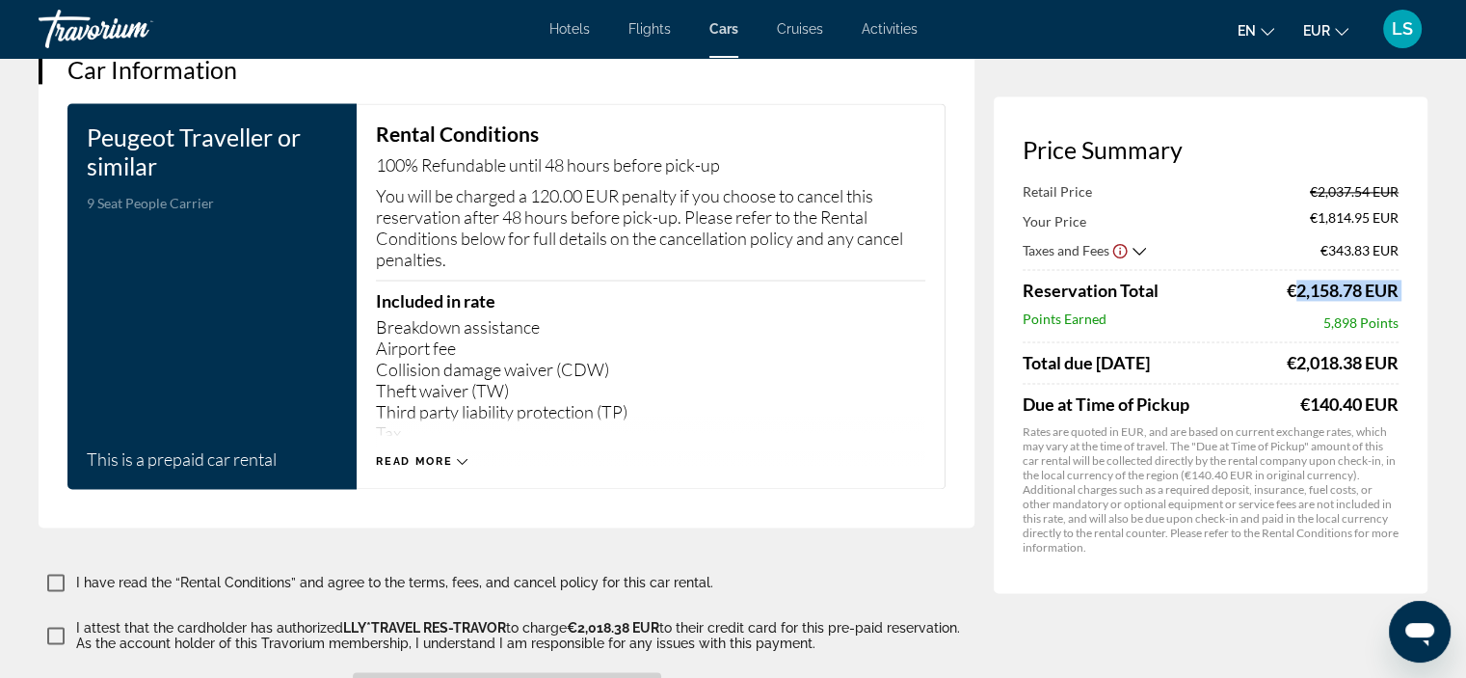
scroll to position [2707, 0]
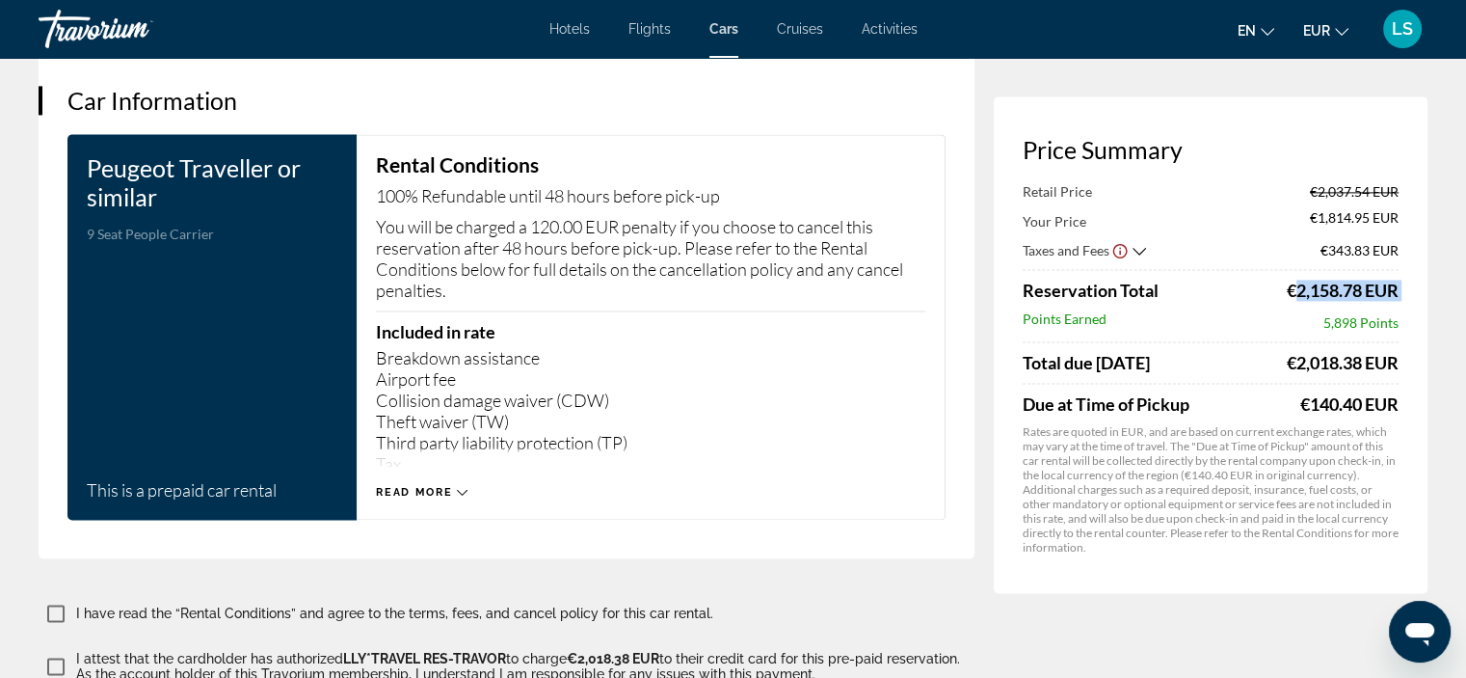
click at [430, 486] on span "Read more" at bounding box center [414, 492] width 76 height 13
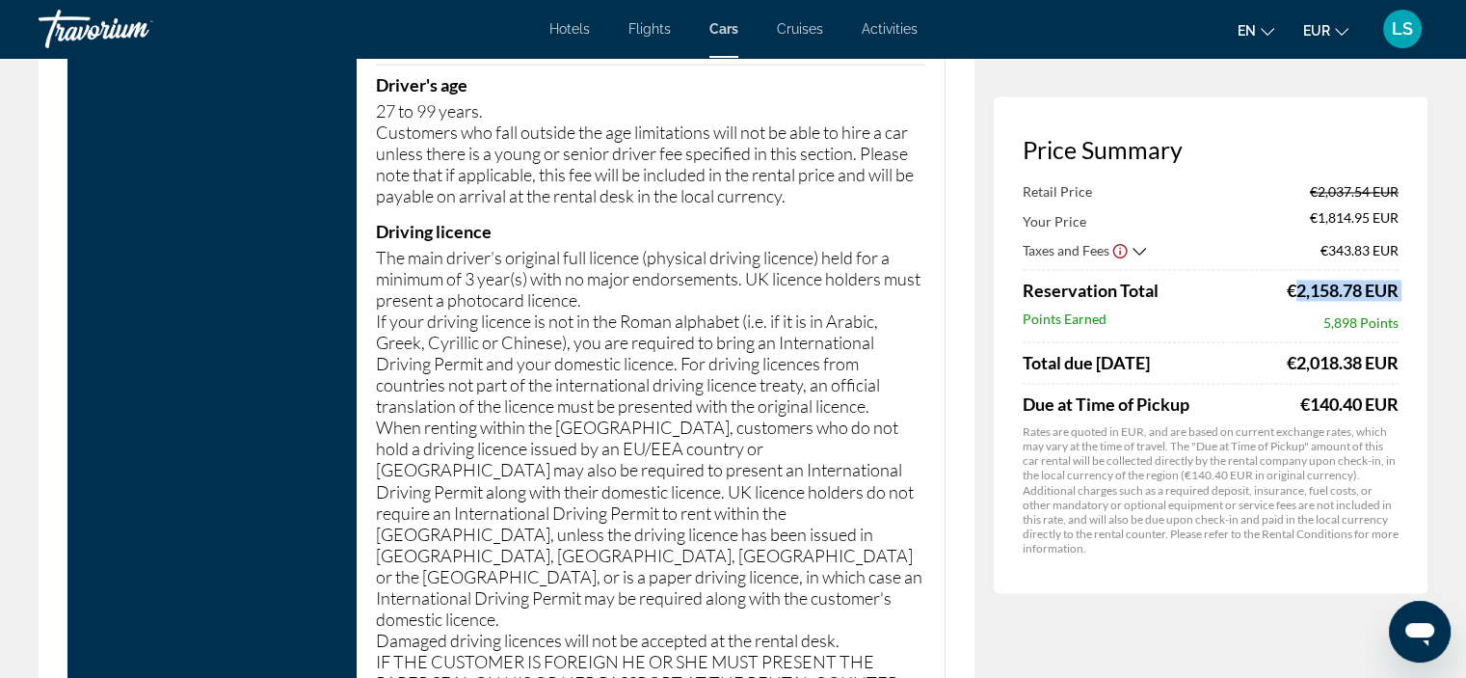
scroll to position [3208, 0]
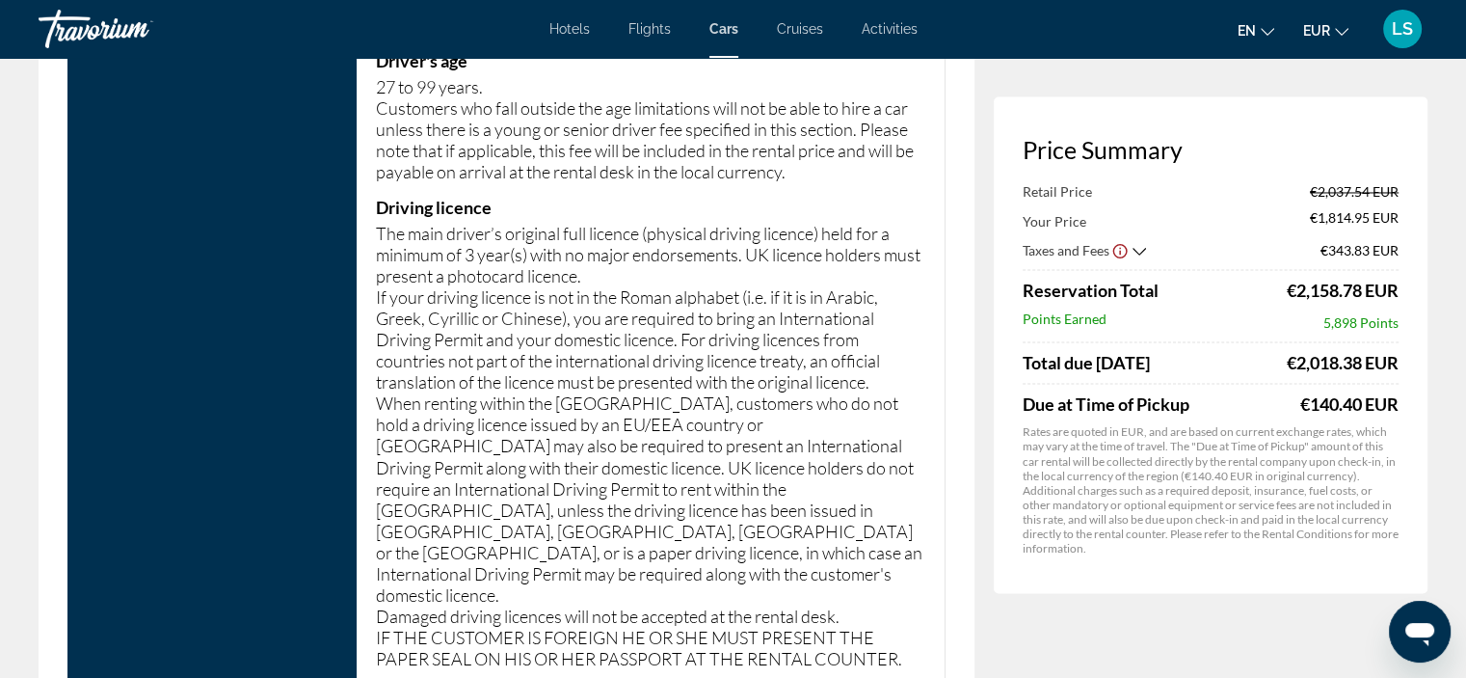
click at [490, 228] on p "The main driver’s original full licence (physical driving licence) held for a m…" at bounding box center [650, 255] width 549 height 64
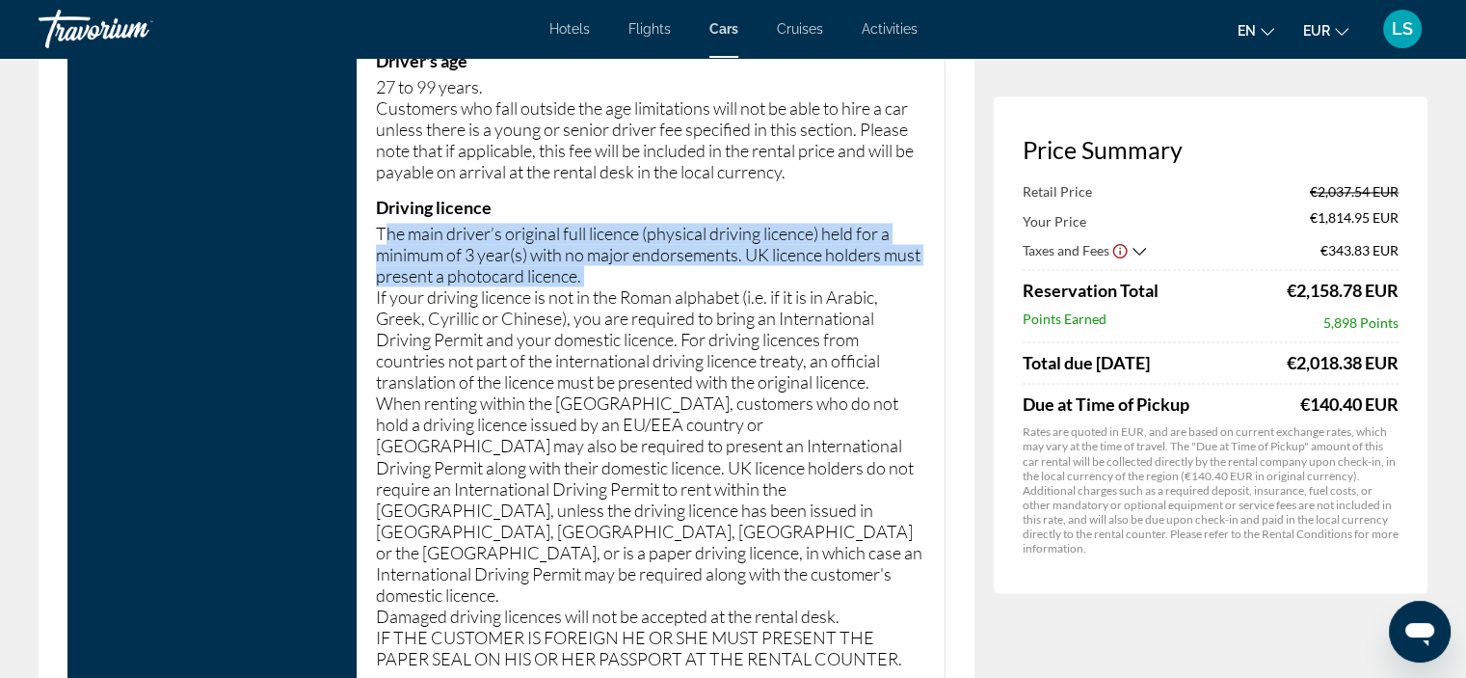
click at [490, 228] on p "The main driver’s original full licence (physical driving licence) held for a m…" at bounding box center [650, 255] width 549 height 64
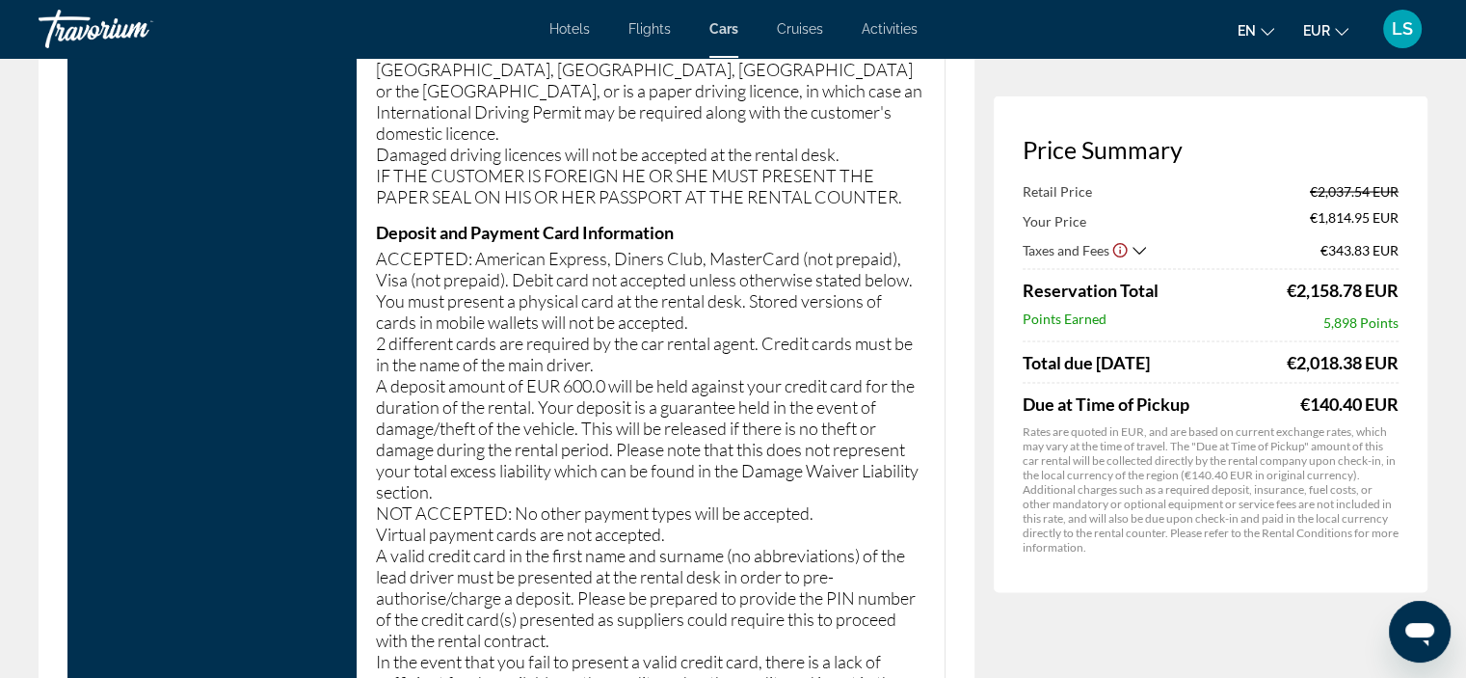
scroll to position [3677, 0]
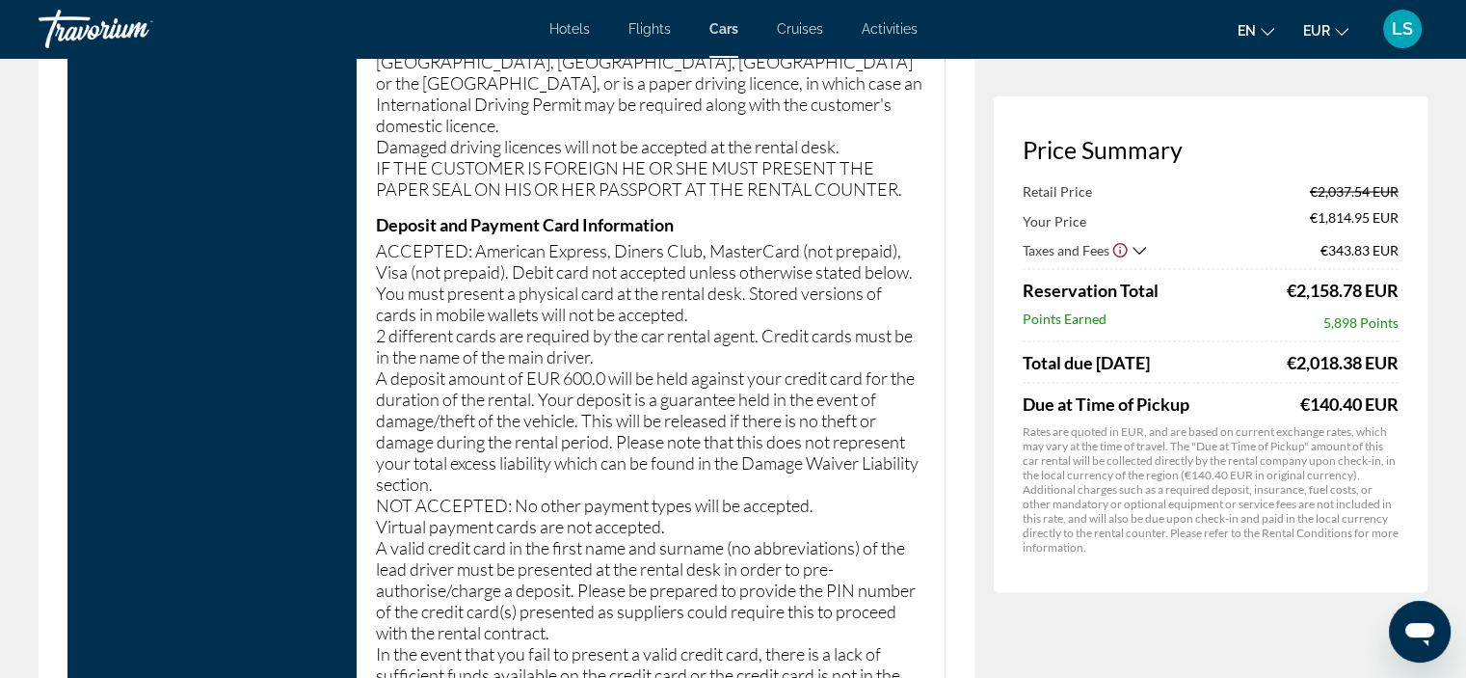
click at [609, 367] on p "A deposit amount of EUR 600.0 will be held against your credit card for the dur…" at bounding box center [650, 430] width 549 height 127
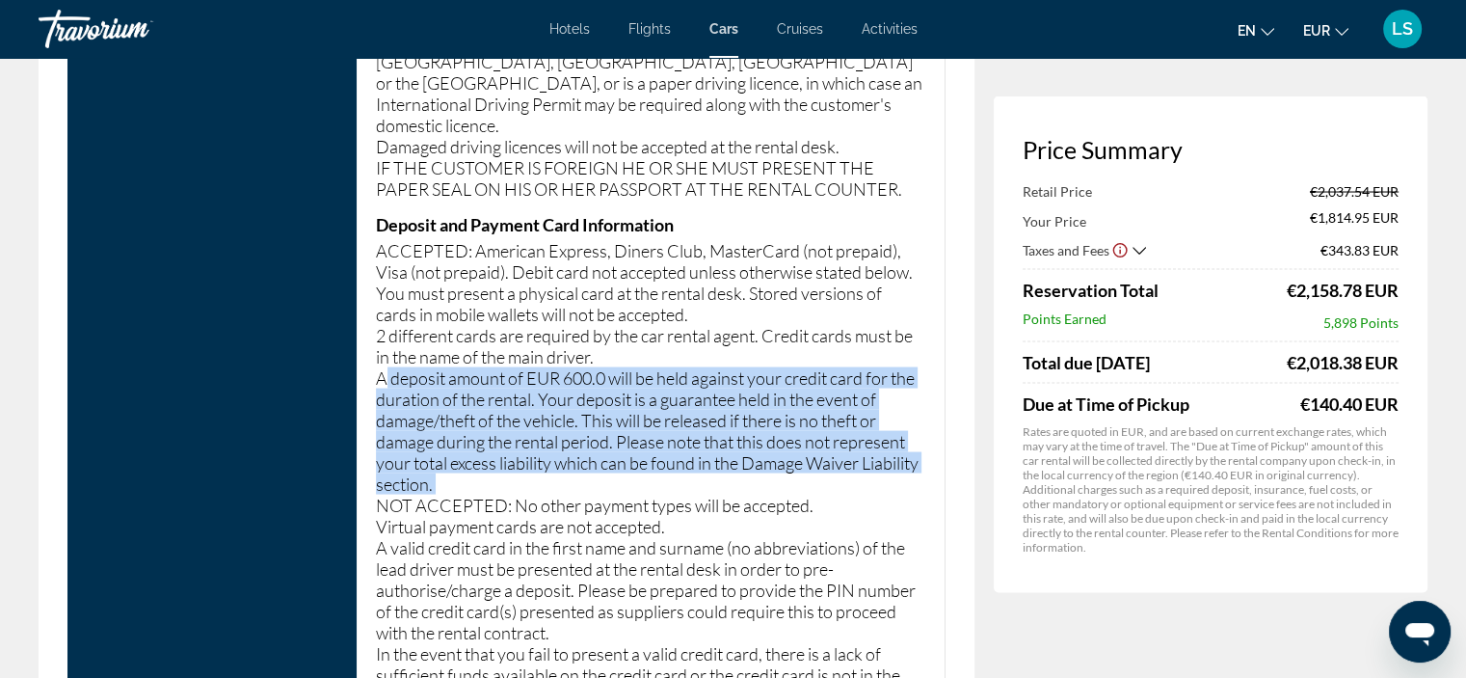
click at [609, 367] on p "A deposit amount of EUR 600.0 will be held against your credit card for the dur…" at bounding box center [650, 430] width 549 height 127
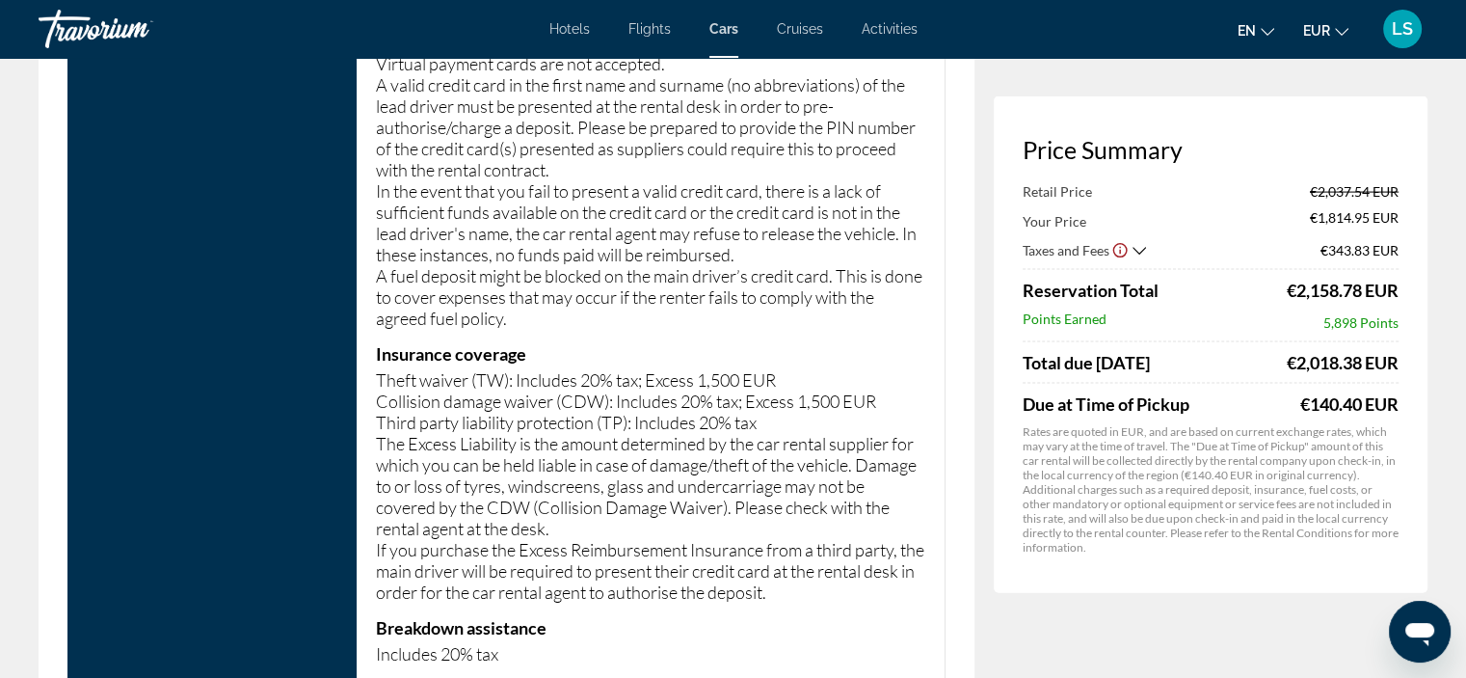
scroll to position [4149, 0]
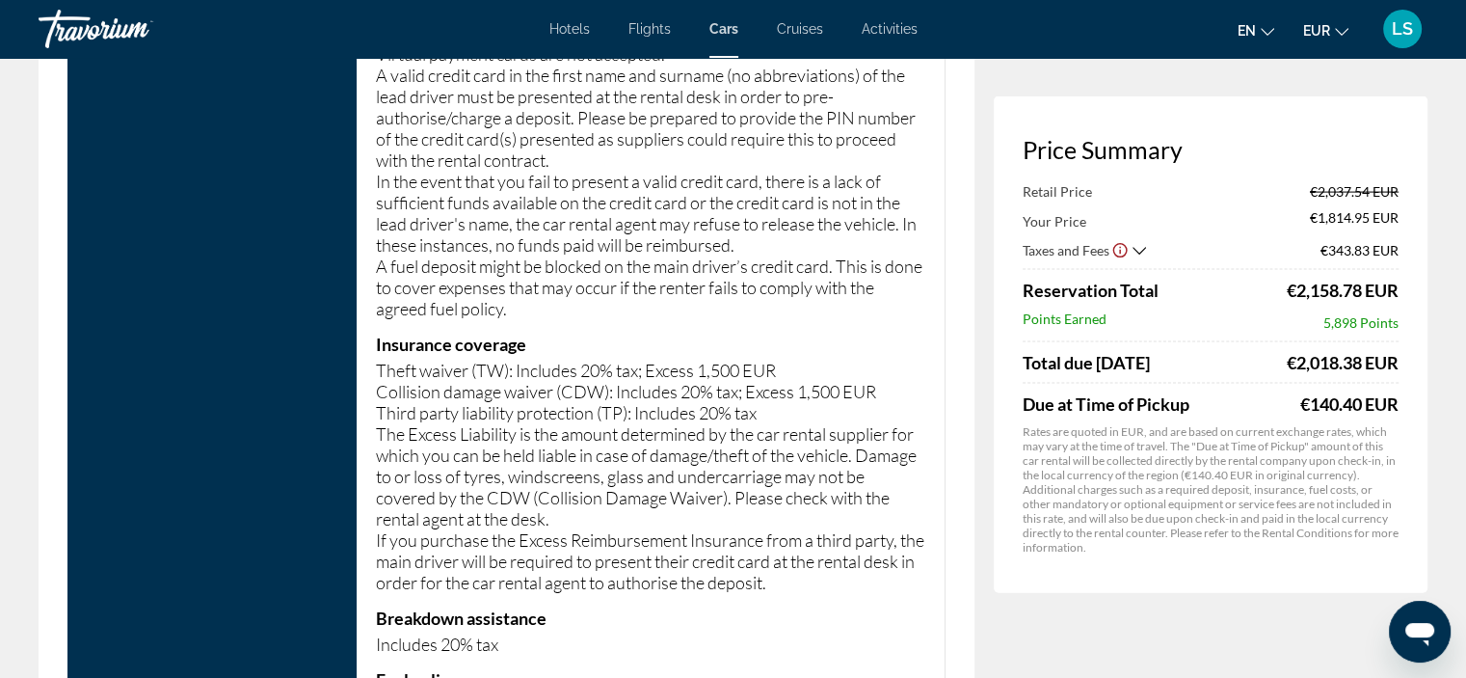
click at [623, 529] on p "If you purchase the Excess Reimbursement Insurance from a third party, the main…" at bounding box center [650, 561] width 549 height 64
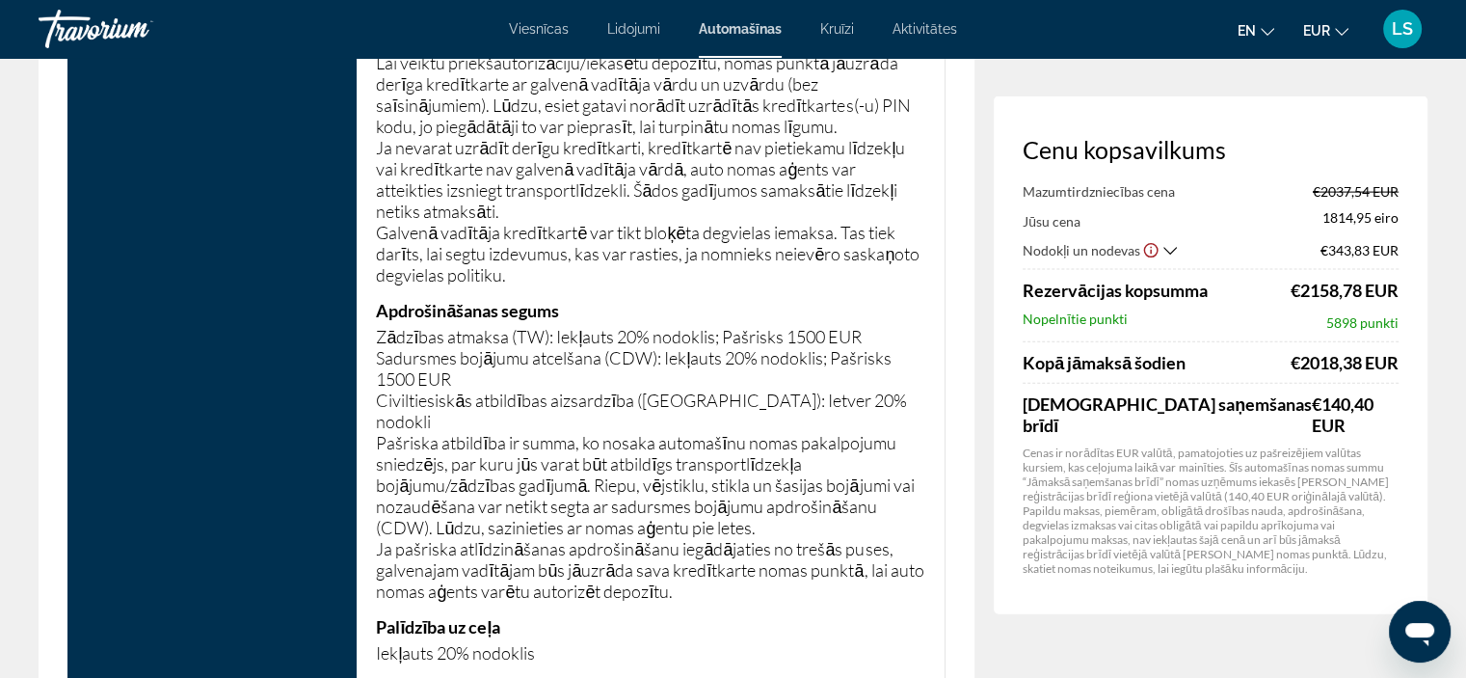
scroll to position [4253, 0]
click at [930, 32] on font "Aktivitātes" at bounding box center [925, 28] width 65 height 15
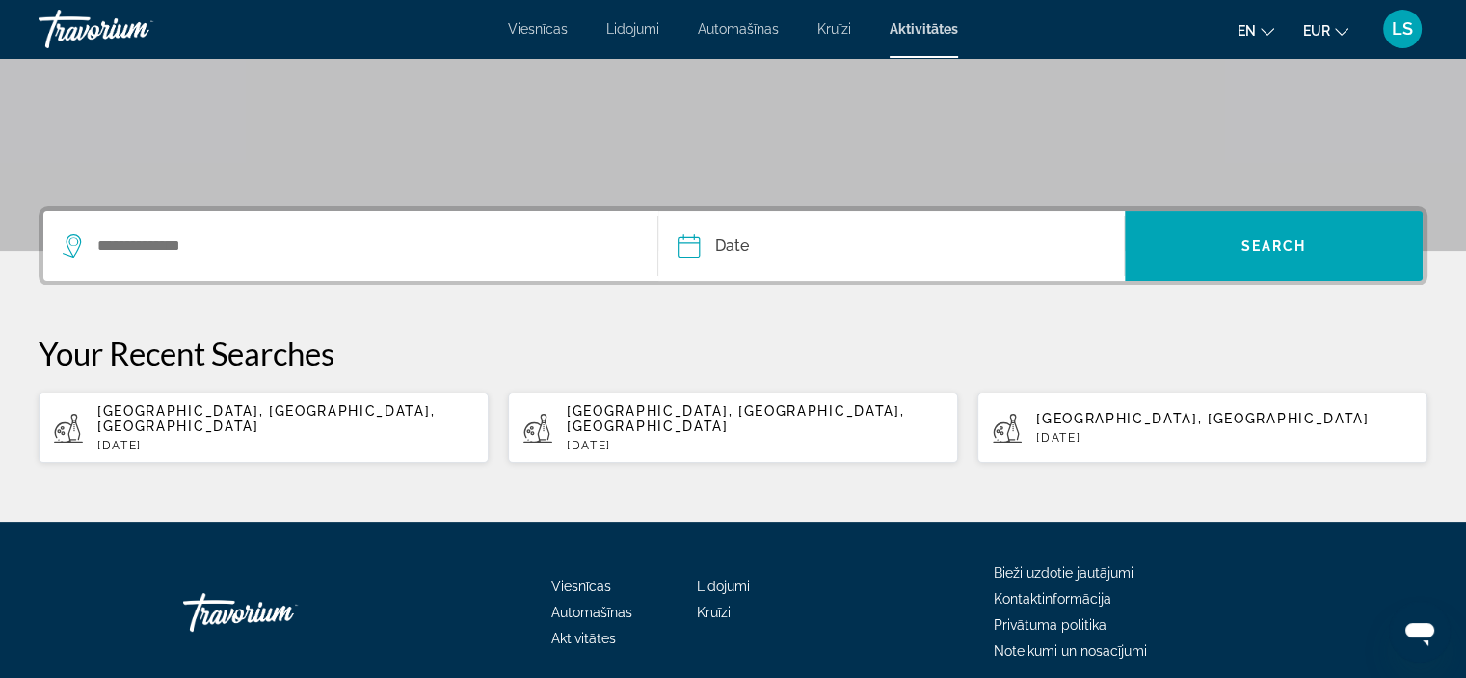
scroll to position [330, 0]
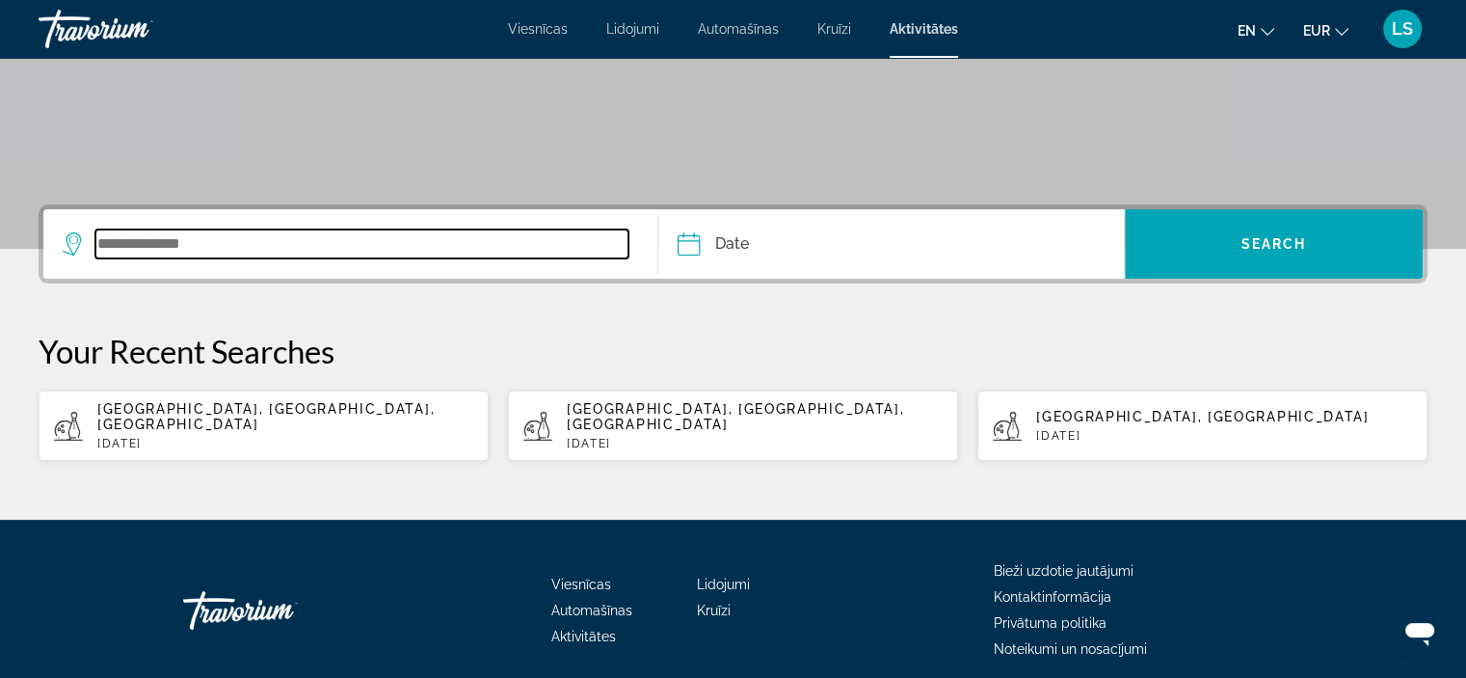
click at [380, 248] on input "Search widget" at bounding box center [361, 243] width 533 height 29
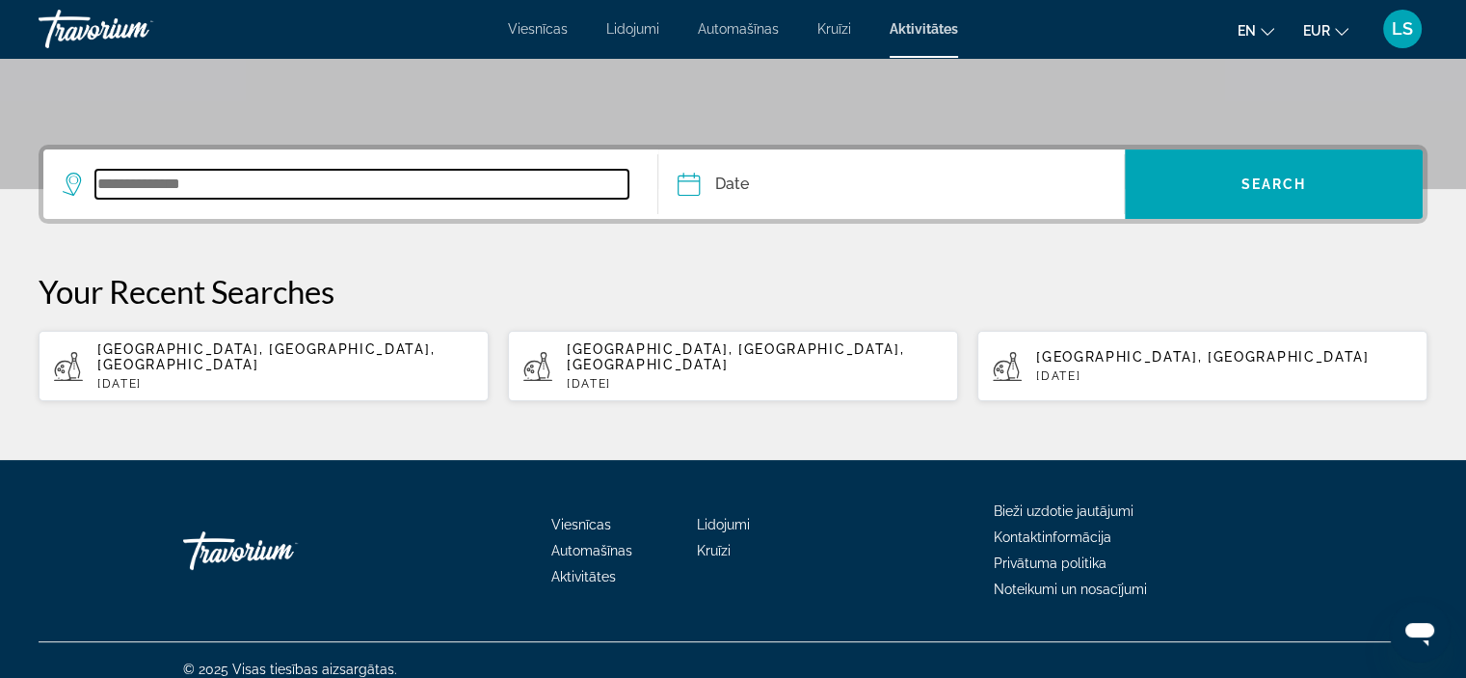
scroll to position [390, 0]
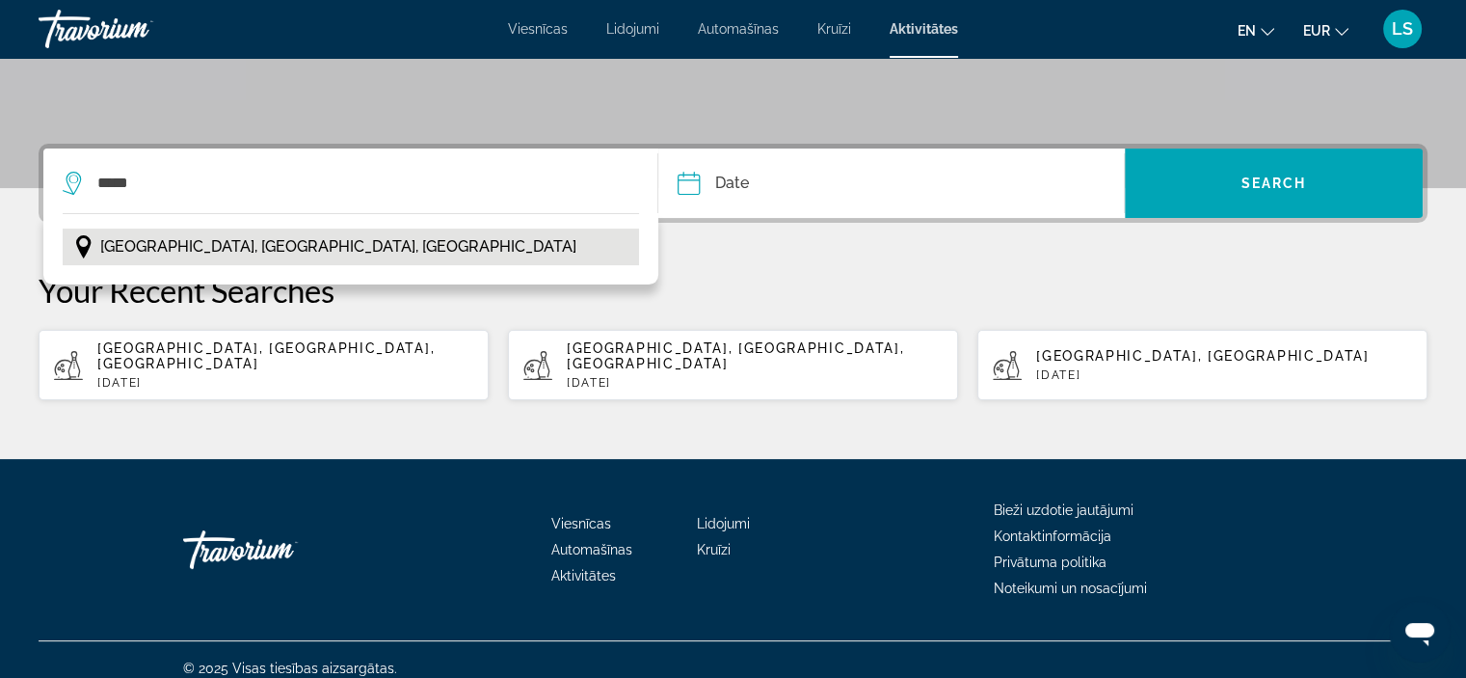
click at [340, 244] on button "Antalya, Turkish Riviera, Turkey" at bounding box center [351, 246] width 576 height 37
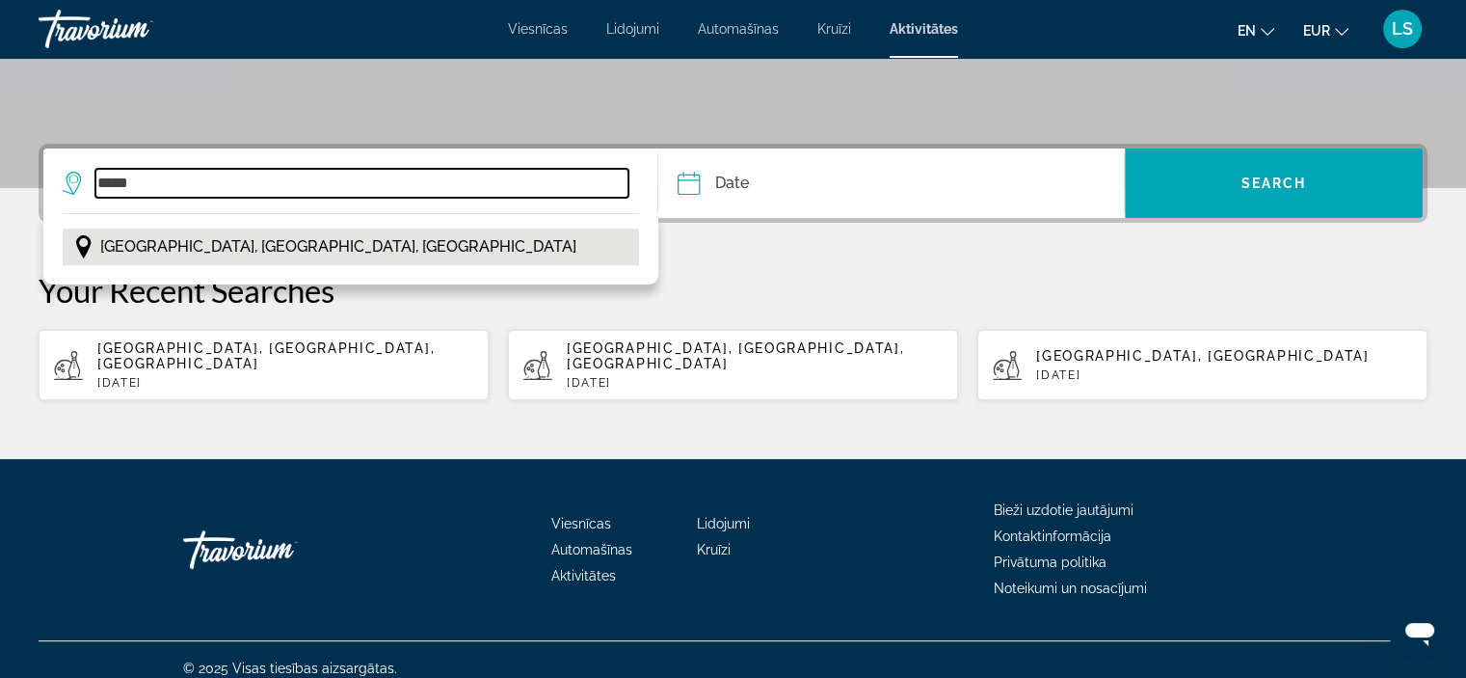
type input "**********"
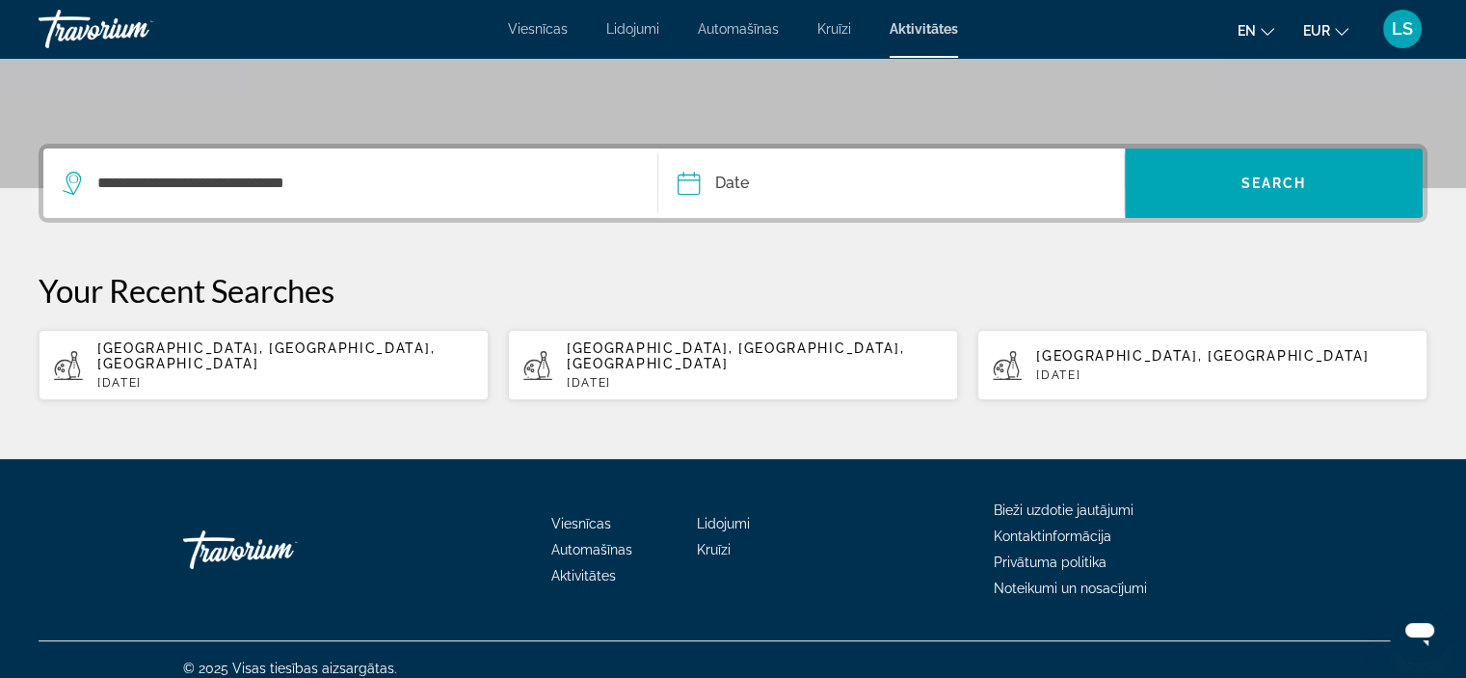
click at [800, 171] on input "Date" at bounding box center [788, 185] width 230 height 75
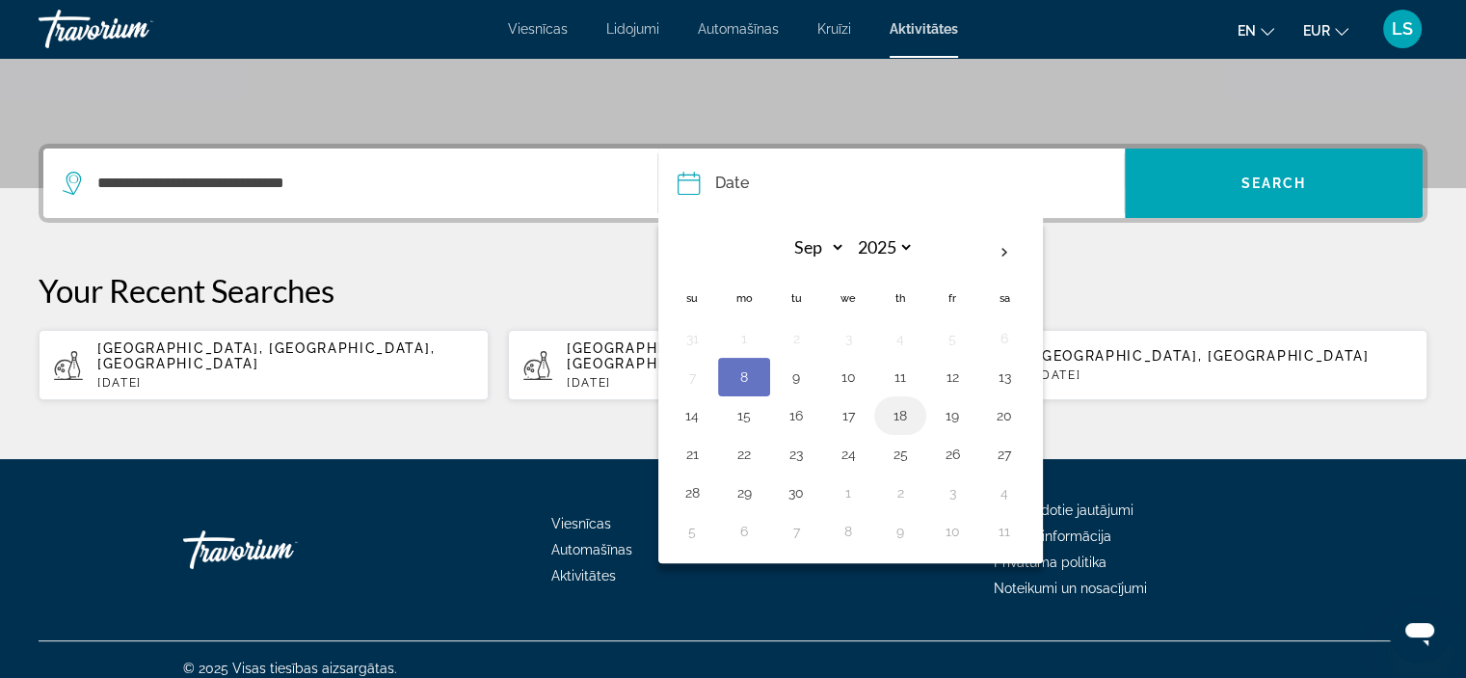
click at [906, 416] on button "18" at bounding box center [900, 415] width 31 height 27
type input "**********"
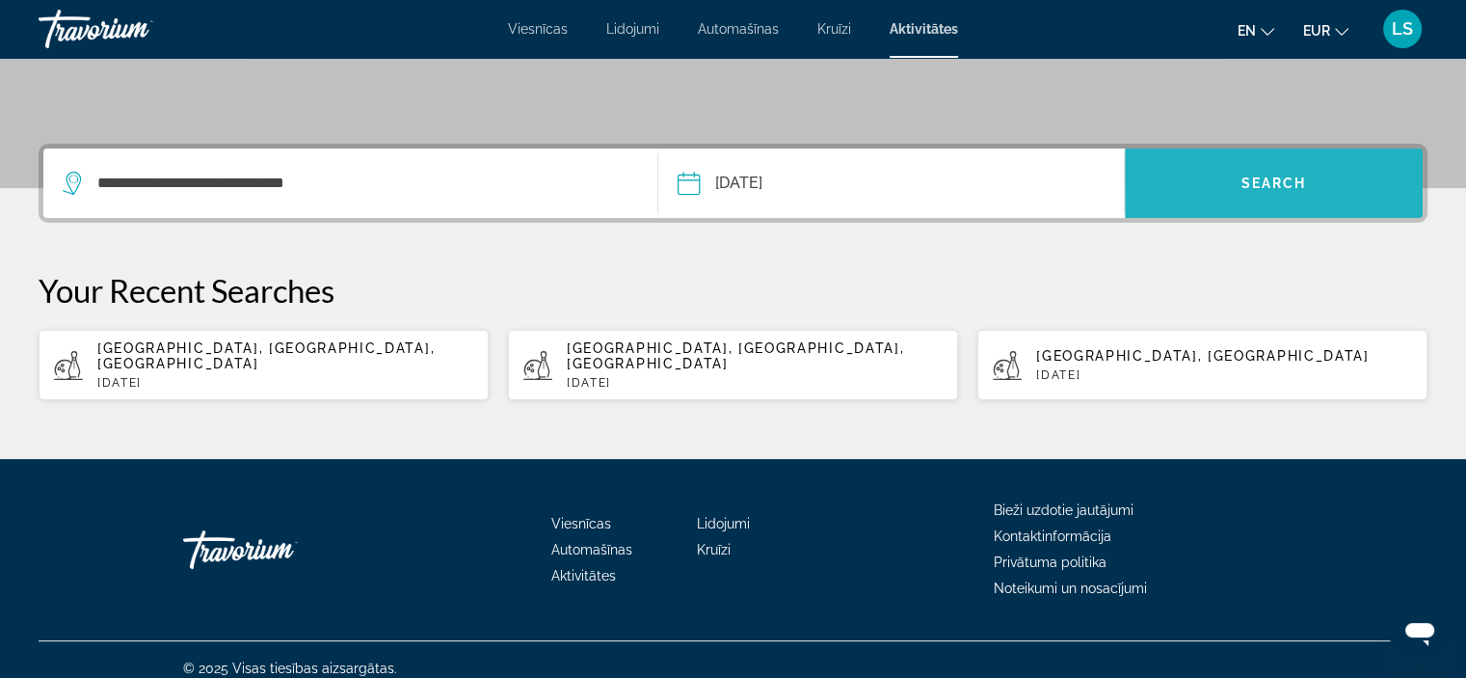
click at [1229, 186] on span "Search widget" at bounding box center [1274, 183] width 298 height 46
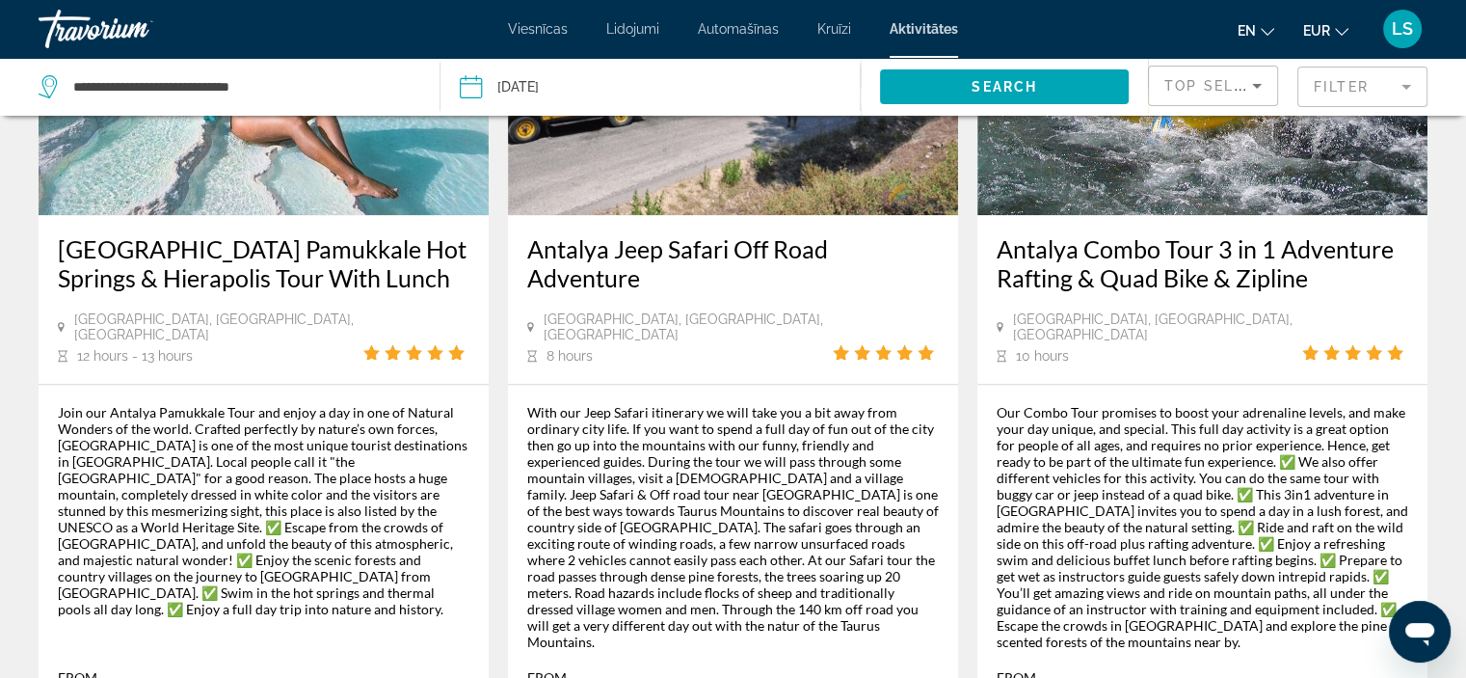
scroll to position [2144, 0]
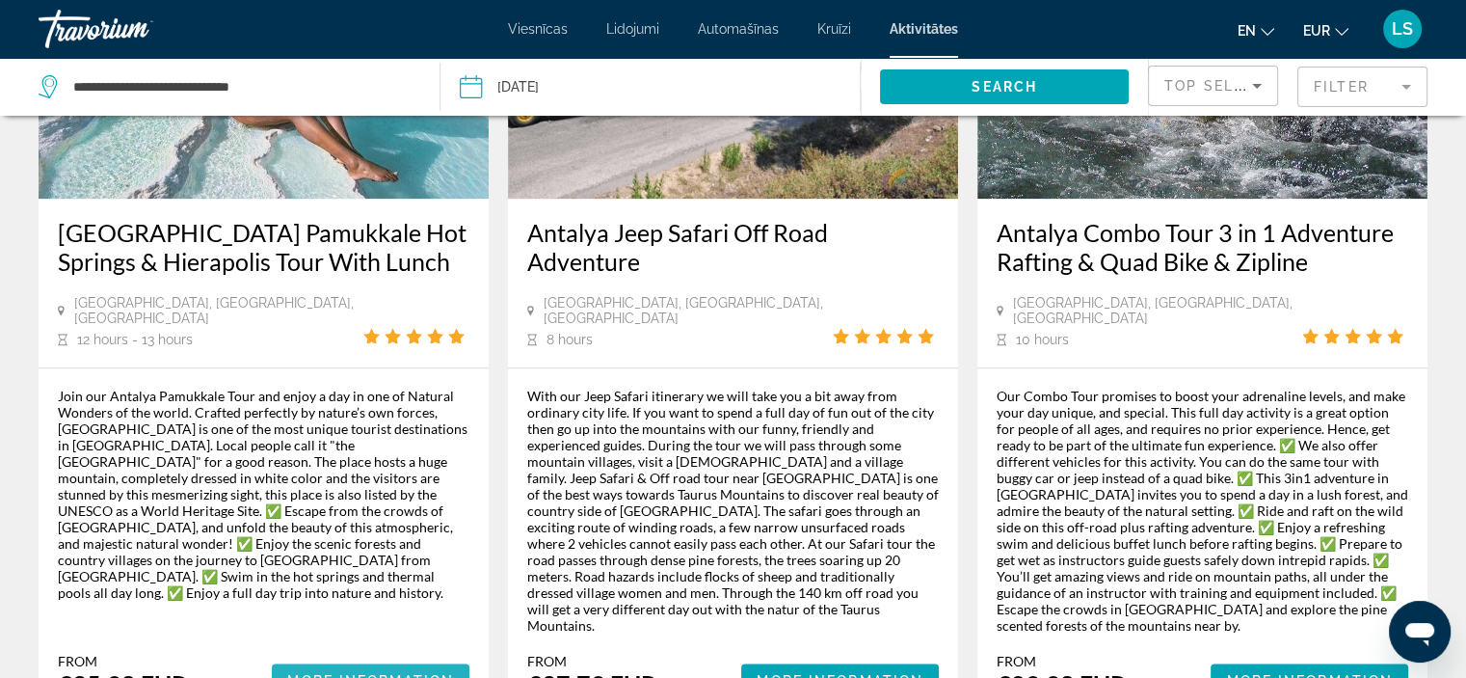
click at [328, 673] on span "More Information" at bounding box center [370, 680] width 167 height 15
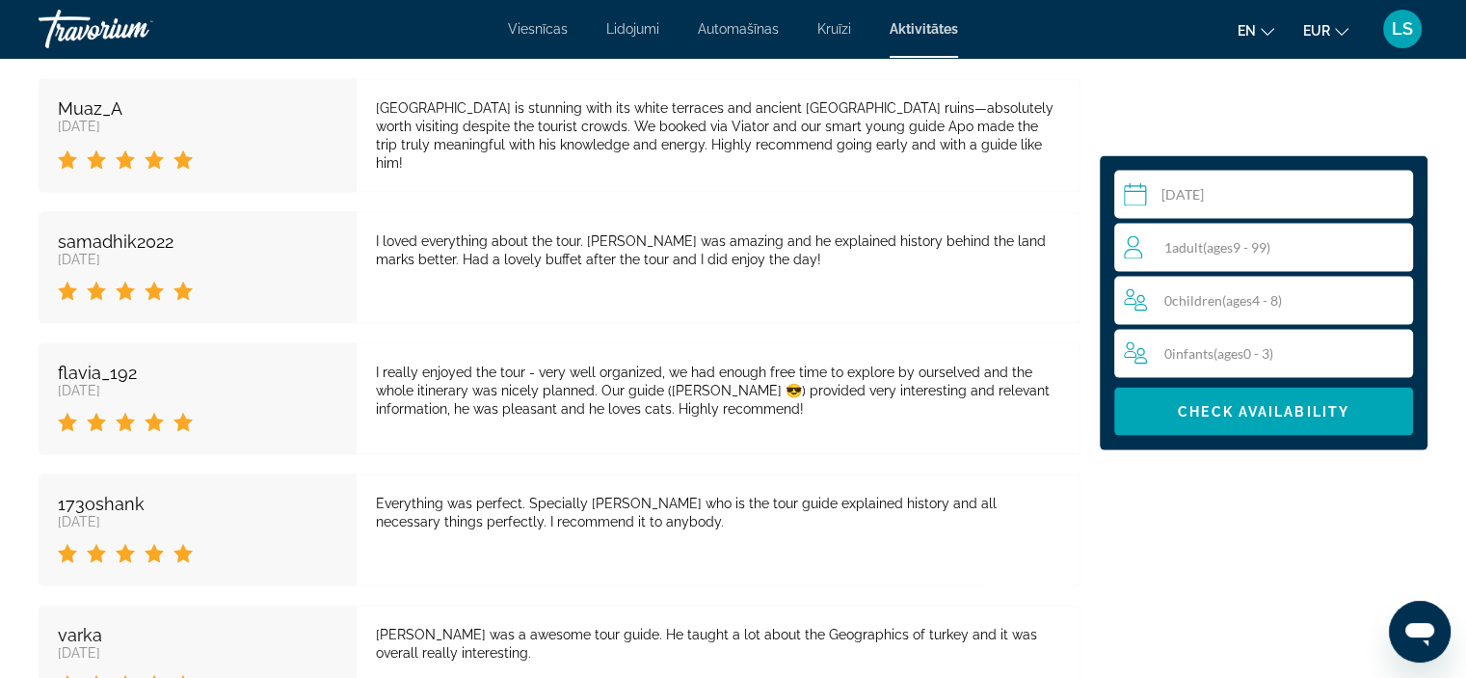
scroll to position [4431, 0]
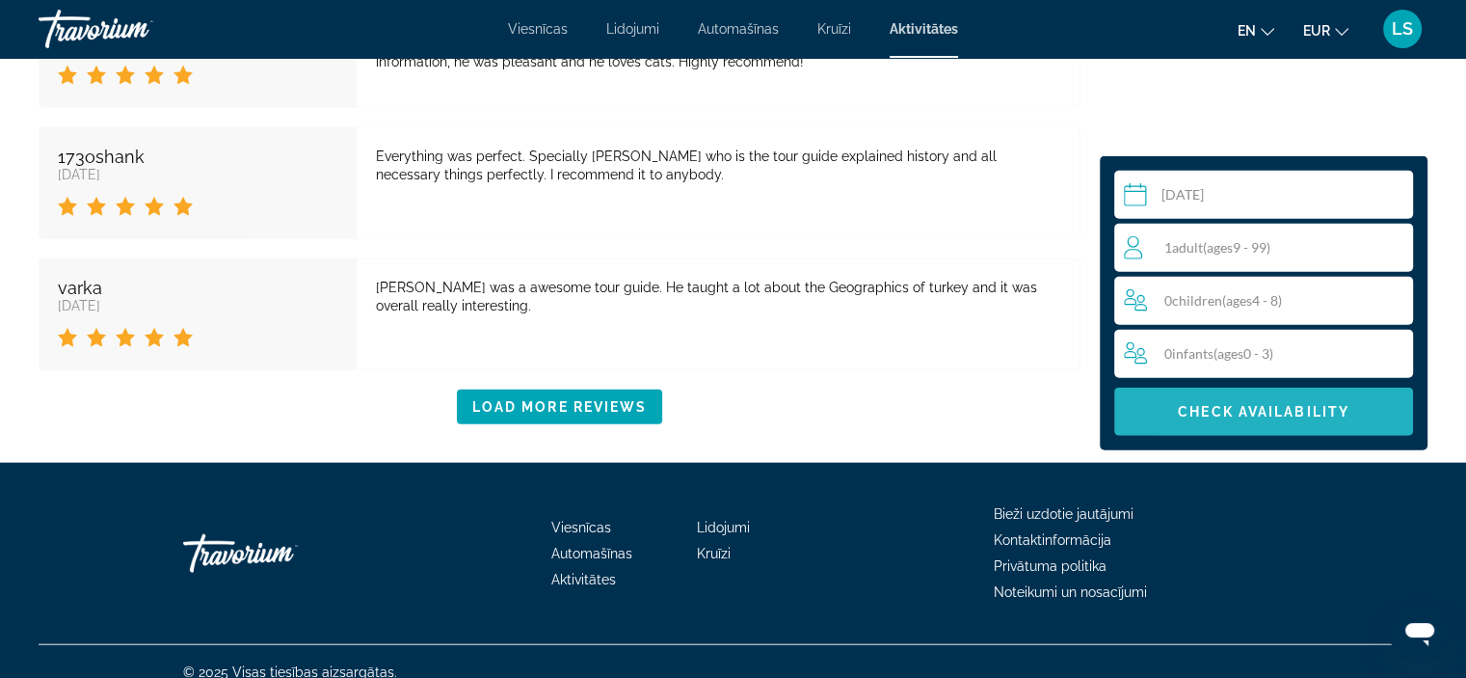
click at [1165, 396] on span "Galvenais saturs" at bounding box center [1263, 411] width 299 height 46
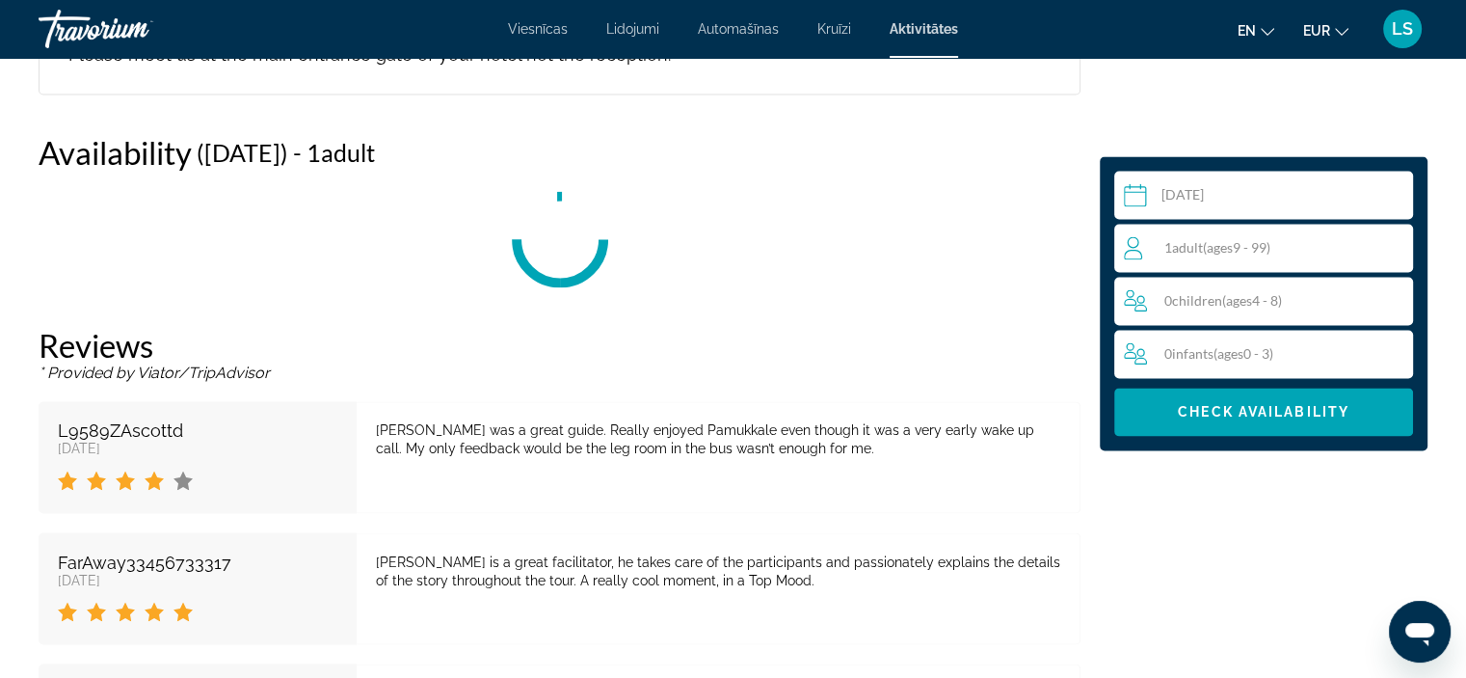
scroll to position [3176, 0]
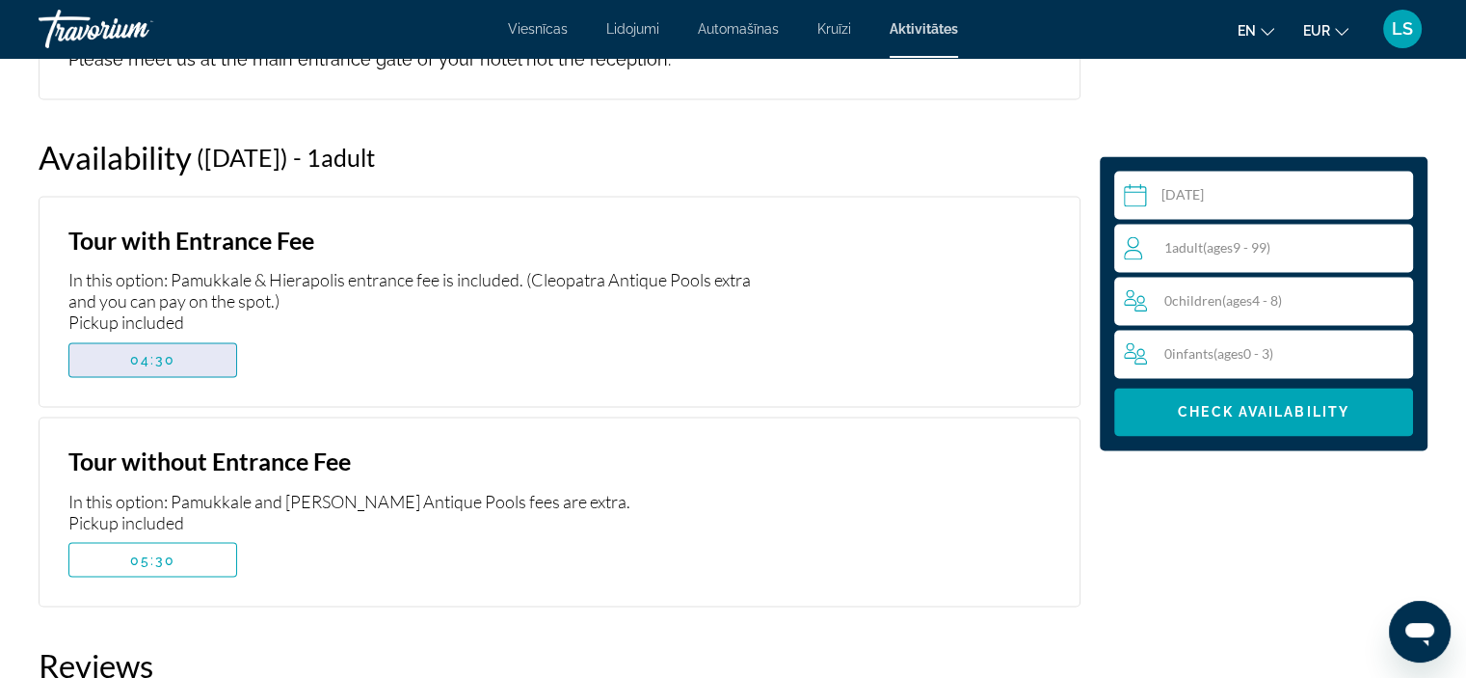
click at [158, 352] on span "04:30" at bounding box center [153, 359] width 46 height 15
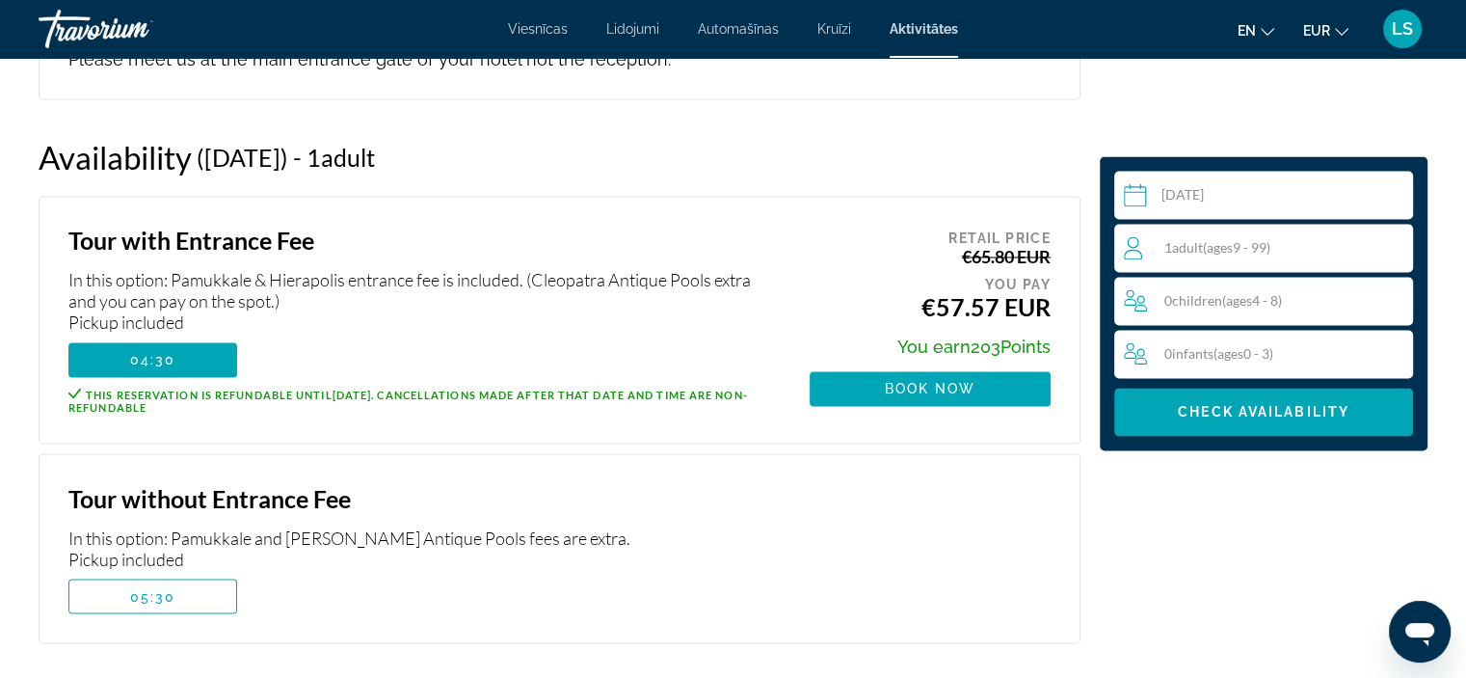
click at [982, 336] on span "203" at bounding box center [986, 346] width 30 height 20
click at [111, 21] on div "Travorium" at bounding box center [135, 29] width 193 height 50
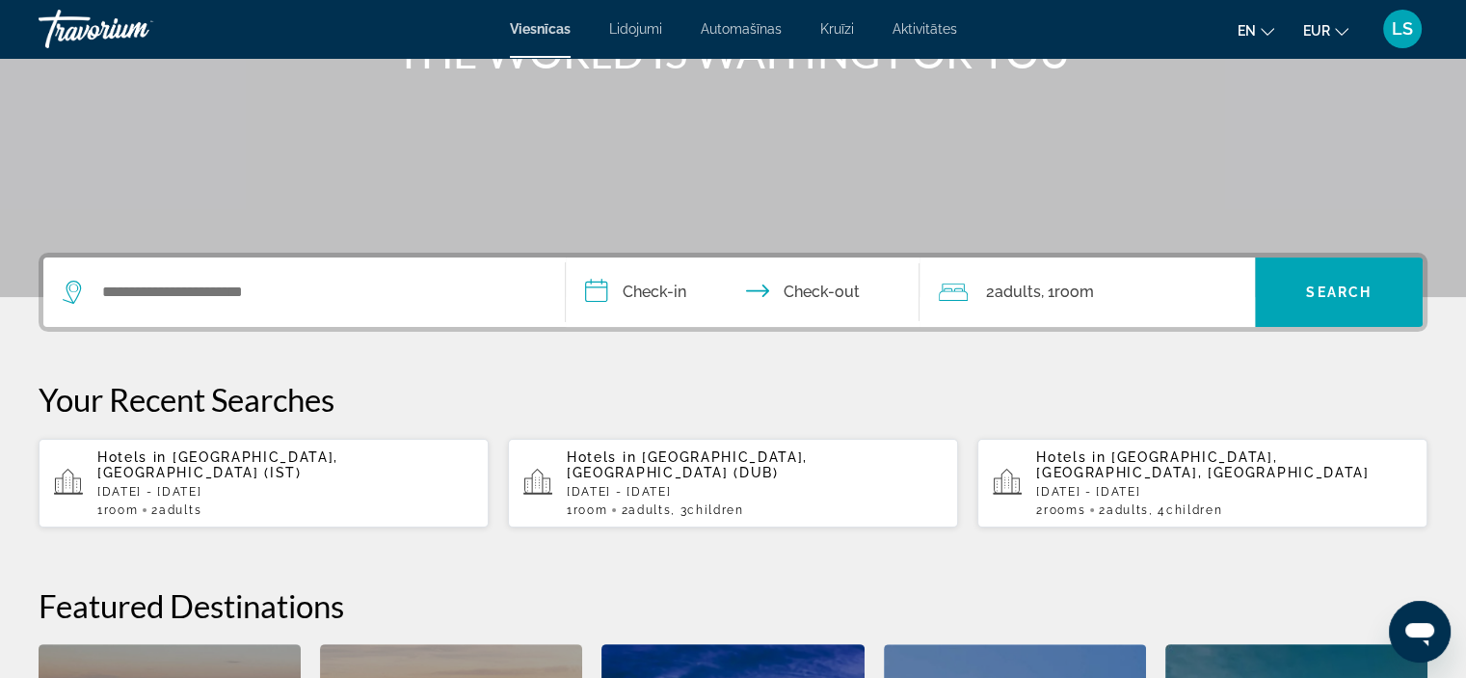
scroll to position [281, 0]
